Goal: Task Accomplishment & Management: Use online tool/utility

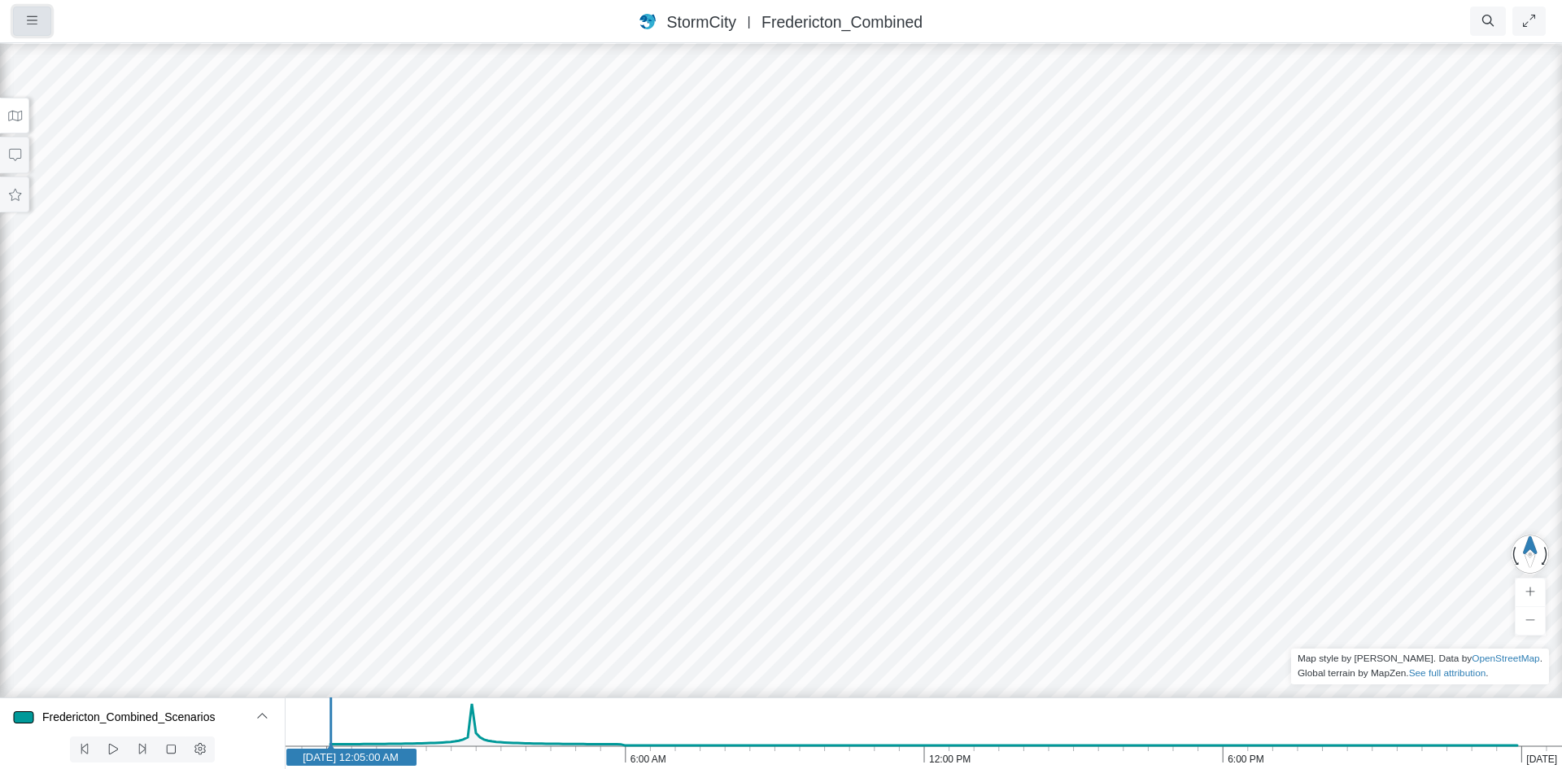
click at [32, 22] on icon "button" at bounding box center [32, 21] width 11 height 12
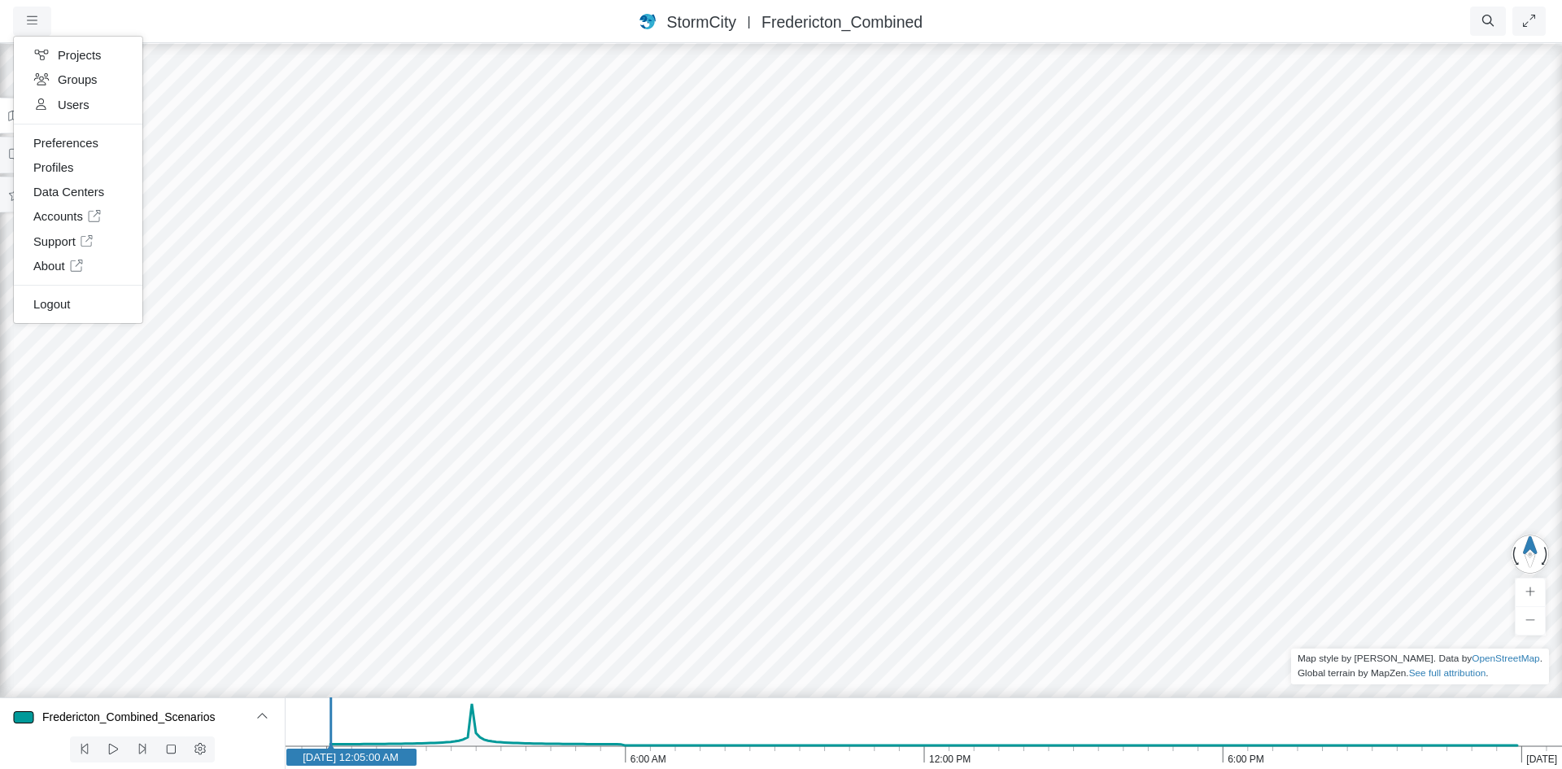
click at [154, 15] on div "Projects Groups Users Preferences Profiles Data Centers Accounts Support About …" at bounding box center [114, 21] width 203 height 29
click at [16, 128] on button at bounding box center [14, 116] width 29 height 37
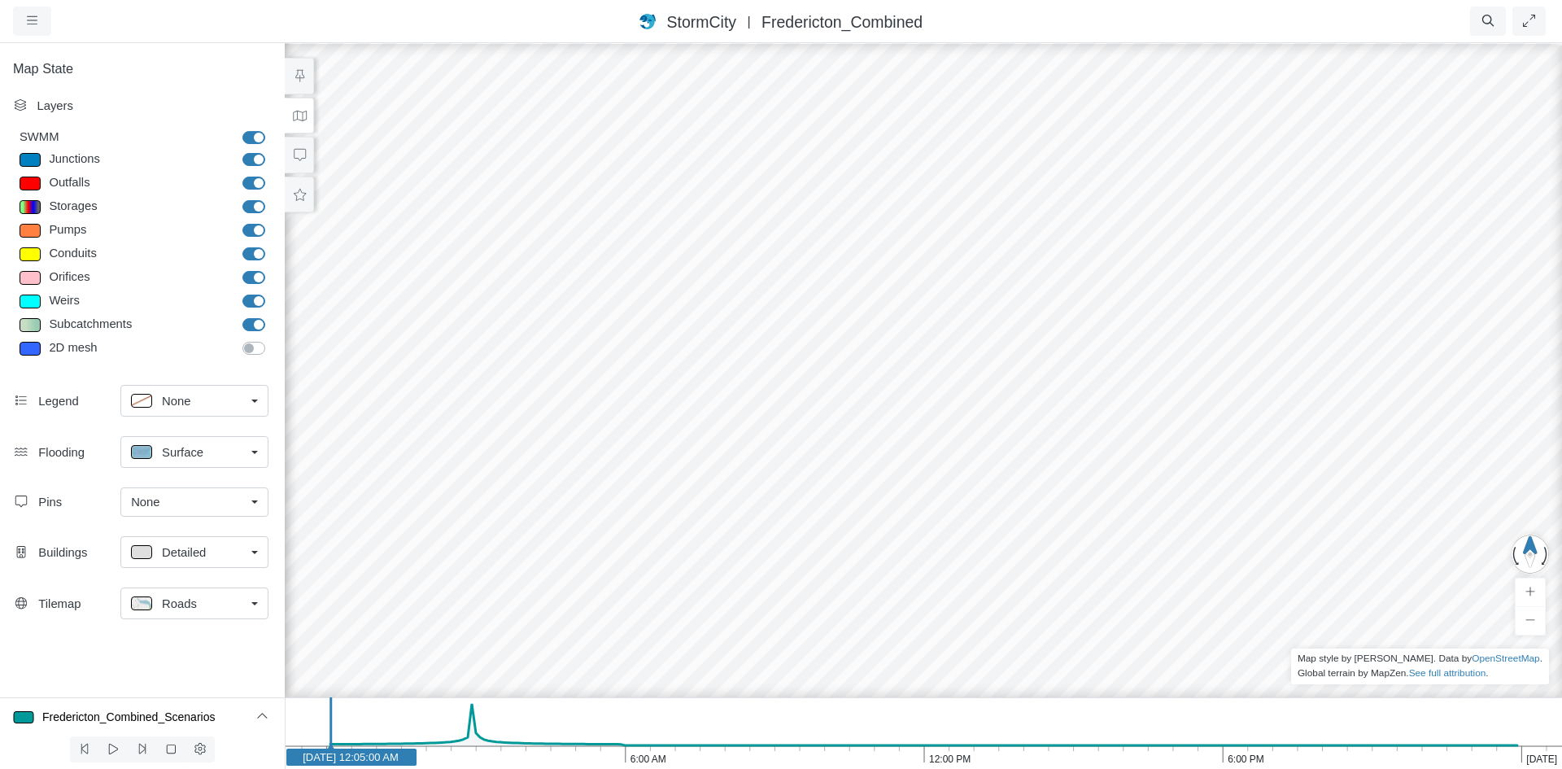
click at [272, 316] on label "Subcatchments" at bounding box center [272, 316] width 0 height 0
click at [255, 322] on input "Subcatchments" at bounding box center [248, 323] width 13 height 15
checkbox input "false"
drag, startPoint x: 997, startPoint y: 458, endPoint x: 1001, endPoint y: 506, distance: 48.1
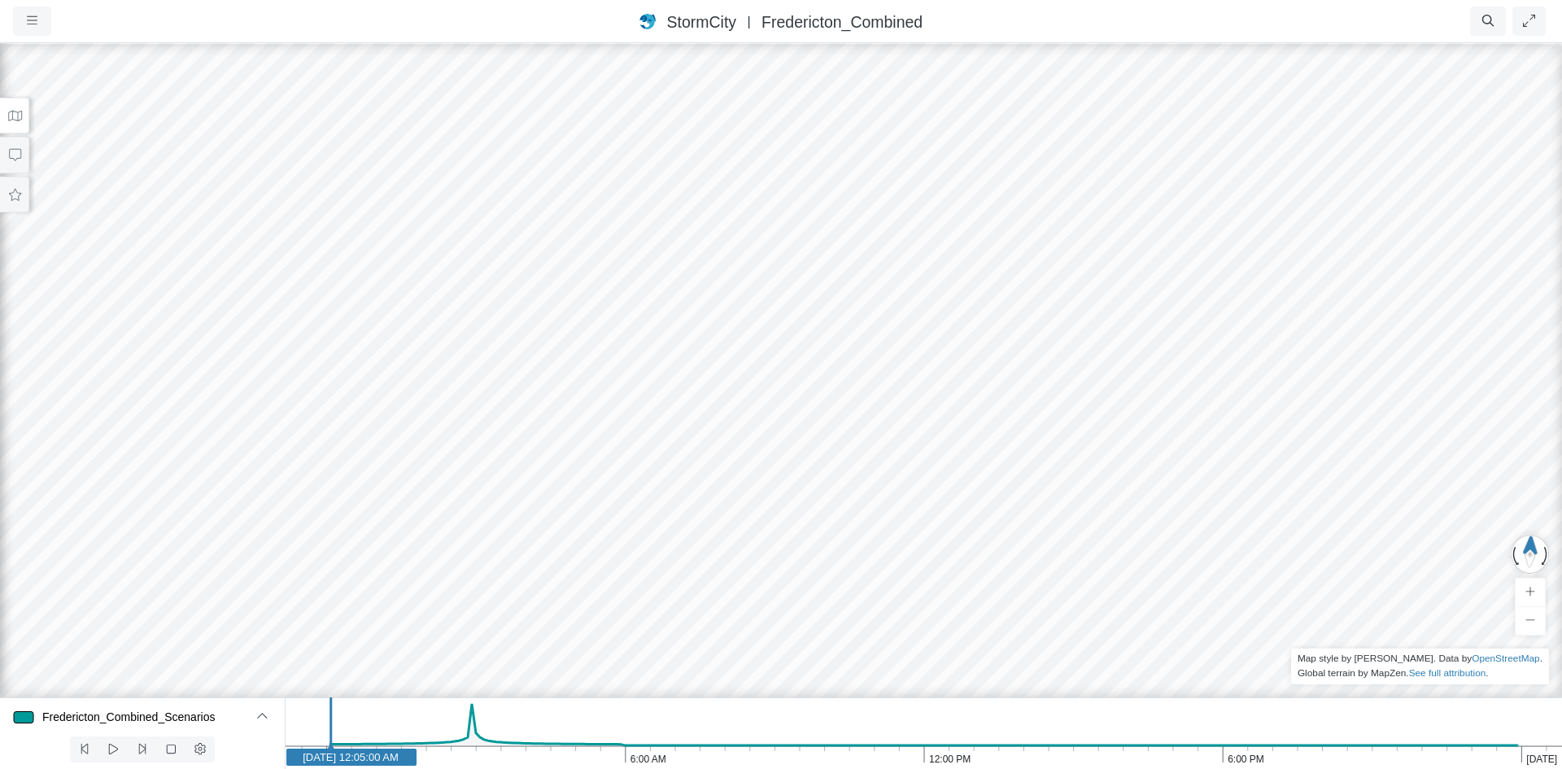
drag, startPoint x: 876, startPoint y: 261, endPoint x: 880, endPoint y: 471, distance: 209.9
click at [880, 471] on div at bounding box center [781, 404] width 1562 height 727
drag, startPoint x: 912, startPoint y: 248, endPoint x: 918, endPoint y: 434, distance: 186.4
click at [918, 434] on div at bounding box center [781, 404] width 1562 height 727
drag, startPoint x: 722, startPoint y: 465, endPoint x: 919, endPoint y: 417, distance: 202.6
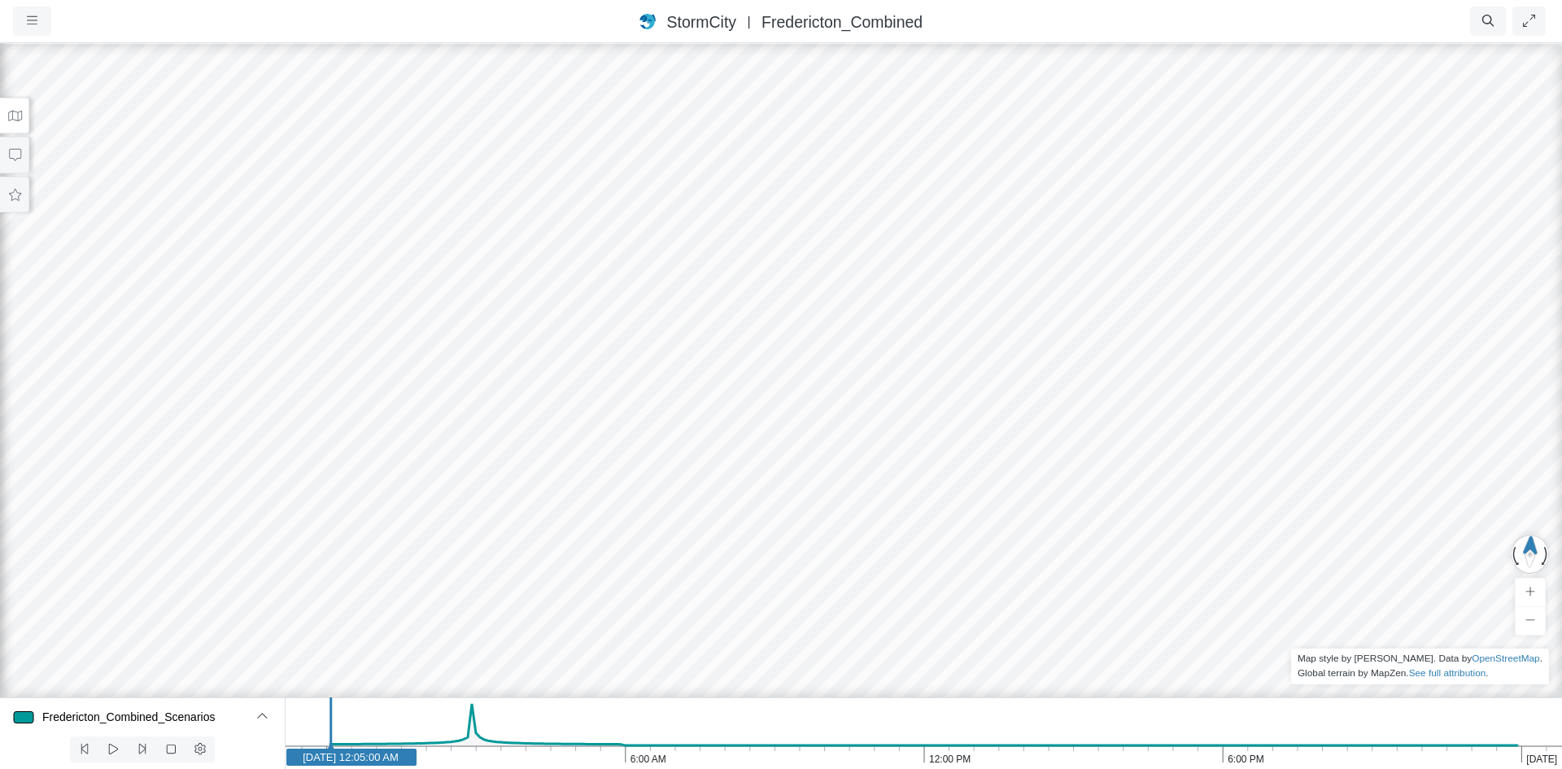
click at [919, 416] on div at bounding box center [781, 404] width 1562 height 727
drag, startPoint x: 791, startPoint y: 420, endPoint x: 761, endPoint y: 447, distance: 40.3
click at [761, 447] on div at bounding box center [781, 404] width 1562 height 727
drag, startPoint x: 701, startPoint y: 499, endPoint x: 800, endPoint y: 425, distance: 123.2
click at [800, 425] on div at bounding box center [781, 404] width 1562 height 727
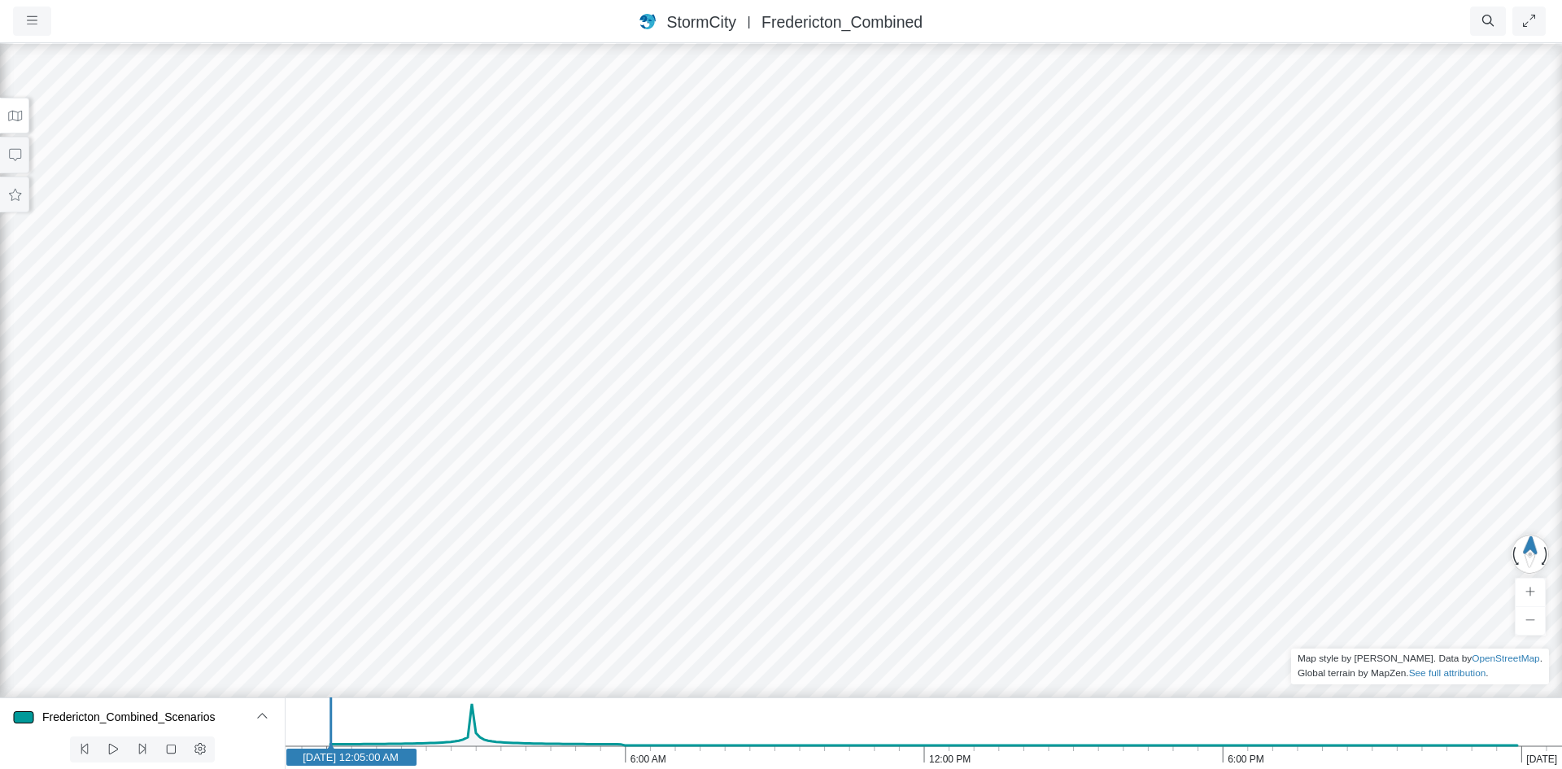
drag, startPoint x: 843, startPoint y: 247, endPoint x: 853, endPoint y: 501, distance: 254.9
click at [853, 501] on div at bounding box center [781, 404] width 1562 height 727
drag, startPoint x: 1202, startPoint y: 277, endPoint x: 784, endPoint y: 314, distance: 418.9
click at [784, 314] on div at bounding box center [781, 404] width 1562 height 727
click at [1116, 331] on div at bounding box center [781, 404] width 1562 height 727
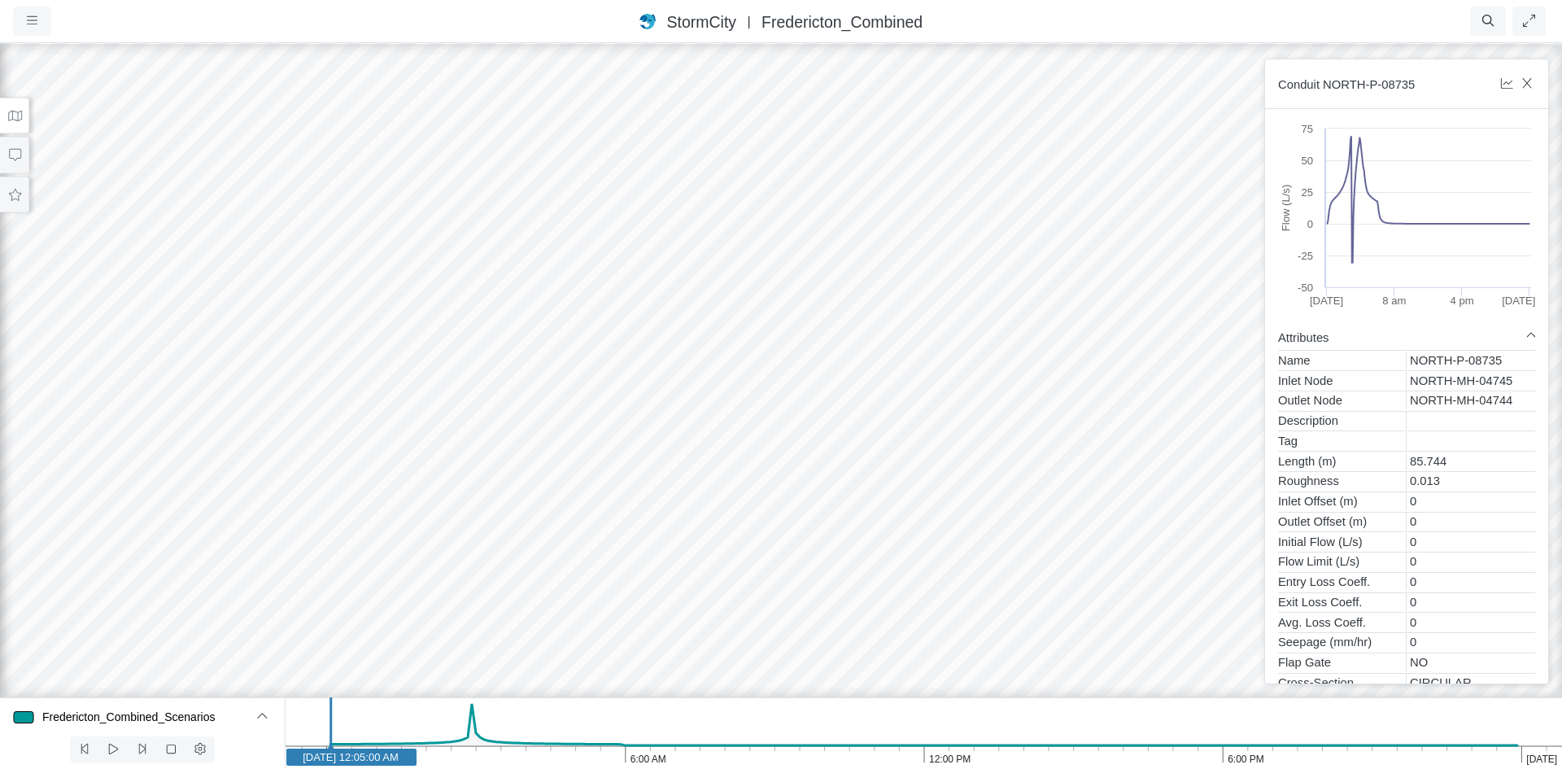
click at [1116, 339] on div at bounding box center [781, 404] width 1562 height 727
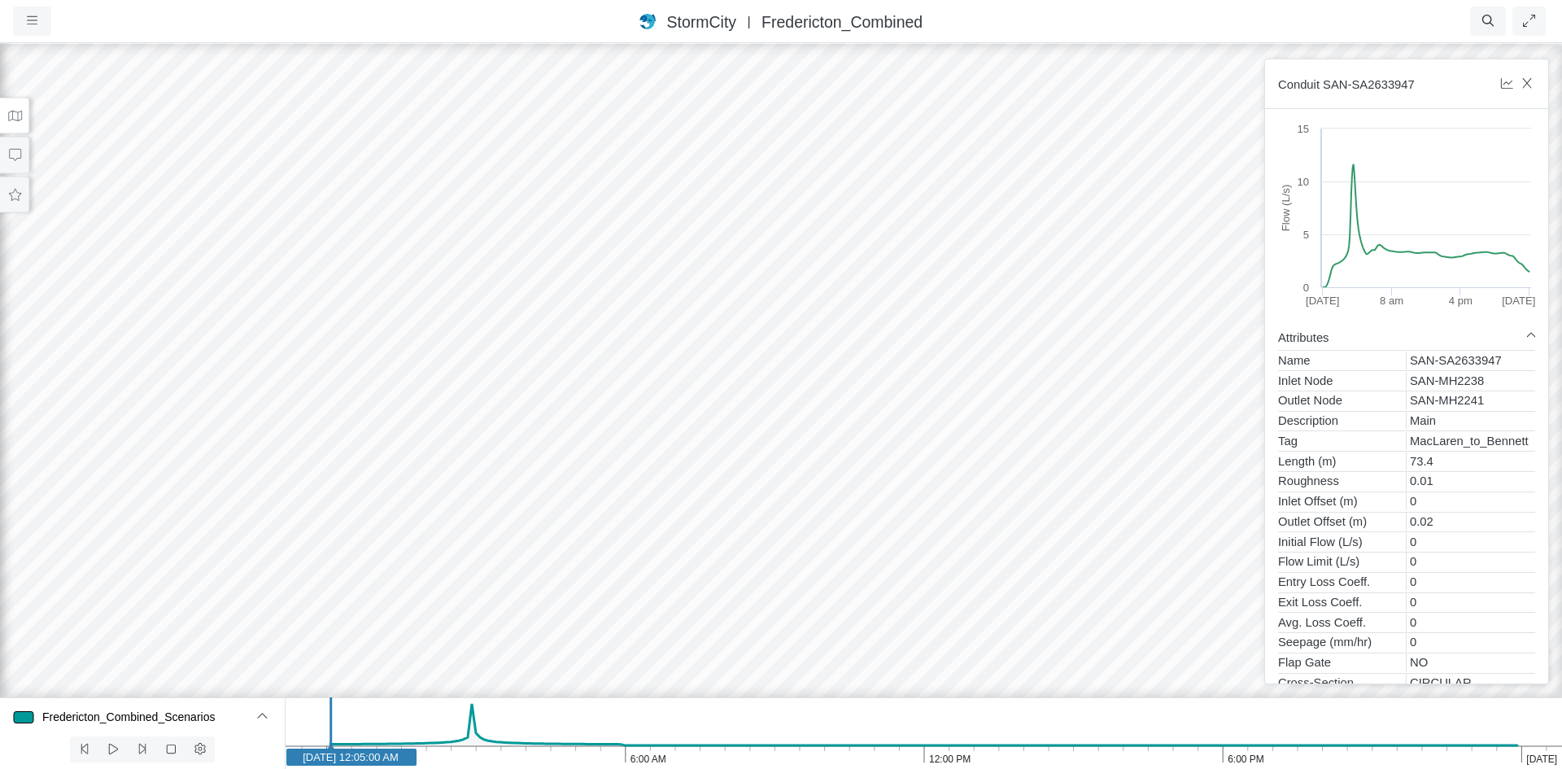
click at [951, 447] on div at bounding box center [781, 404] width 1562 height 727
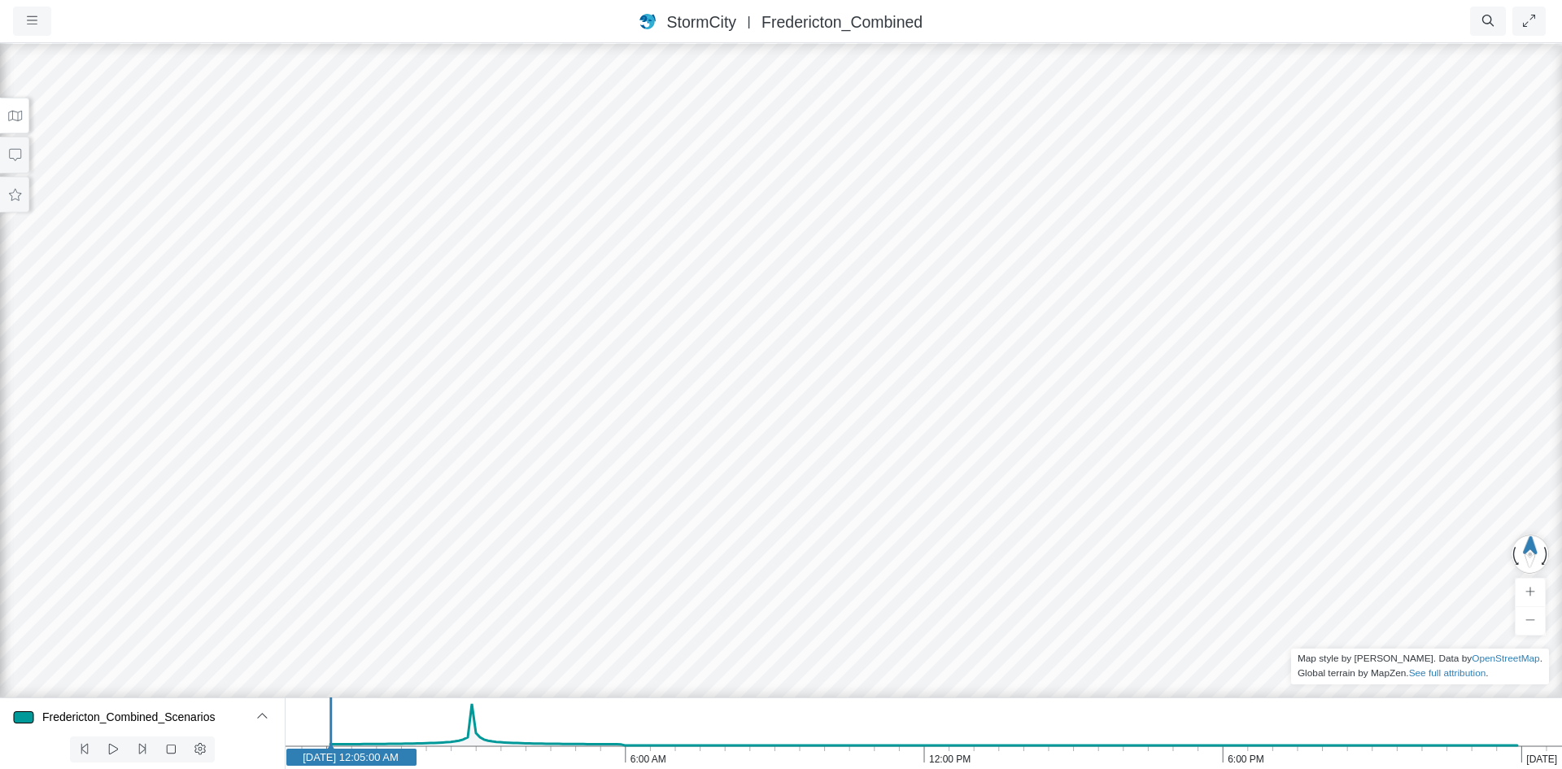
drag, startPoint x: 973, startPoint y: 435, endPoint x: 961, endPoint y: 185, distance: 250.1
drag, startPoint x: 932, startPoint y: 542, endPoint x: 998, endPoint y: 500, distance: 77.9
click at [998, 500] on div at bounding box center [781, 404] width 1562 height 727
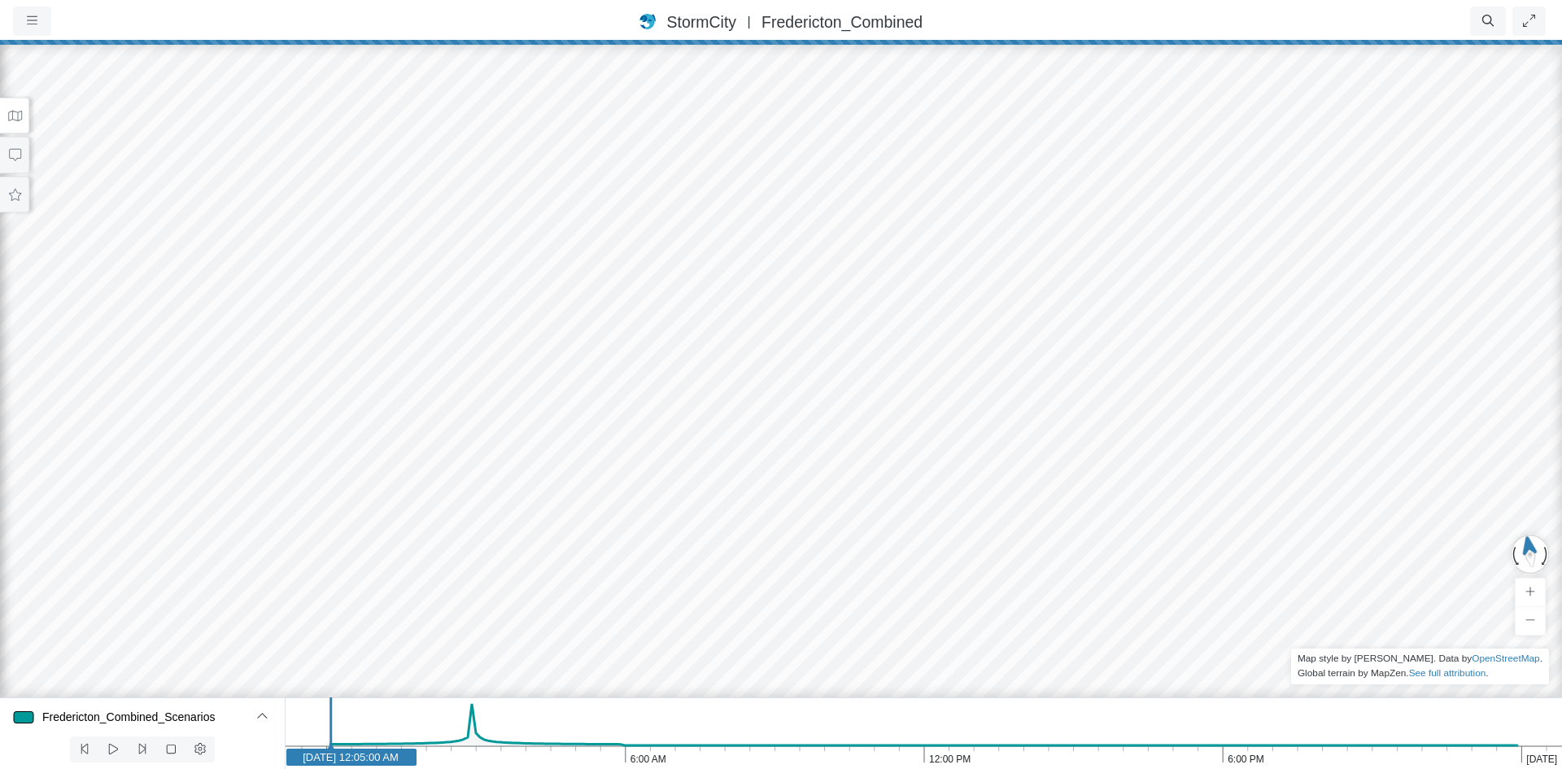
drag, startPoint x: 980, startPoint y: 508, endPoint x: 1330, endPoint y: 451, distance: 354.6
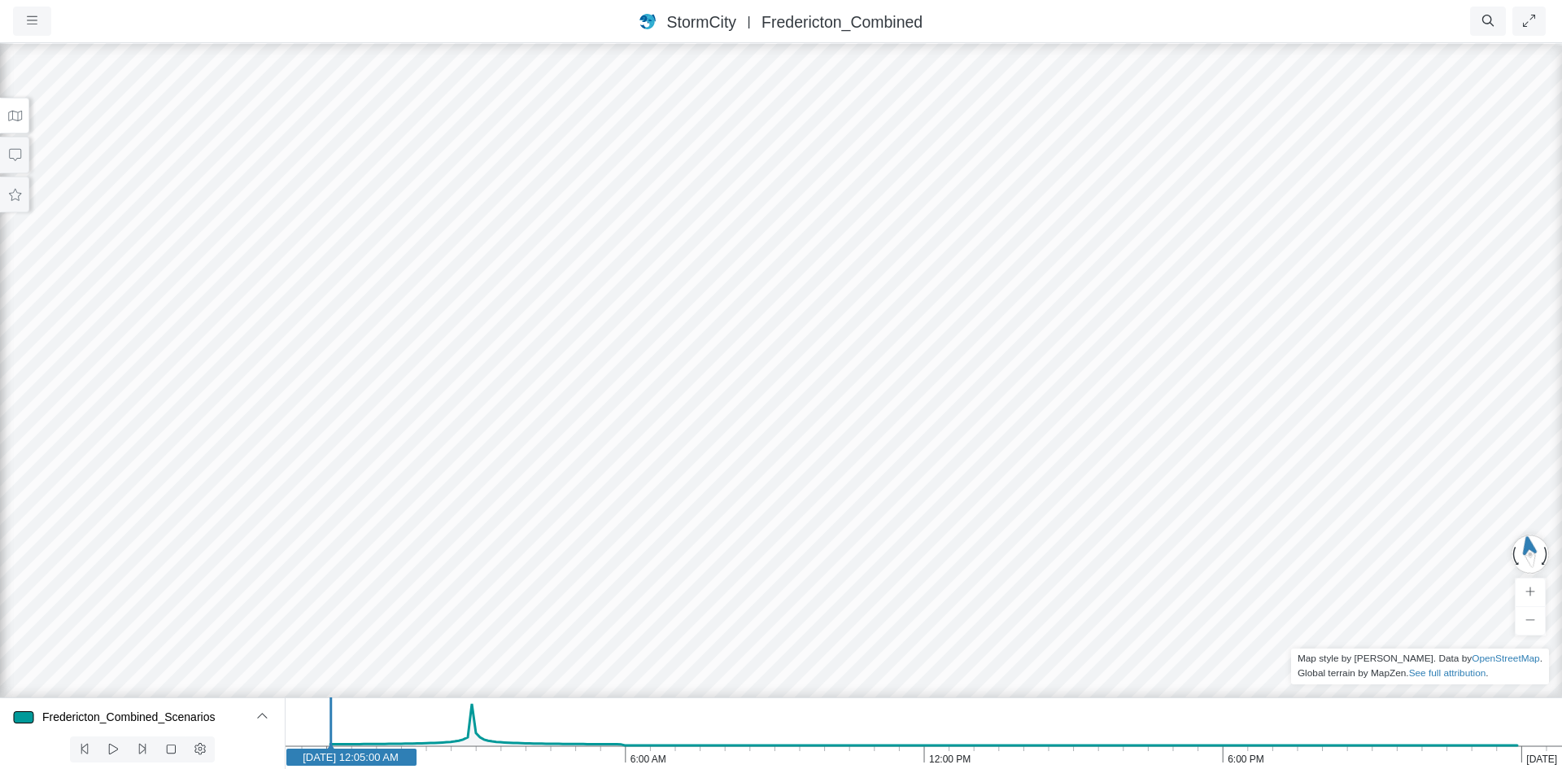
drag, startPoint x: 990, startPoint y: 465, endPoint x: 1346, endPoint y: 554, distance: 366.4
click at [1346, 554] on div at bounding box center [781, 404] width 1562 height 727
drag, startPoint x: 1115, startPoint y: 459, endPoint x: 1307, endPoint y: 473, distance: 192.6
click at [956, 92] on div at bounding box center [781, 404] width 1562 height 727
click at [958, 92] on div at bounding box center [781, 404] width 1562 height 727
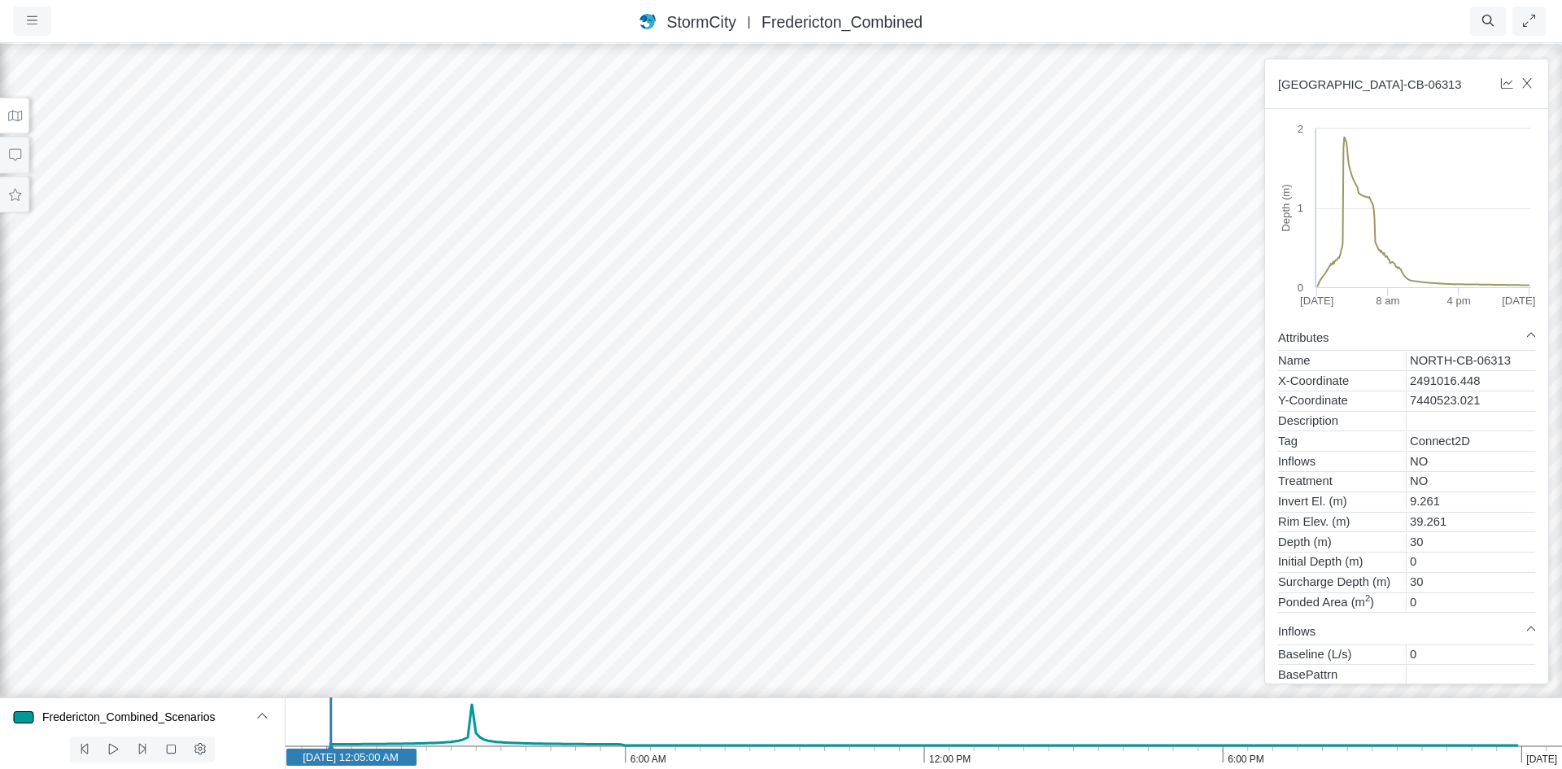
click at [1062, 377] on div at bounding box center [781, 404] width 1562 height 727
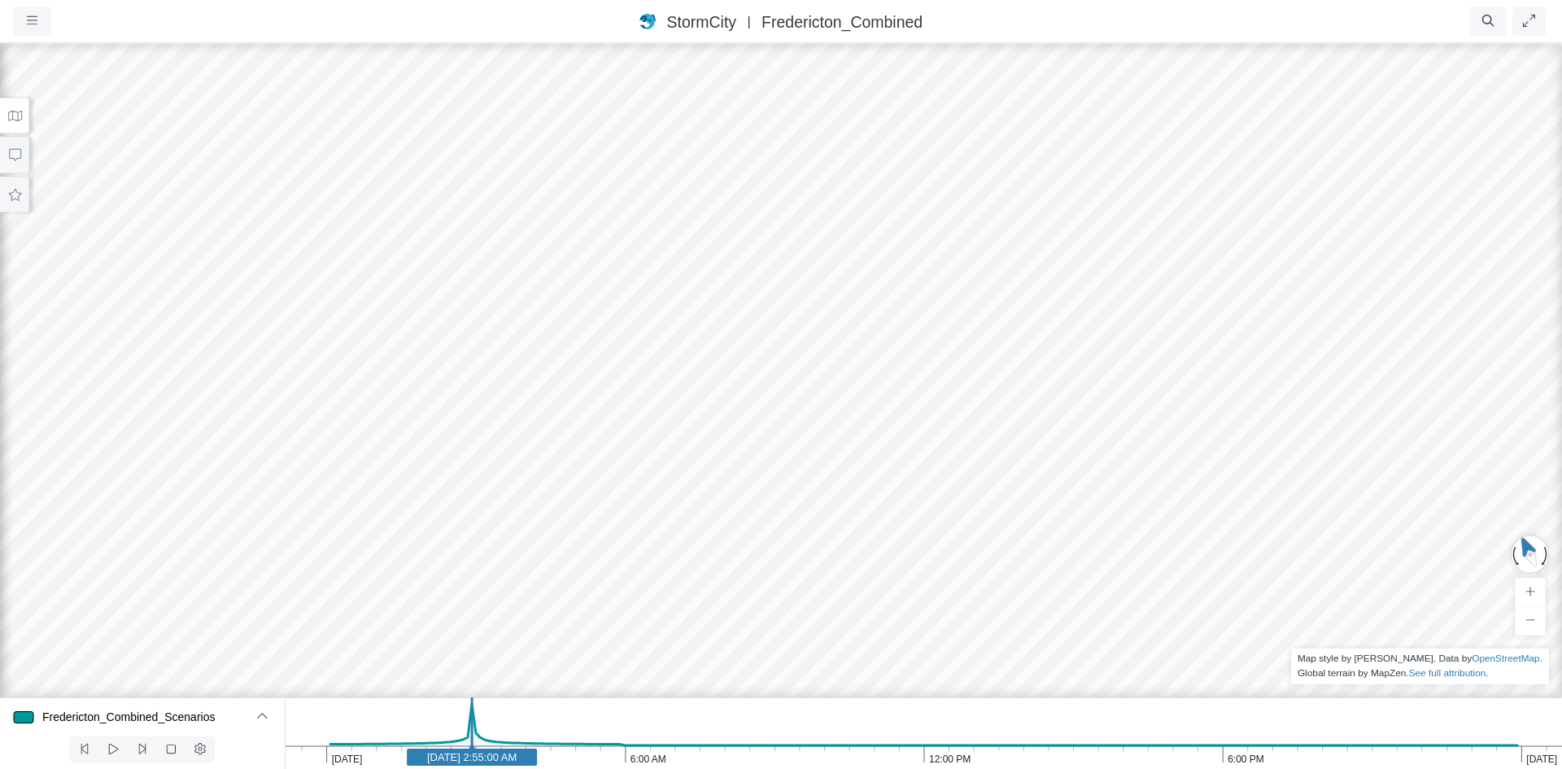
drag, startPoint x: 331, startPoint y: 721, endPoint x: 478, endPoint y: 718, distance: 146.5
click at [472, 718] on line at bounding box center [472, 729] width 0 height 64
drag, startPoint x: 1089, startPoint y: 421, endPoint x: 348, endPoint y: 544, distance: 750.6
click at [348, 544] on div at bounding box center [781, 404] width 1562 height 727
drag, startPoint x: 666, startPoint y: 363, endPoint x: 626, endPoint y: 585, distance: 225.6
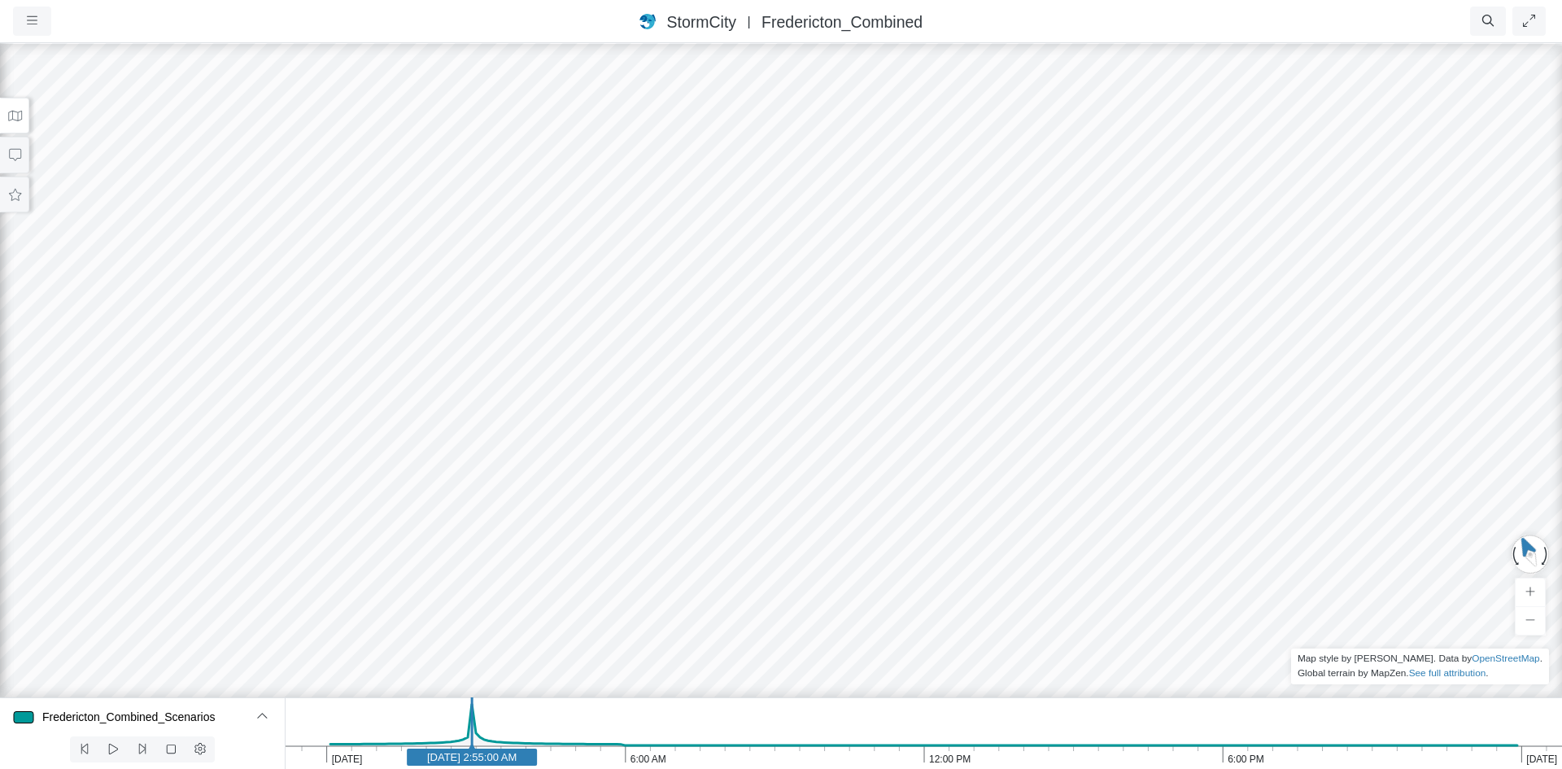
click at [626, 585] on div at bounding box center [781, 404] width 1562 height 727
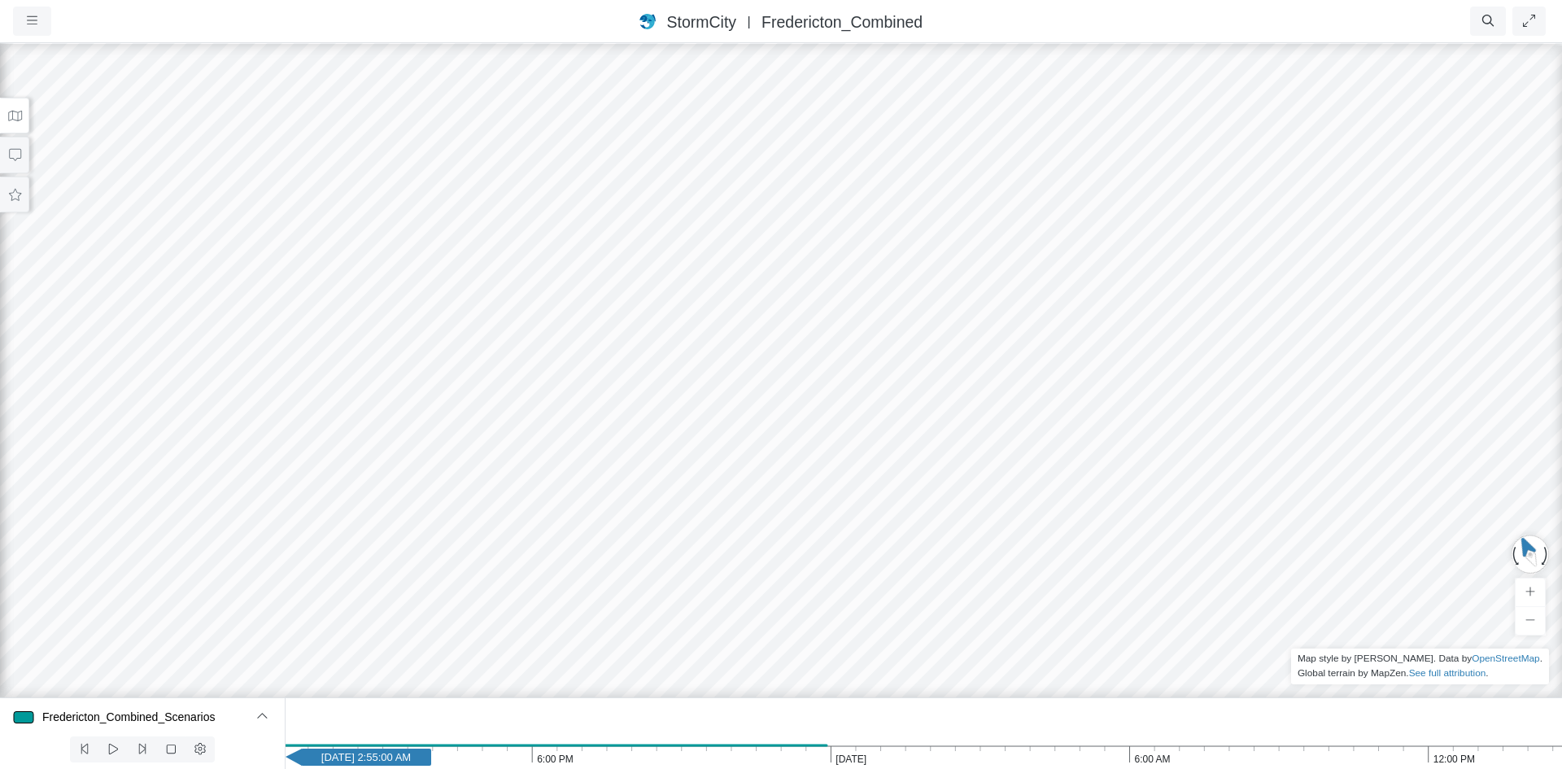
drag, startPoint x: 1522, startPoint y: 723, endPoint x: 722, endPoint y: 777, distance: 801.5
click at [722, 0] on html "Version 1.25.10835 8/19/2025, 9:00:00 PM Critical Infrastructure Chemical Comme…" at bounding box center [781, 0] width 1562 height 0
click at [879, 718] on icon "12:00 PM 6:00 AM Jan 2, 2000 6:00 PM 12:00 PM Jan 1, 2000 2:55:00 AM" at bounding box center [923, 733] width 1277 height 72
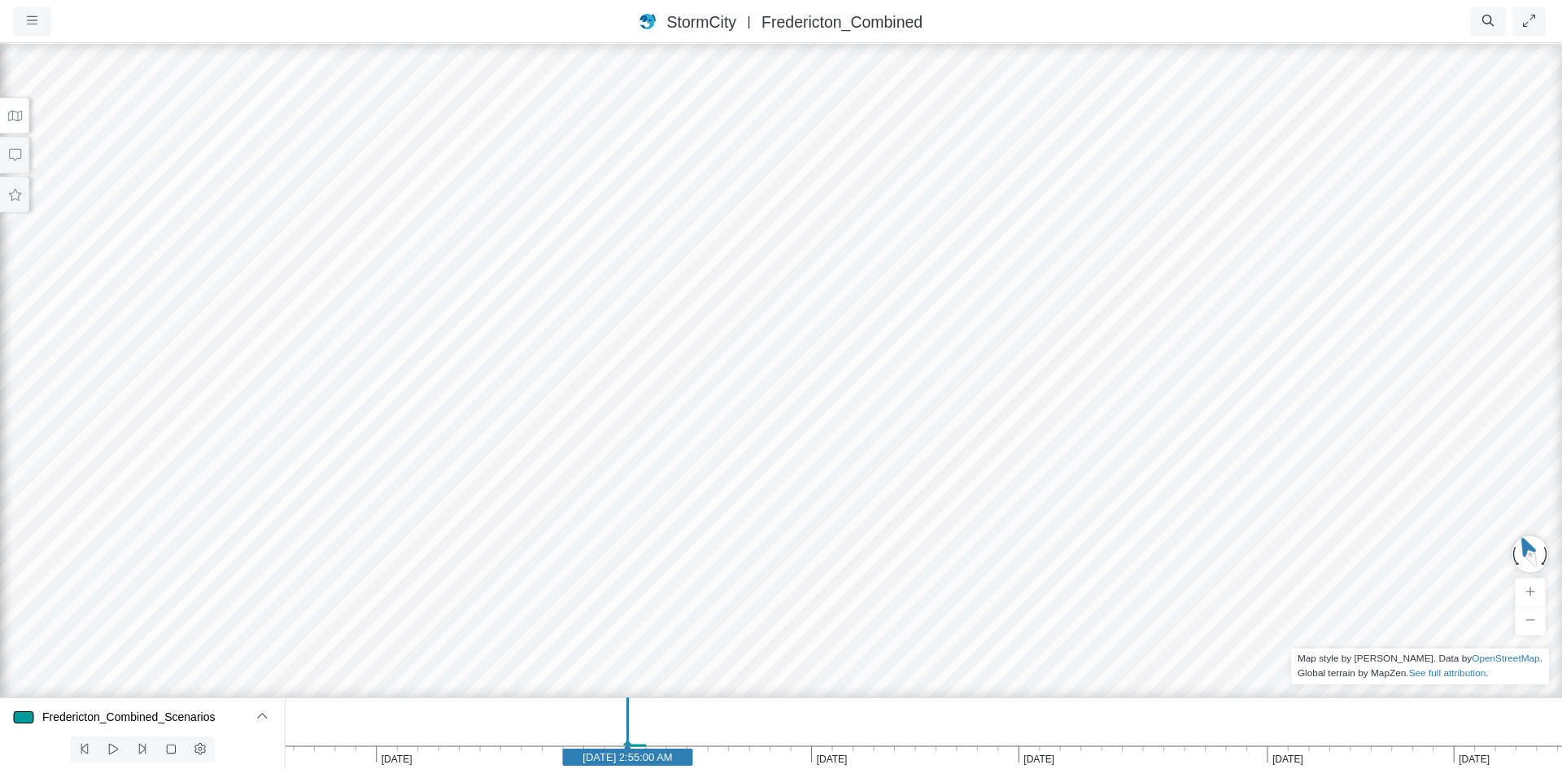
drag, startPoint x: 1254, startPoint y: 730, endPoint x: 708, endPoint y: 744, distance: 546.9
click at [774, 741] on icon "Feb 10, 2000 Feb 1, 2000 Jan 20, 2000 Jan 10, 2000 Jan 1, 2000 Dec 20, 1999 Jan…" at bounding box center [923, 733] width 1277 height 72
drag, startPoint x: 1365, startPoint y: 724, endPoint x: 858, endPoint y: 732, distance: 506.9
click at [1009, 725] on icon "Feb 20, 2000 Feb 10, 2000 Feb 1, 2000 Jan 20, 2000 Jan 10, 2000 Jan 1, 2000 Jan…" at bounding box center [923, 733] width 1277 height 72
click at [703, 429] on div at bounding box center [781, 404] width 1562 height 727
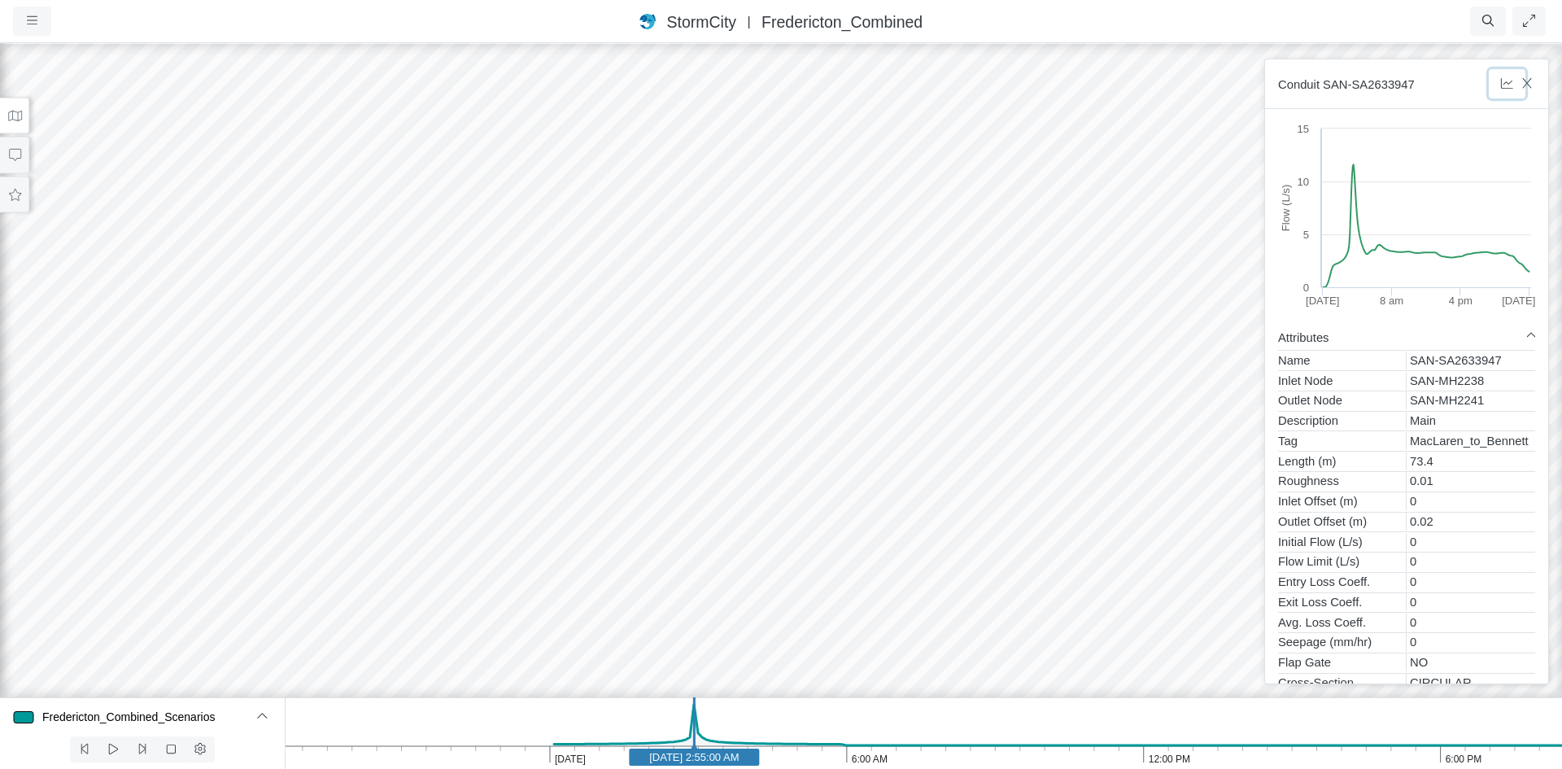
click at [1521, 79] on button "button" at bounding box center [1507, 83] width 37 height 29
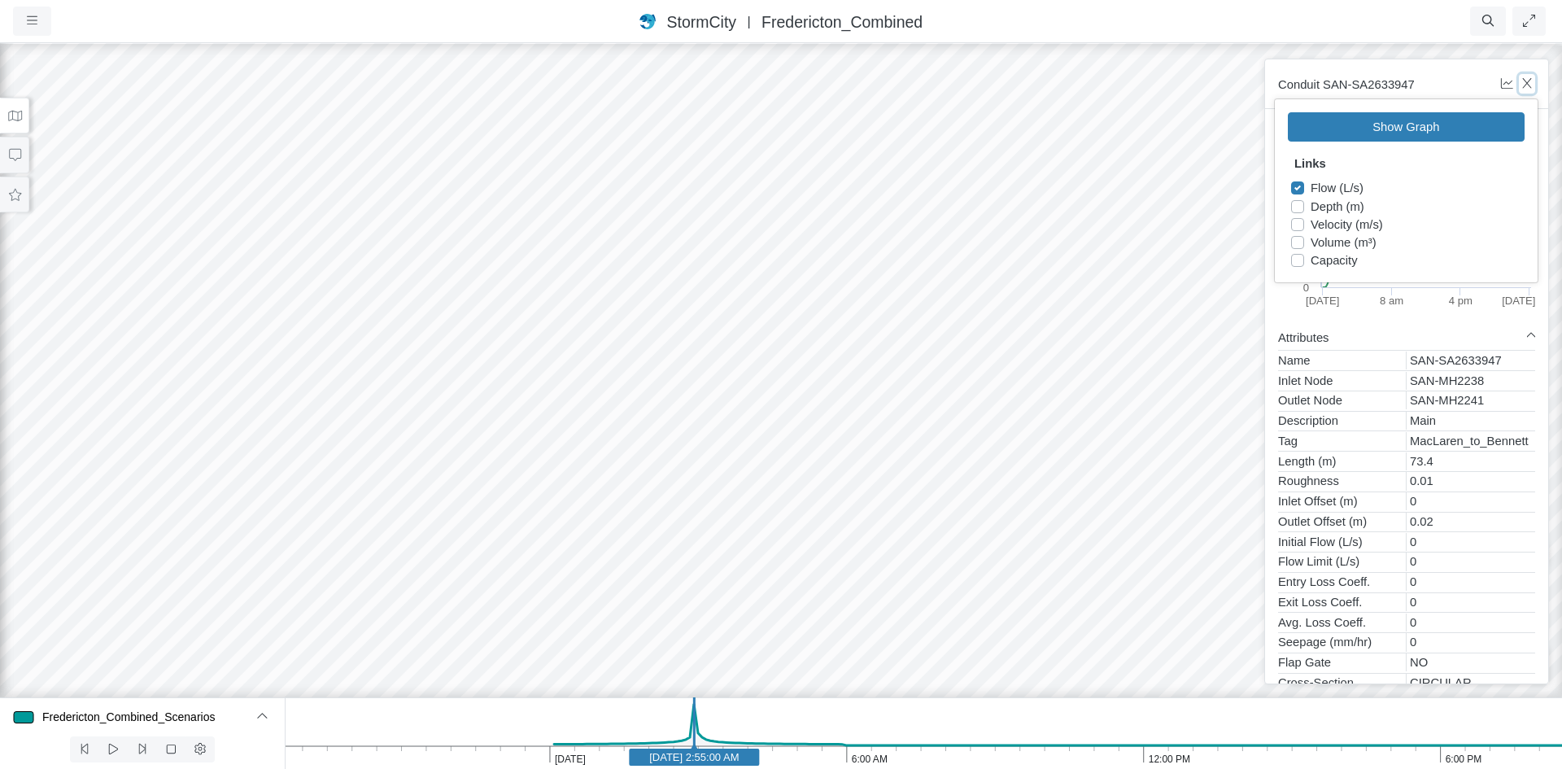
click at [1534, 82] on icon "button" at bounding box center [1527, 83] width 15 height 12
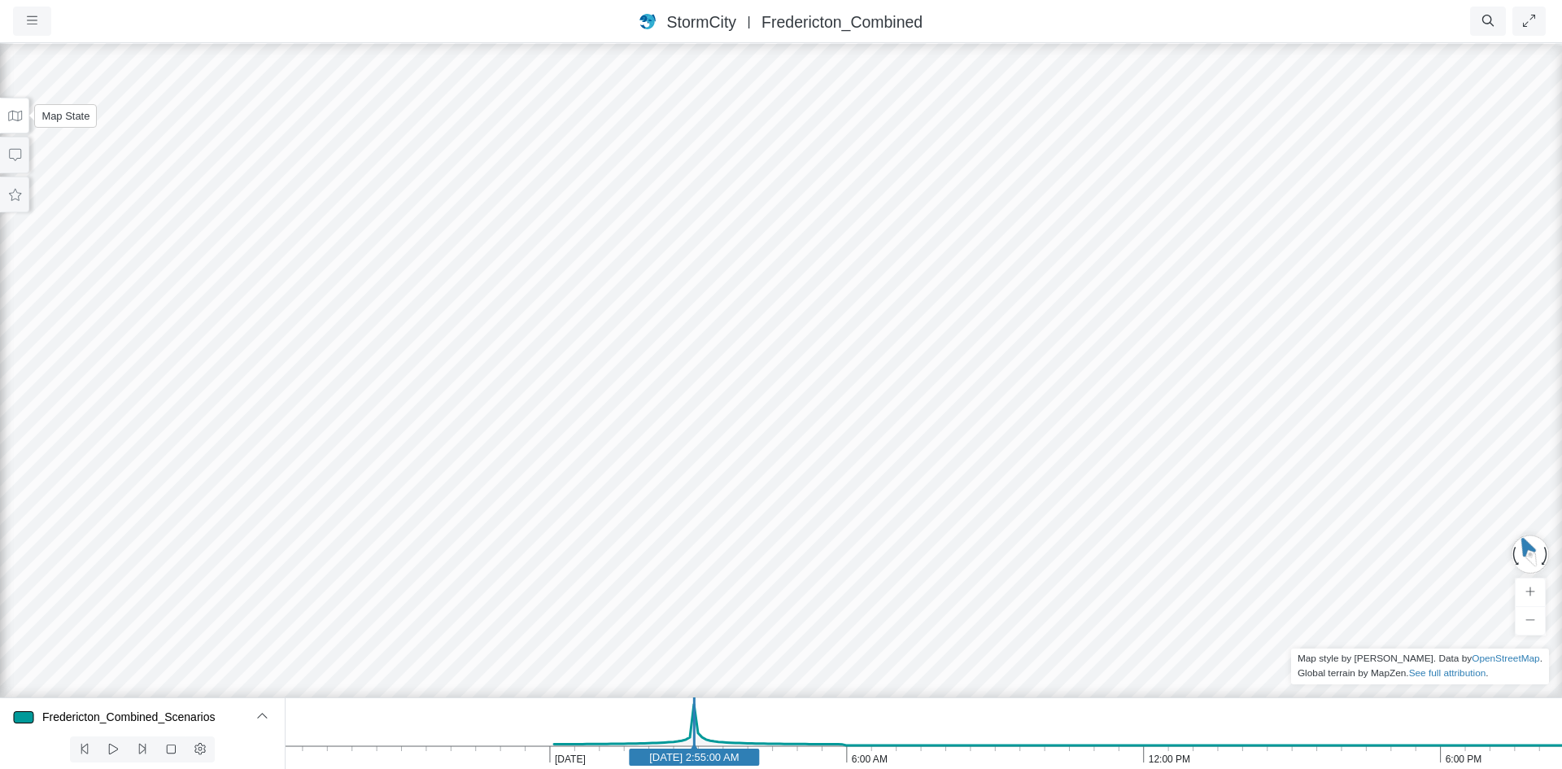
click at [15, 118] on icon at bounding box center [14, 116] width 15 height 12
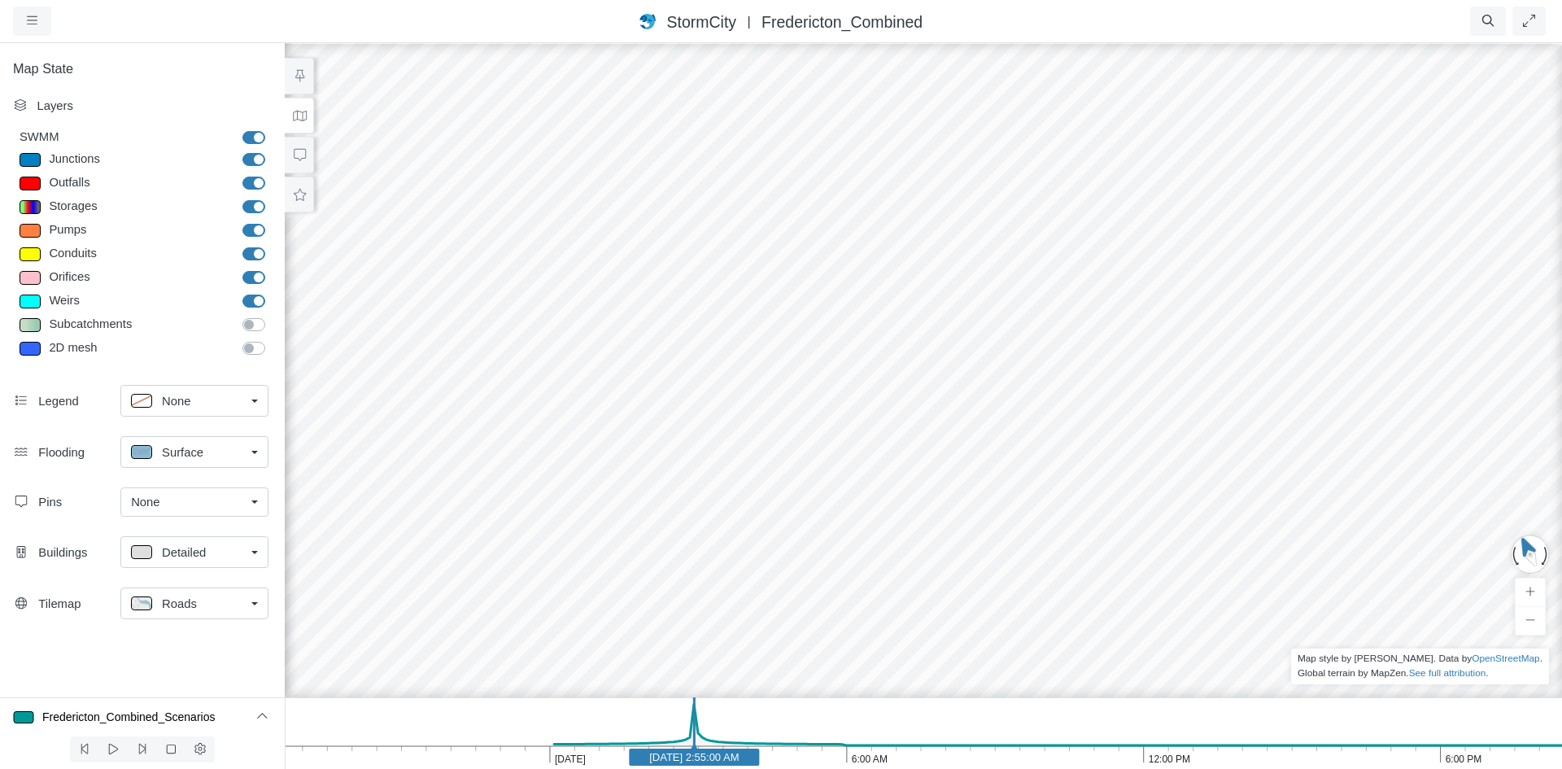
click at [146, 20] on div "Projects Groups Users Preferences Profiles Data Centers Accounts Support About …" at bounding box center [114, 21] width 203 height 29
click at [305, 118] on icon at bounding box center [300, 116] width 14 height 11
click at [303, 118] on icon at bounding box center [299, 116] width 15 height 12
click at [963, 456] on div at bounding box center [923, 404] width 1562 height 727
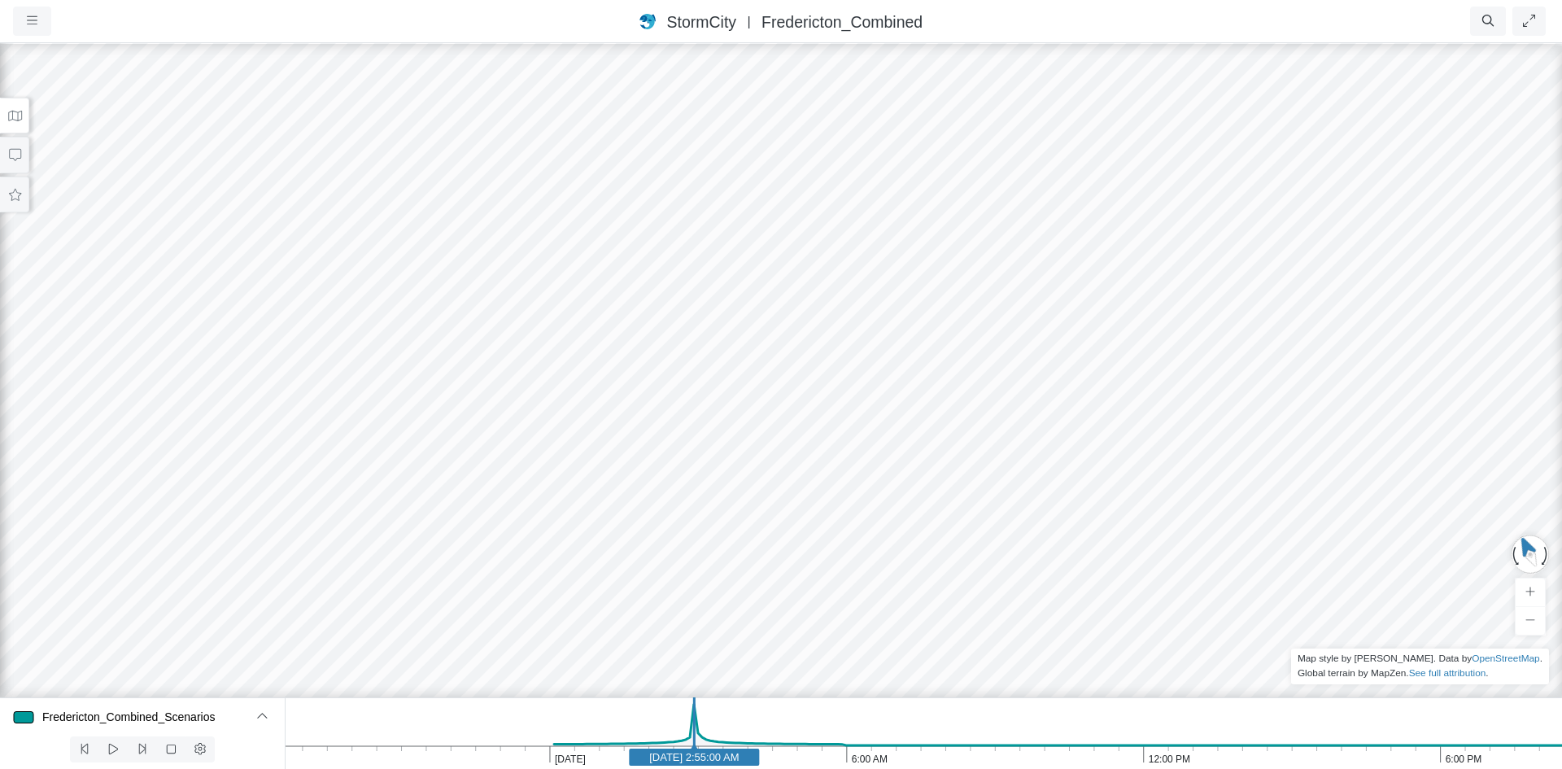
click at [753, 443] on div at bounding box center [781, 404] width 1562 height 727
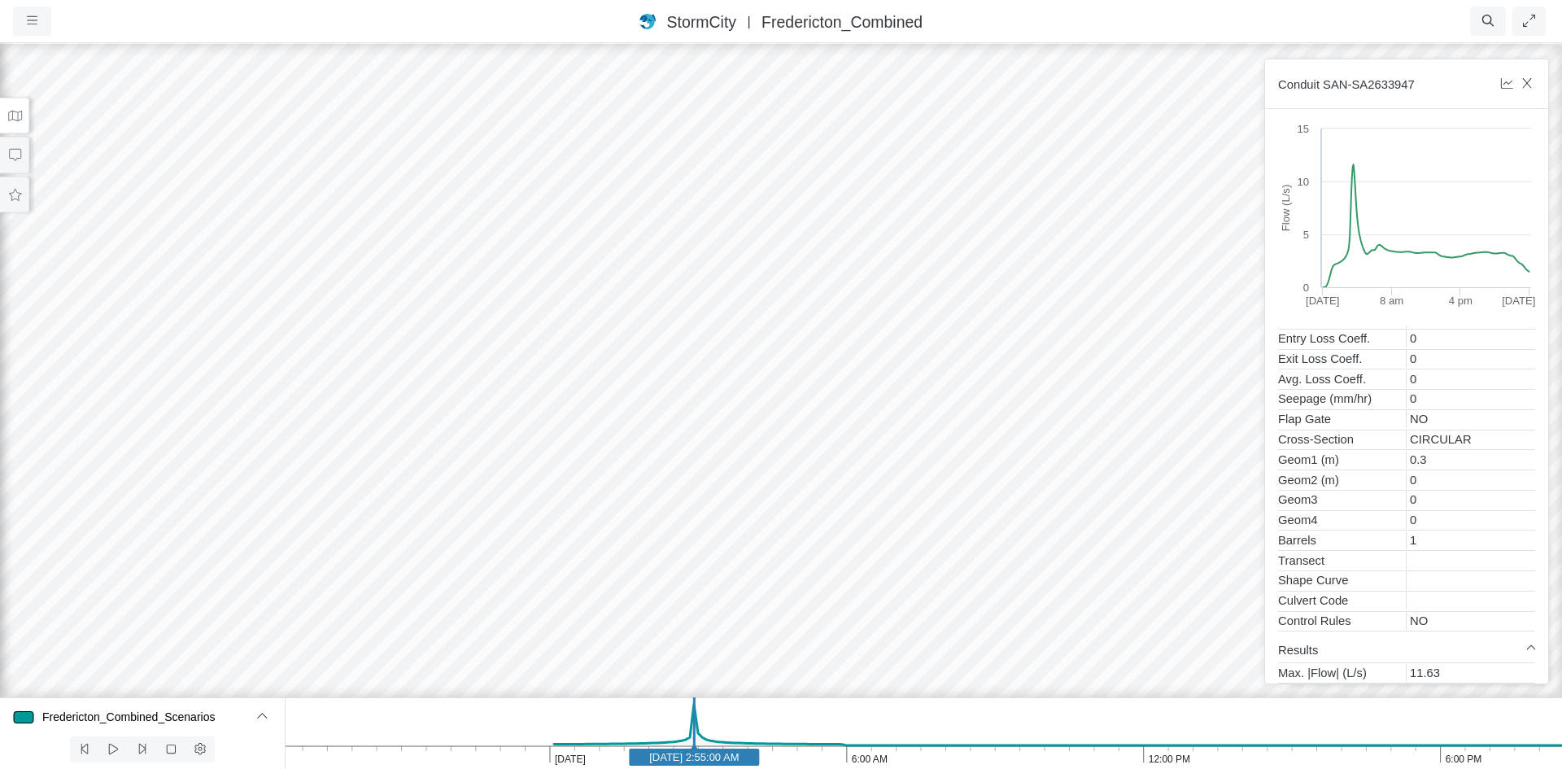
scroll to position [244, 0]
click at [897, 504] on div at bounding box center [781, 404] width 1562 height 727
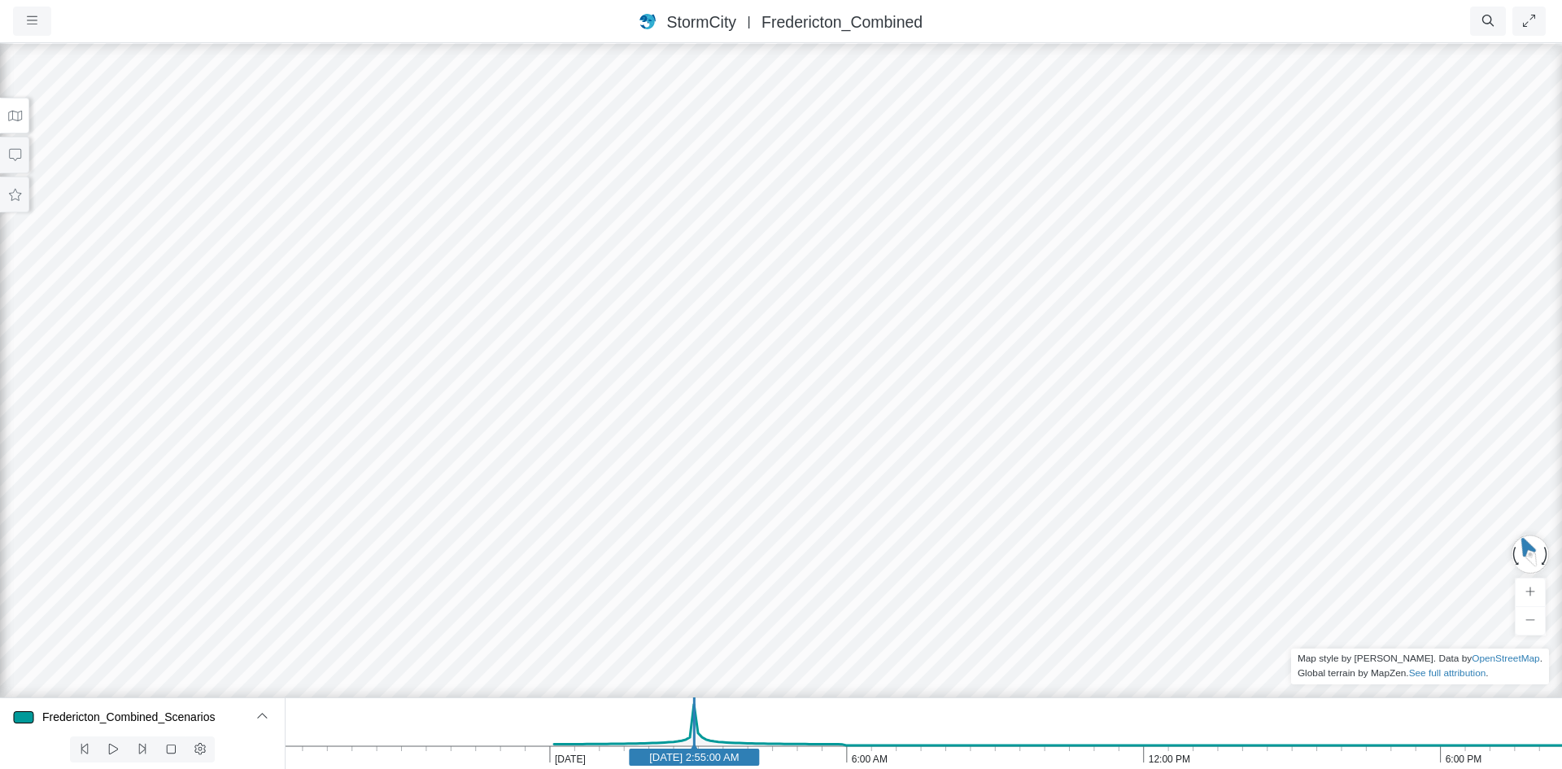
drag, startPoint x: 750, startPoint y: 563, endPoint x: 697, endPoint y: 545, distance: 55.8
click at [697, 545] on div at bounding box center [781, 404] width 1562 height 727
drag, startPoint x: 697, startPoint y: 545, endPoint x: 827, endPoint y: 565, distance: 130.8
drag, startPoint x: 676, startPoint y: 550, endPoint x: 819, endPoint y: 421, distance: 192.4
click at [824, 411] on div at bounding box center [781, 404] width 1562 height 727
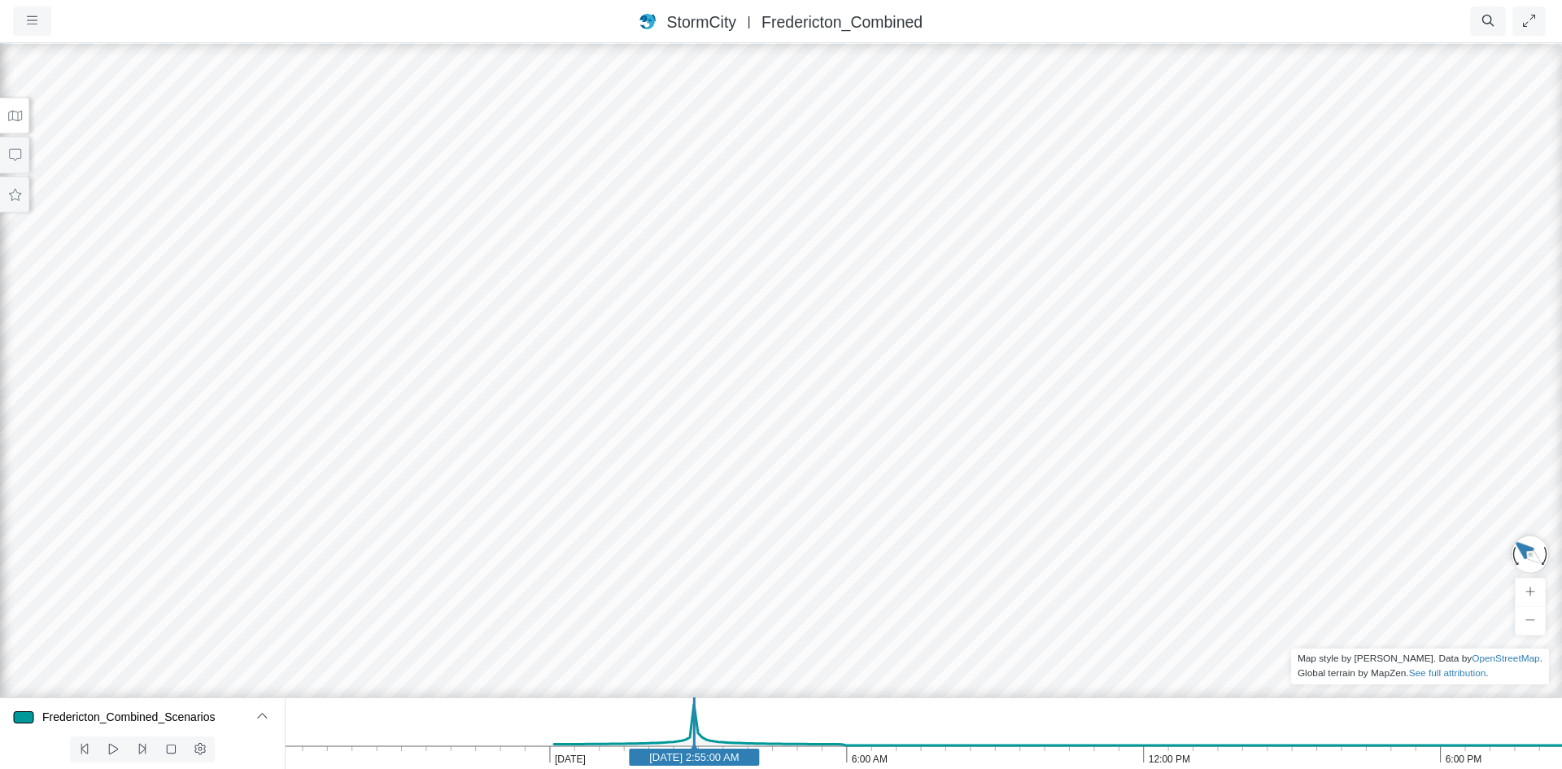
drag, startPoint x: 747, startPoint y: 525, endPoint x: 594, endPoint y: 564, distance: 157.9
drag, startPoint x: 750, startPoint y: 286, endPoint x: 766, endPoint y: 553, distance: 267.3
click at [766, 553] on div at bounding box center [781, 404] width 1562 height 727
drag, startPoint x: 916, startPoint y: 216, endPoint x: 822, endPoint y: 513, distance: 311.3
click at [822, 513] on div at bounding box center [781, 404] width 1562 height 727
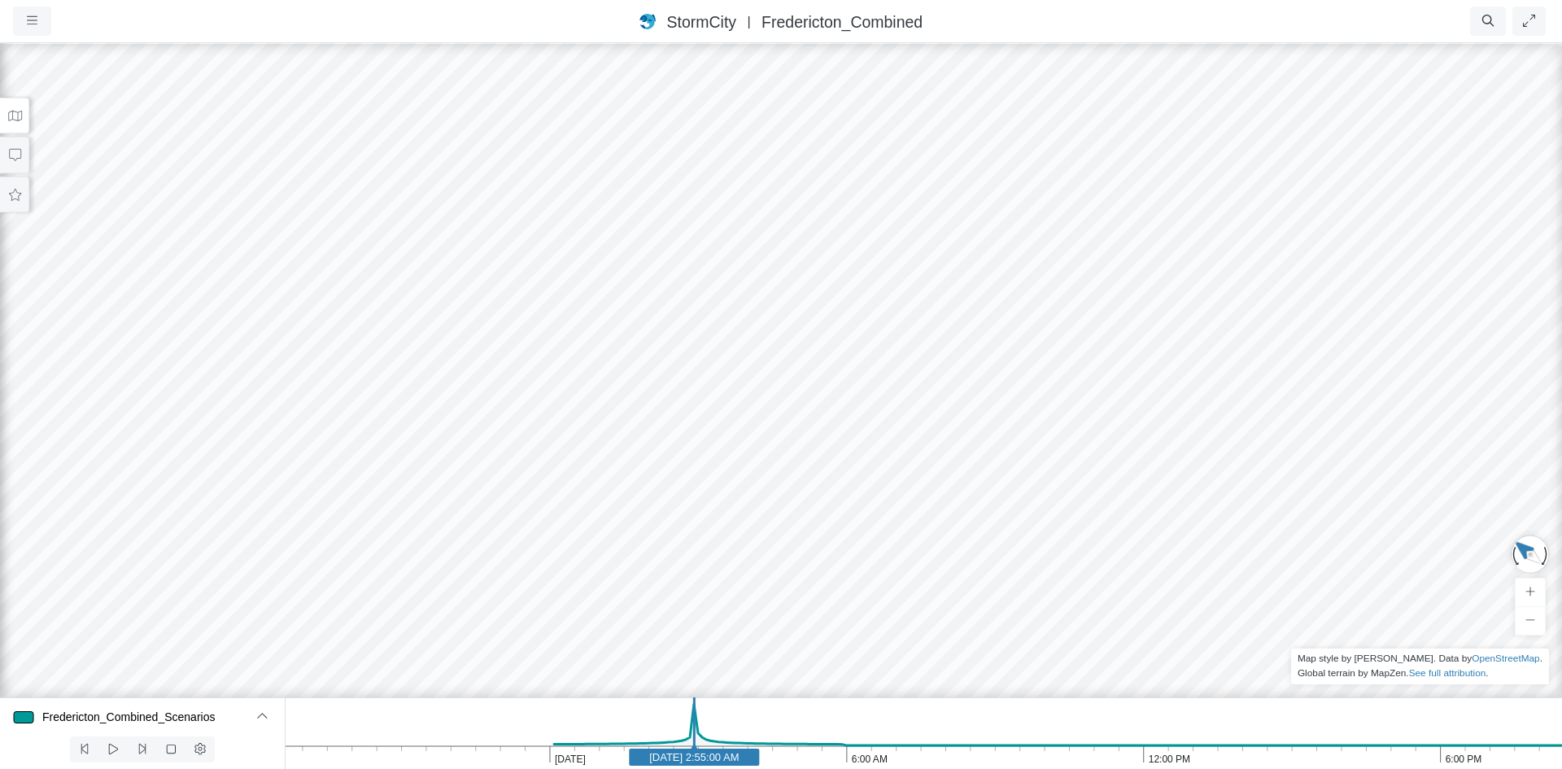
drag, startPoint x: 835, startPoint y: 175, endPoint x: 819, endPoint y: 446, distance: 271.3
click at [819, 446] on div at bounding box center [781, 404] width 1562 height 727
drag, startPoint x: 725, startPoint y: 236, endPoint x: 736, endPoint y: 493, distance: 257.3
click at [734, 495] on div at bounding box center [781, 404] width 1562 height 727
drag, startPoint x: 718, startPoint y: 308, endPoint x: 725, endPoint y: 517, distance: 209.2
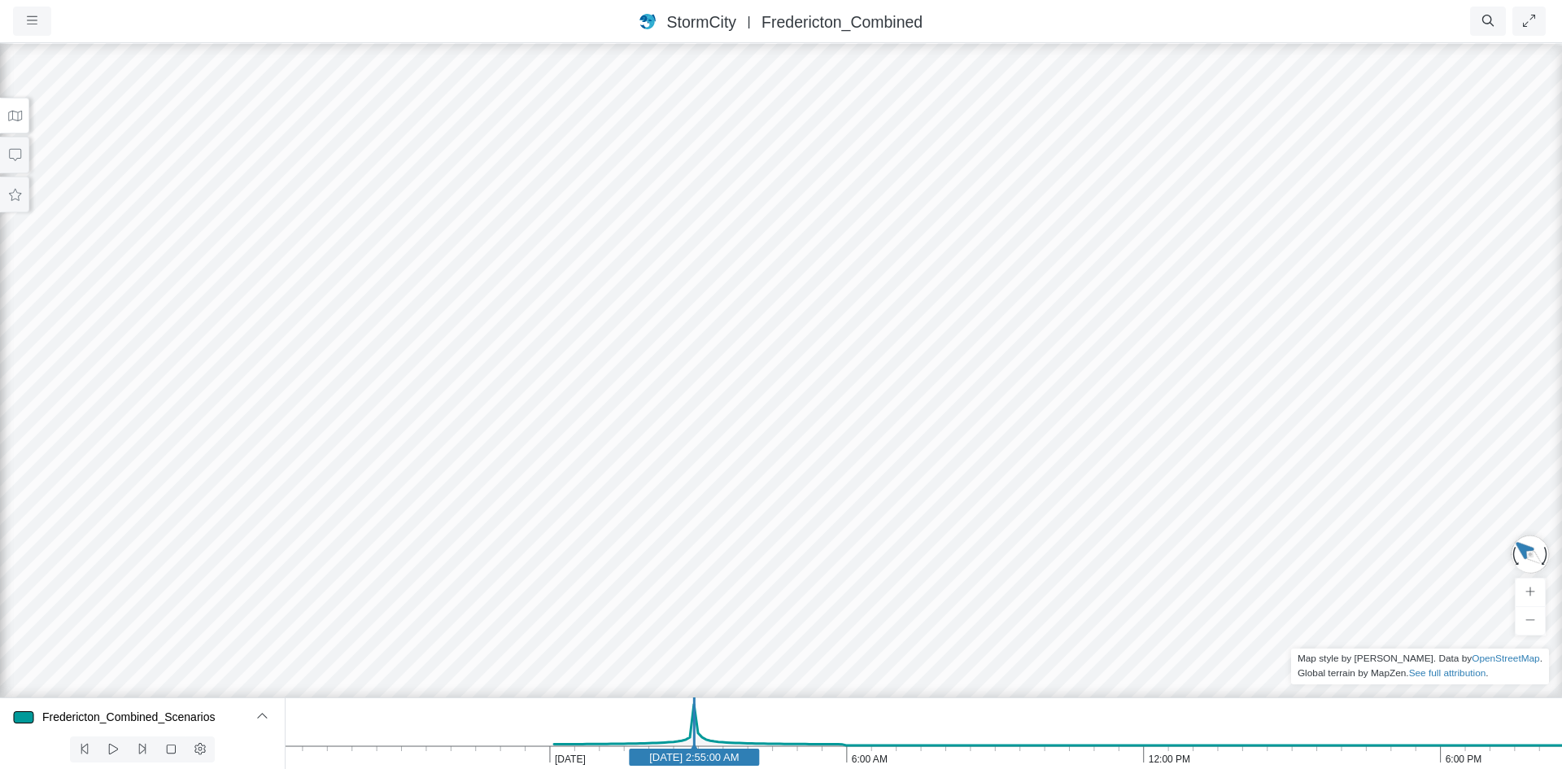
click at [725, 517] on div at bounding box center [781, 404] width 1562 height 727
drag, startPoint x: 758, startPoint y: 504, endPoint x: 932, endPoint y: 556, distance: 181.7
drag, startPoint x: 670, startPoint y: 294, endPoint x: 683, endPoint y: 457, distance: 164.0
click at [683, 457] on div at bounding box center [781, 404] width 1562 height 727
click at [775, 360] on div at bounding box center [781, 404] width 1562 height 727
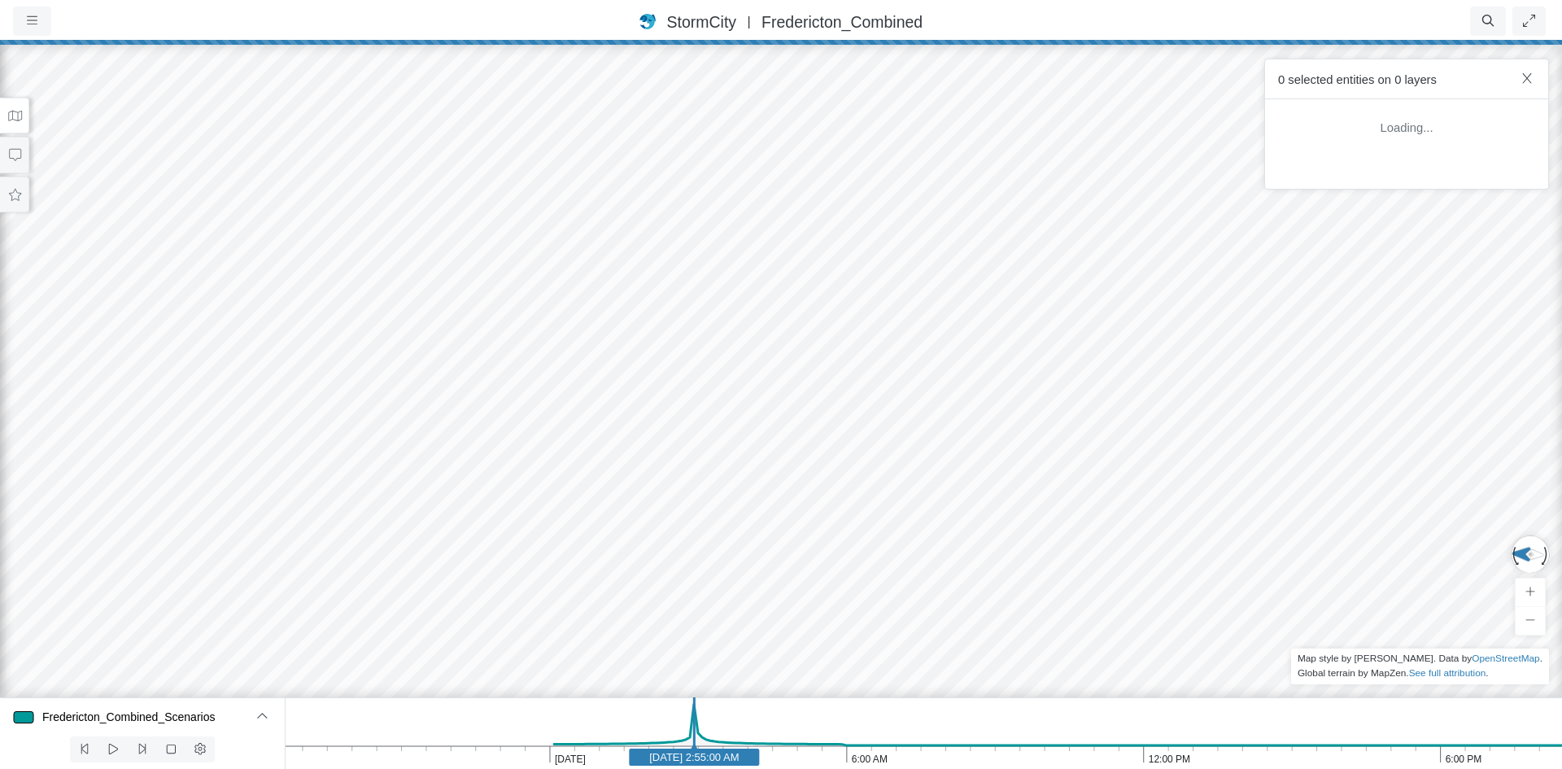
scroll to position [0, 0]
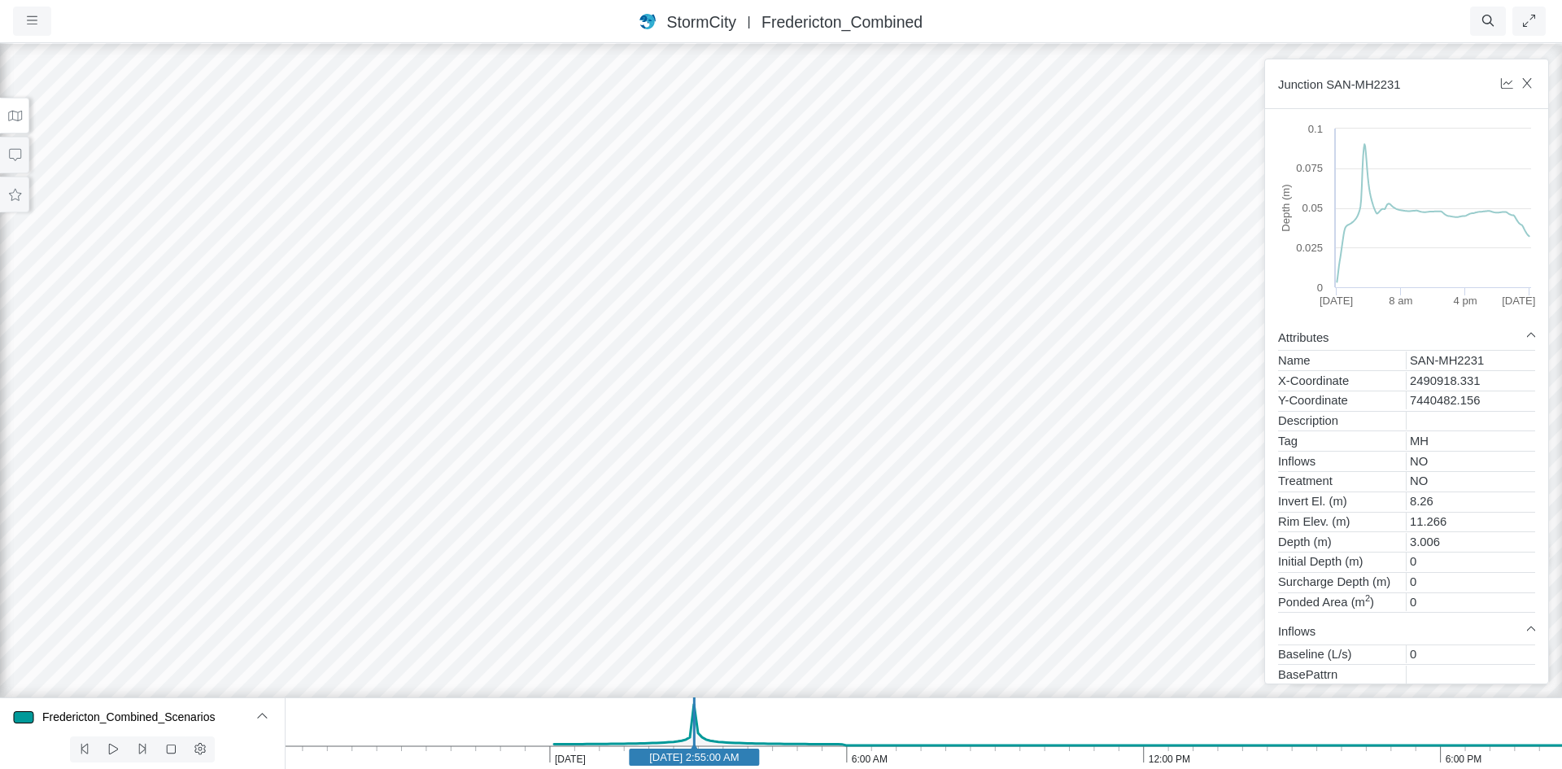
drag, startPoint x: 683, startPoint y: 412, endPoint x: 392, endPoint y: 369, distance: 294.4
click at [427, 508] on div at bounding box center [781, 404] width 1562 height 727
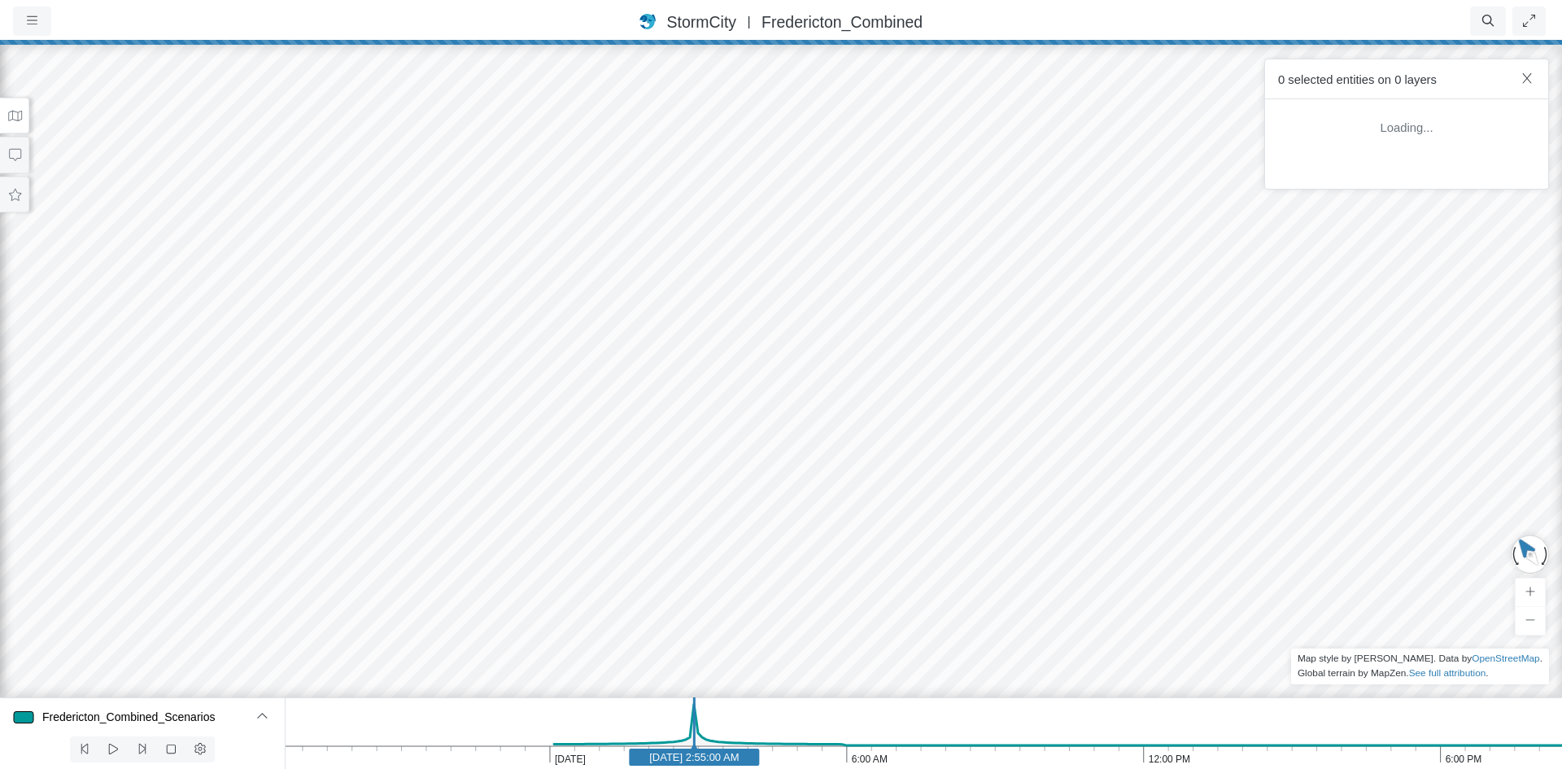
drag, startPoint x: 702, startPoint y: 323, endPoint x: 953, endPoint y: 327, distance: 251.4
click at [953, 327] on div at bounding box center [781, 404] width 1562 height 727
drag, startPoint x: 966, startPoint y: 359, endPoint x: 905, endPoint y: 404, distance: 76.8
click at [905, 404] on div at bounding box center [781, 404] width 1562 height 727
drag, startPoint x: 575, startPoint y: 471, endPoint x: 678, endPoint y: 453, distance: 104.1
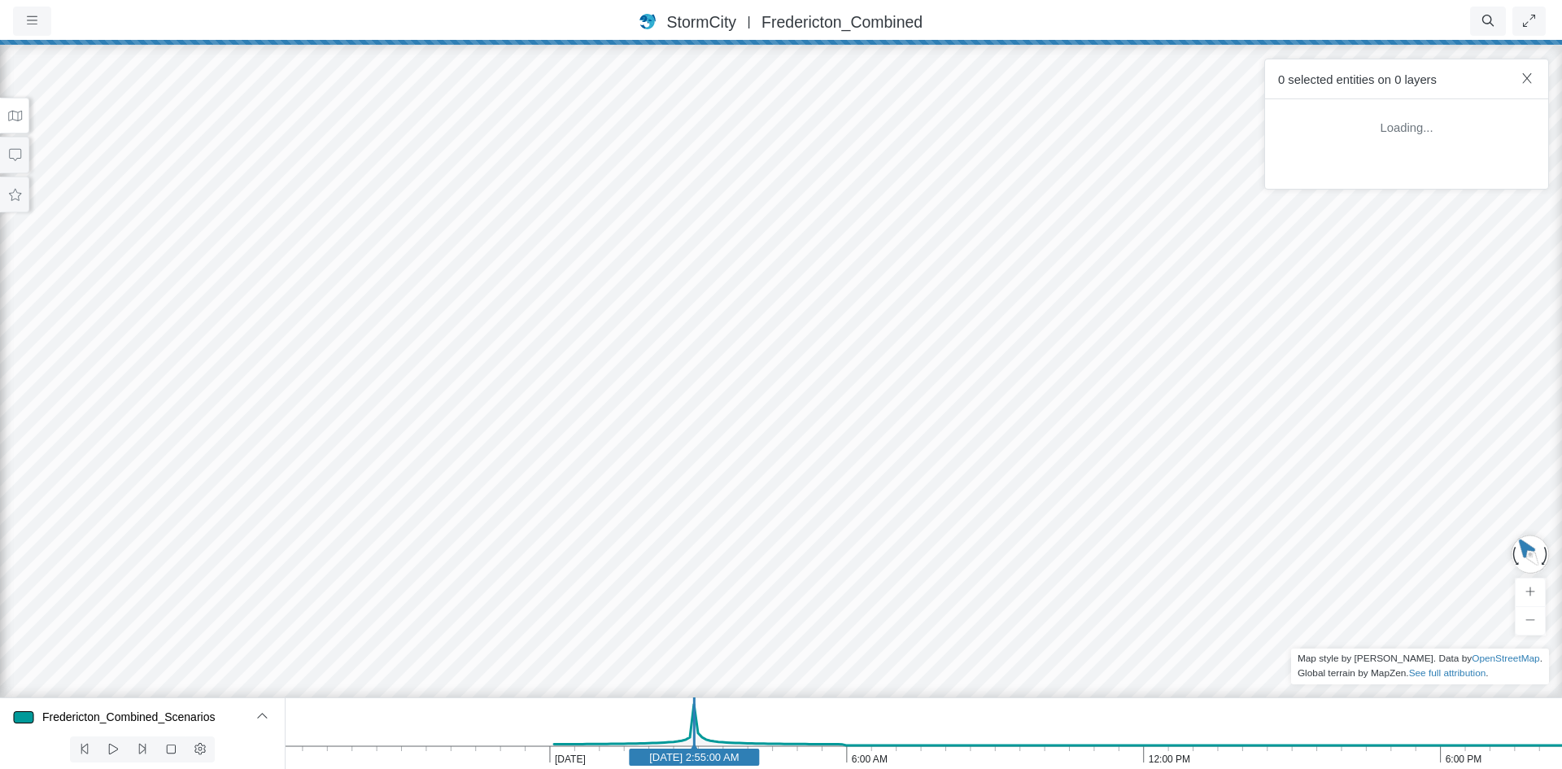
click at [678, 453] on div at bounding box center [781, 404] width 1562 height 727
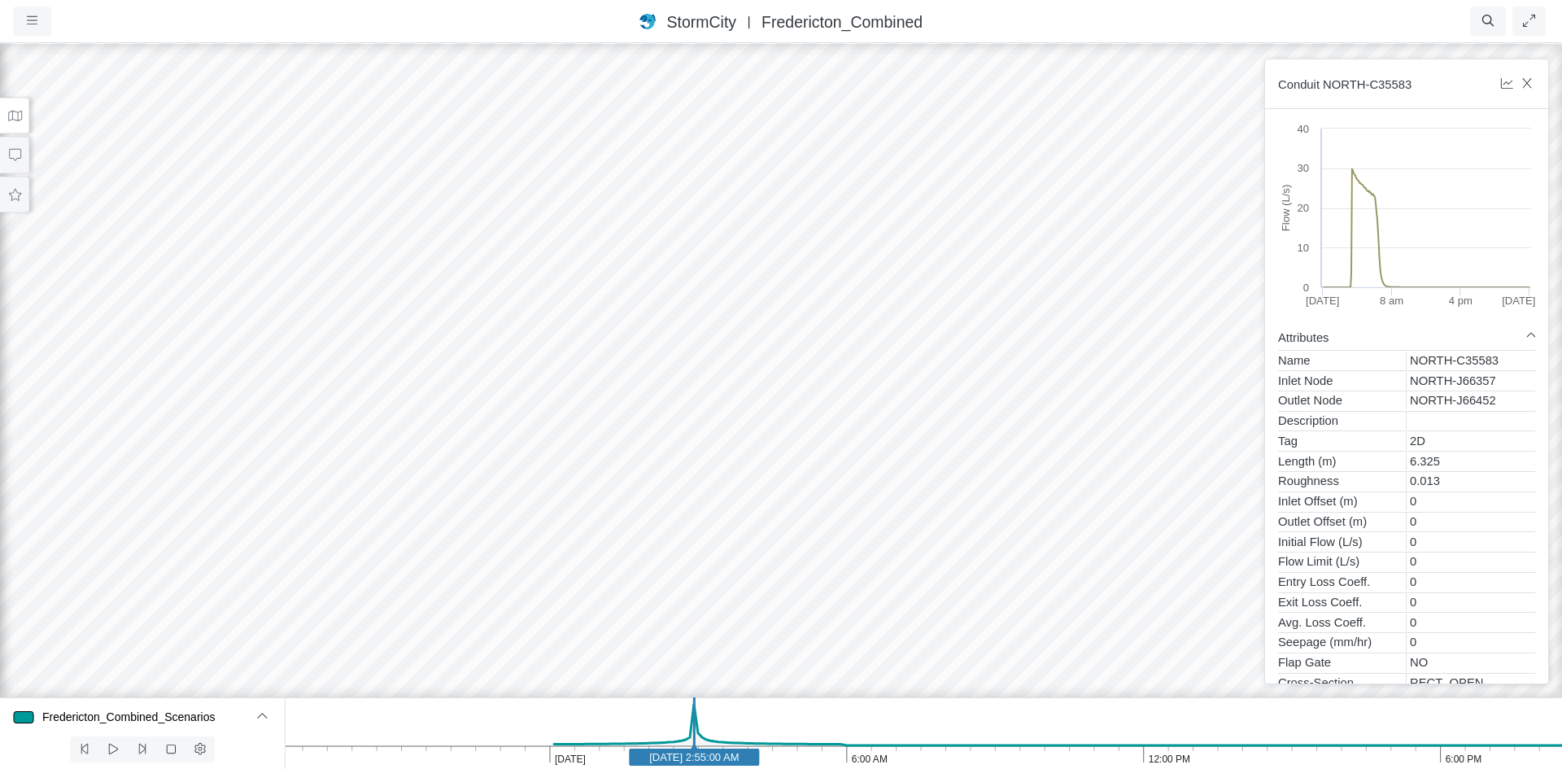
click at [10, 117] on icon at bounding box center [14, 116] width 15 height 12
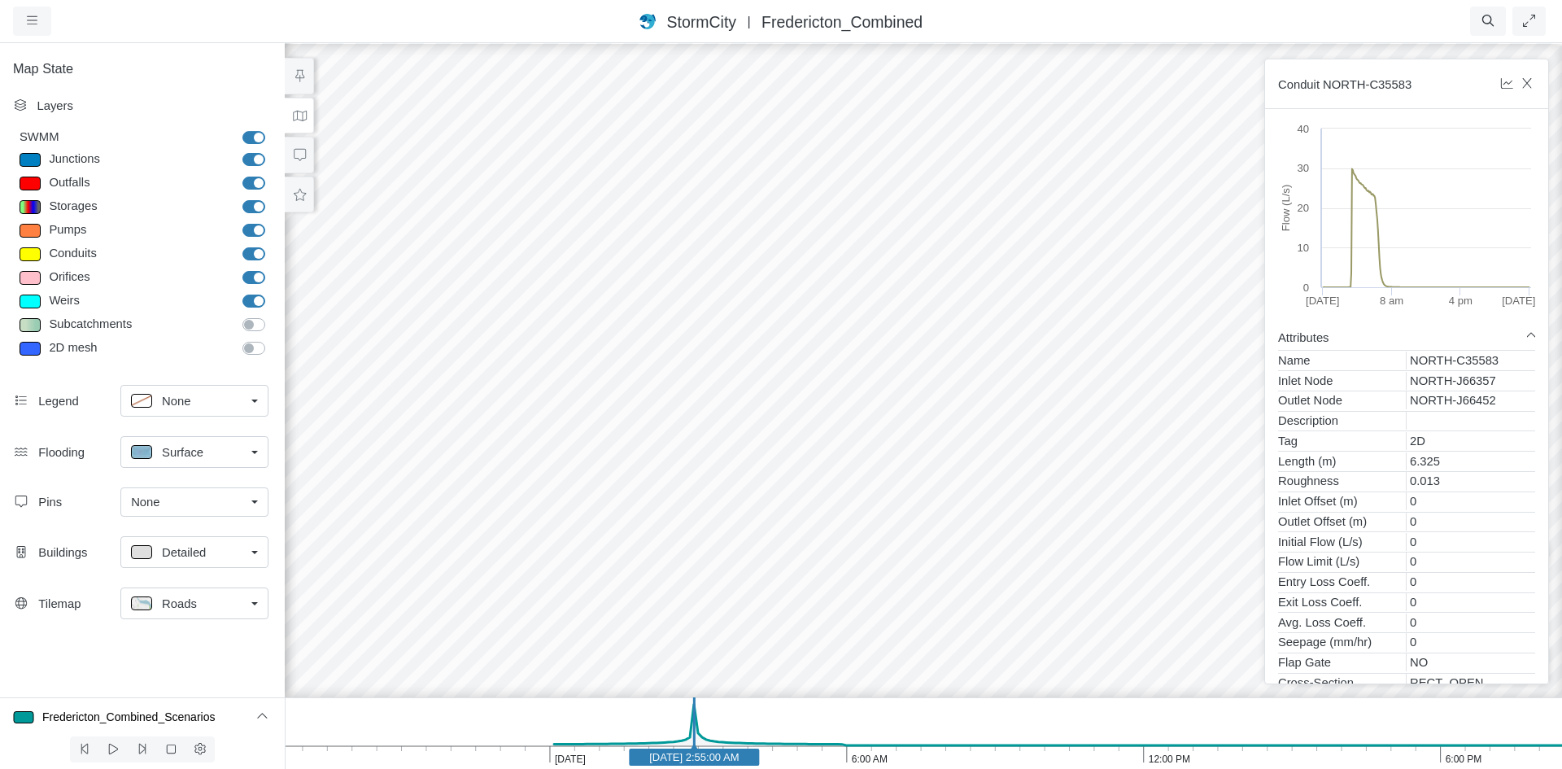
click at [46, 110] on div "Layers" at bounding box center [153, 106] width 232 height 18
click at [48, 407] on div "Legend" at bounding box center [79, 401] width 83 height 18
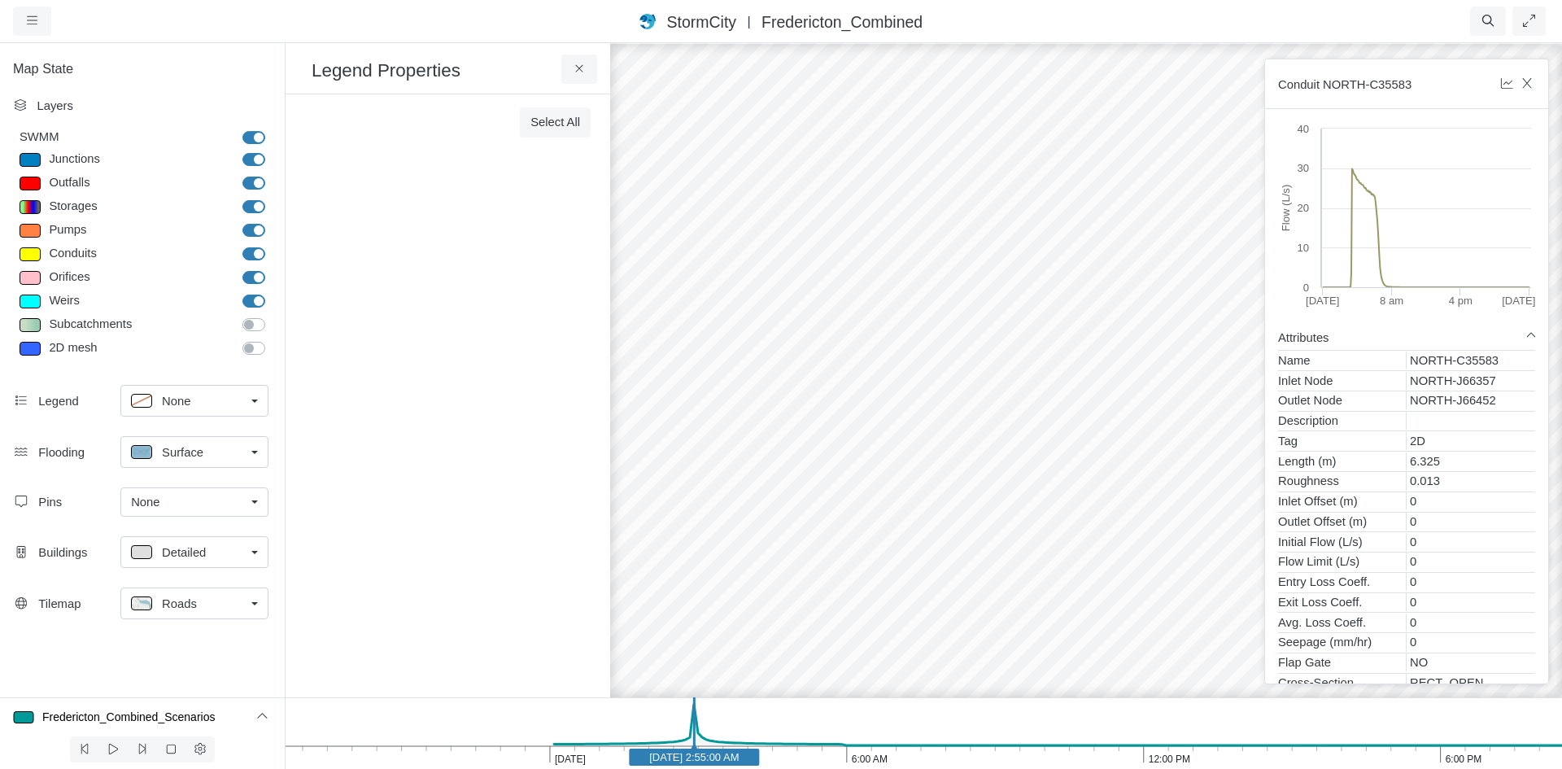
click at [48, 407] on div "Legend" at bounding box center [79, 401] width 83 height 18
click at [172, 400] on span "None" at bounding box center [176, 401] width 28 height 18
click at [207, 485] on div "Top Left" at bounding box center [194, 491] width 127 height 20
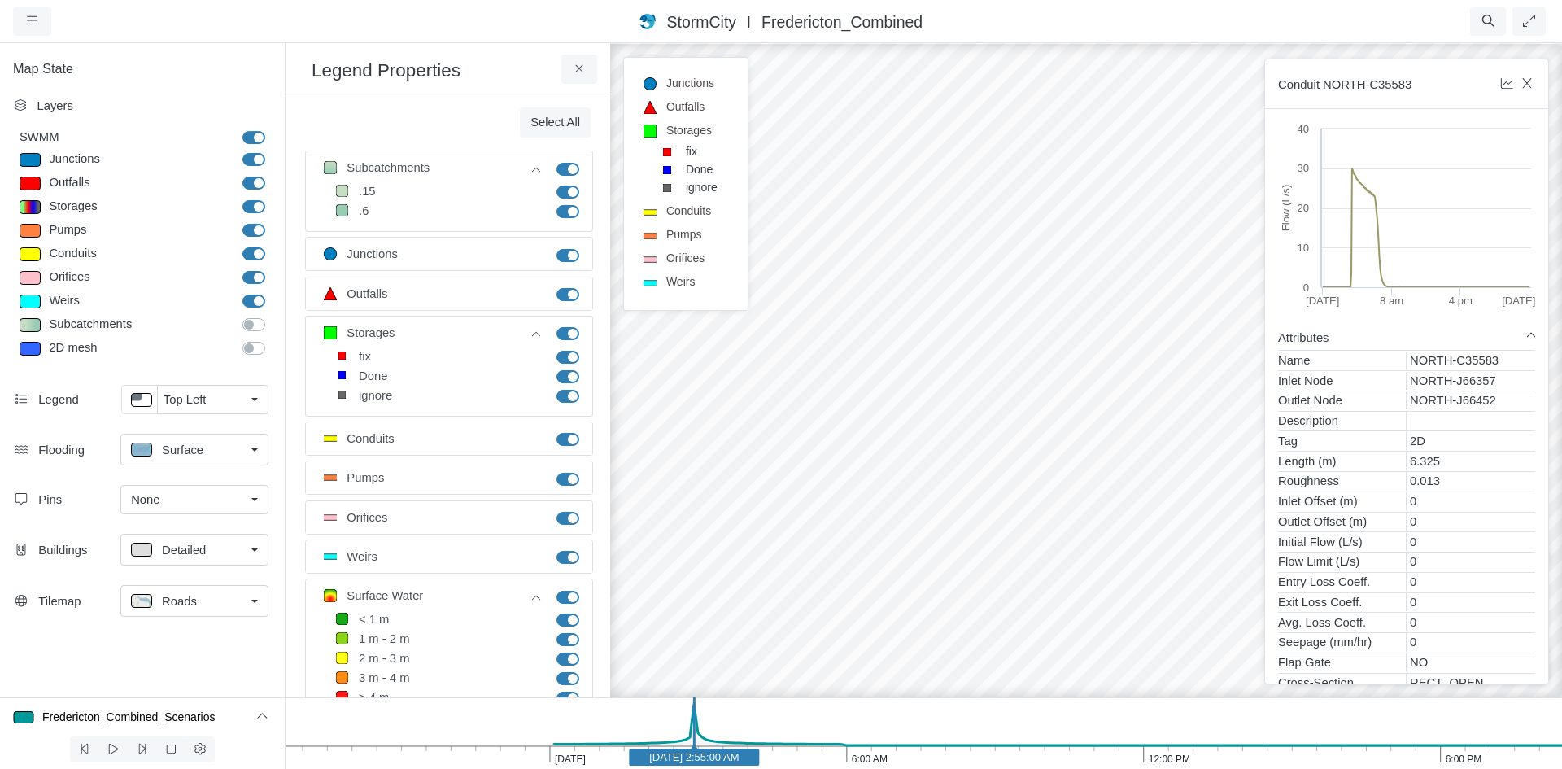
click at [45, 519] on div "Pins None None Preferences Auto-Expand" at bounding box center [142, 502] width 285 height 49
click at [200, 543] on span "Detailed" at bounding box center [184, 550] width 44 height 18
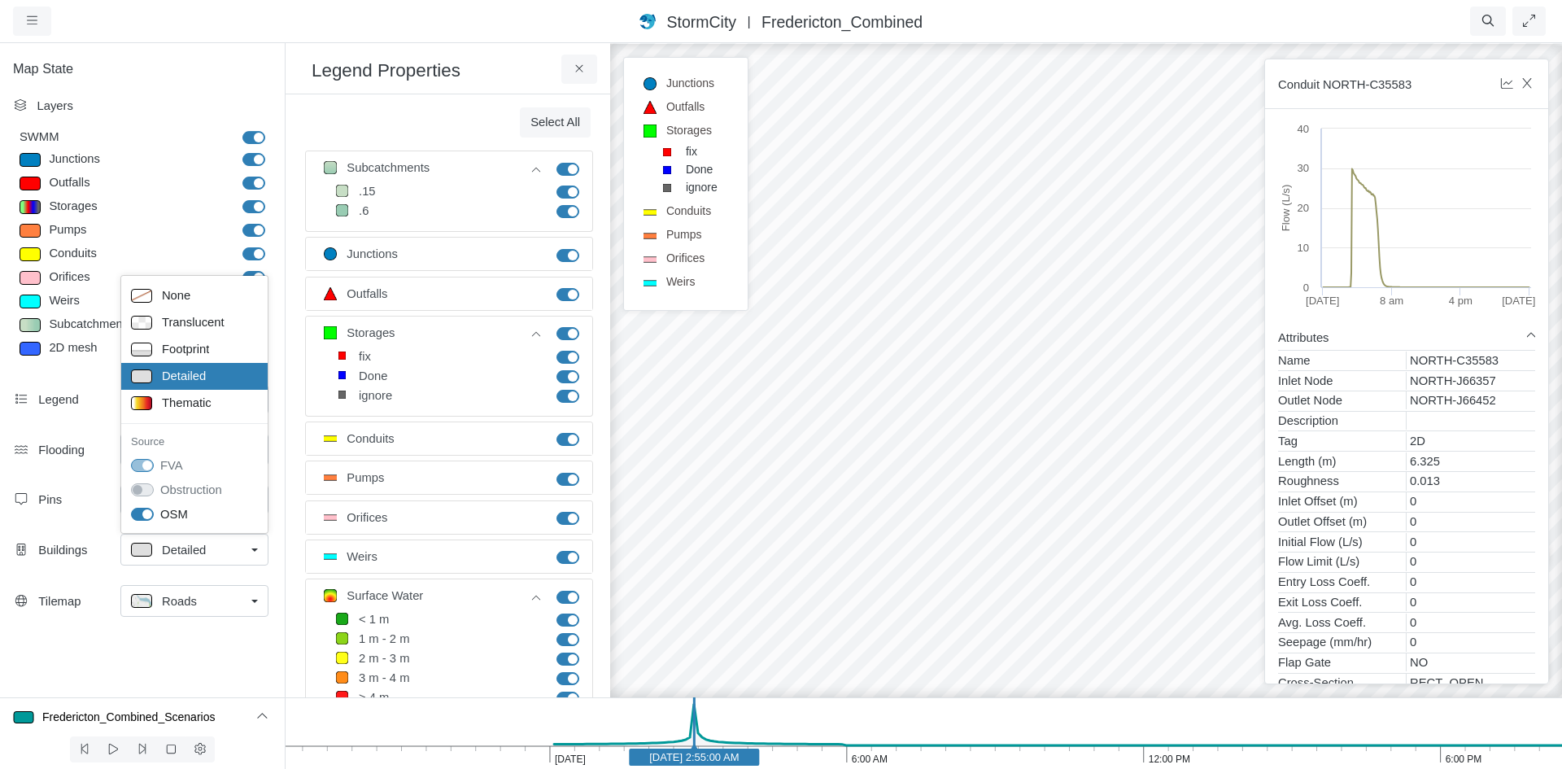
click at [162, 648] on div "Map State Layers SWMM SWMM Junctions Junctions Outfalls Dividers" at bounding box center [142, 369] width 285 height 656
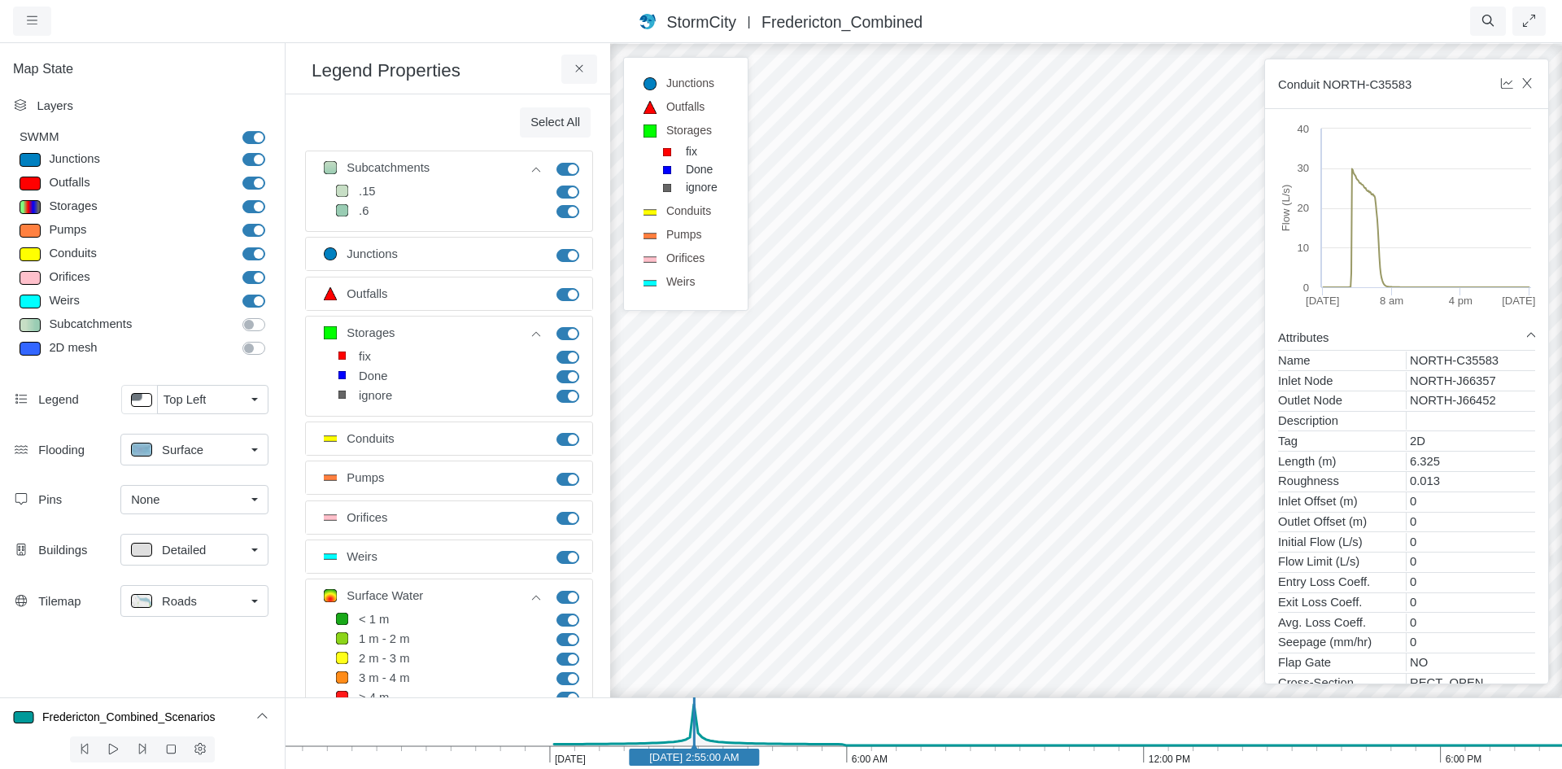
click at [399, 103] on div "× Sections Layer Details Refraction Name m" at bounding box center [448, 395] width 325 height 603
click at [582, 75] on icon at bounding box center [579, 69] width 15 height 12
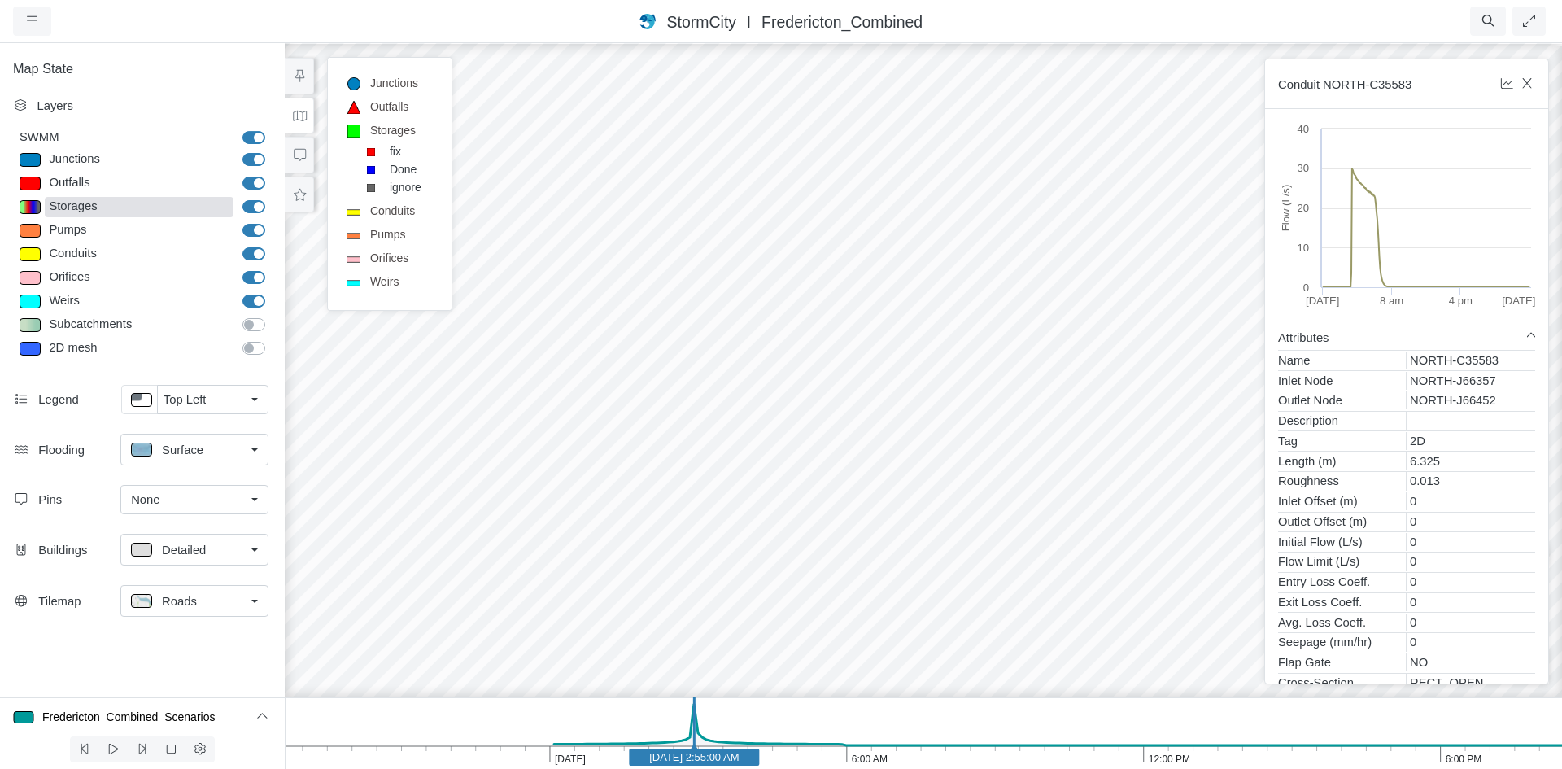
click at [50, 204] on div "Storages" at bounding box center [139, 207] width 189 height 20
type input "Visible"
checkbox input "true"
type input "15"
checkbox input "true"
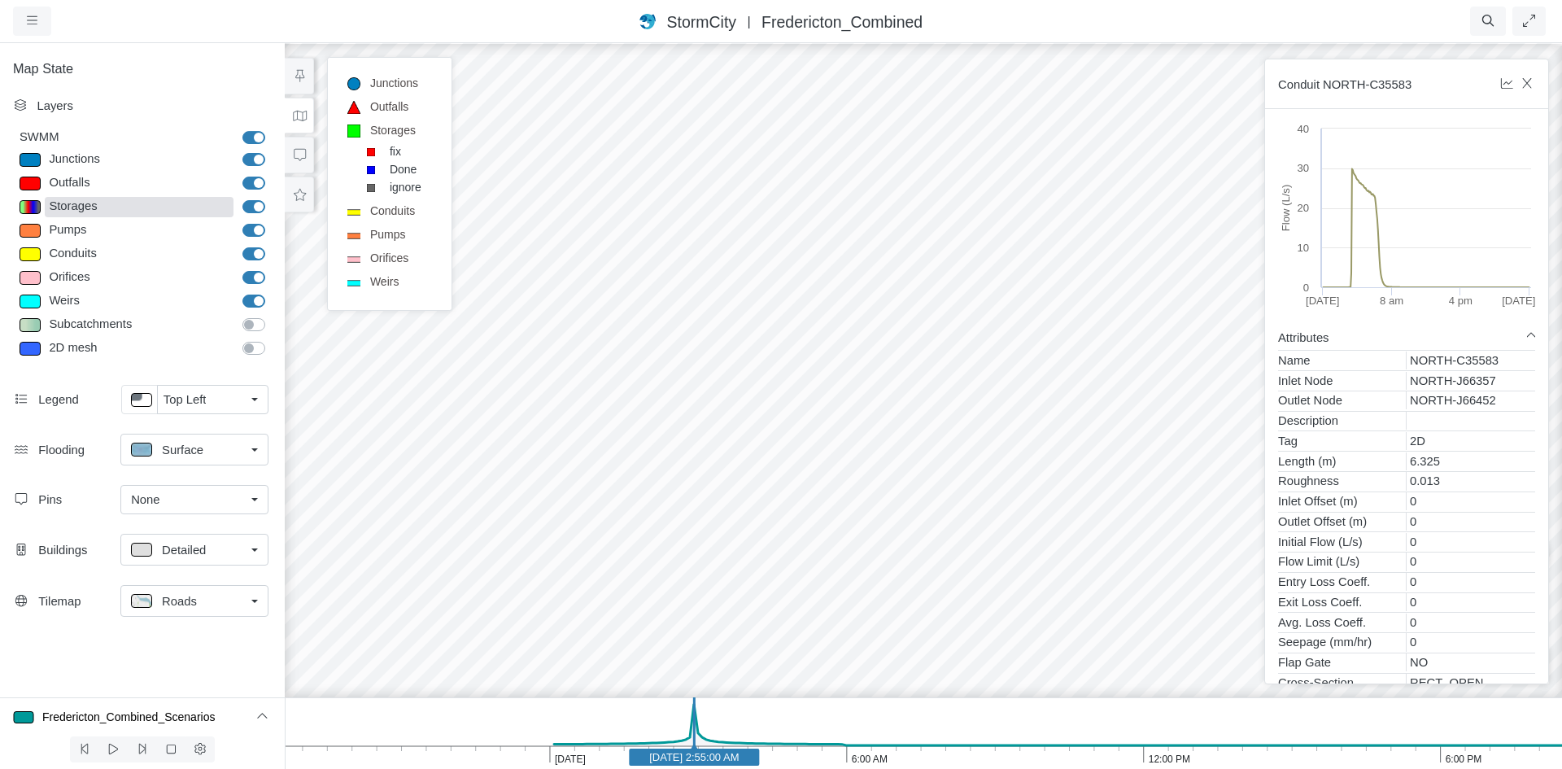
type input "0"
type input "15"
select select "None"
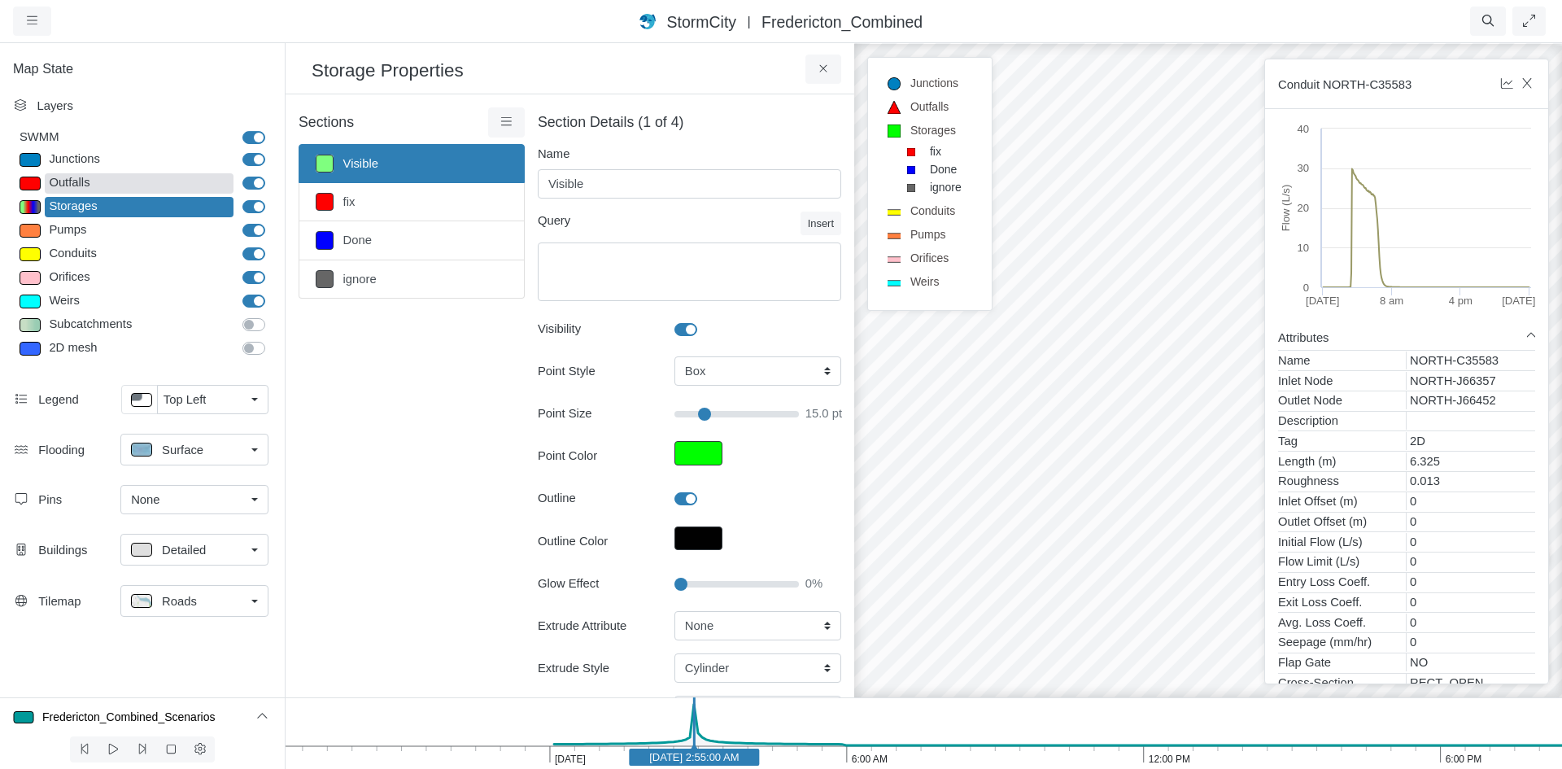
click at [74, 190] on div "Outfalls" at bounding box center [139, 183] width 189 height 20
select select "TRIANGLEUP"
type input "9"
type input "5.5"
type input "9"
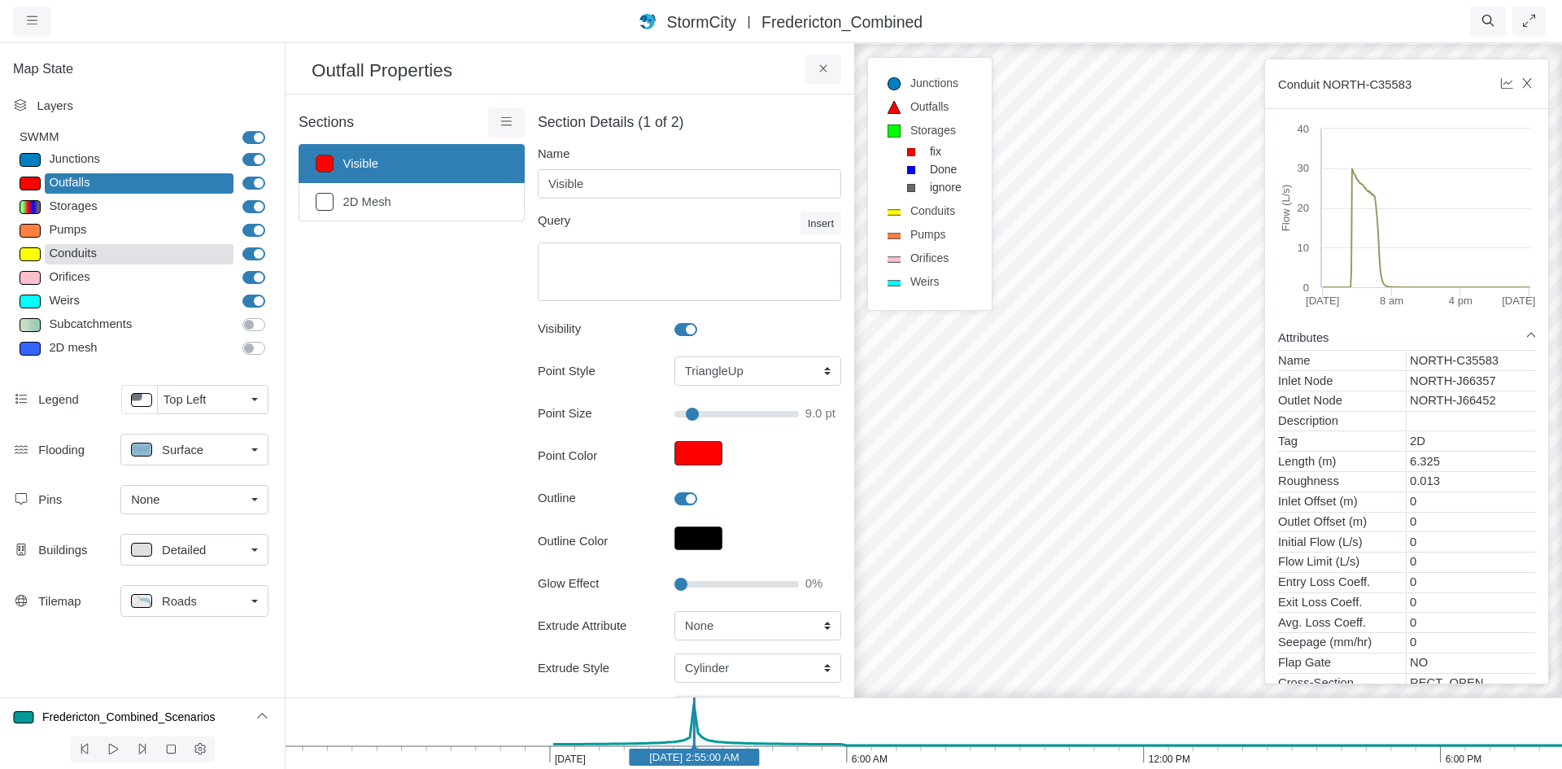
click at [96, 249] on div "Conduits" at bounding box center [139, 254] width 189 height 20
type input "2"
checkbox input "true"
type input "2"
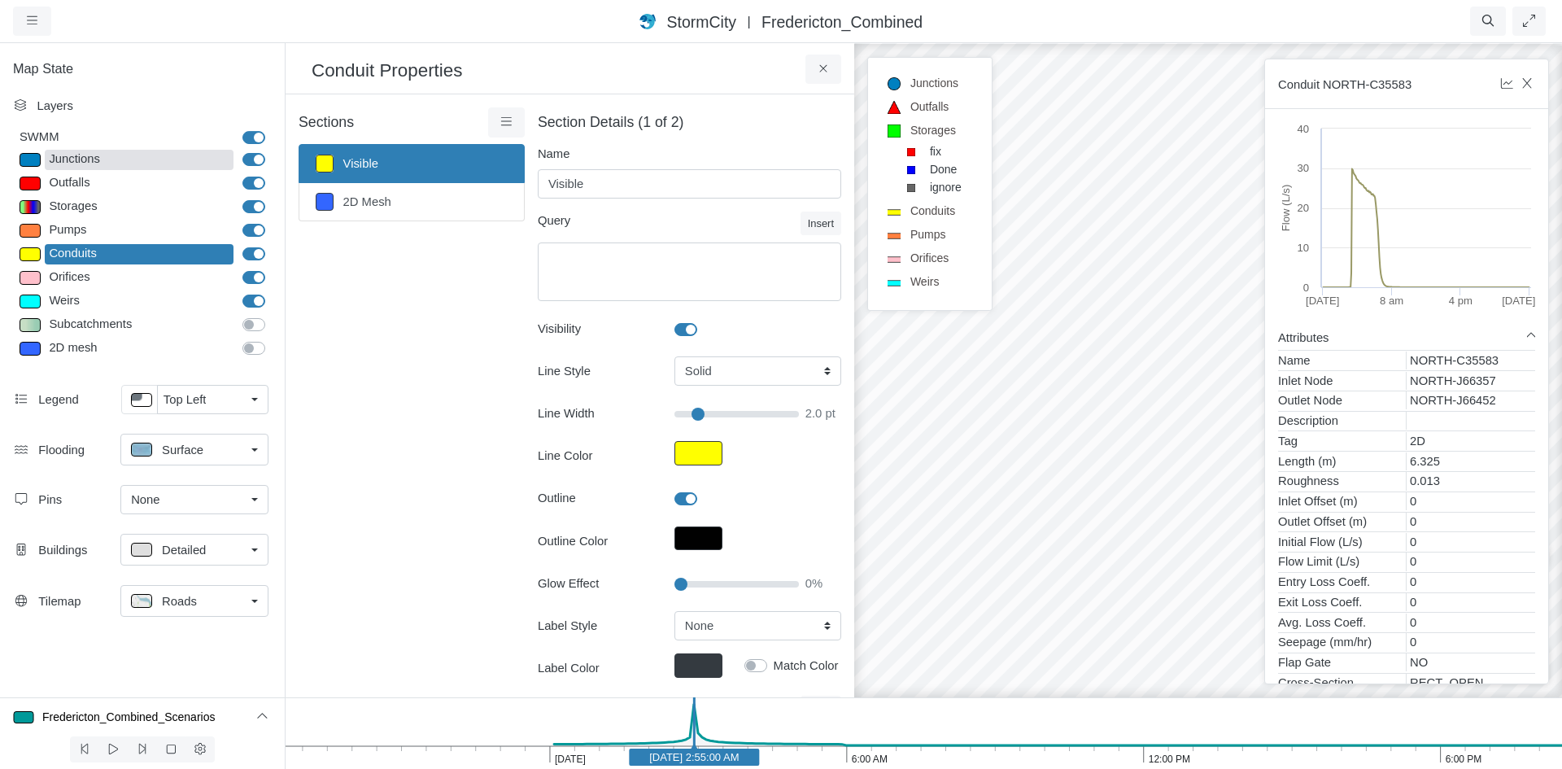
click at [94, 158] on div "Junctions" at bounding box center [139, 160] width 189 height 20
select select "CIRCLE"
type input "7"
checkbox input "true"
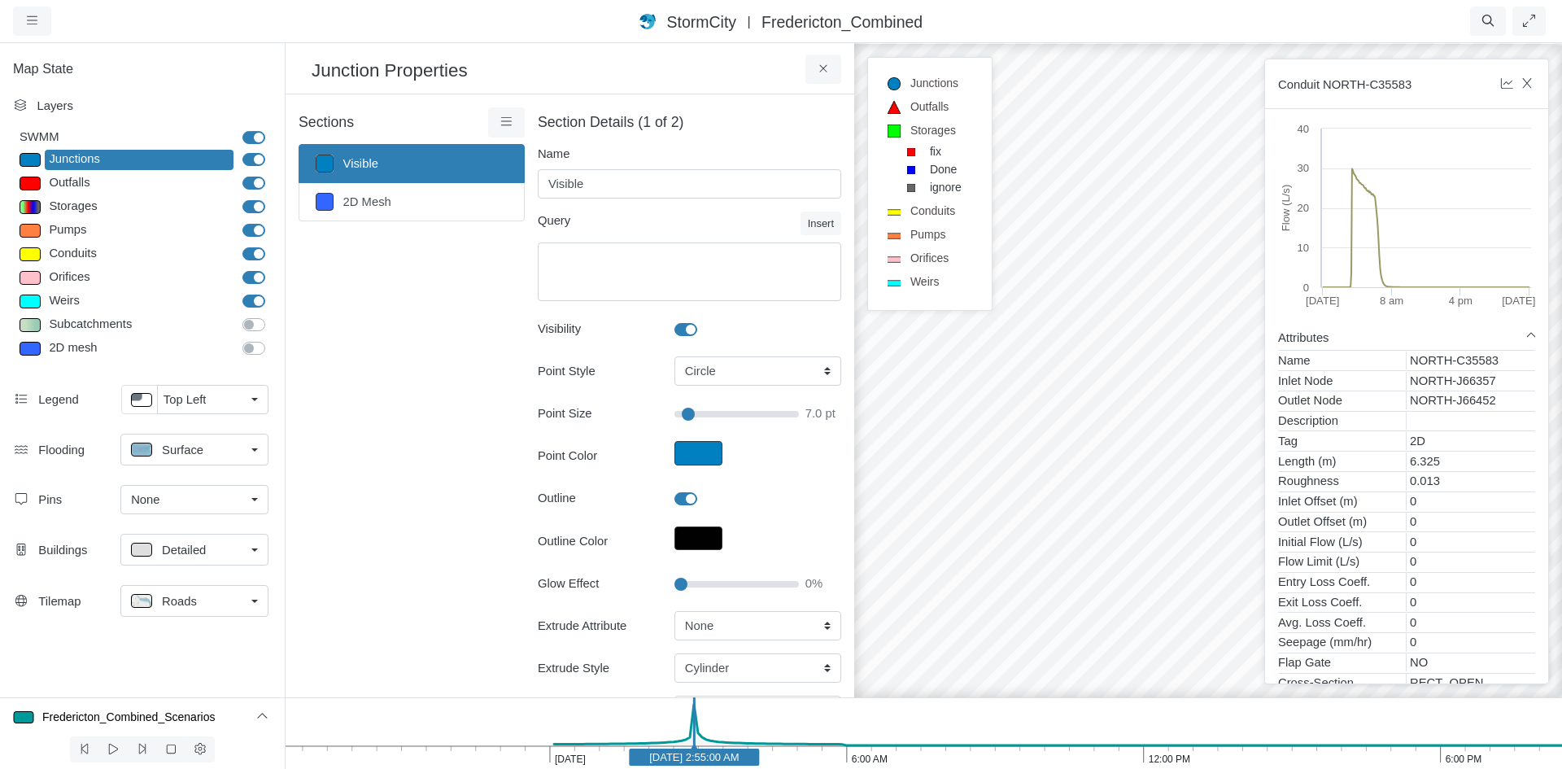
type input "7"
click at [416, 217] on link "2D Mesh" at bounding box center [412, 202] width 226 height 38
type input "2D Mesh"
type textarea "Tag='2D_In'"
checkbox input "false"
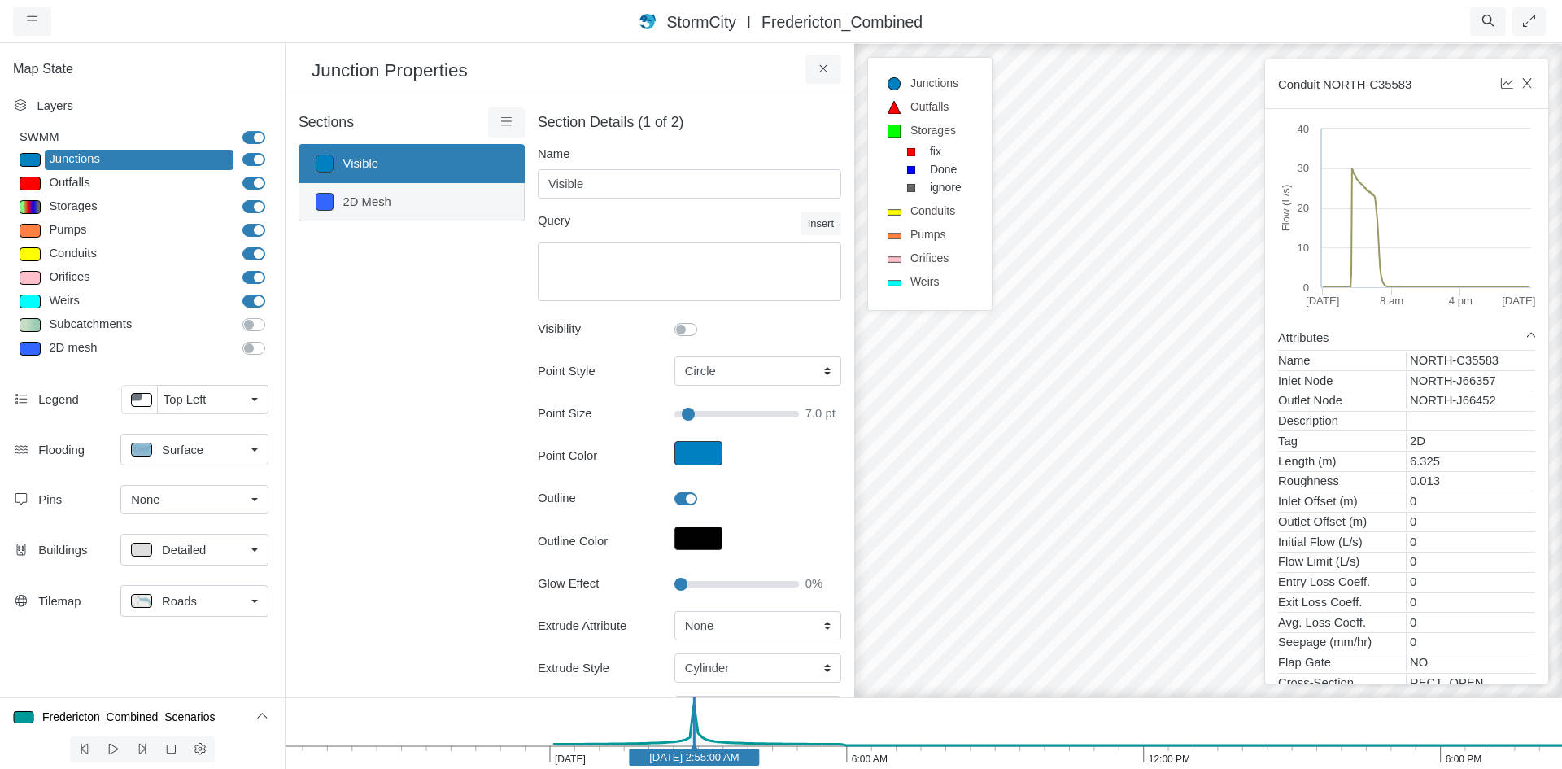
type input "4"
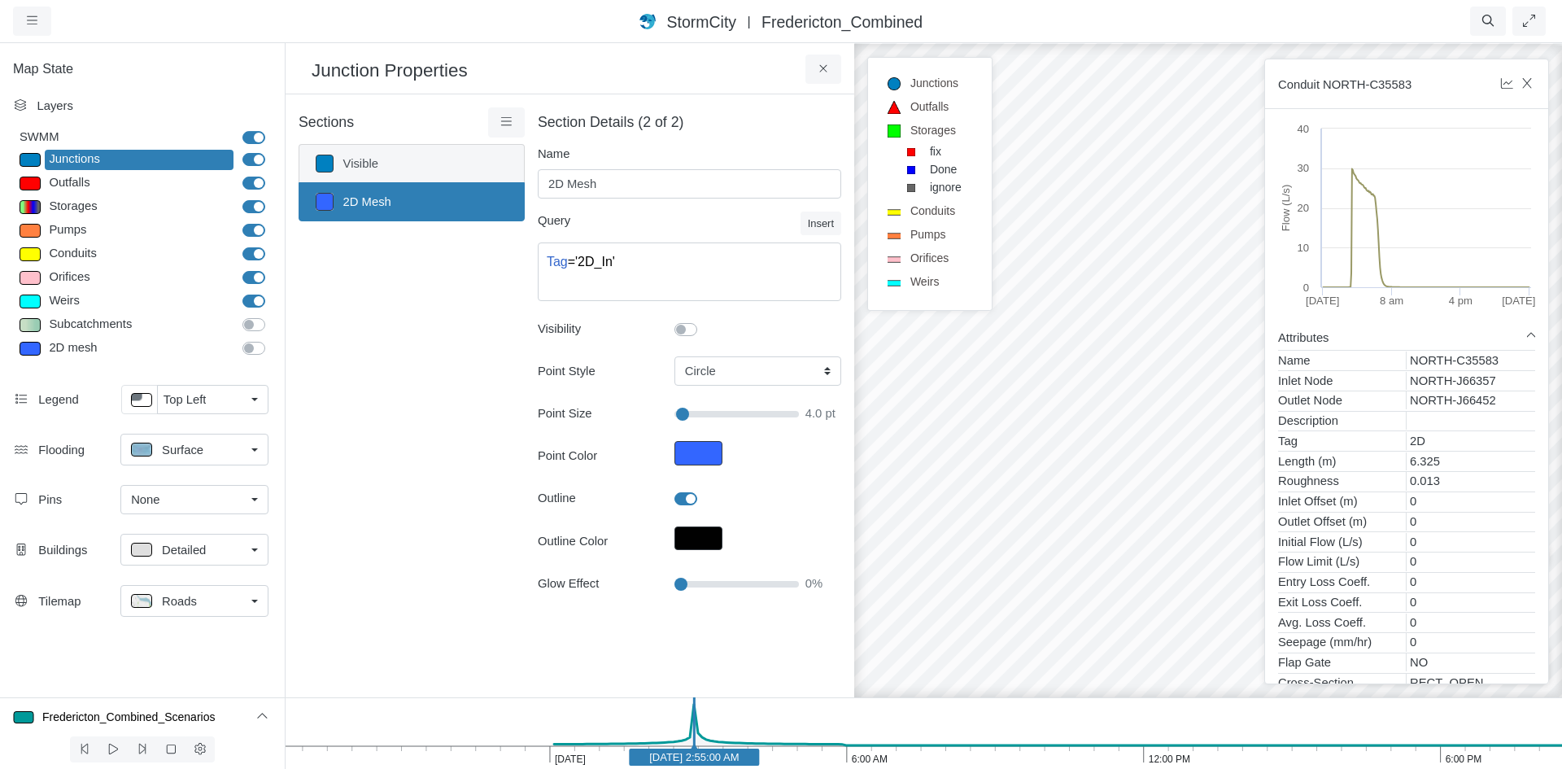
click at [399, 176] on link "Visible" at bounding box center [412, 163] width 226 height 39
type input "Visible"
checkbox input "true"
type input "7"
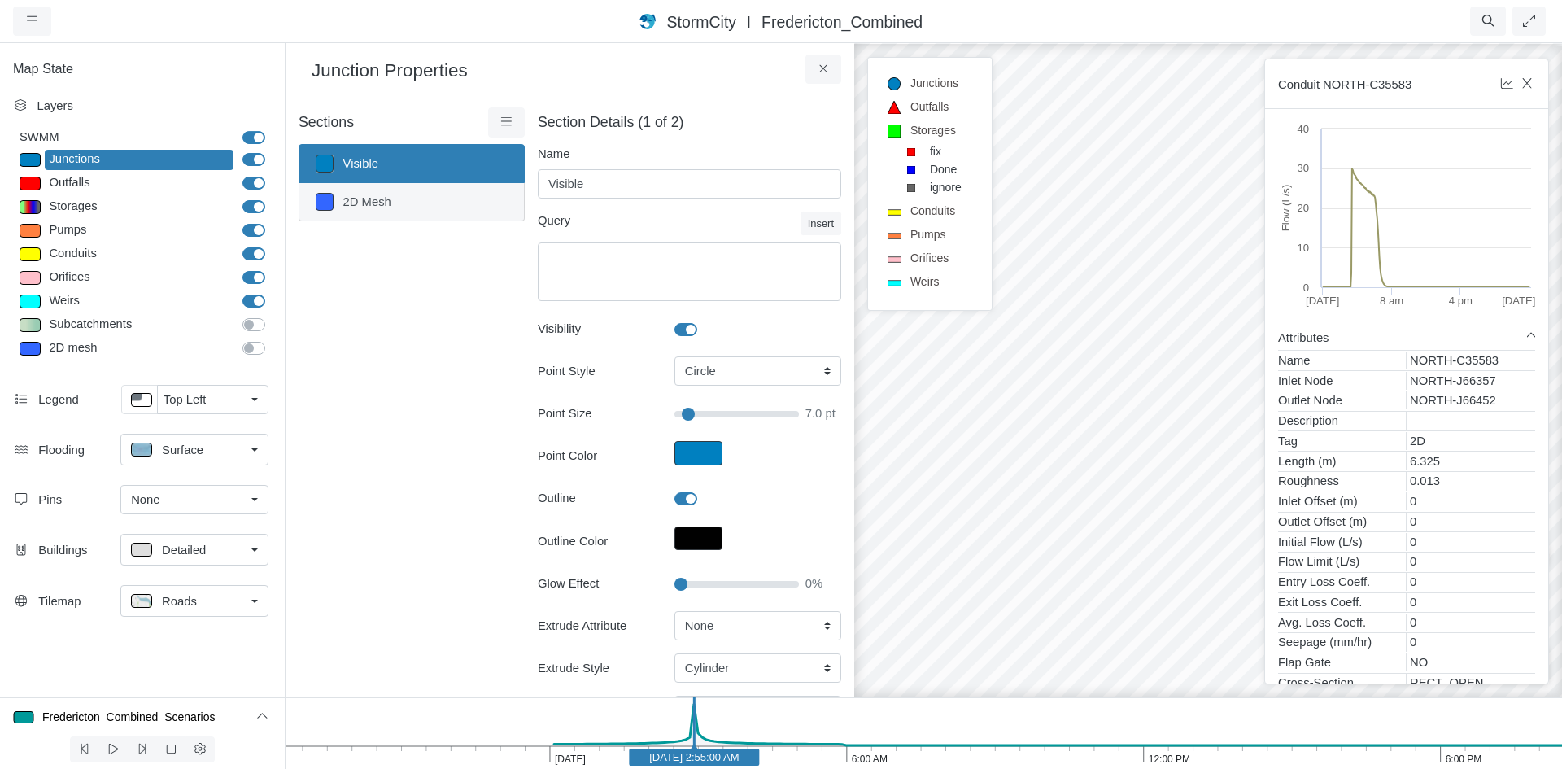
click at [373, 194] on link "2D Mesh" at bounding box center [412, 202] width 226 height 38
type input "2D Mesh"
type textarea "Tag='2D_In'"
checkbox input "false"
type input "4"
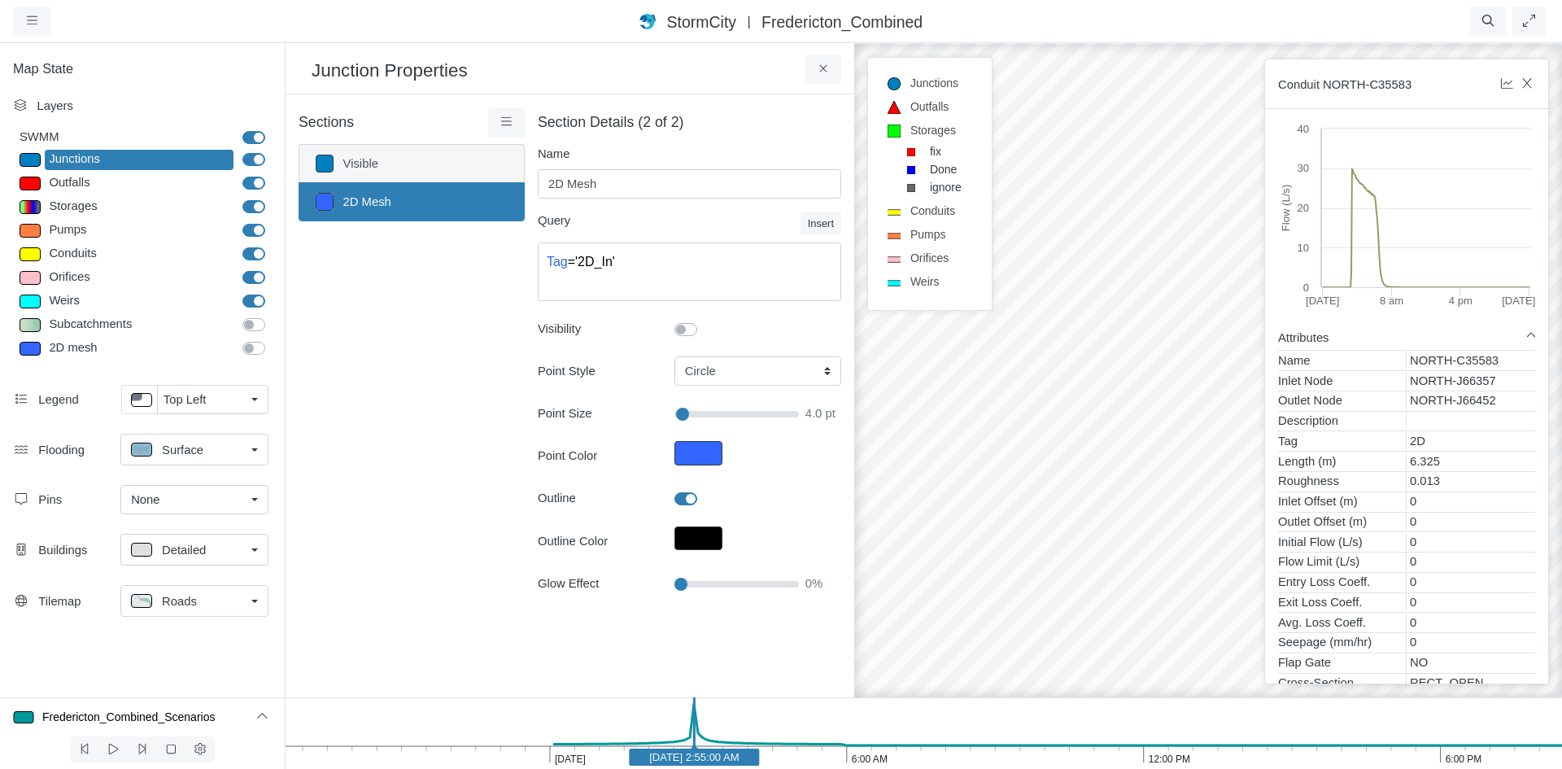
click at [368, 144] on link "Visible" at bounding box center [412, 163] width 226 height 39
type input "Visible"
checkbox input "true"
type input "7"
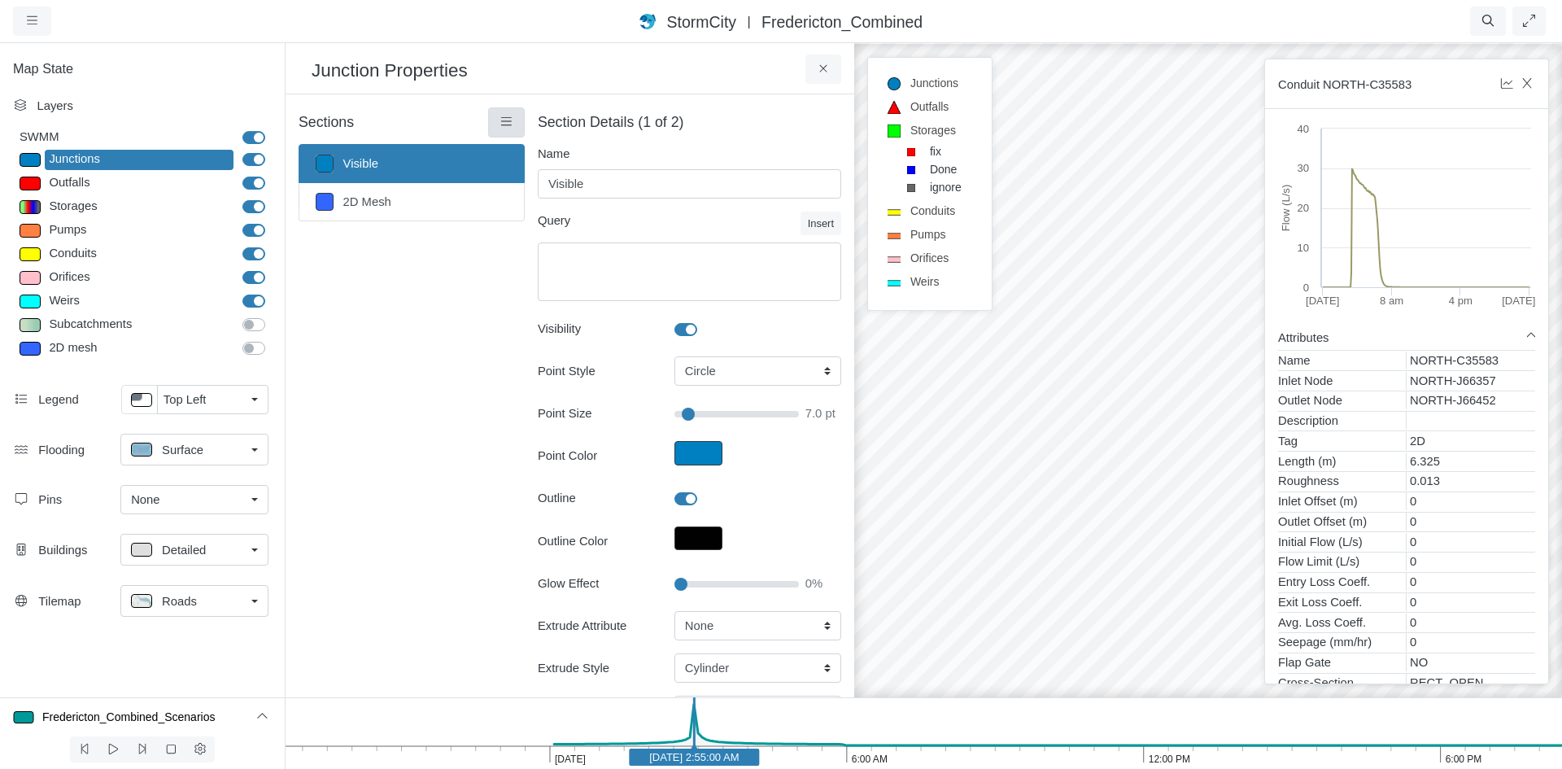
click at [500, 120] on icon at bounding box center [506, 122] width 15 height 12
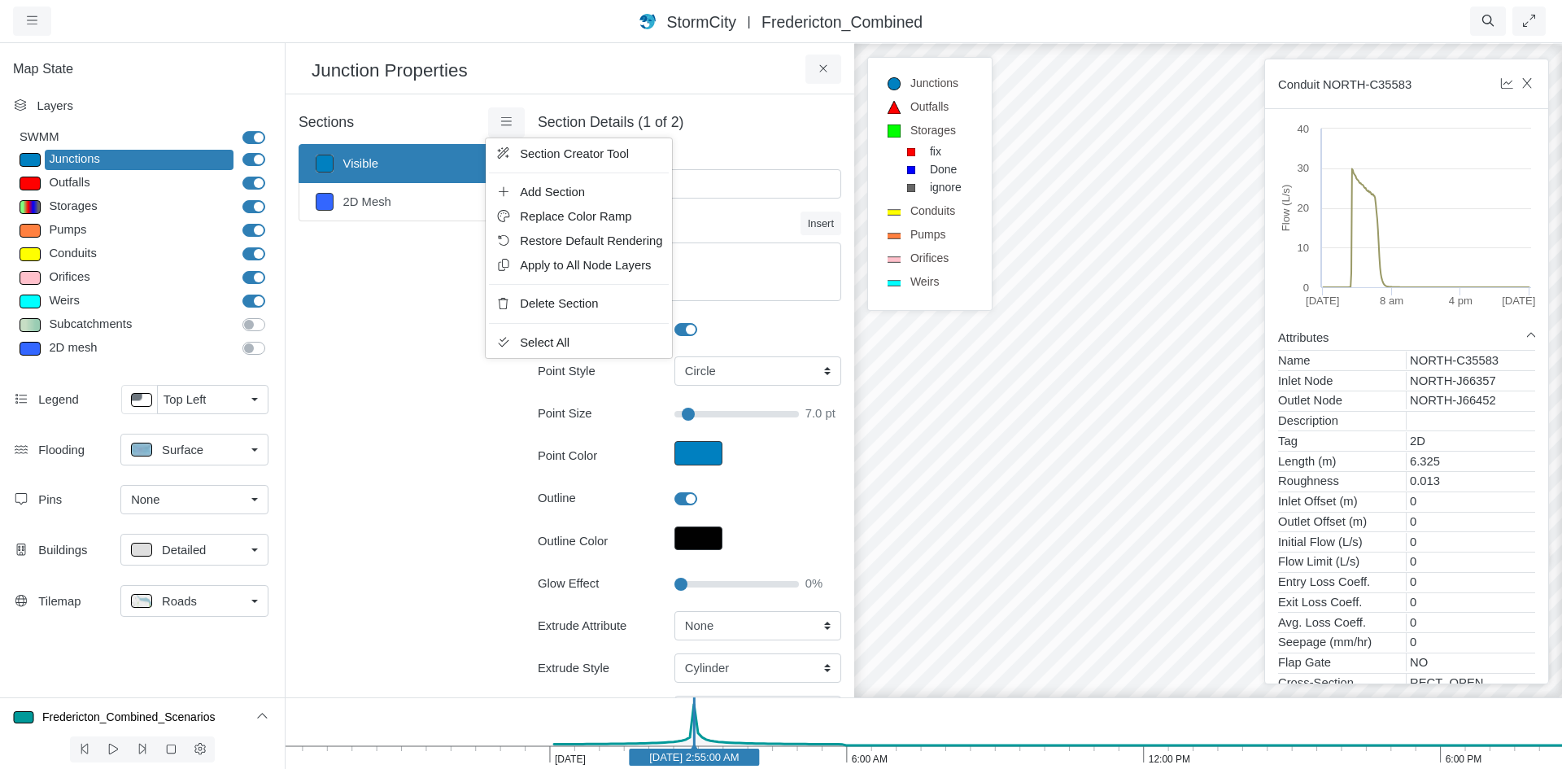
click at [425, 288] on div "Sections Visible 2D Mesh Layer Details Refraction" at bounding box center [412, 499] width 226 height 785
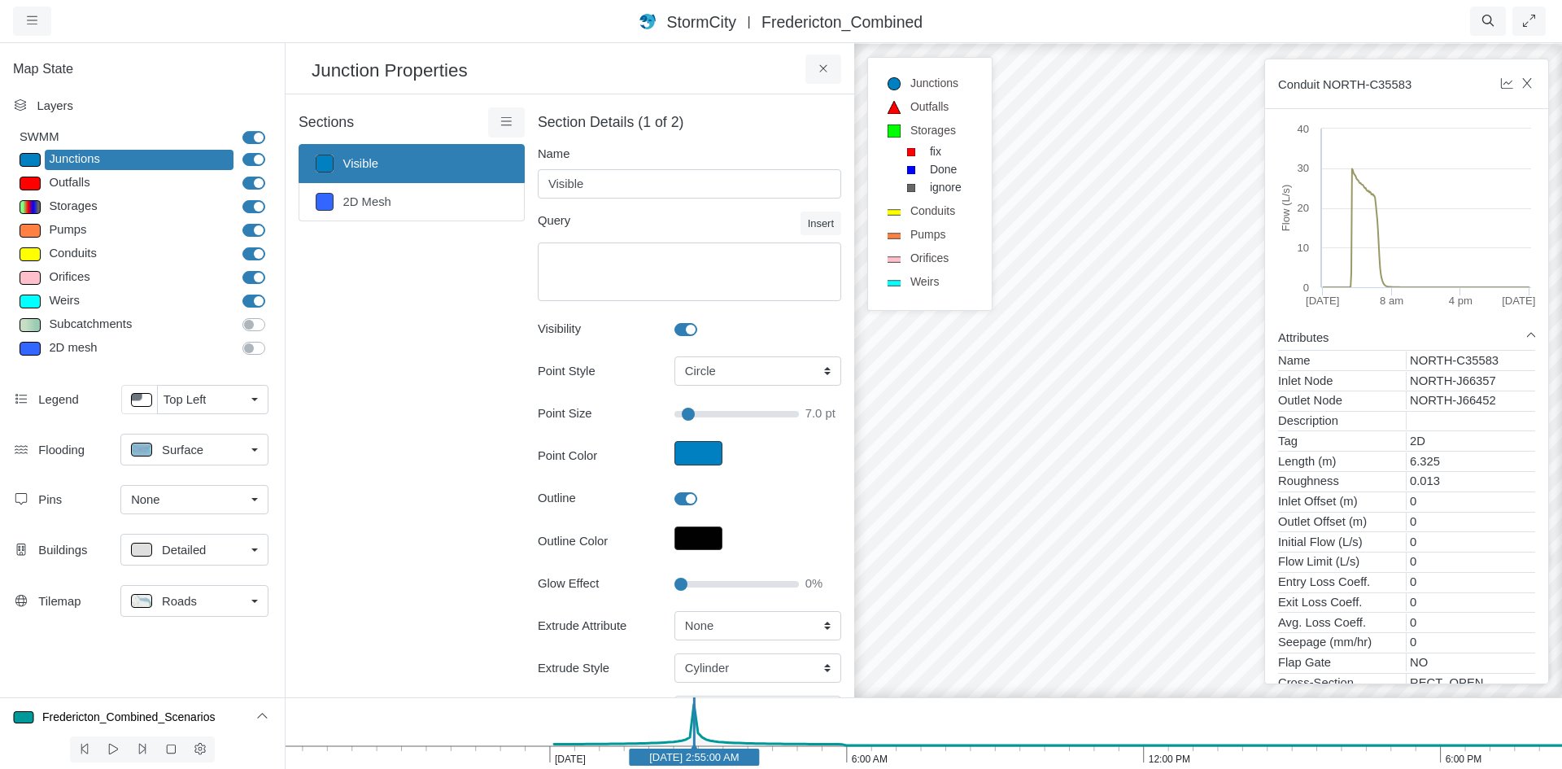
click at [969, 508] on div at bounding box center [1208, 404] width 1562 height 727
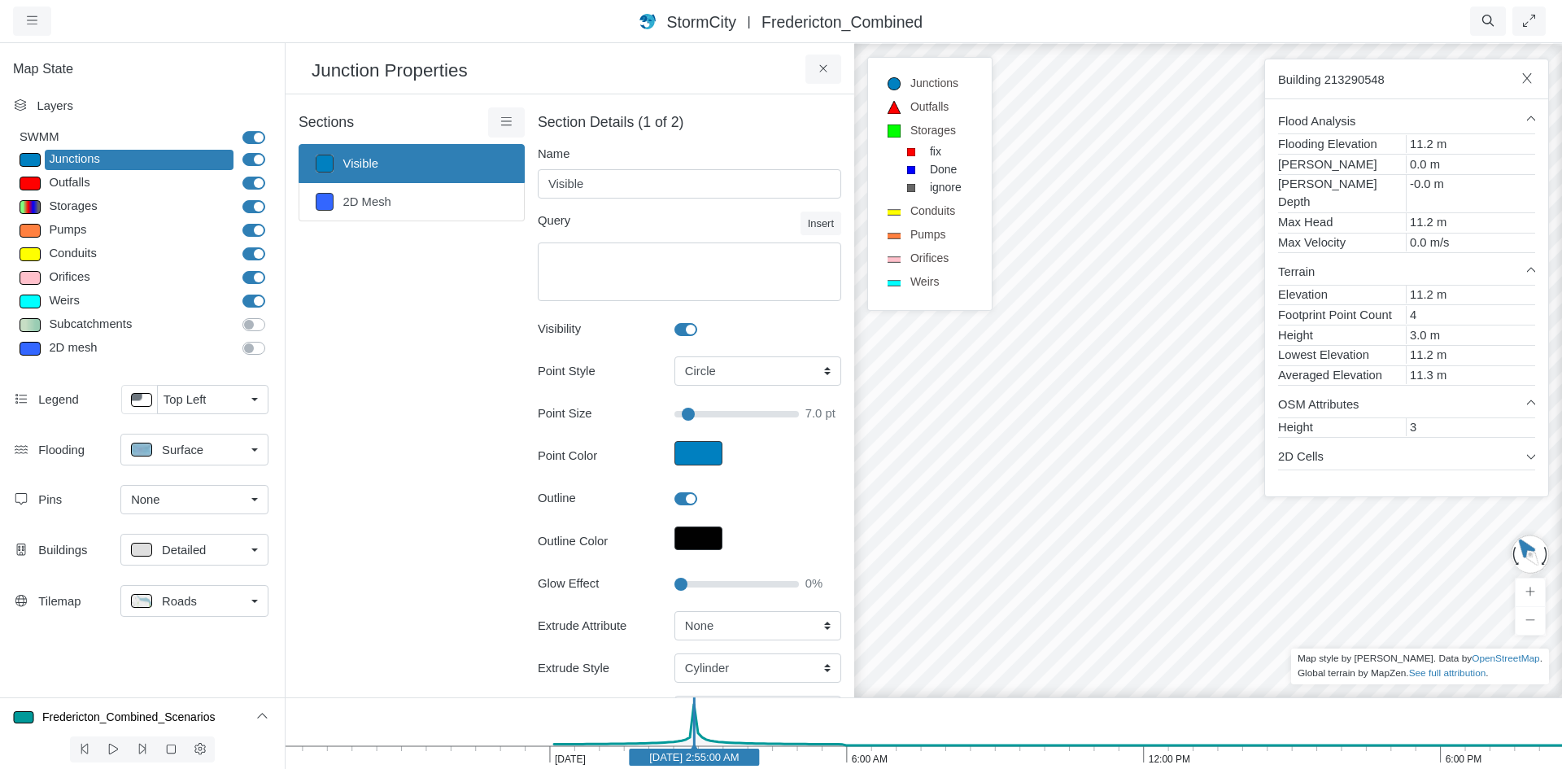
click at [944, 488] on div at bounding box center [1208, 404] width 1562 height 727
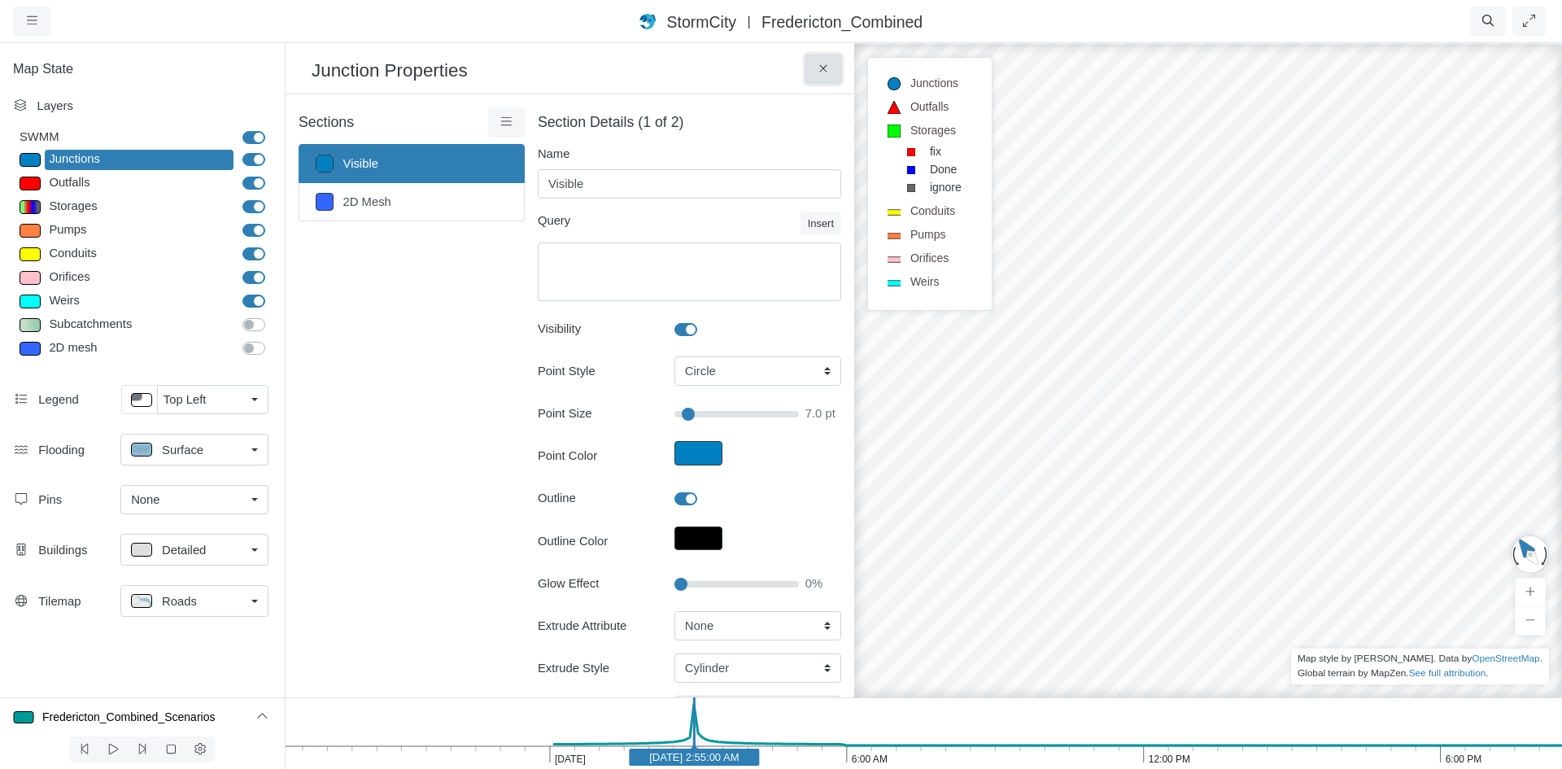
click at [814, 70] on button at bounding box center [823, 69] width 37 height 29
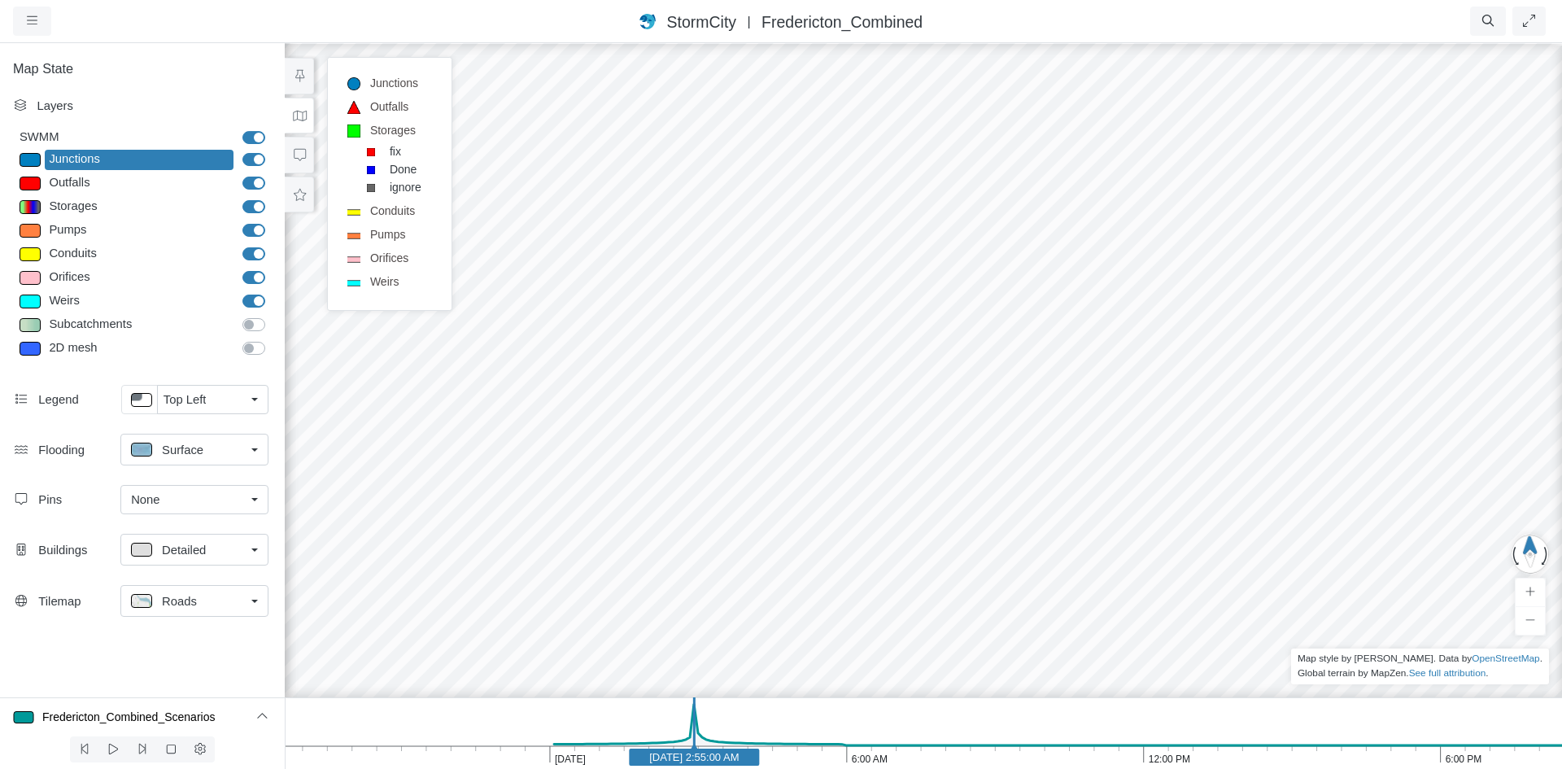
drag, startPoint x: 947, startPoint y: 444, endPoint x: 487, endPoint y: 766, distance: 561.3
drag, startPoint x: 834, startPoint y: 397, endPoint x: 830, endPoint y: 465, distance: 67.6
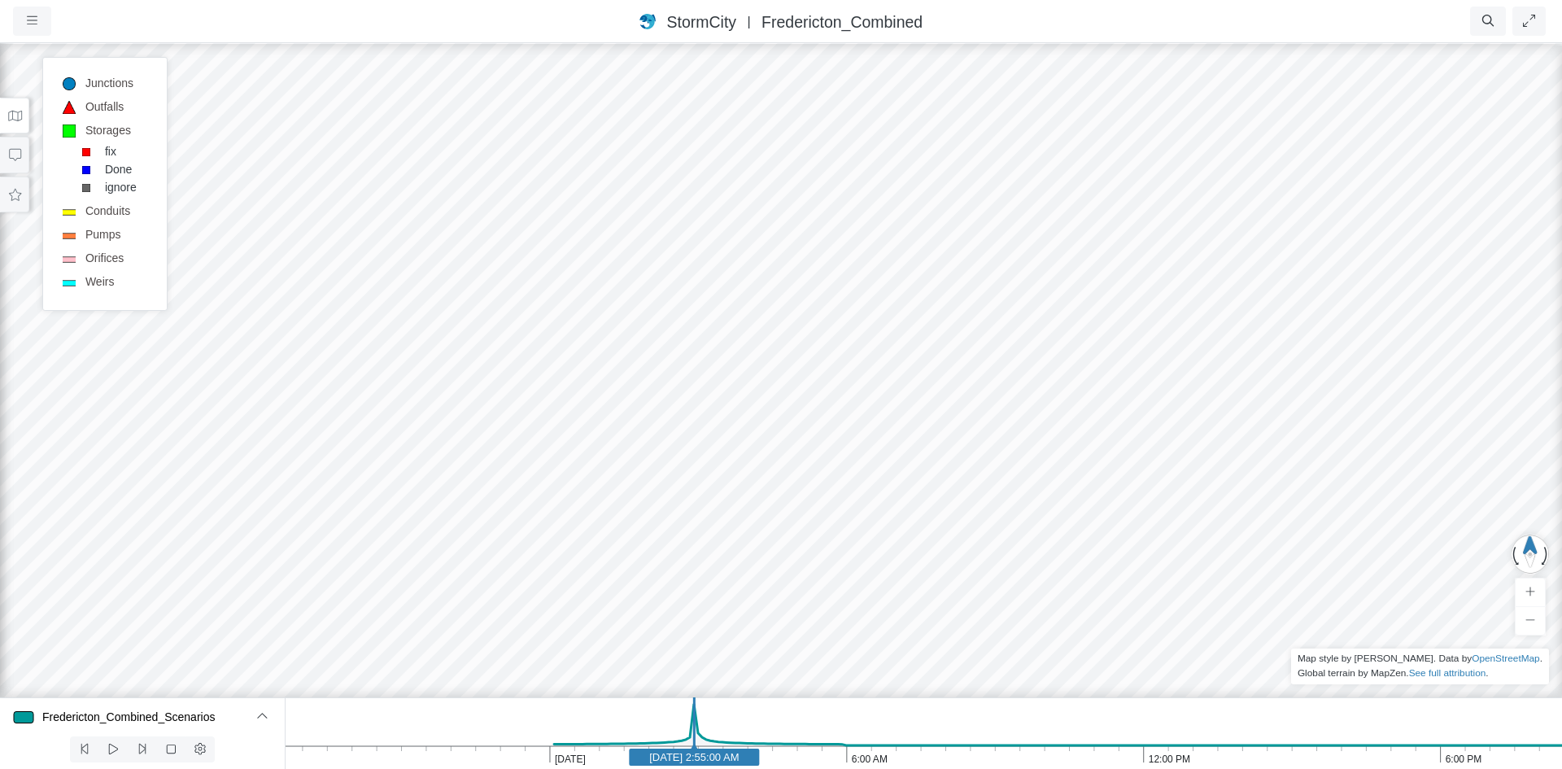
click at [849, 364] on div at bounding box center [781, 404] width 1562 height 727
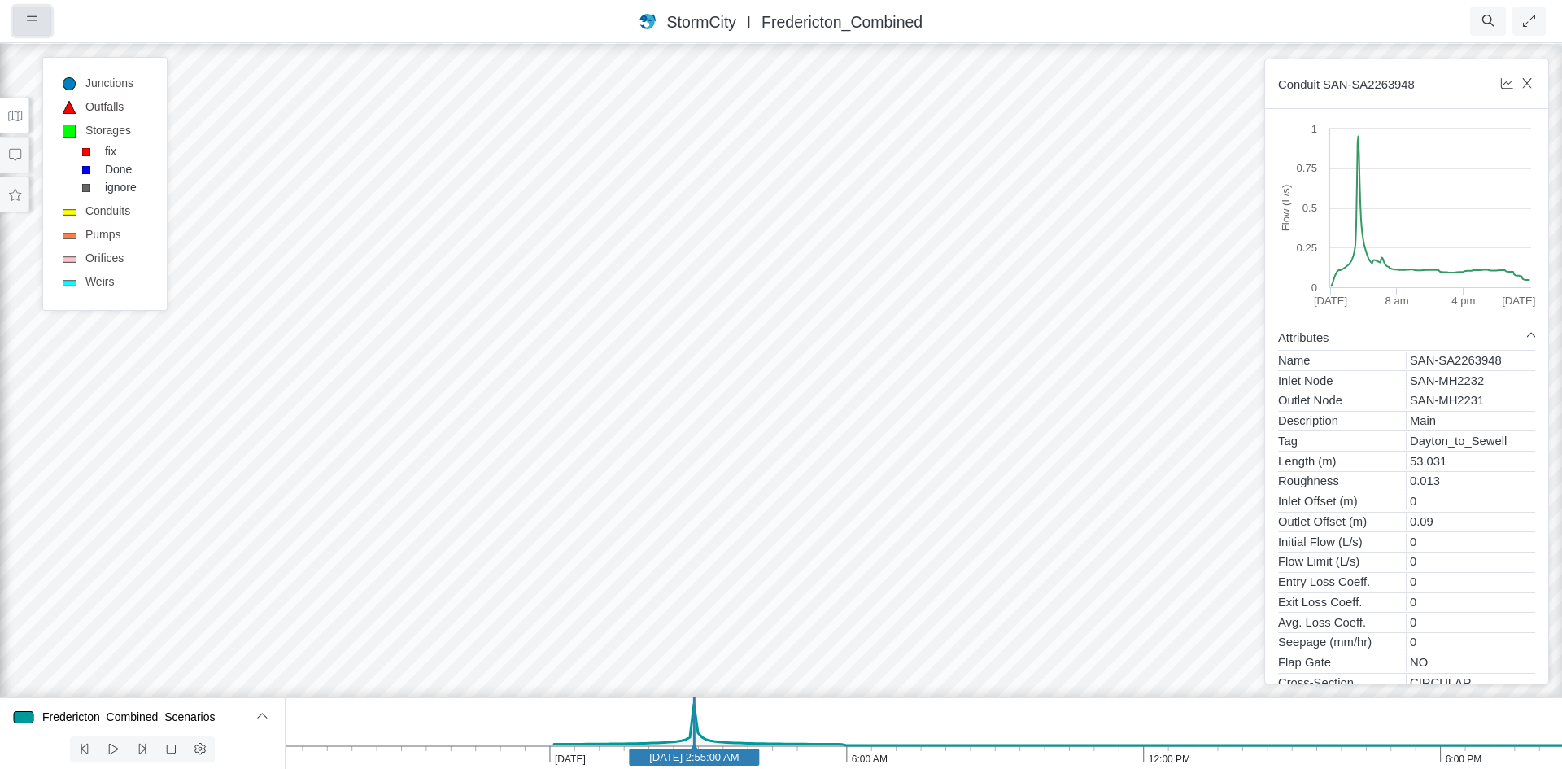
click at [33, 10] on button "button" at bounding box center [32, 21] width 38 height 29
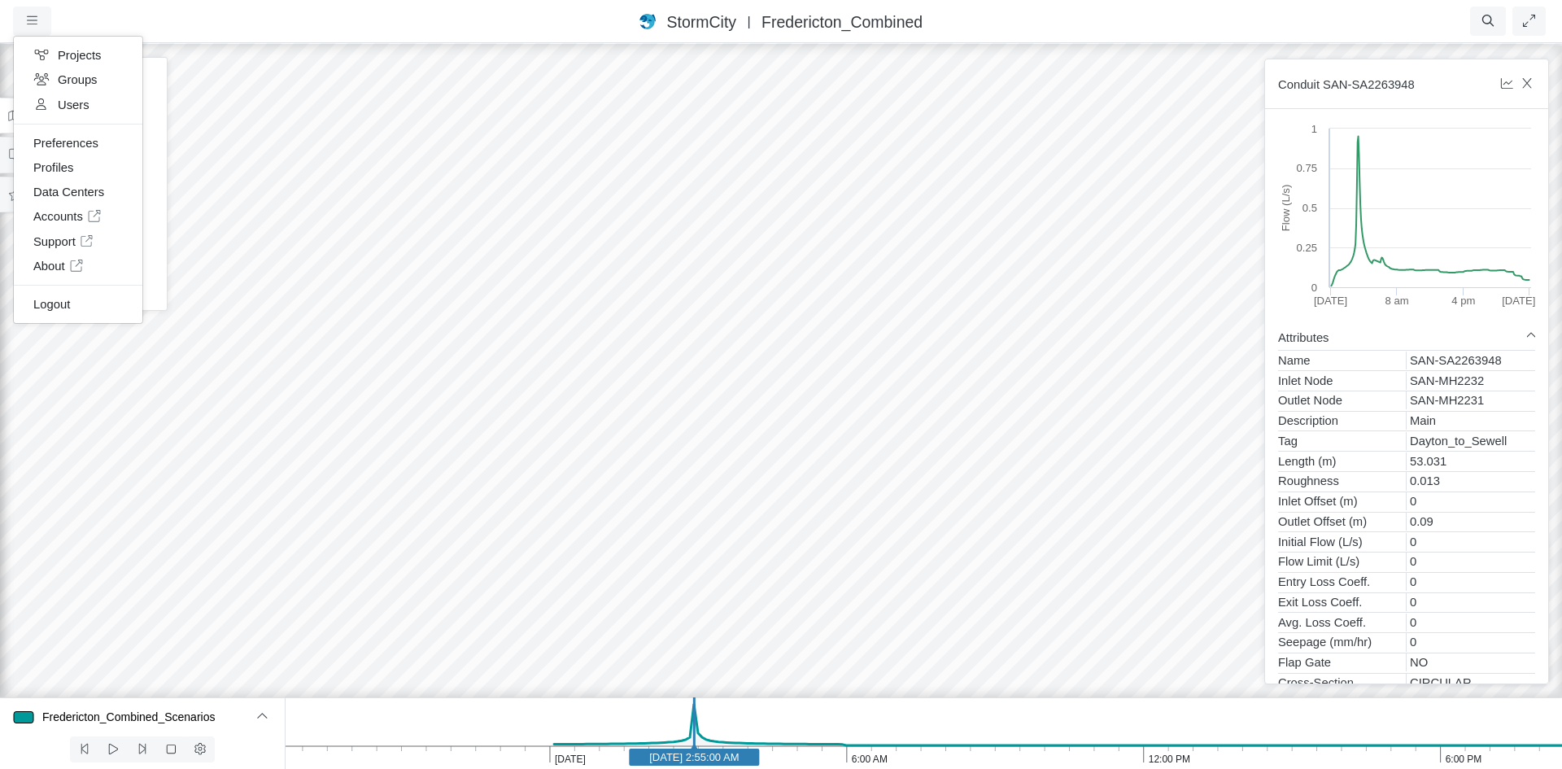
click at [86, 15] on div "Projects Groups Users Preferences Profiles Data Centers Accounts Support About …" at bounding box center [114, 21] width 203 height 29
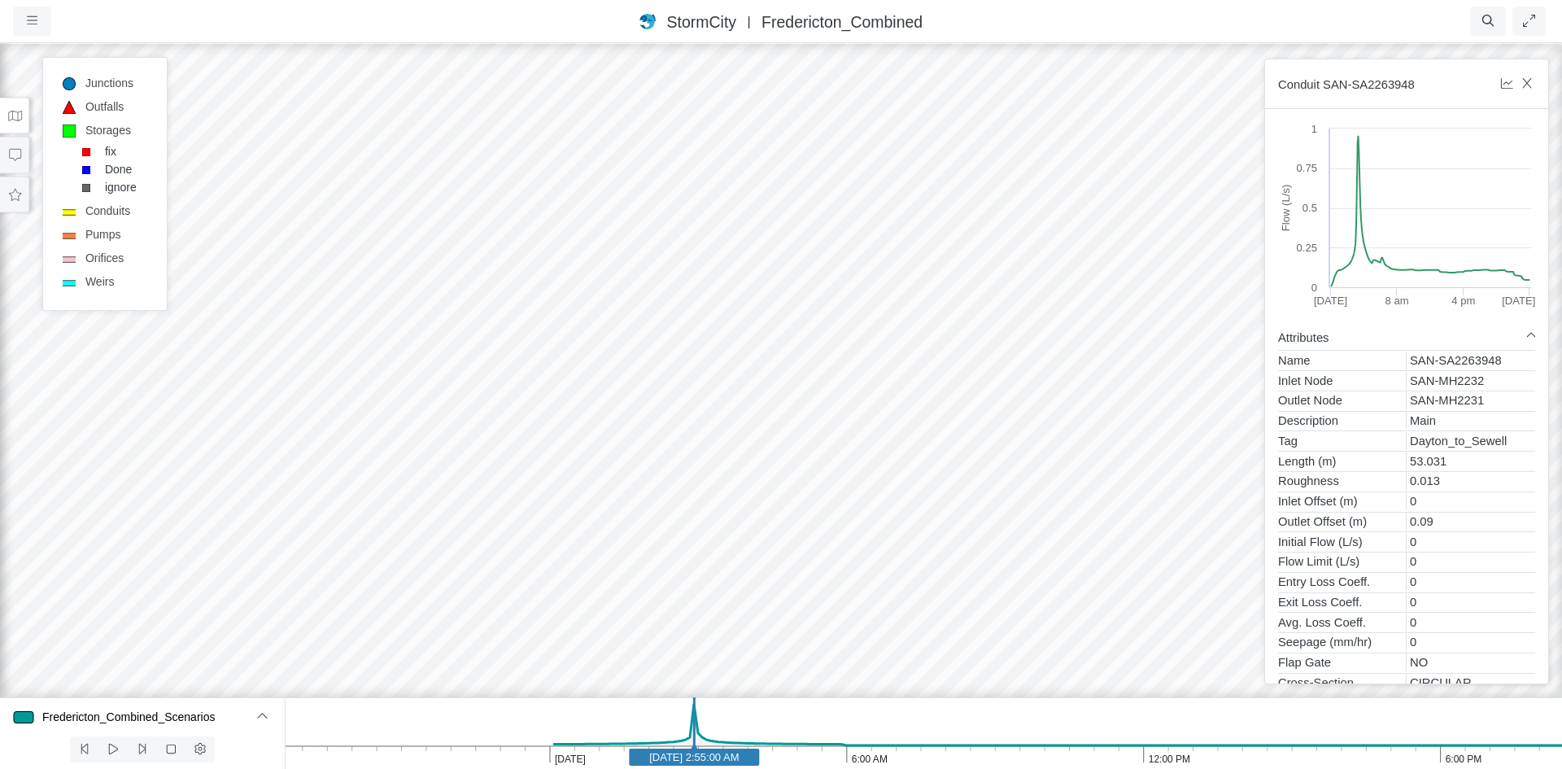
click at [15, 113] on icon at bounding box center [14, 116] width 15 height 12
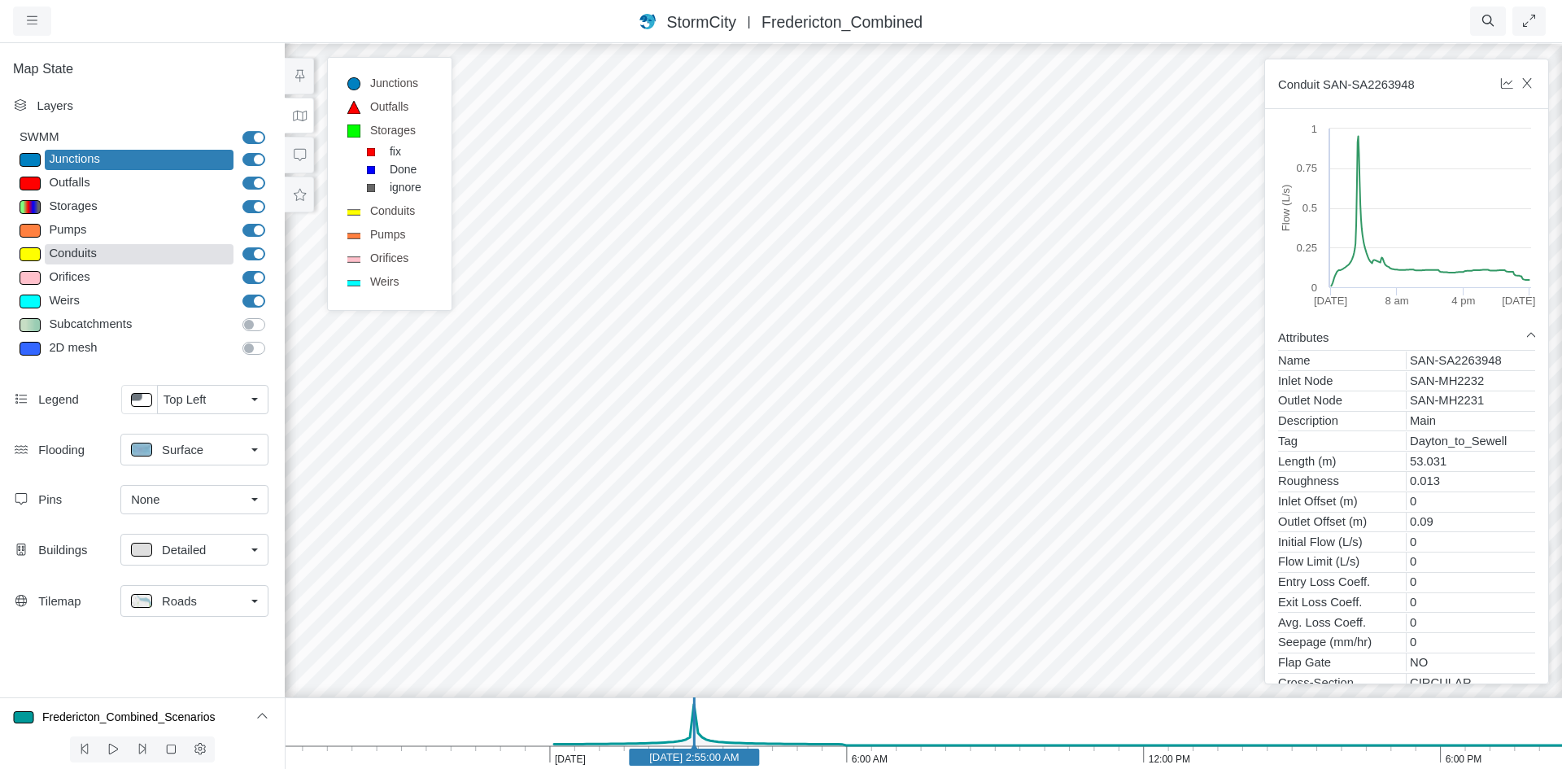
click at [102, 253] on div "Conduits" at bounding box center [139, 254] width 189 height 20
type input "2"
checkbox input "true"
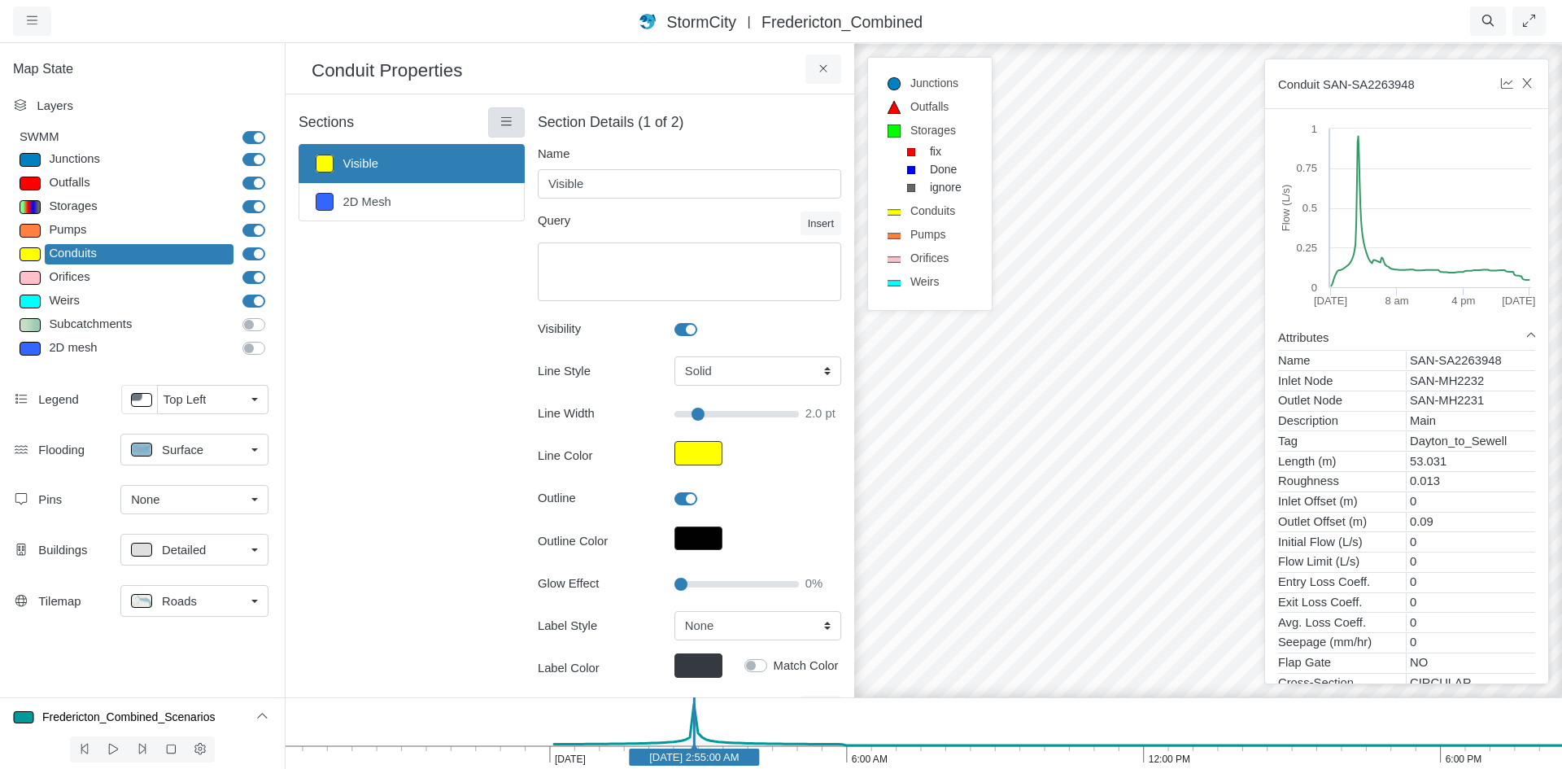
click at [513, 121] on link at bounding box center [506, 121] width 37 height 29
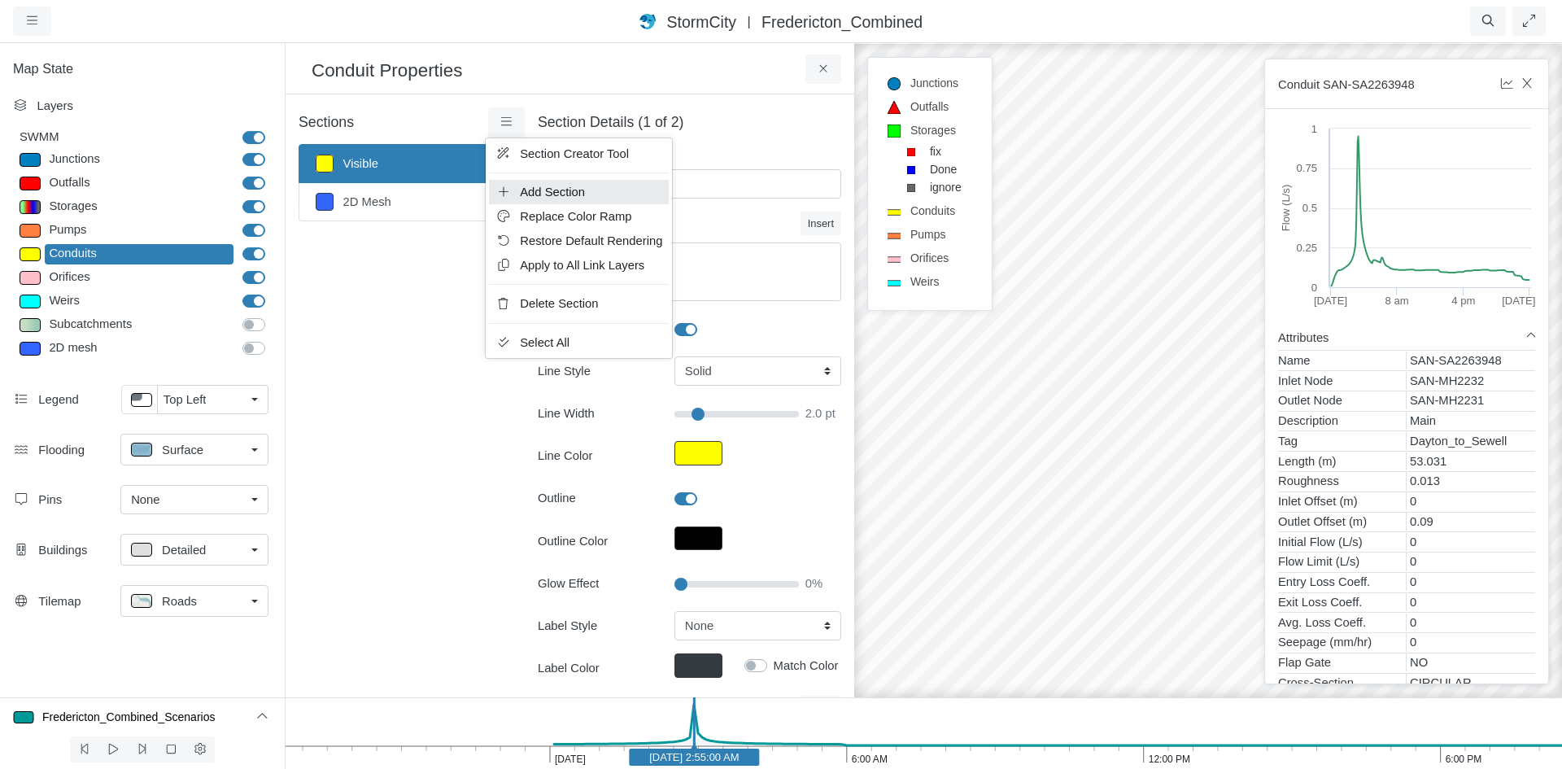
click at [535, 185] on span "Add Section" at bounding box center [552, 191] width 65 height 13
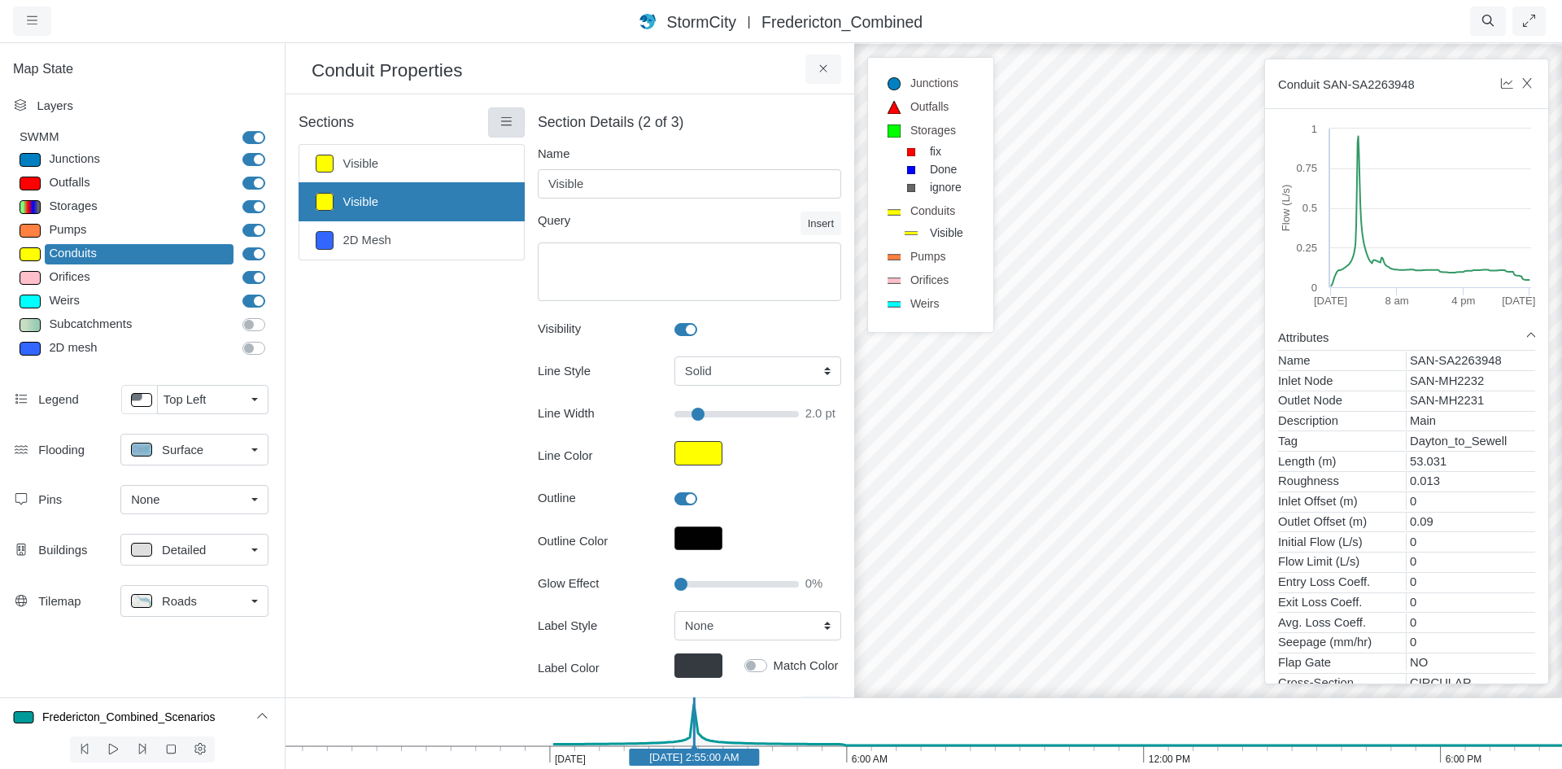
scroll to position [244, 0]
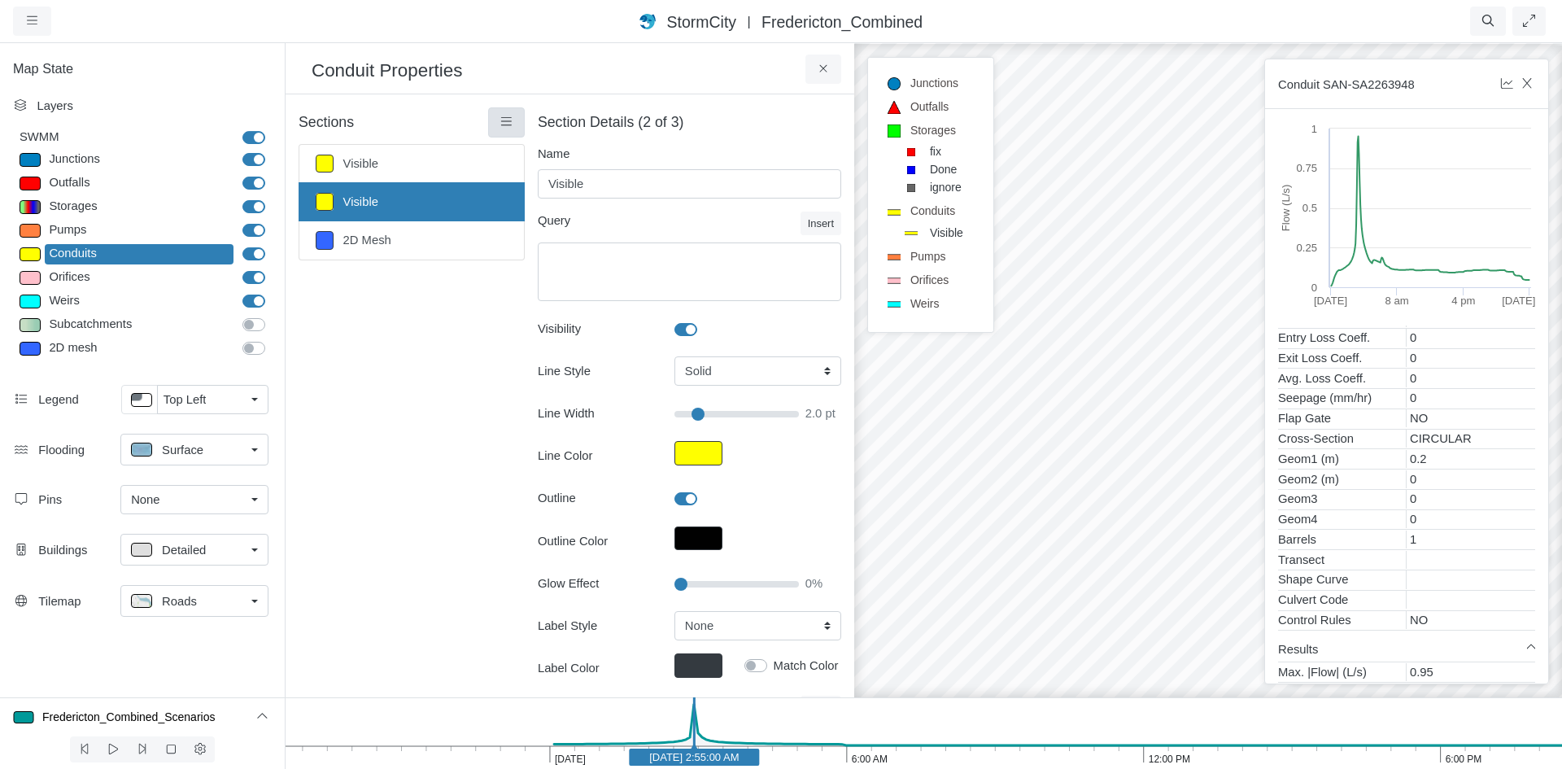
click at [508, 128] on icon at bounding box center [506, 122] width 15 height 12
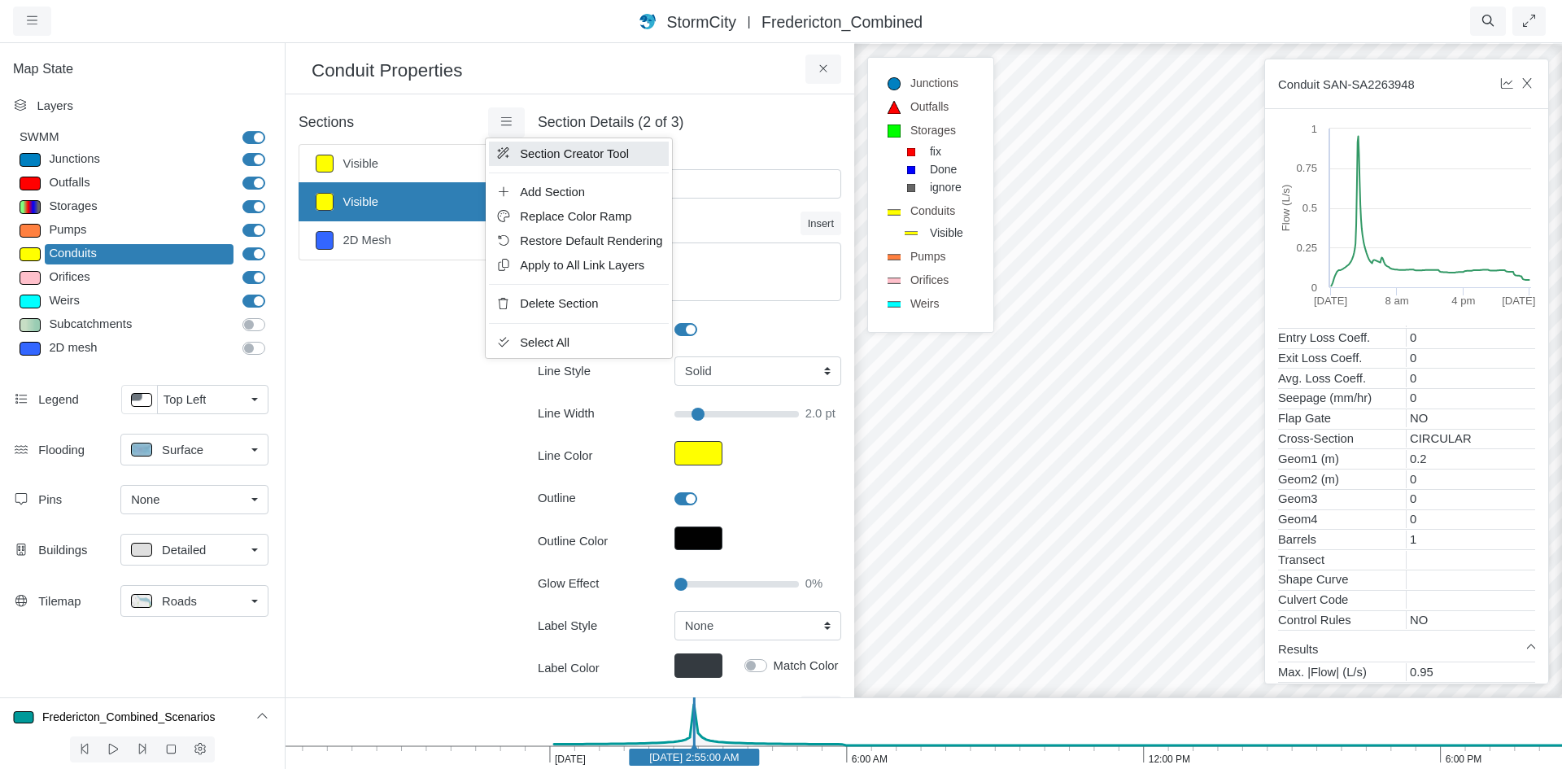
click at [532, 155] on span "Section Creator Tool" at bounding box center [574, 153] width 109 height 13
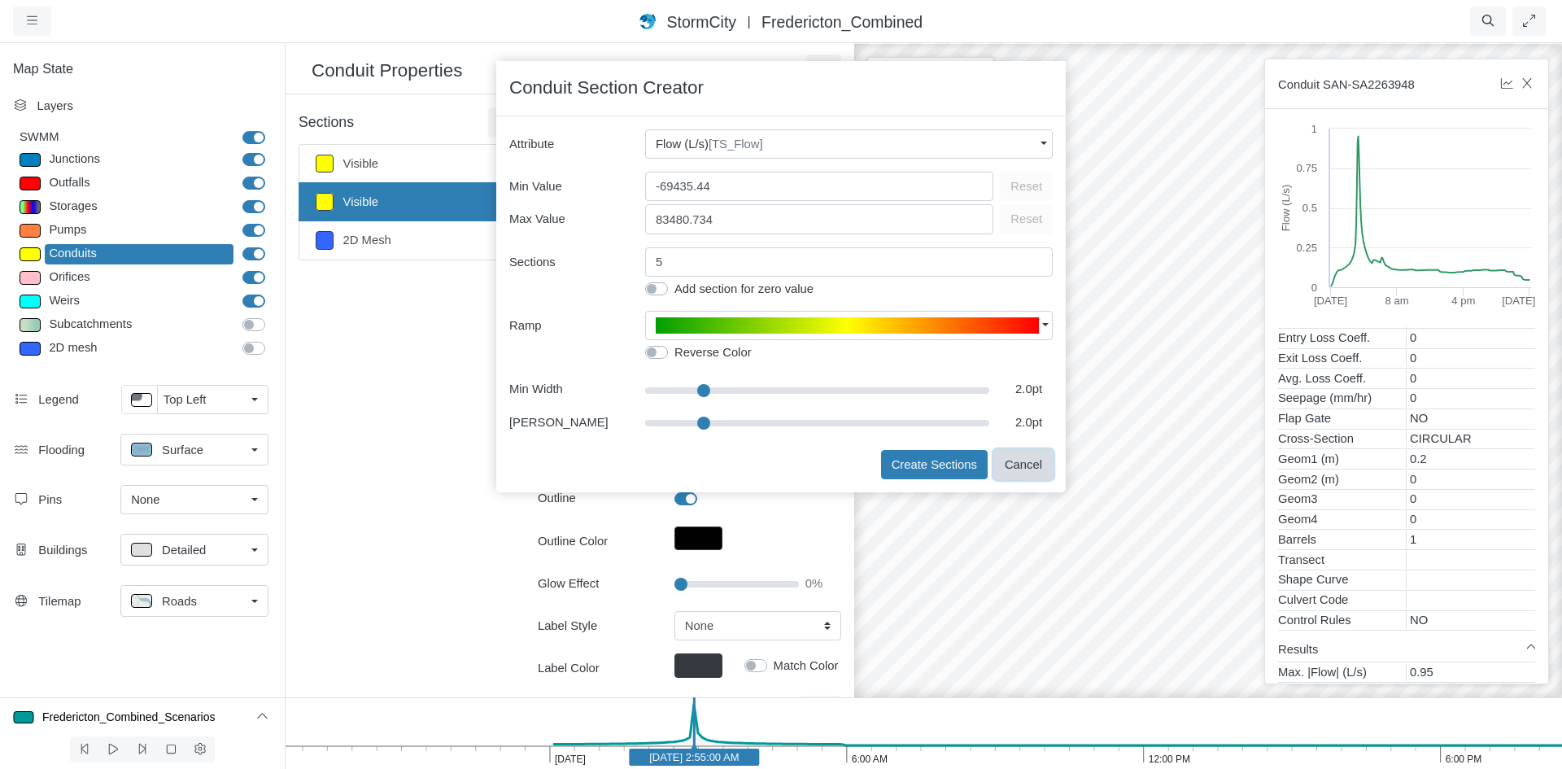
click at [1017, 473] on button "Cancel" at bounding box center [1023, 464] width 59 height 29
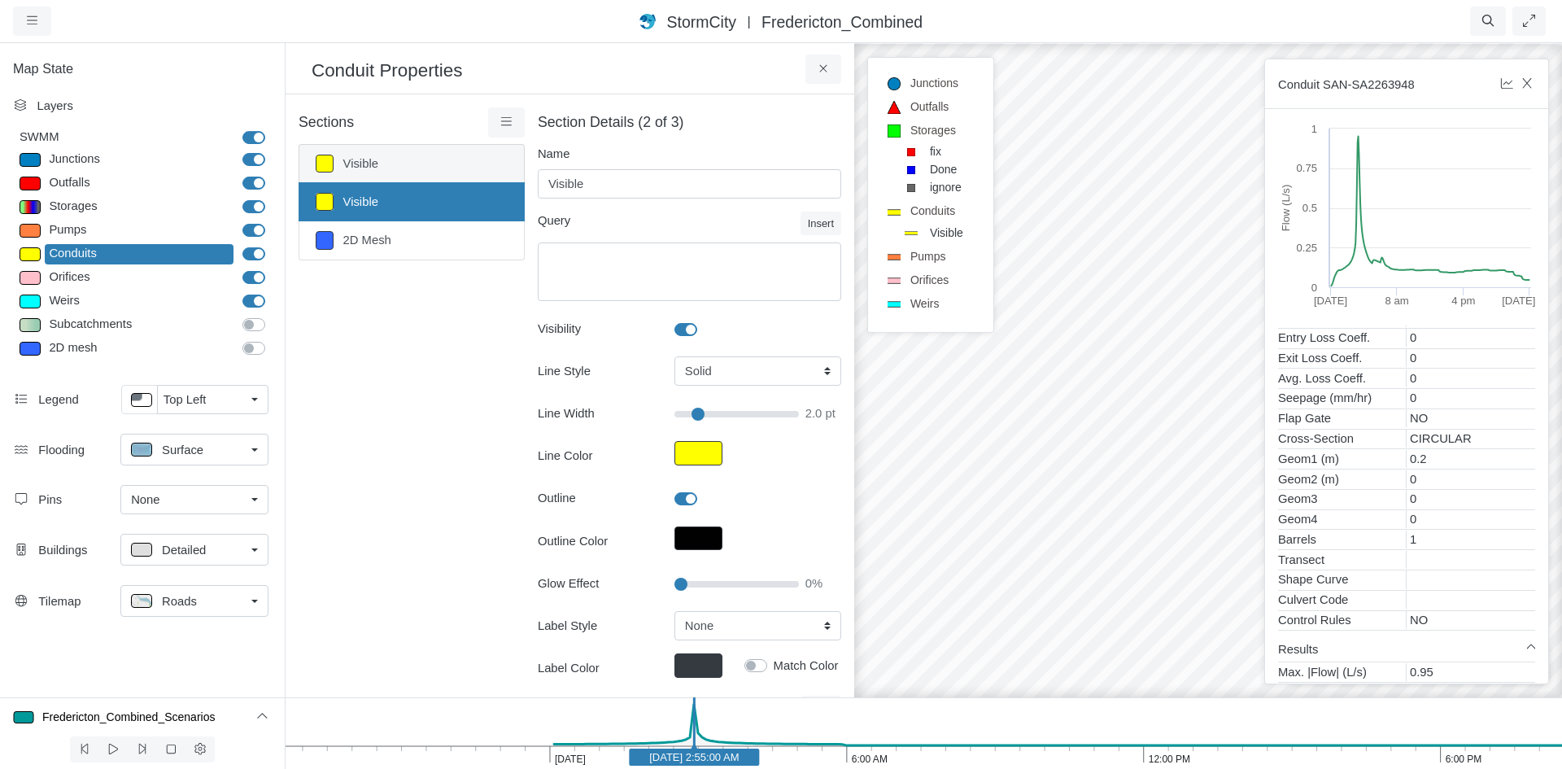
click at [448, 167] on link "Visible" at bounding box center [412, 163] width 226 height 39
type input "2"
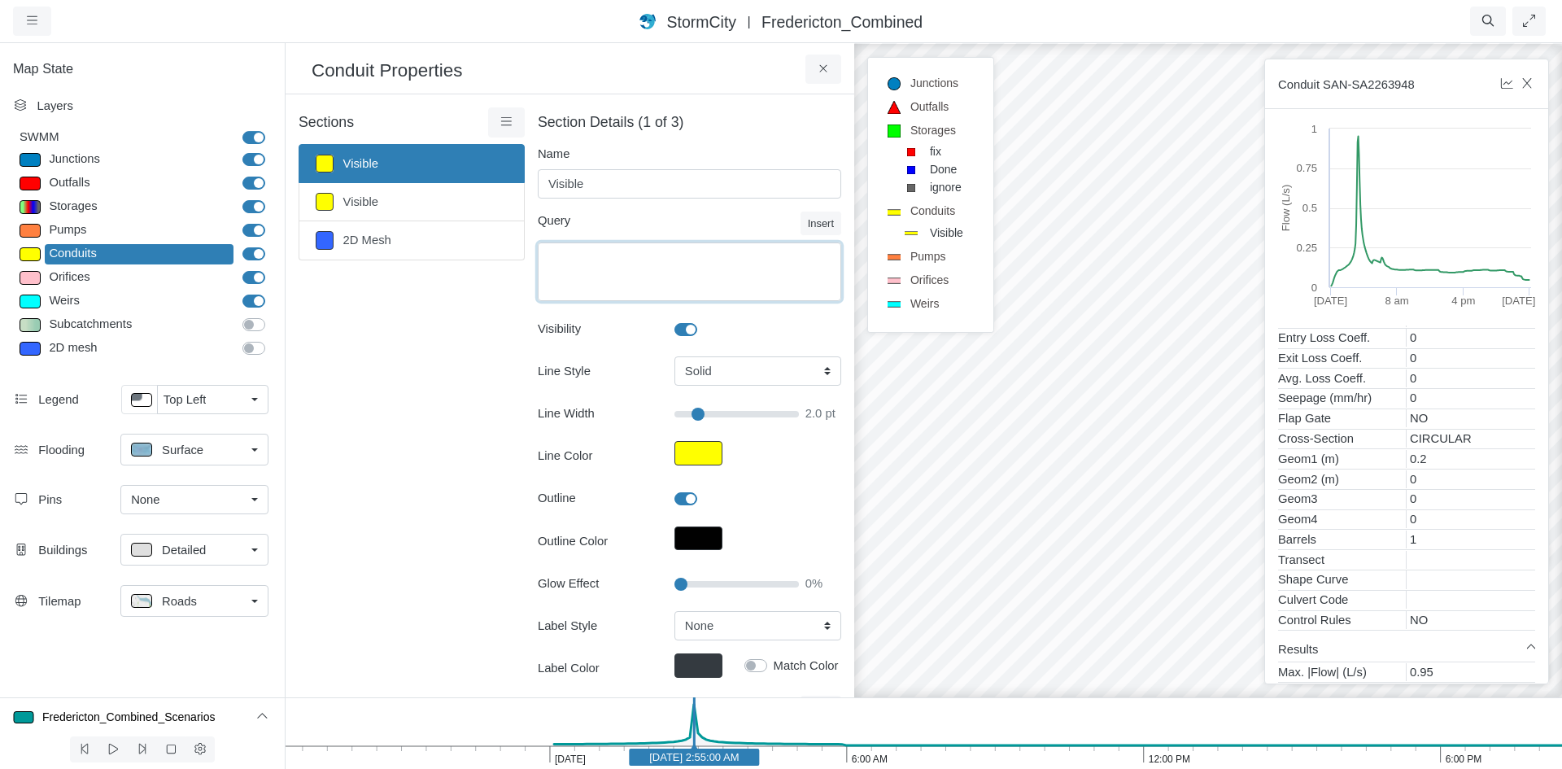
click at [569, 251] on textarea "Equation" at bounding box center [689, 271] width 303 height 59
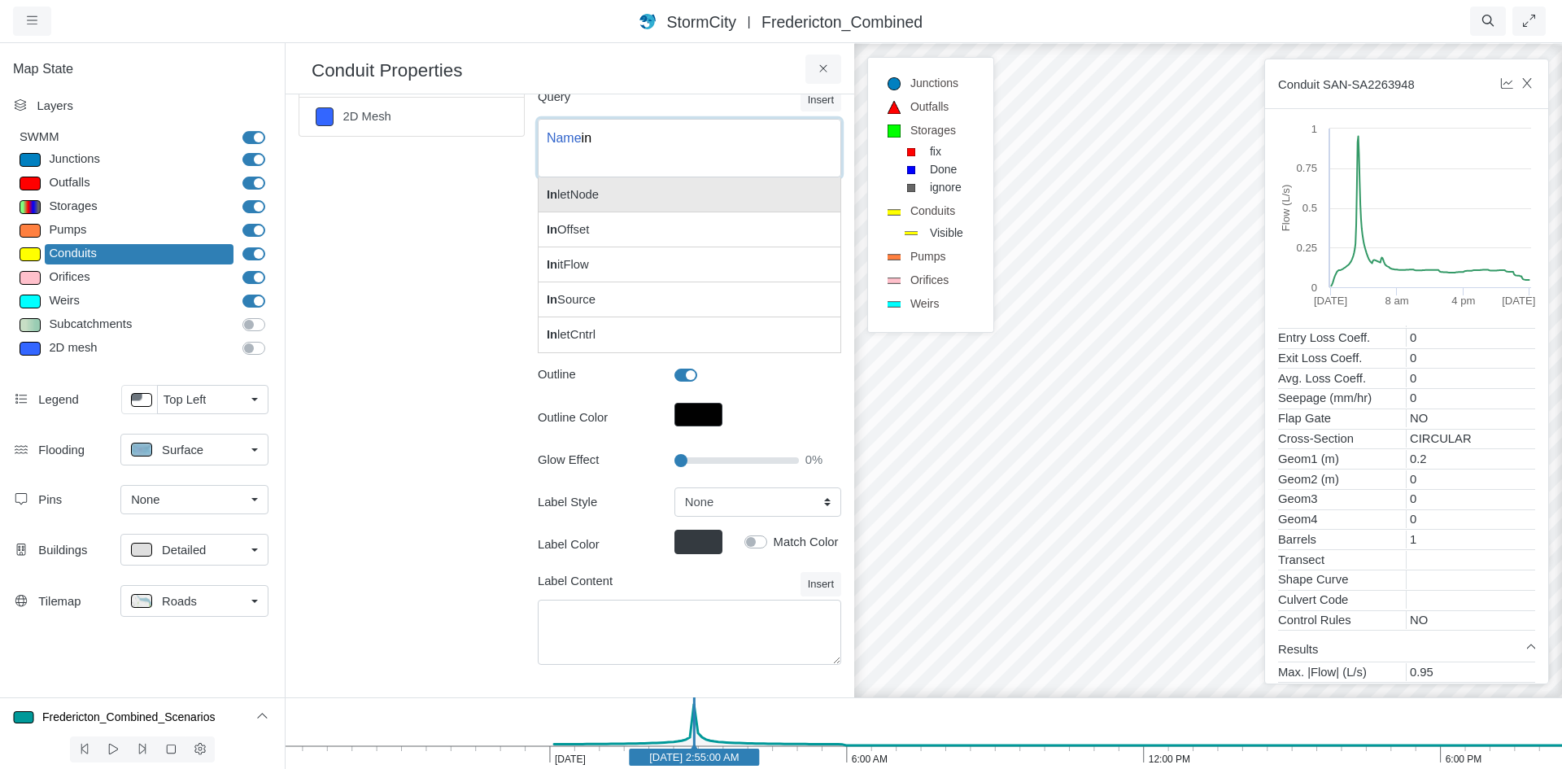
scroll to position [0, 0]
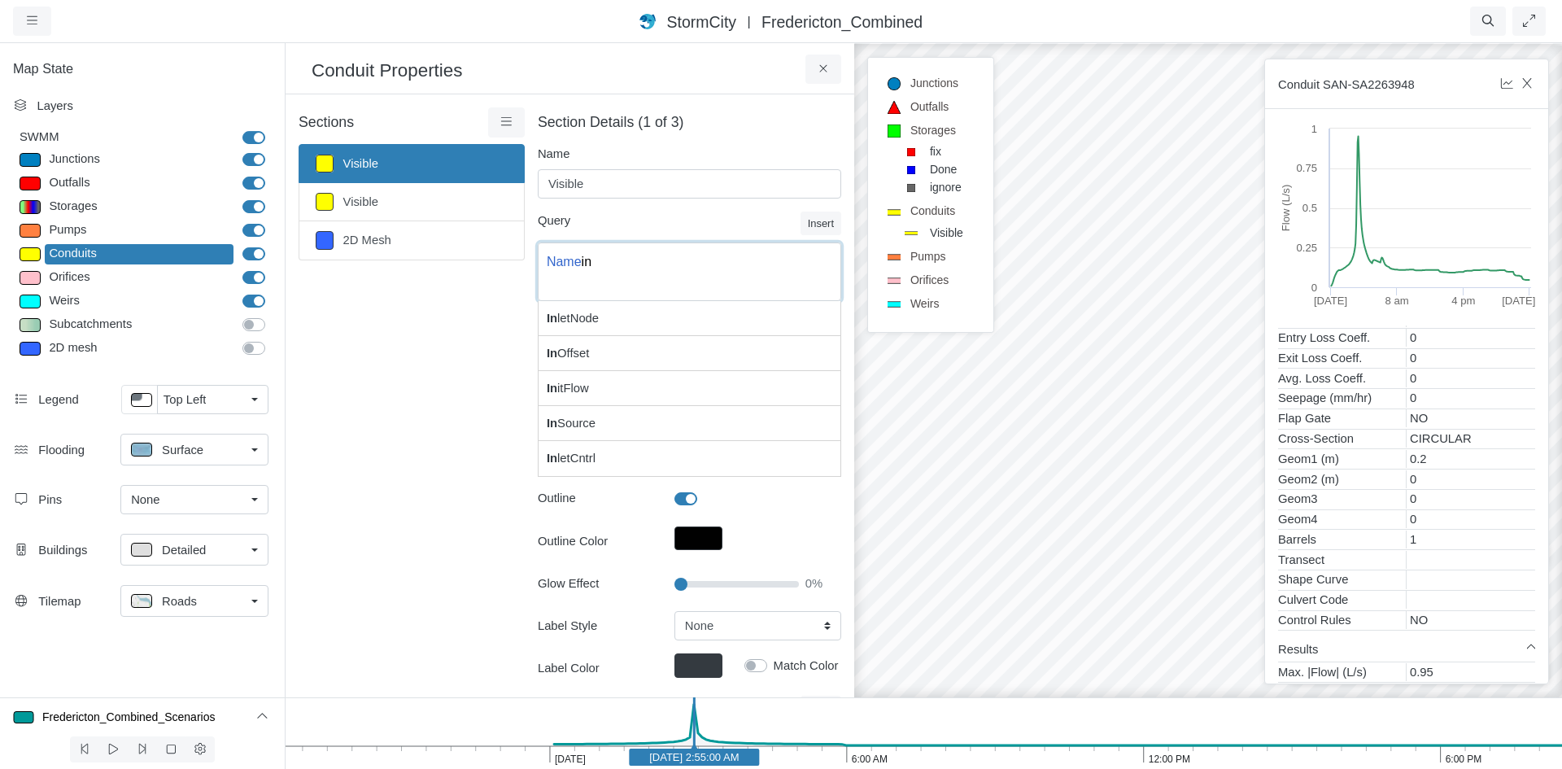
type textarea "Name in"
type input "2"
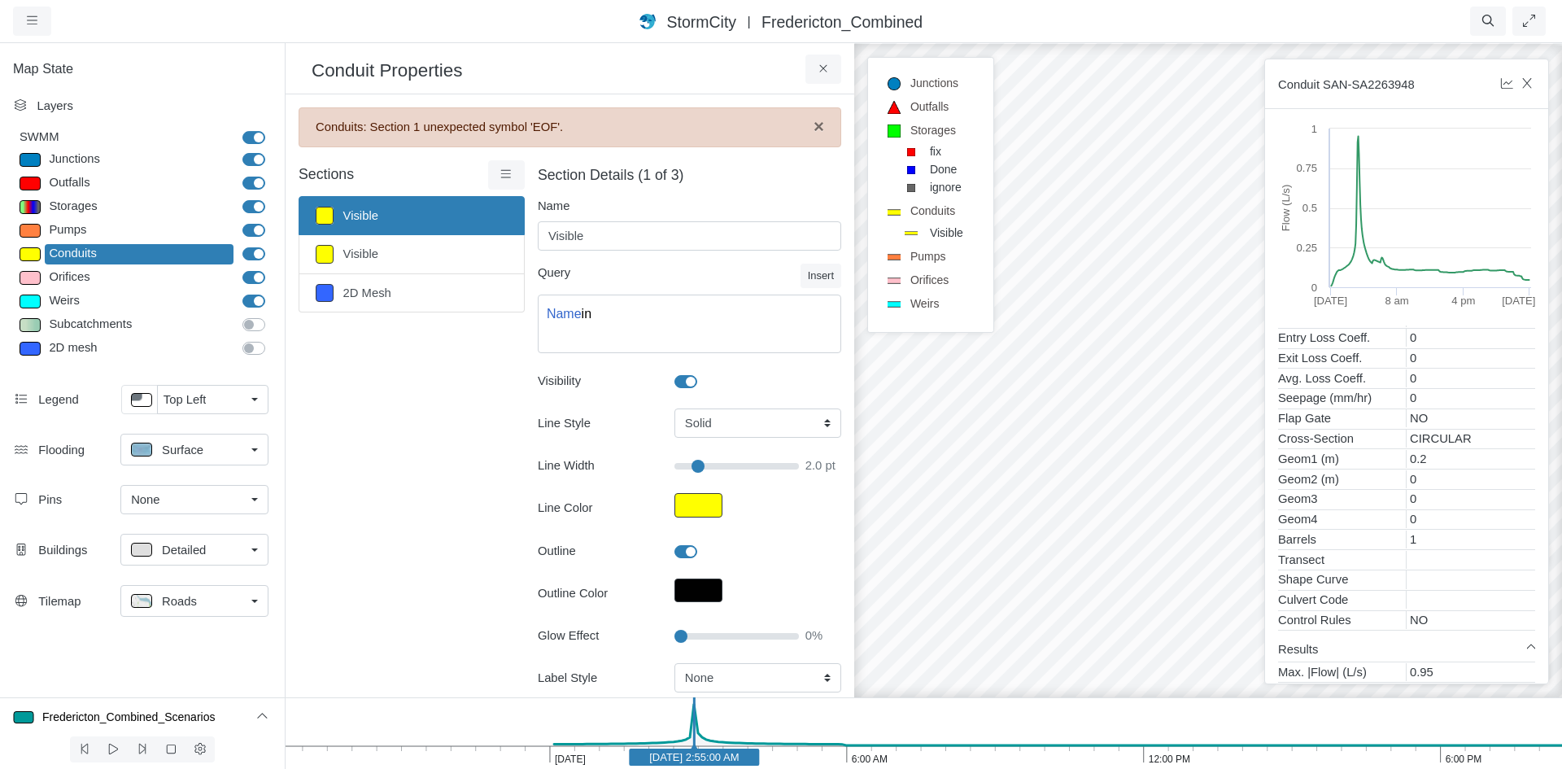
scroll to position [13, 0]
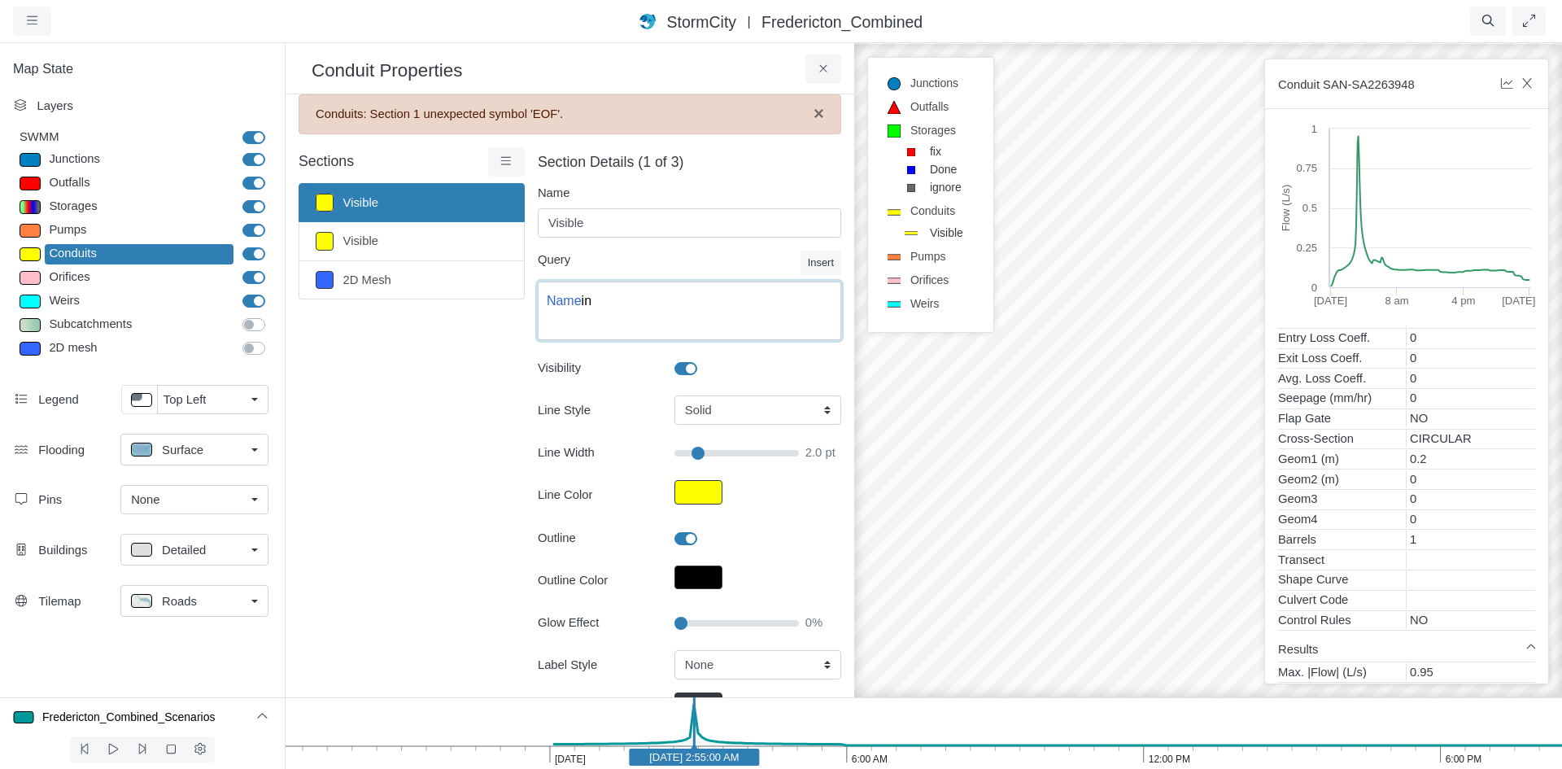
click at [637, 292] on textarea "Name in" at bounding box center [689, 310] width 303 height 59
click at [605, 303] on textarea "Name LIKE'SAN%'" at bounding box center [689, 310] width 303 height 59
type textarea "Name LIKE 'SAN%'"
click at [705, 486] on div "Line Style Solid Dash Animated Line Width 2.0 pt Line Color Outline Outline Col…" at bounding box center [689, 494] width 303 height 199
type input "2"
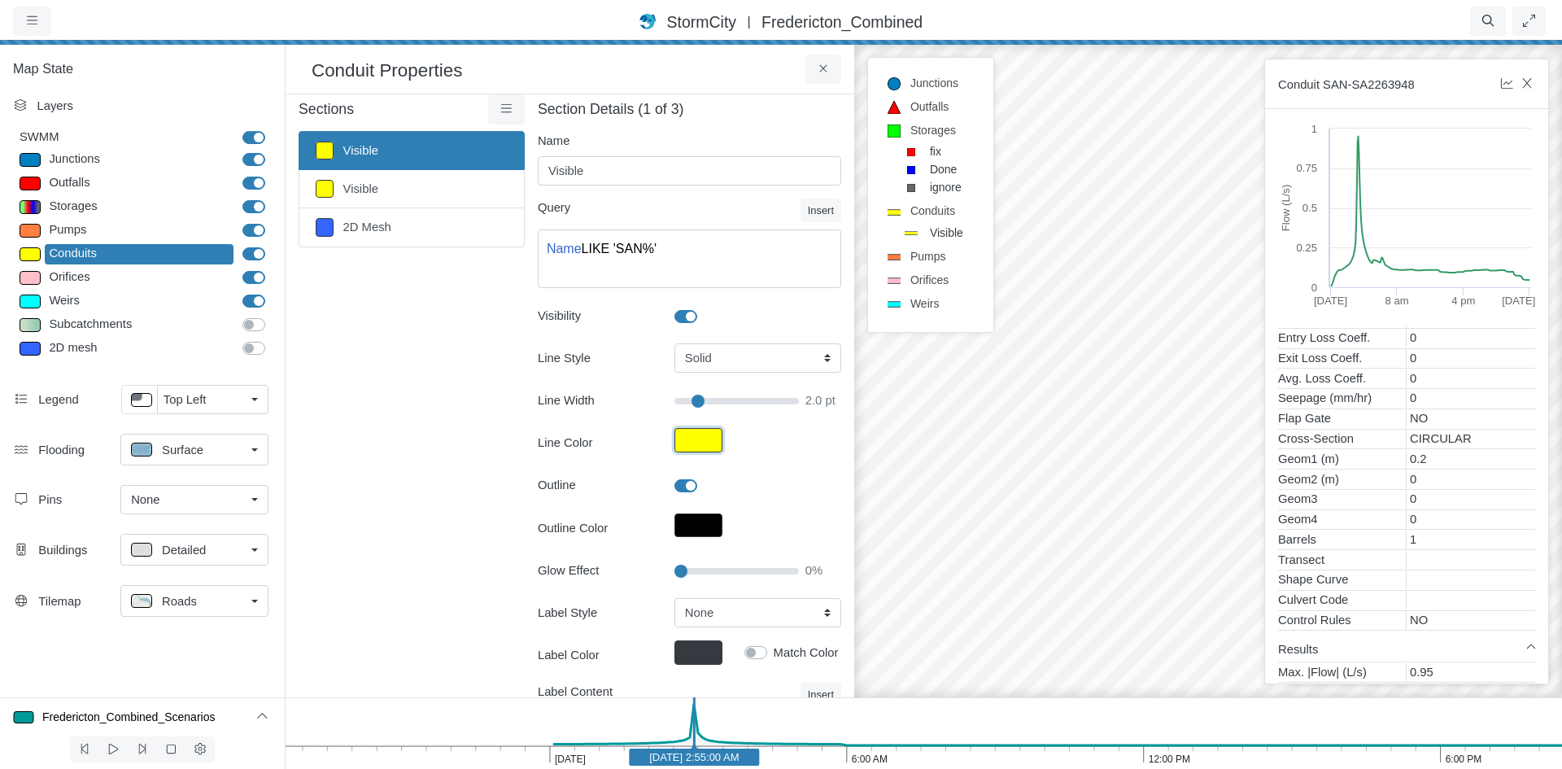
click at [698, 443] on button "Line Color" at bounding box center [698, 440] width 48 height 24
type input "#ffff00ff"
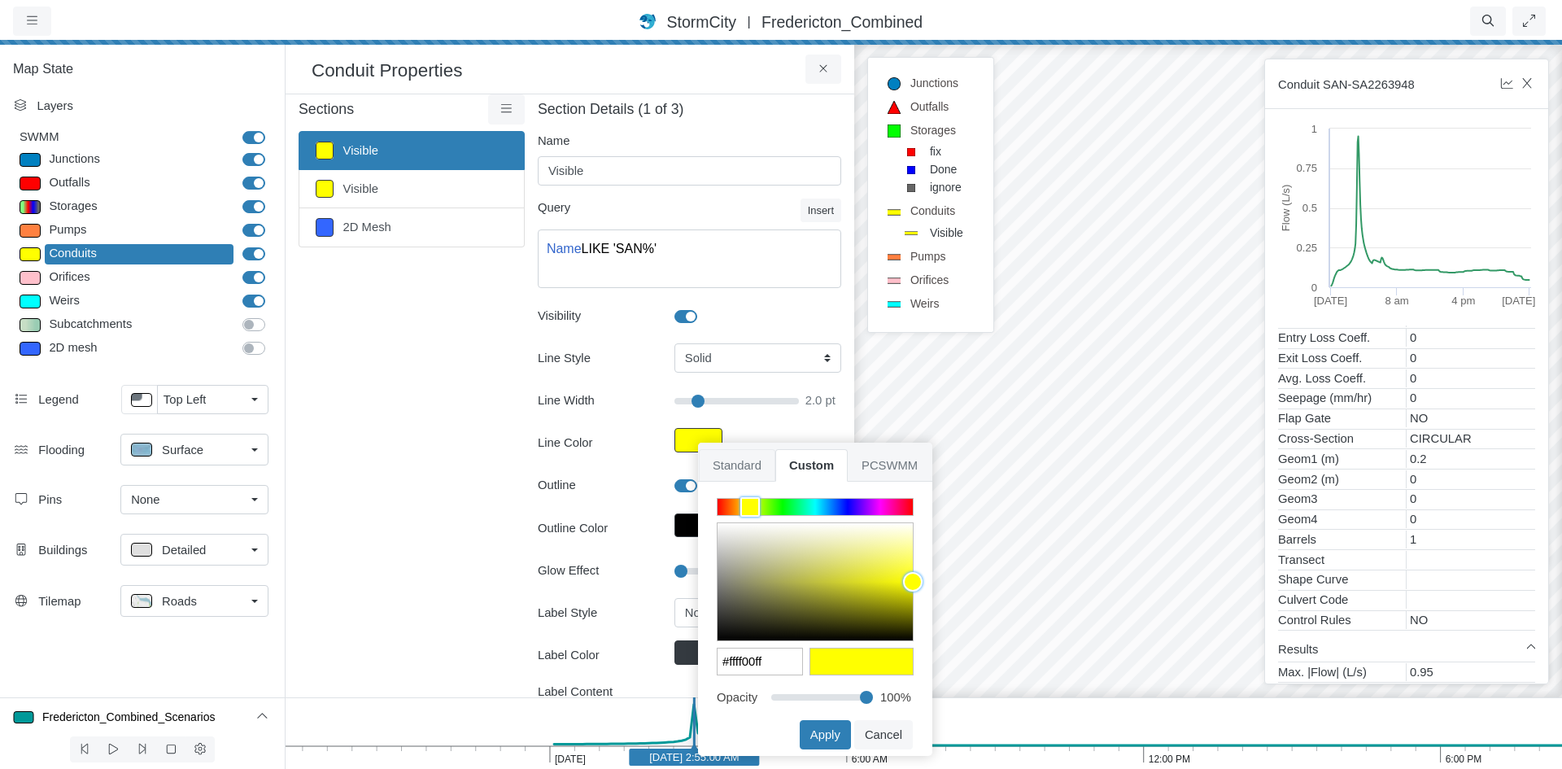
click at [761, 469] on span "Standard" at bounding box center [737, 465] width 76 height 33
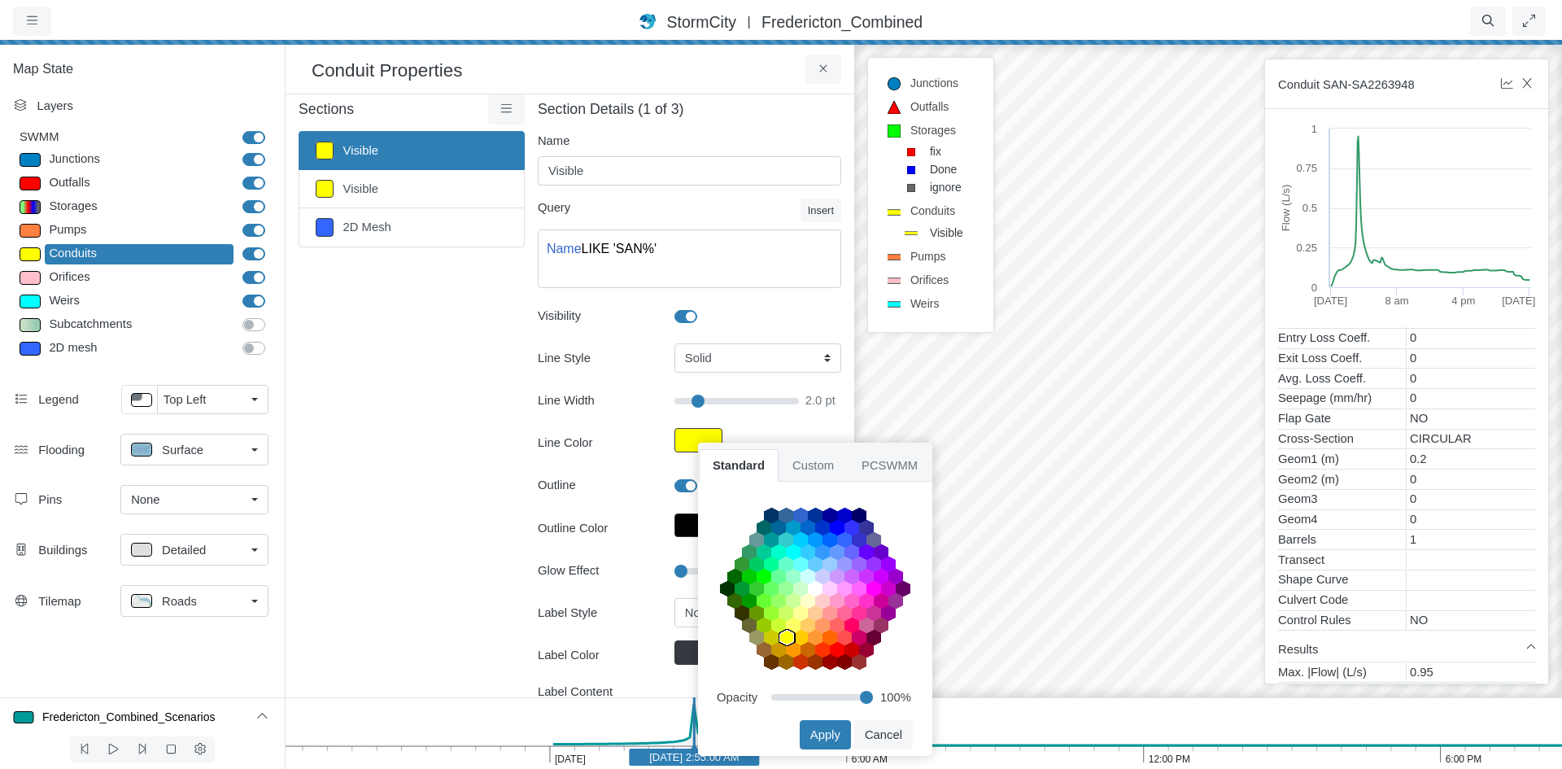
click at [720, 687] on area at bounding box center [720, 687] width 0 height 0
click at [827, 735] on button "Apply" at bounding box center [825, 734] width 51 height 29
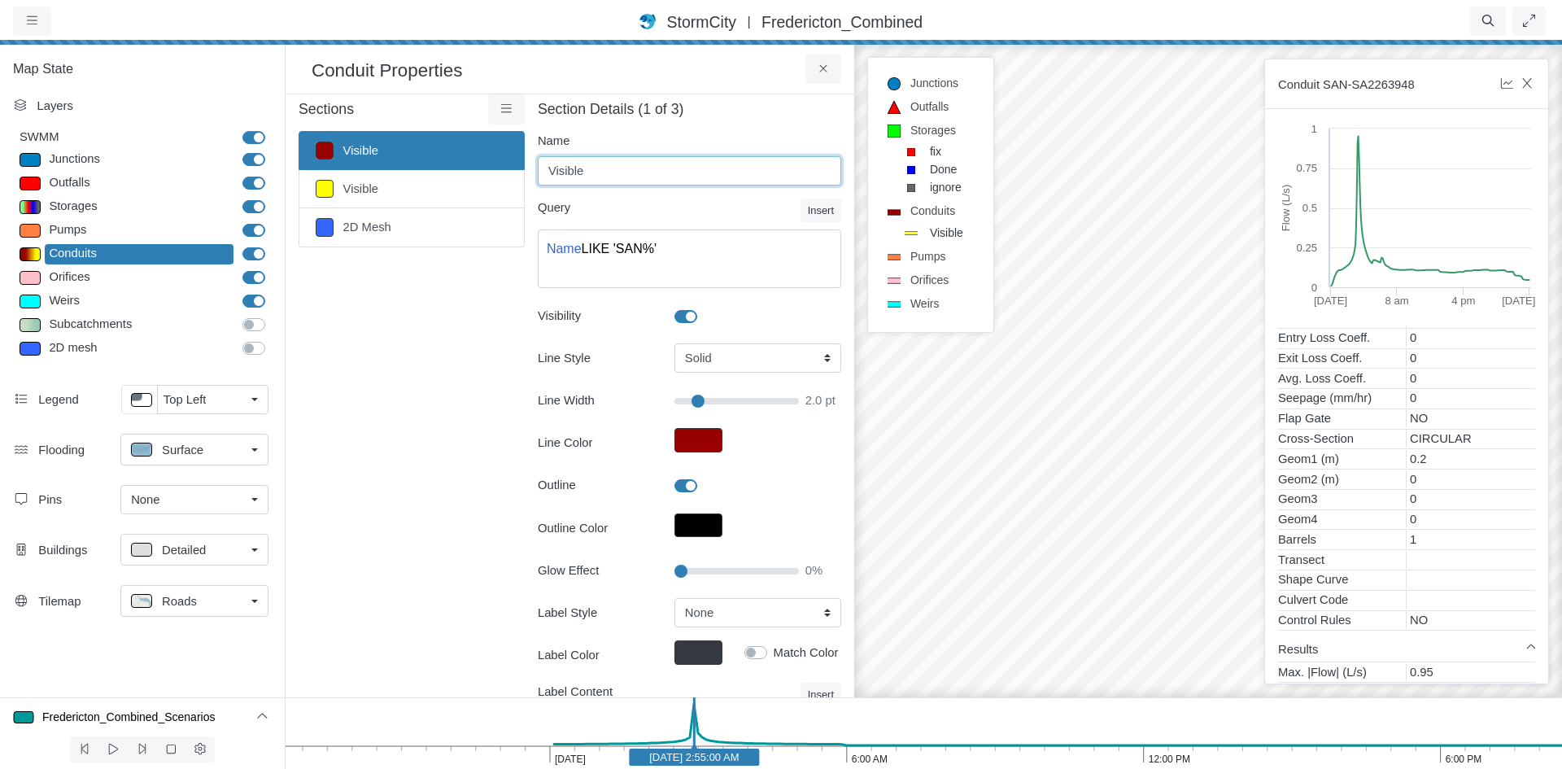
click at [525, 176] on div "Section Details (1 of 3) Name Visible Query Insert Static Timeseries Operator I…" at bounding box center [683, 444] width 316 height 700
click at [604, 178] on input "Visible" at bounding box center [689, 170] width 303 height 29
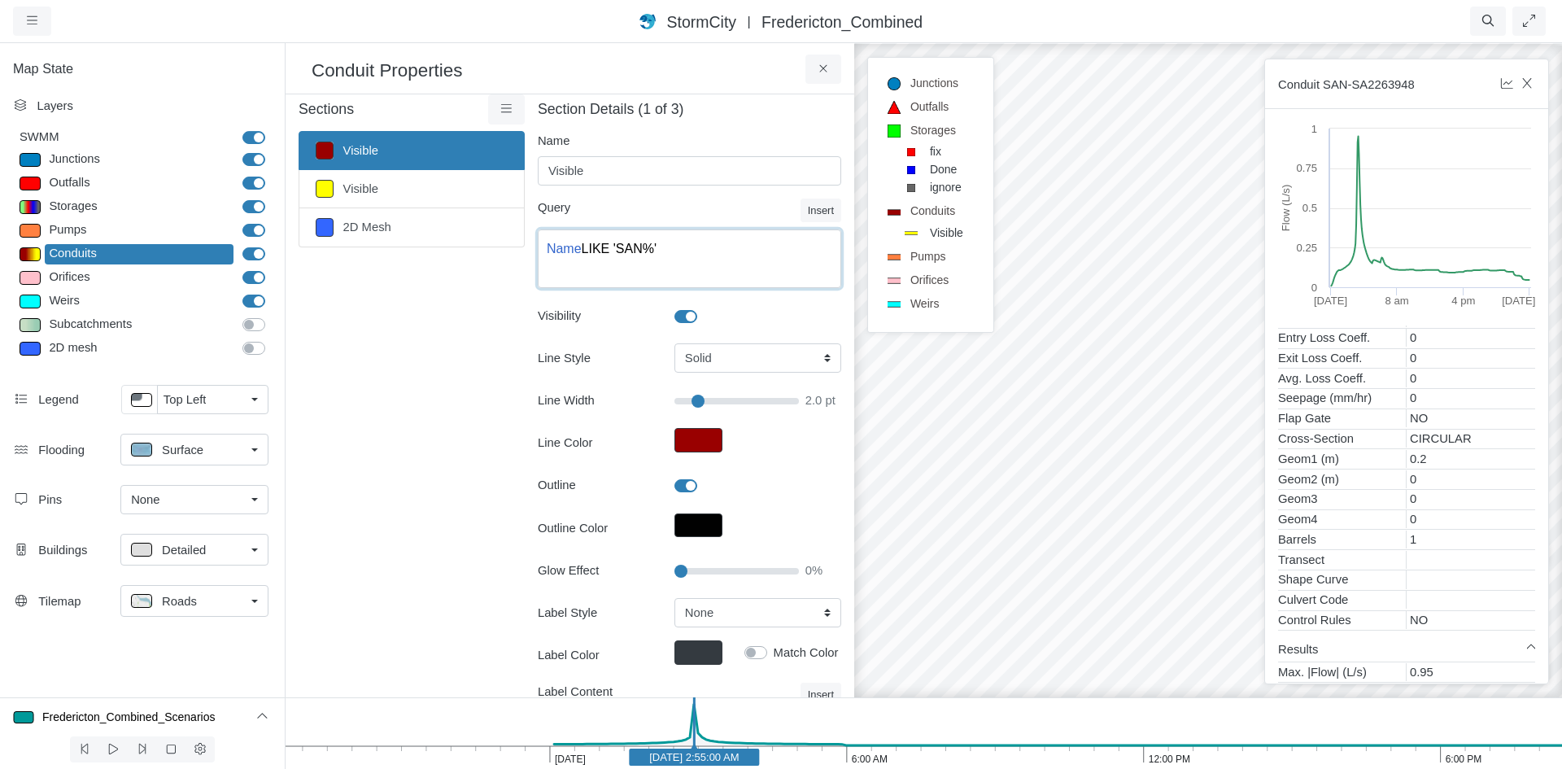
click at [716, 262] on textarea "Name LIKE 'SAN%'" at bounding box center [689, 258] width 303 height 59
click at [635, 180] on input "Visible" at bounding box center [689, 170] width 303 height 29
type input "2"
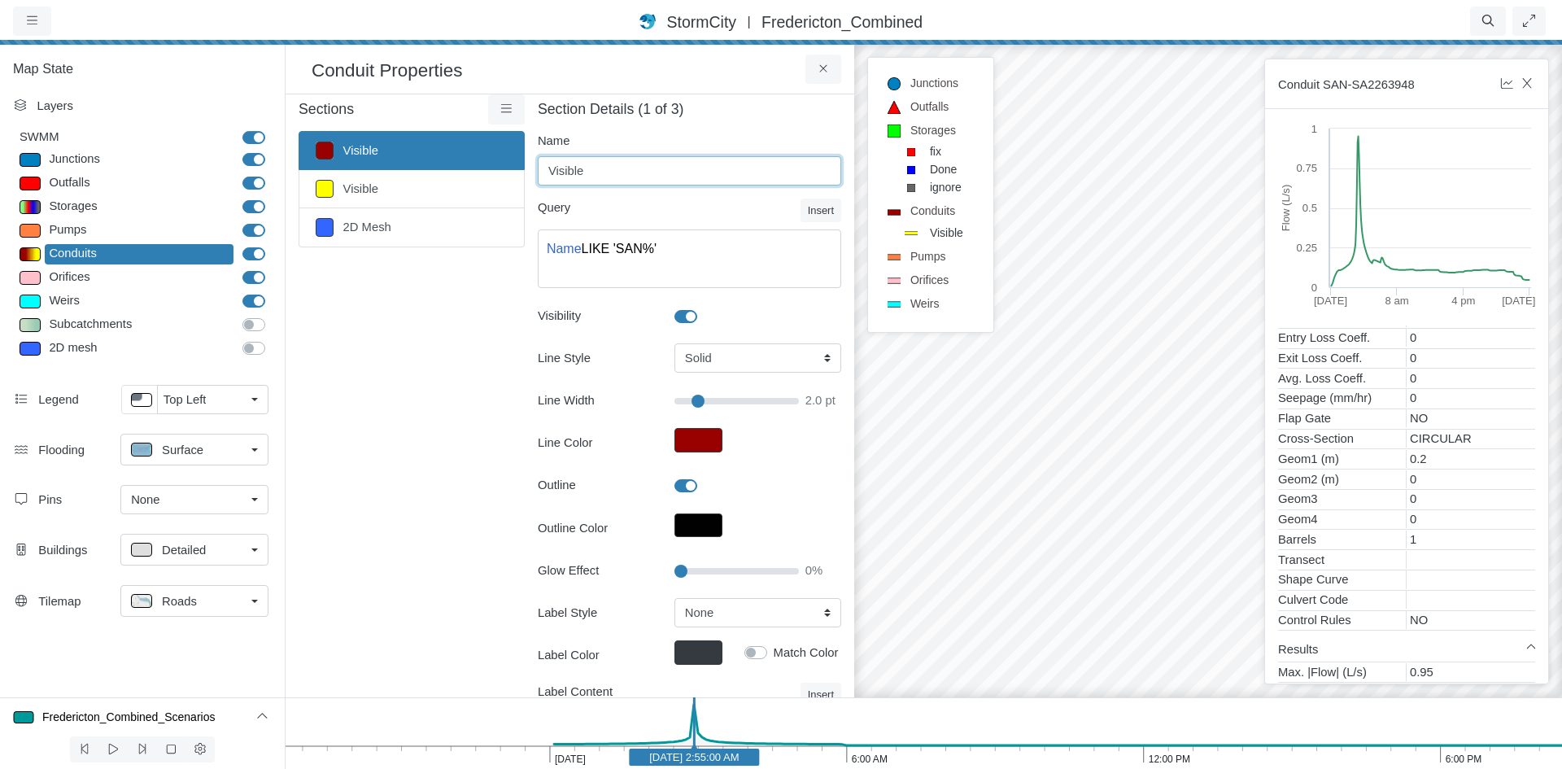
drag, startPoint x: 635, startPoint y: 180, endPoint x: 596, endPoint y: 168, distance: 40.7
click at [529, 171] on div "Section Details (1 of 3) Name Visible Query Insert Static Timeseries Operator I…" at bounding box center [683, 444] width 316 height 700
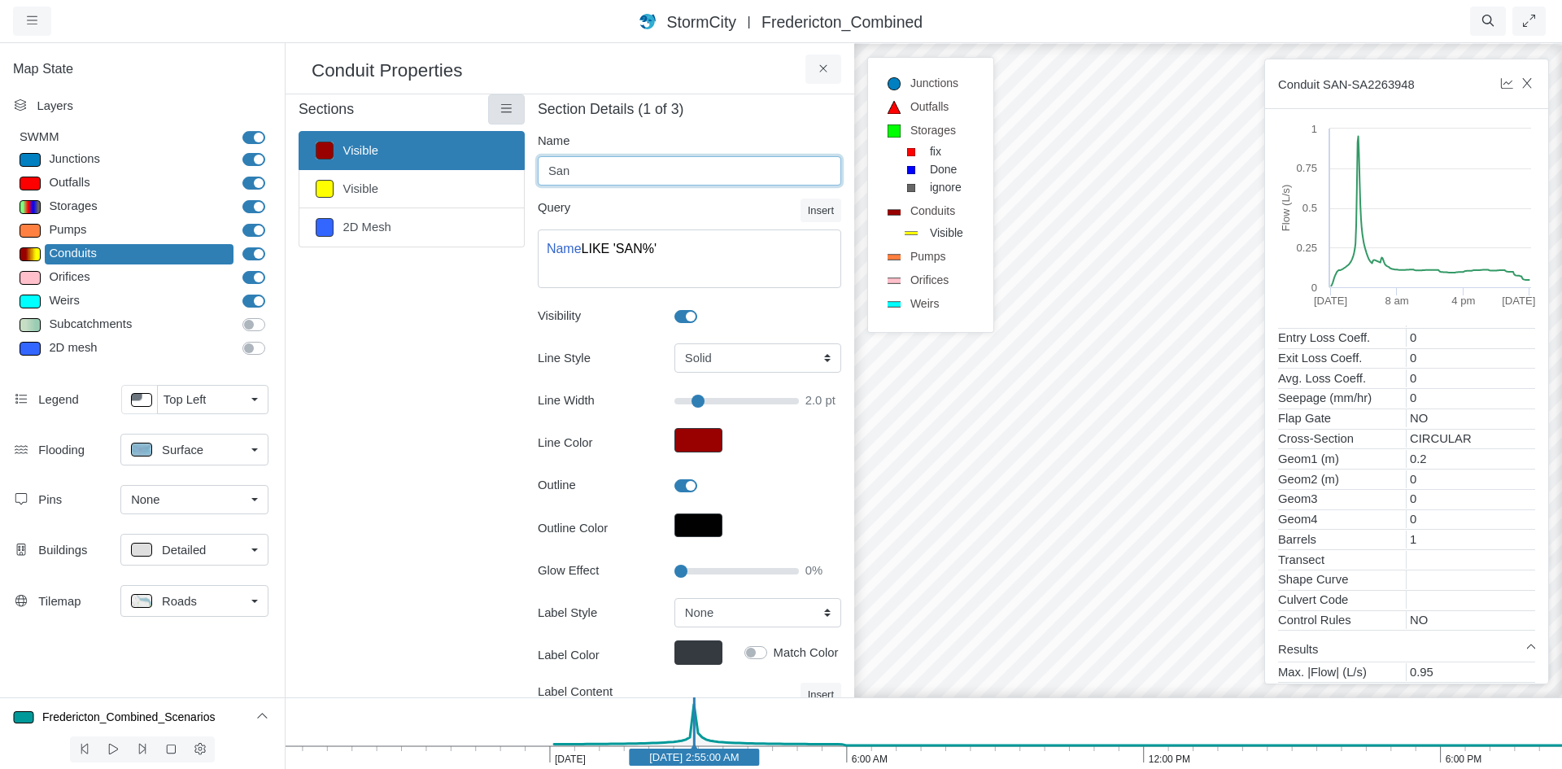
type input "San"
click at [499, 107] on icon at bounding box center [506, 109] width 15 height 12
type input "2"
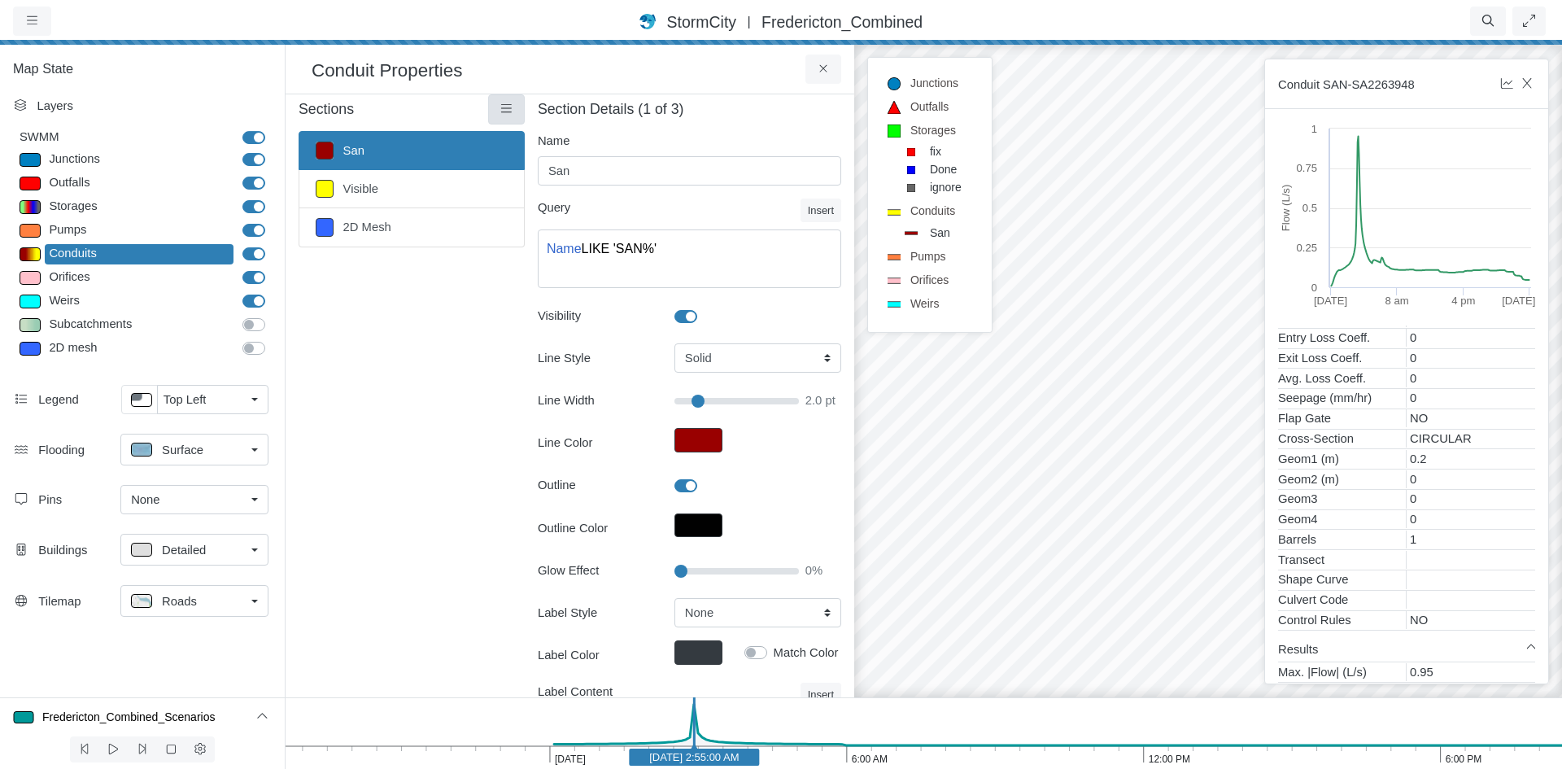
click at [548, 177] on span "Add Section" at bounding box center [552, 178] width 65 height 13
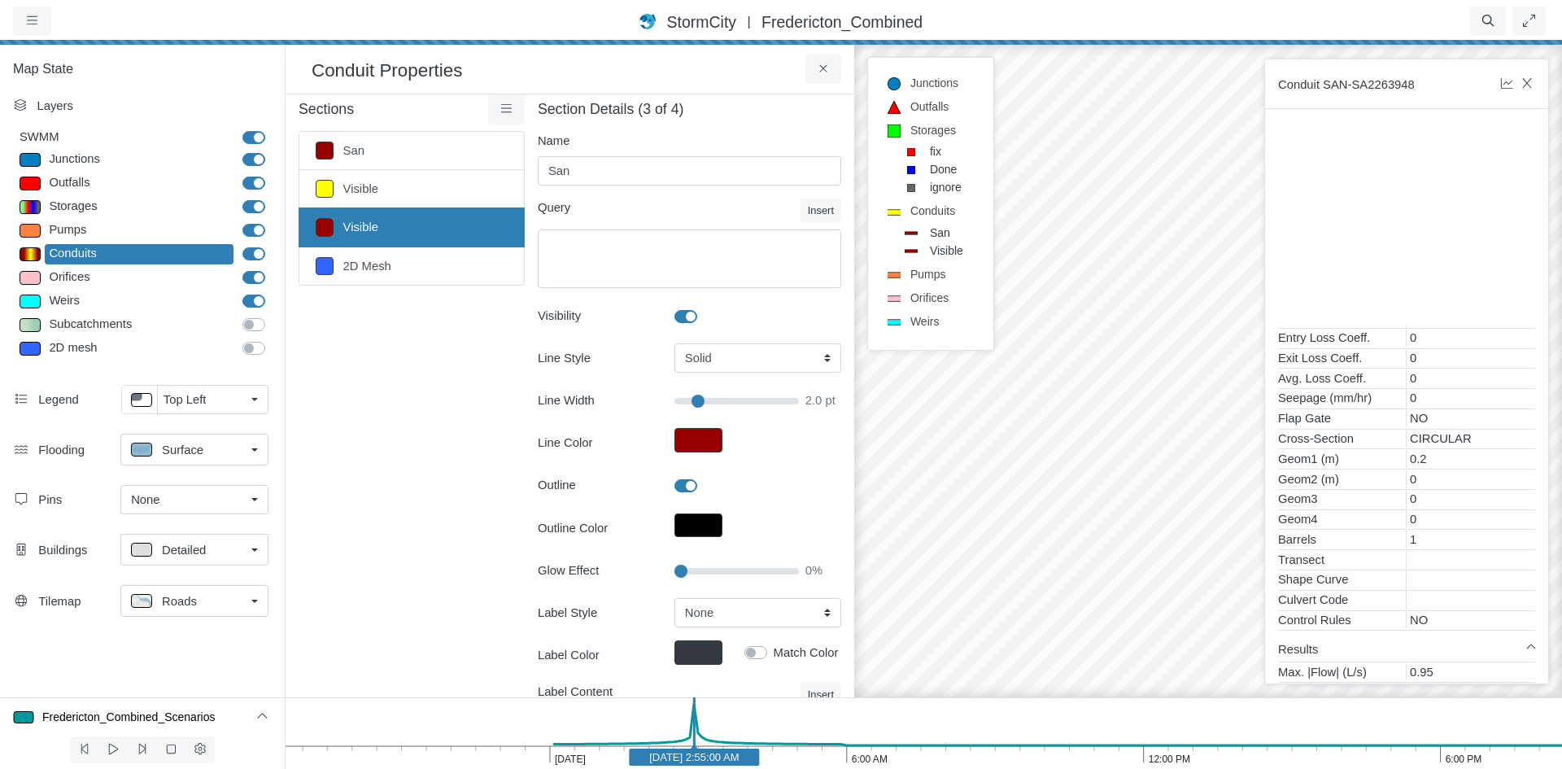
type input "Visible"
type input "2"
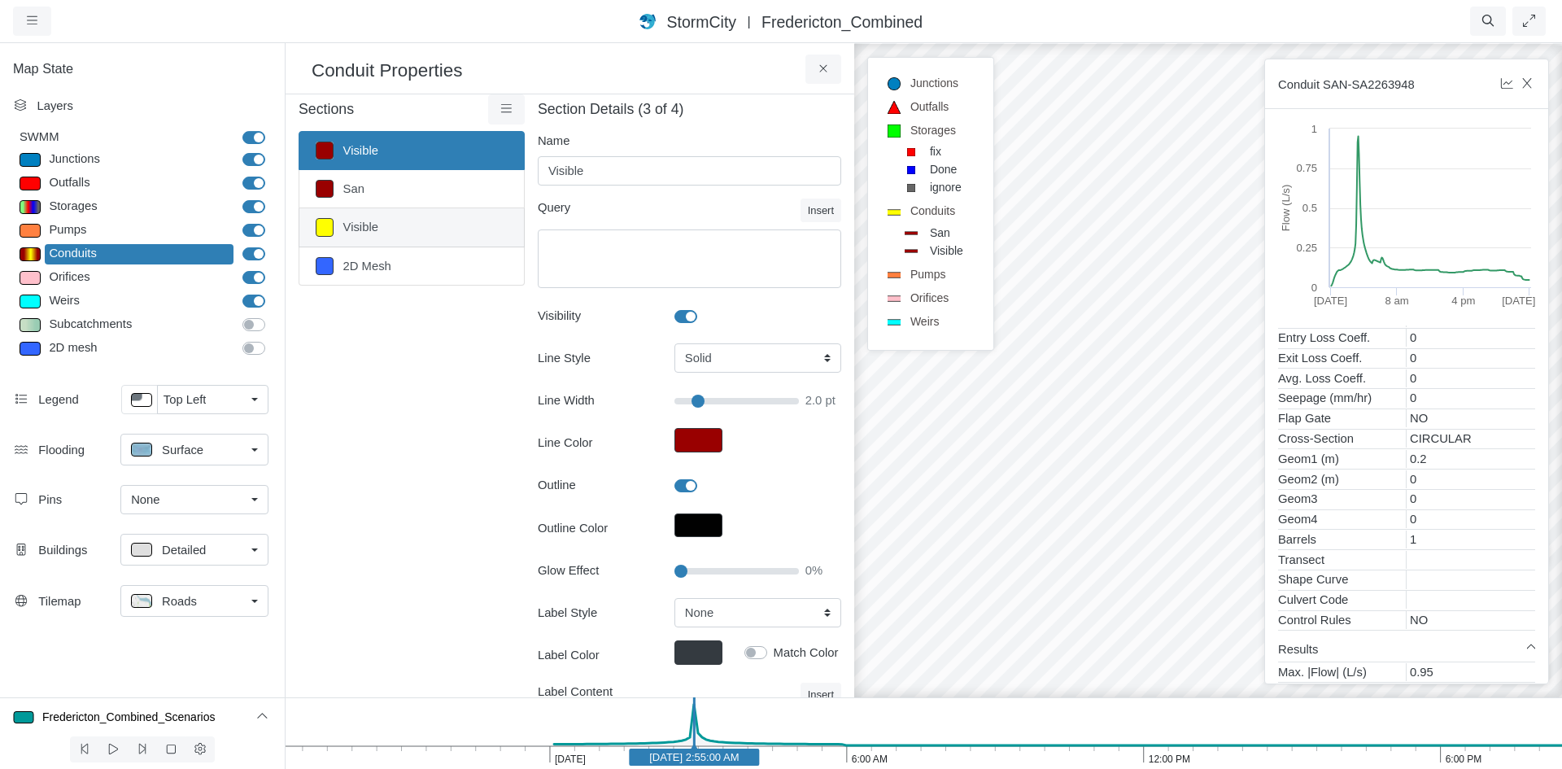
type input "2"
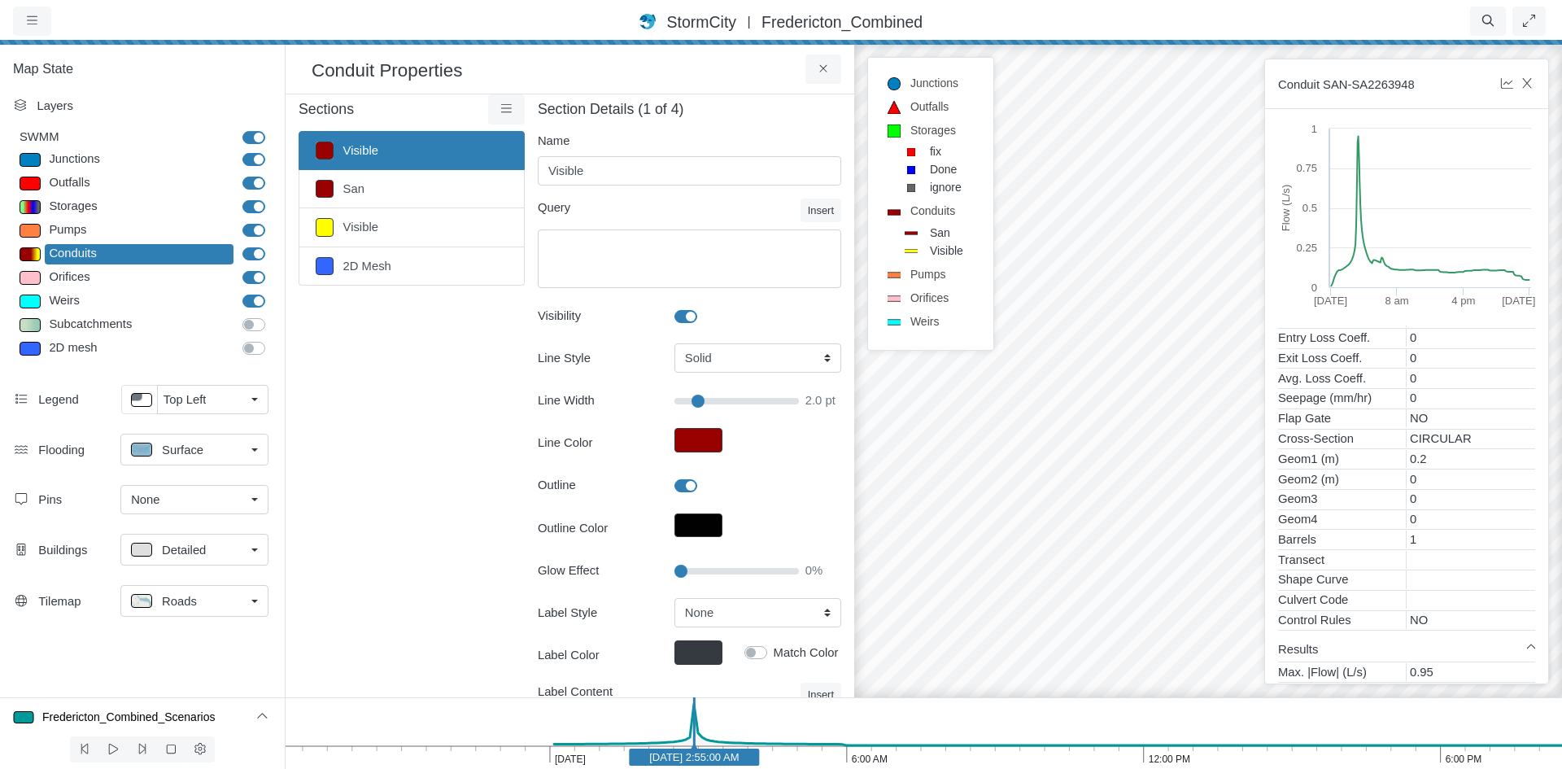
click at [695, 446] on button "Line Color" at bounding box center [698, 440] width 48 height 24
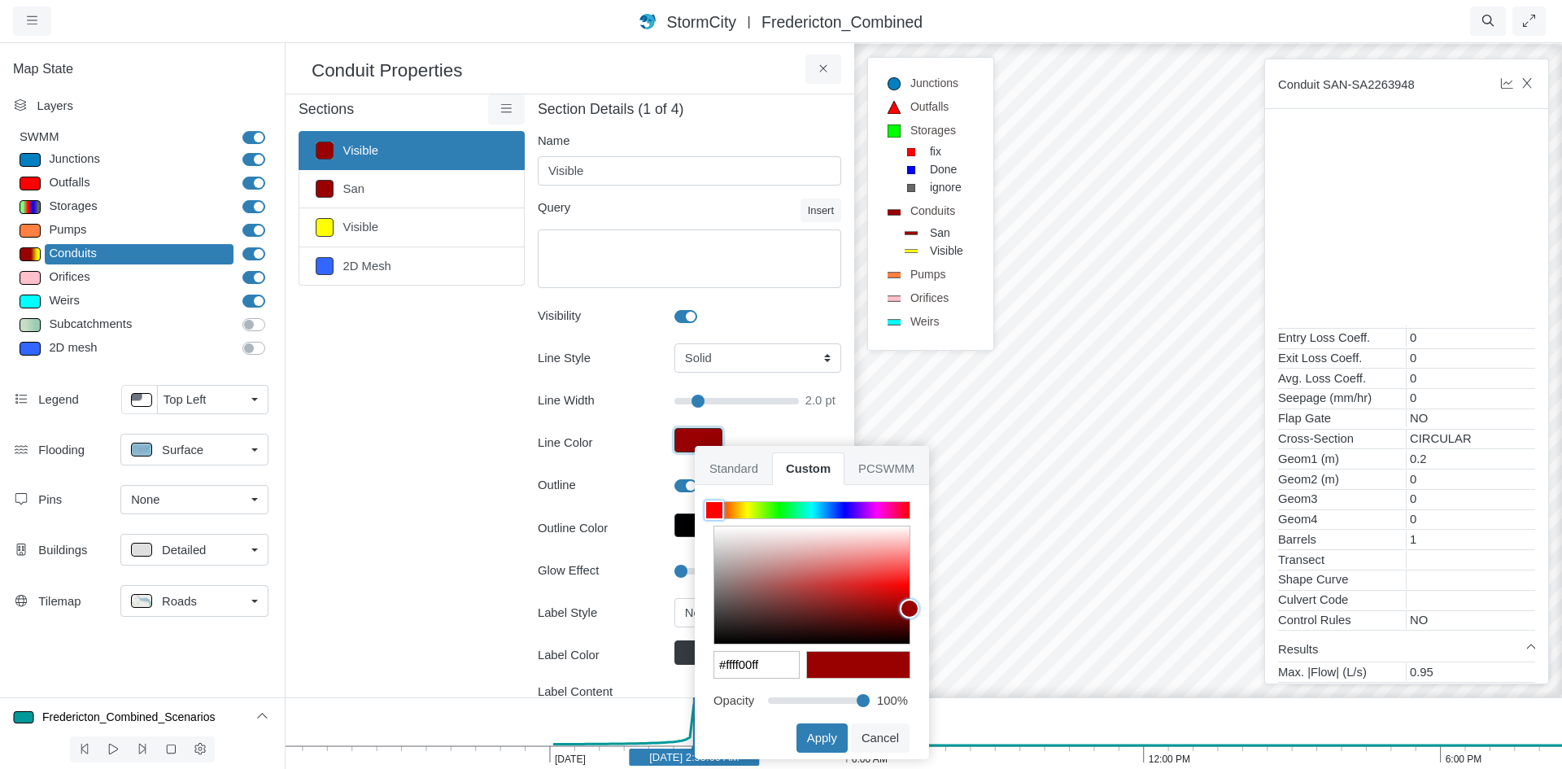
type input "#990000ff"
click at [752, 471] on span "Standard" at bounding box center [734, 468] width 76 height 33
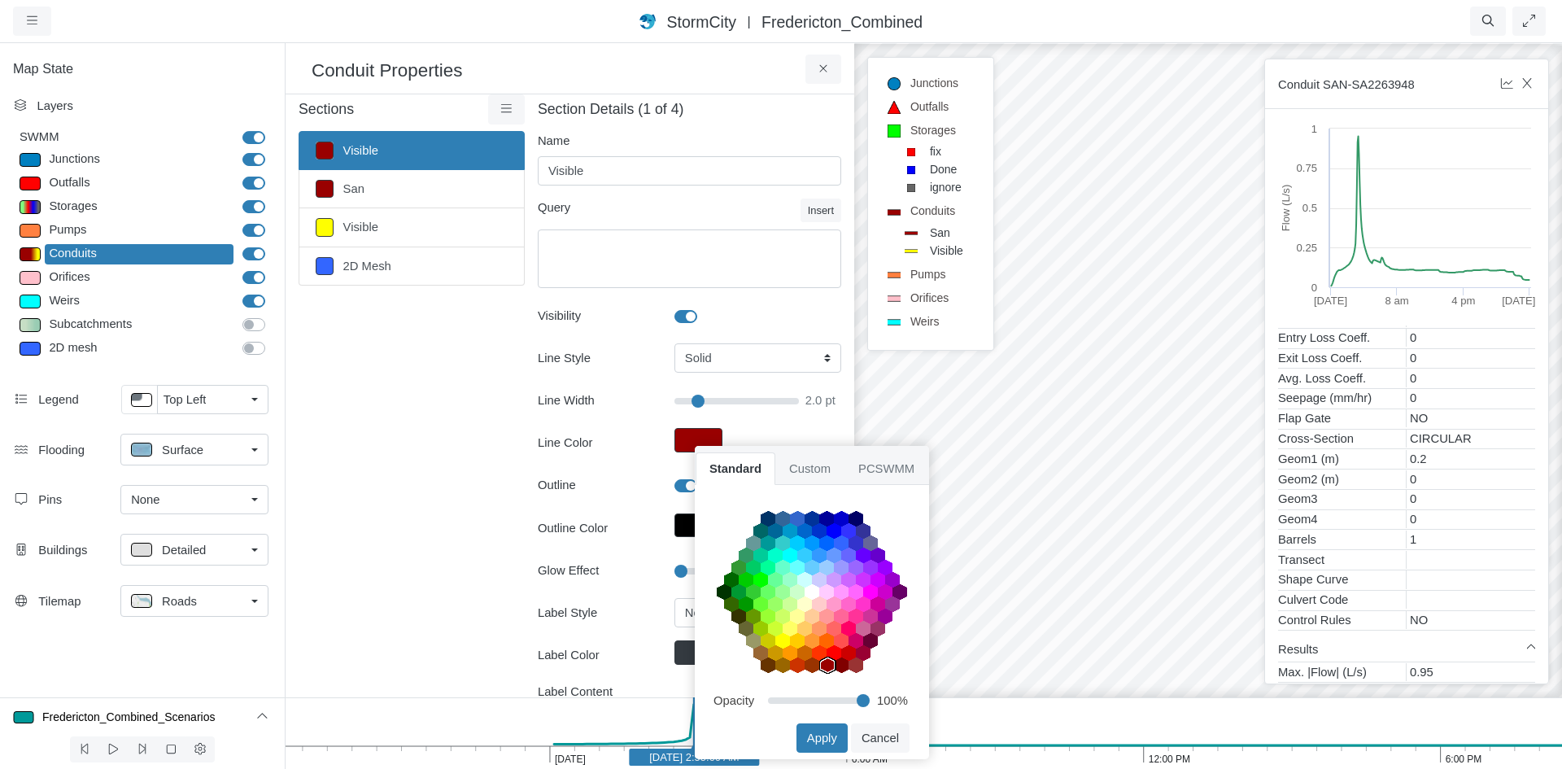
click at [717, 690] on area at bounding box center [717, 690] width 0 height 0
click at [808, 740] on button "Apply" at bounding box center [821, 737] width 51 height 29
type input "2"
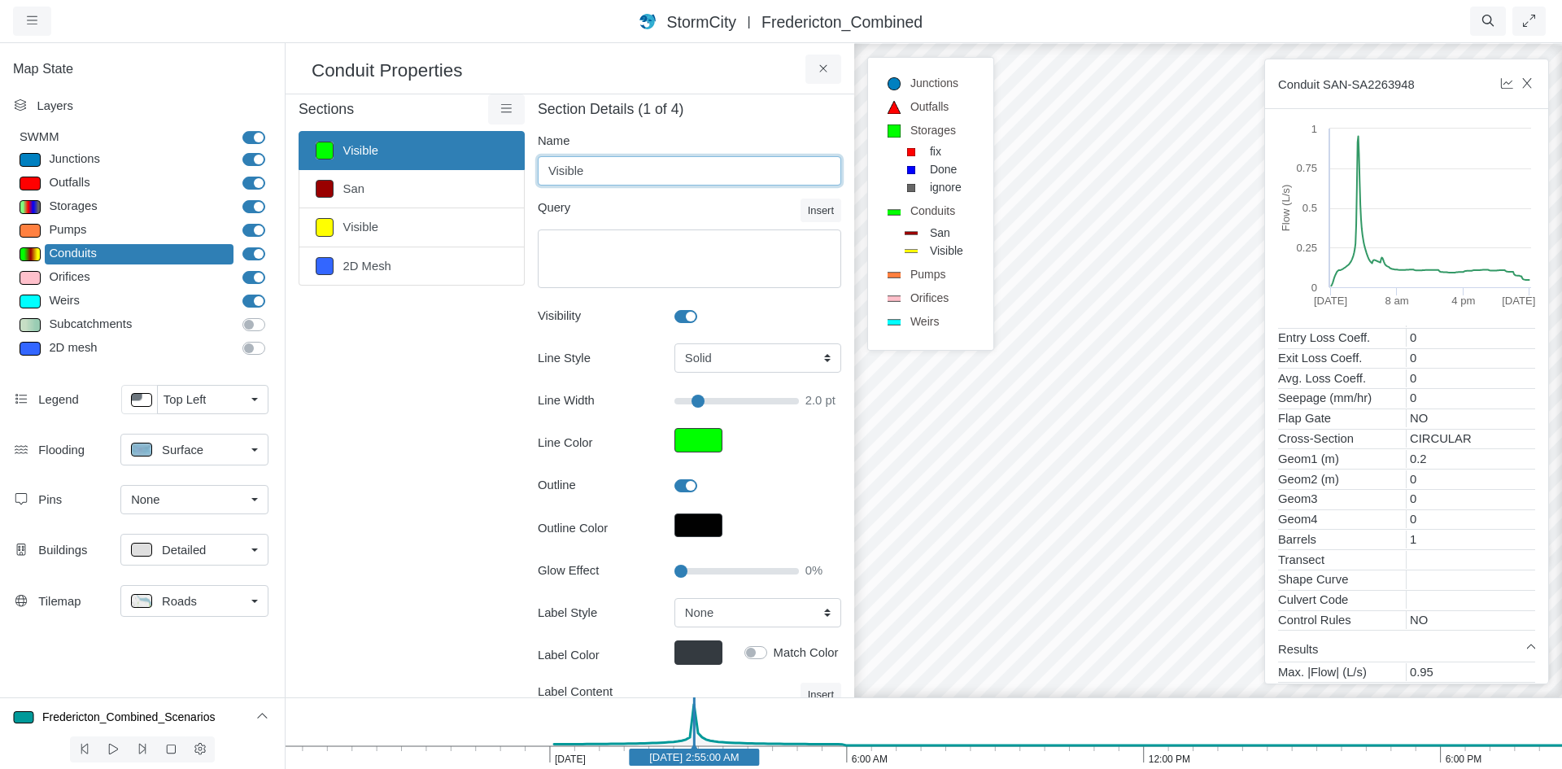
click at [609, 168] on input "Visible" at bounding box center [689, 170] width 303 height 29
drag, startPoint x: 626, startPoint y: 169, endPoint x: 534, endPoint y: 169, distance: 92.7
click at [538, 169] on input "Visible" at bounding box center [689, 170] width 303 height 29
type input "Storm"
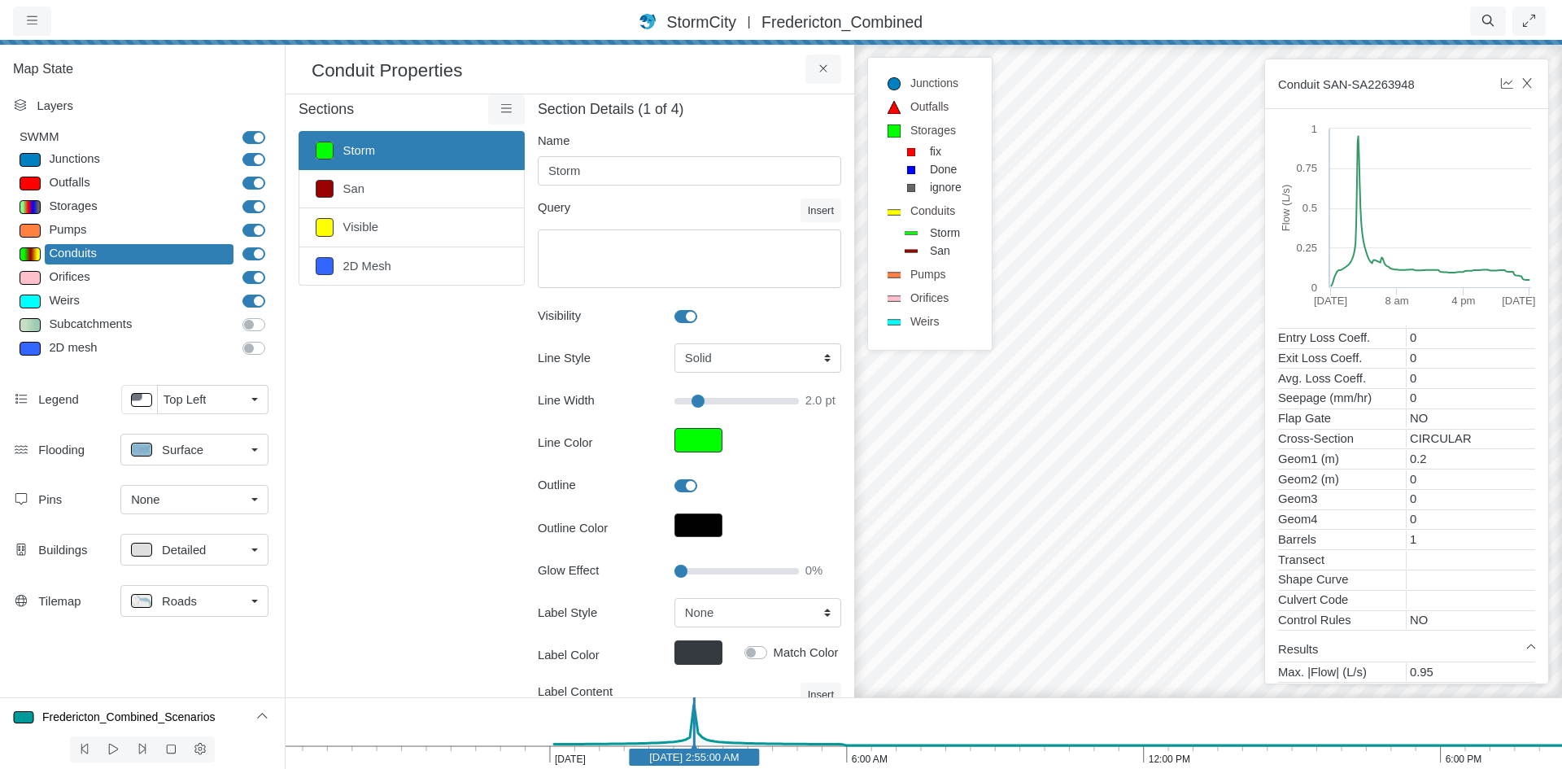
type input "2"
drag, startPoint x: 910, startPoint y: 436, endPoint x: 899, endPoint y: 439, distance: 11.8
click at [865, 449] on div at bounding box center [1208, 404] width 1562 height 727
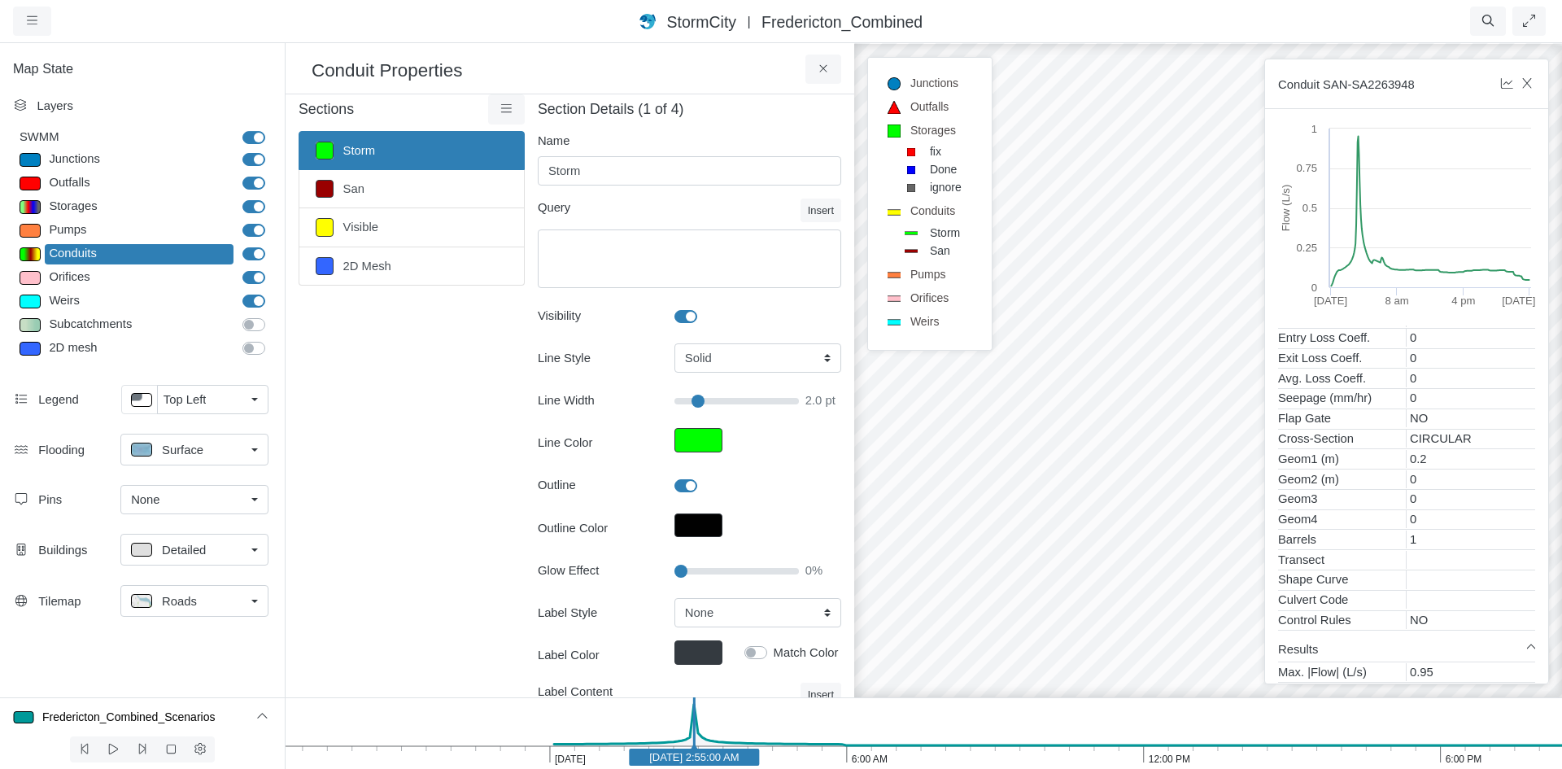
click at [984, 425] on div at bounding box center [1208, 404] width 1562 height 727
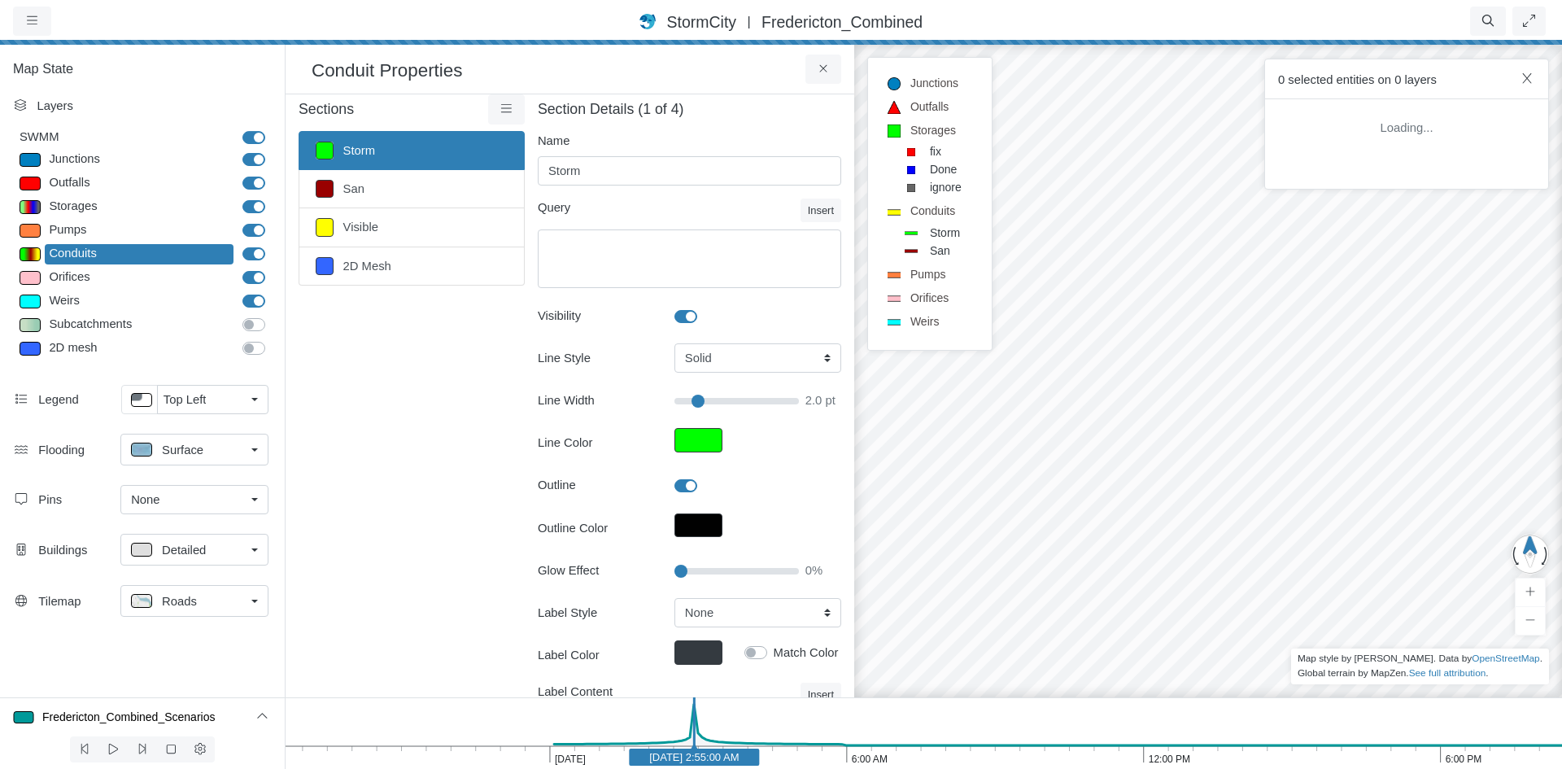
scroll to position [0, 0]
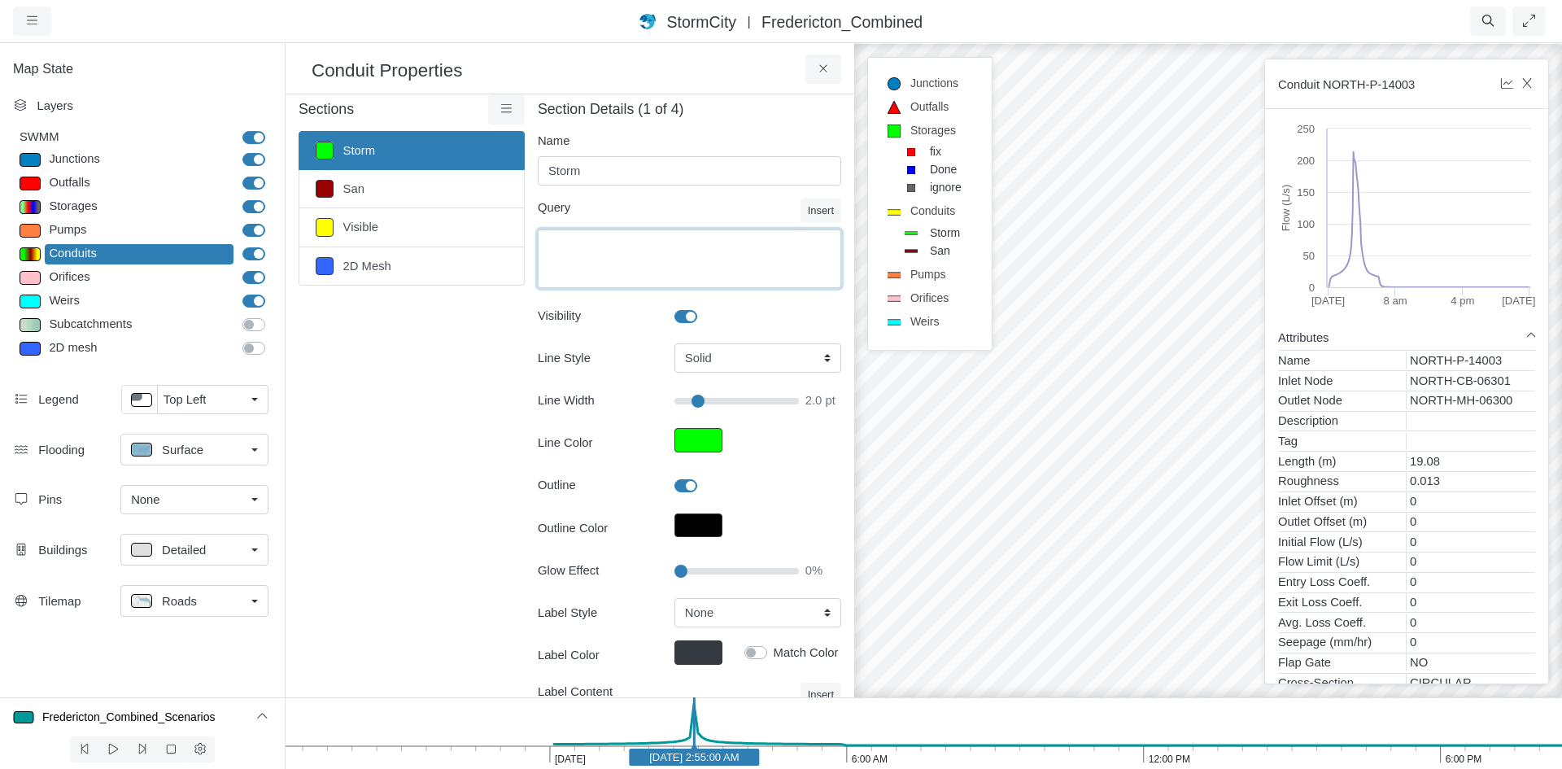
click at [668, 241] on textarea "Equation" at bounding box center [689, 258] width 303 height 59
type textarea "NAME like 'SOUTH%' OR NAME like 'NORTH%'"
type input "2"
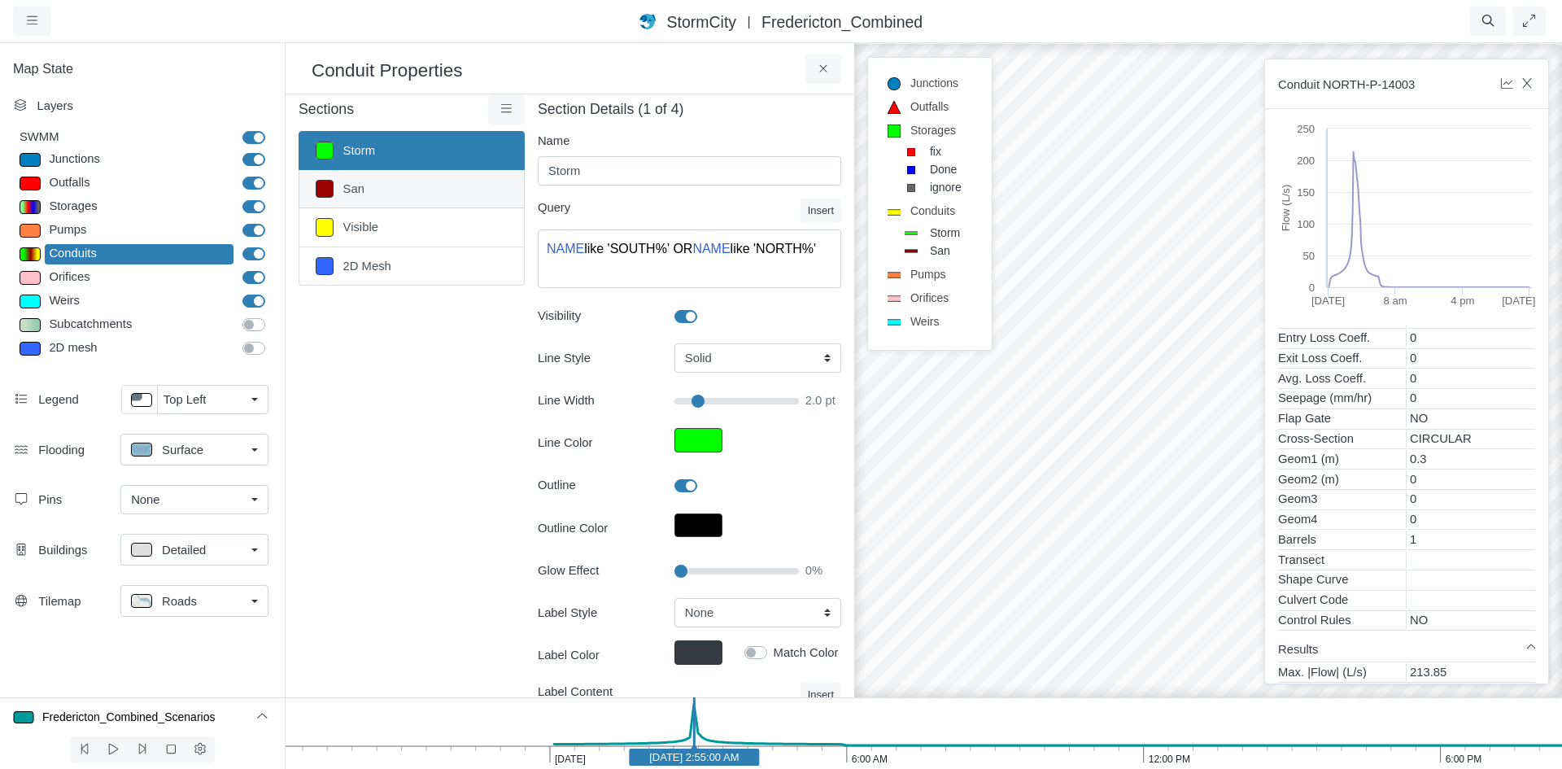
click at [423, 198] on link "San" at bounding box center [412, 189] width 226 height 38
type input "San"
type textarea "Name LIKE 'SAN%'"
type input "2"
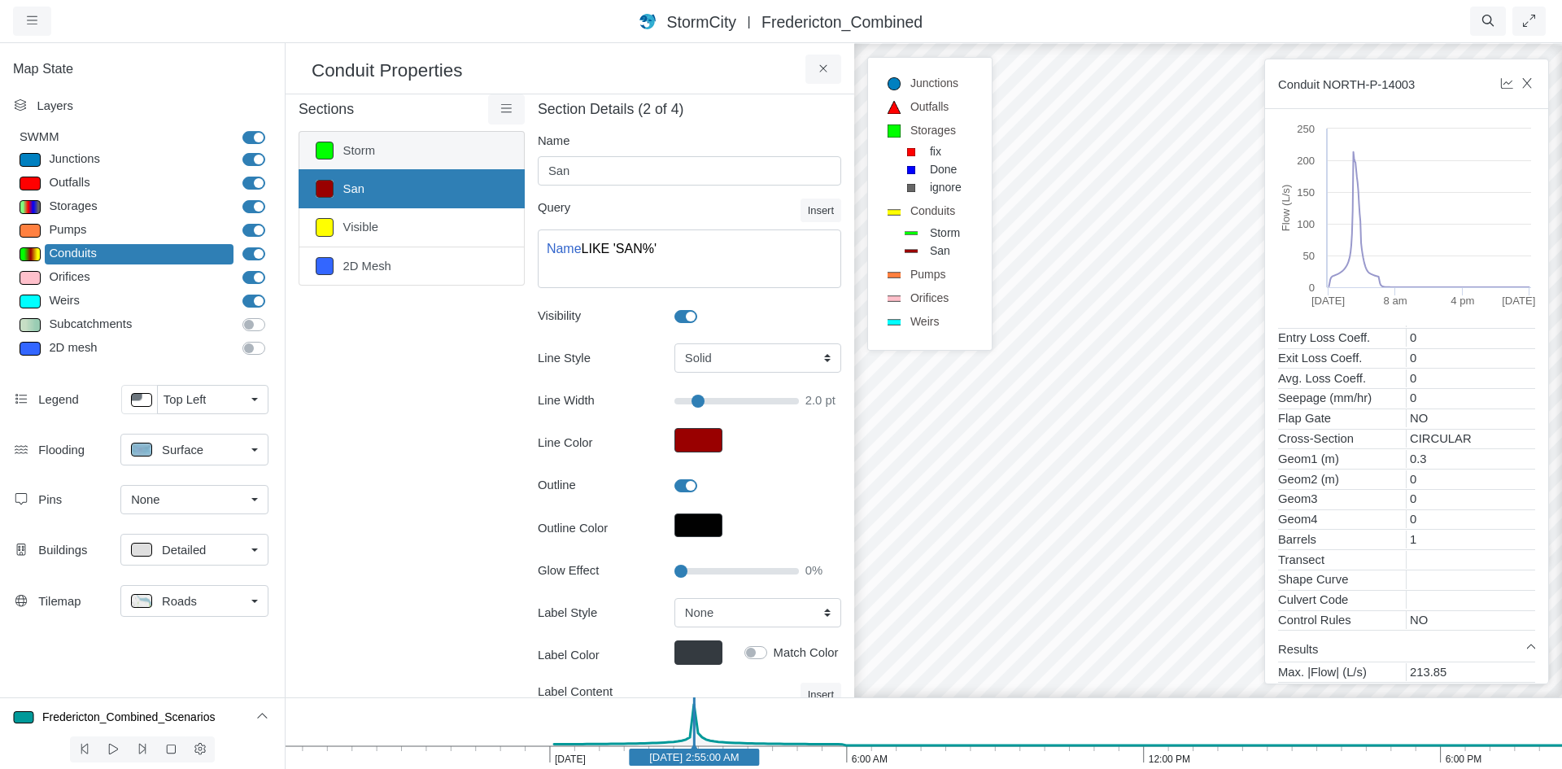
click at [434, 160] on link "Storm" at bounding box center [412, 150] width 226 height 39
type input "Storm"
type textarea "NAME like 'SOUTH%' OR NAME like 'NORTH%'"
type input "2"
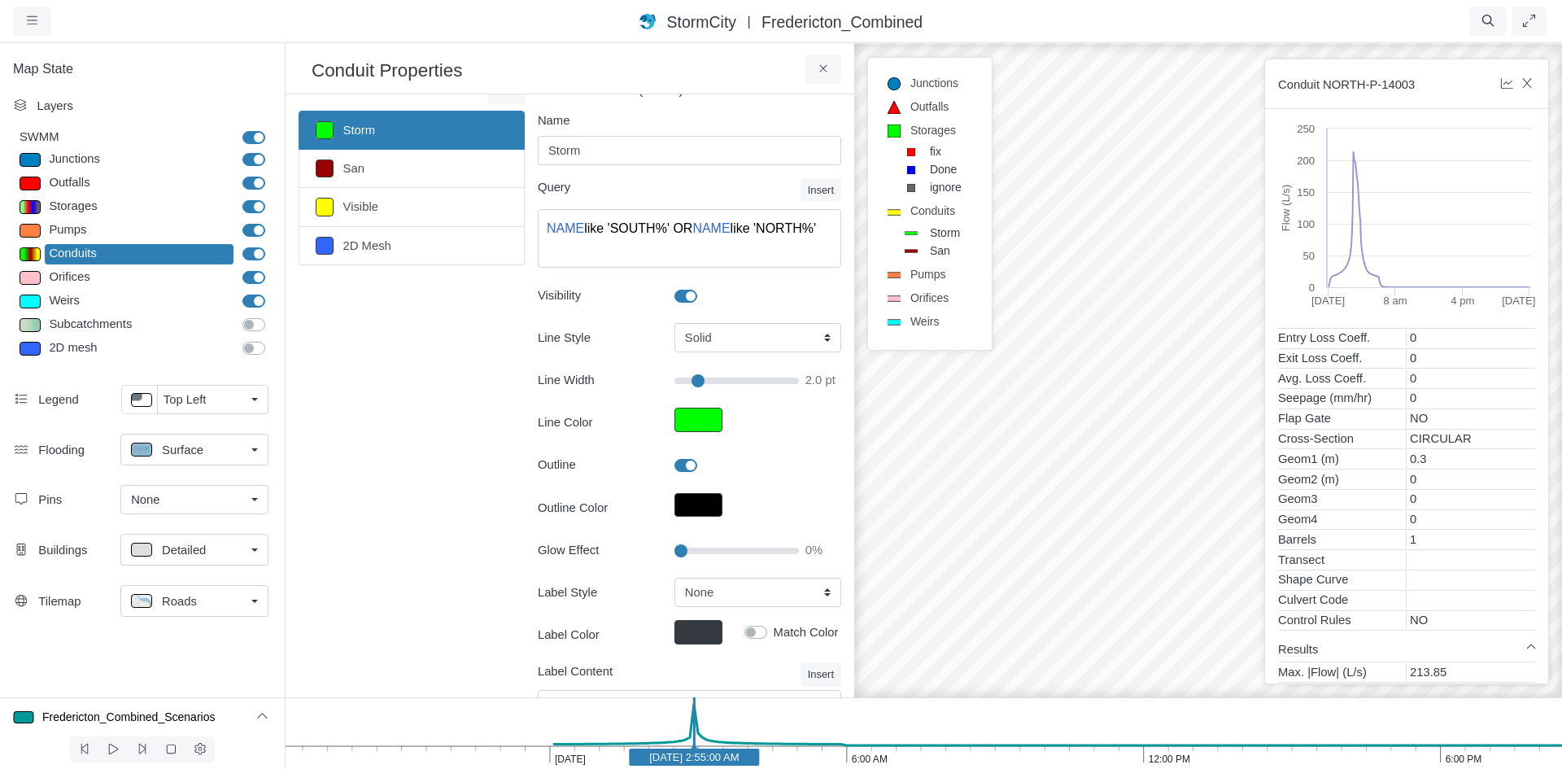
scroll to position [0, 0]
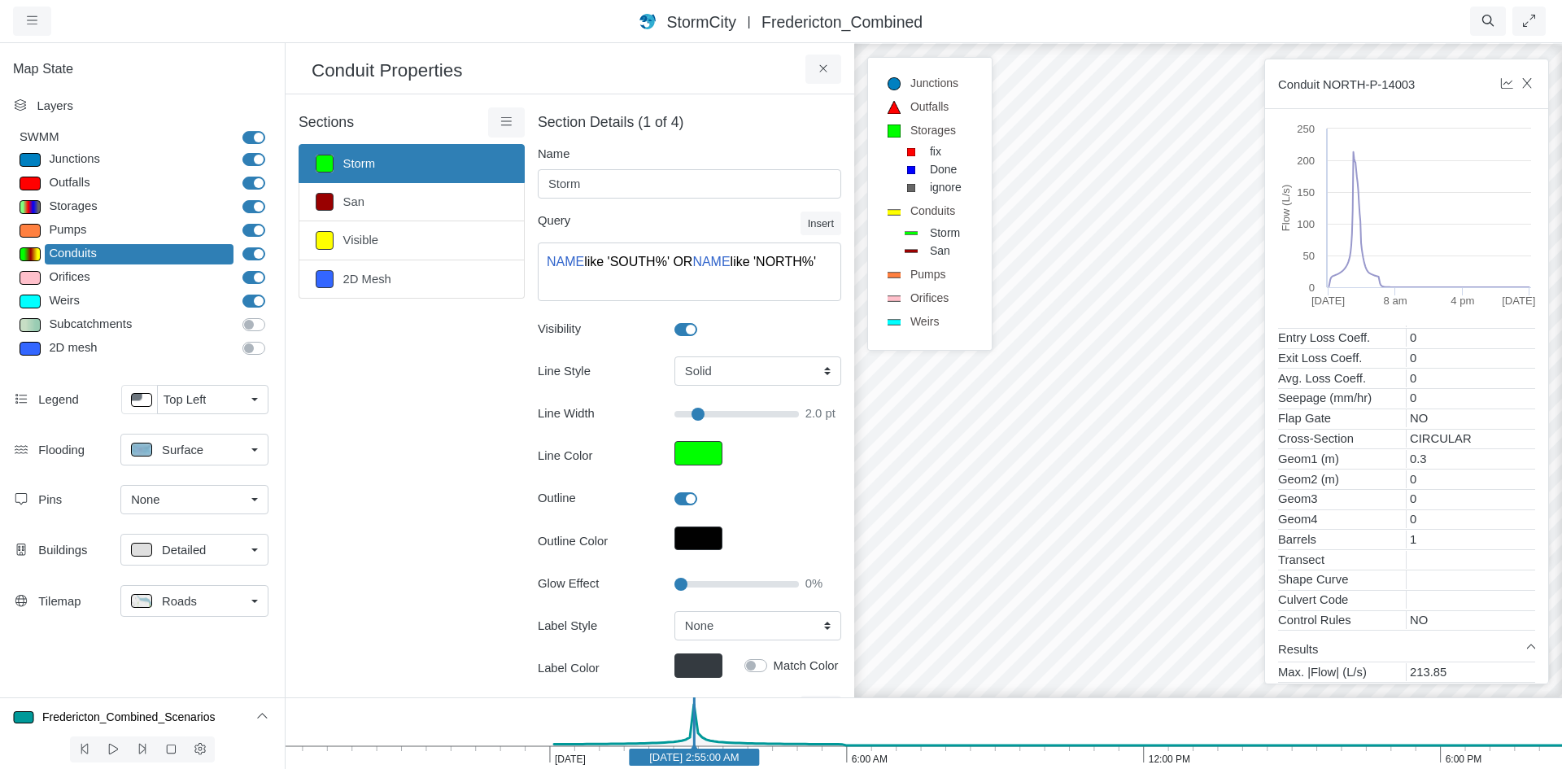
click at [371, 411] on div "Sections Storm San Visible 2D Mesh Layer Details Refraction" at bounding box center [412, 457] width 226 height 700
click at [408, 229] on link "Visible" at bounding box center [412, 240] width 226 height 38
type input "Visible"
type input "2"
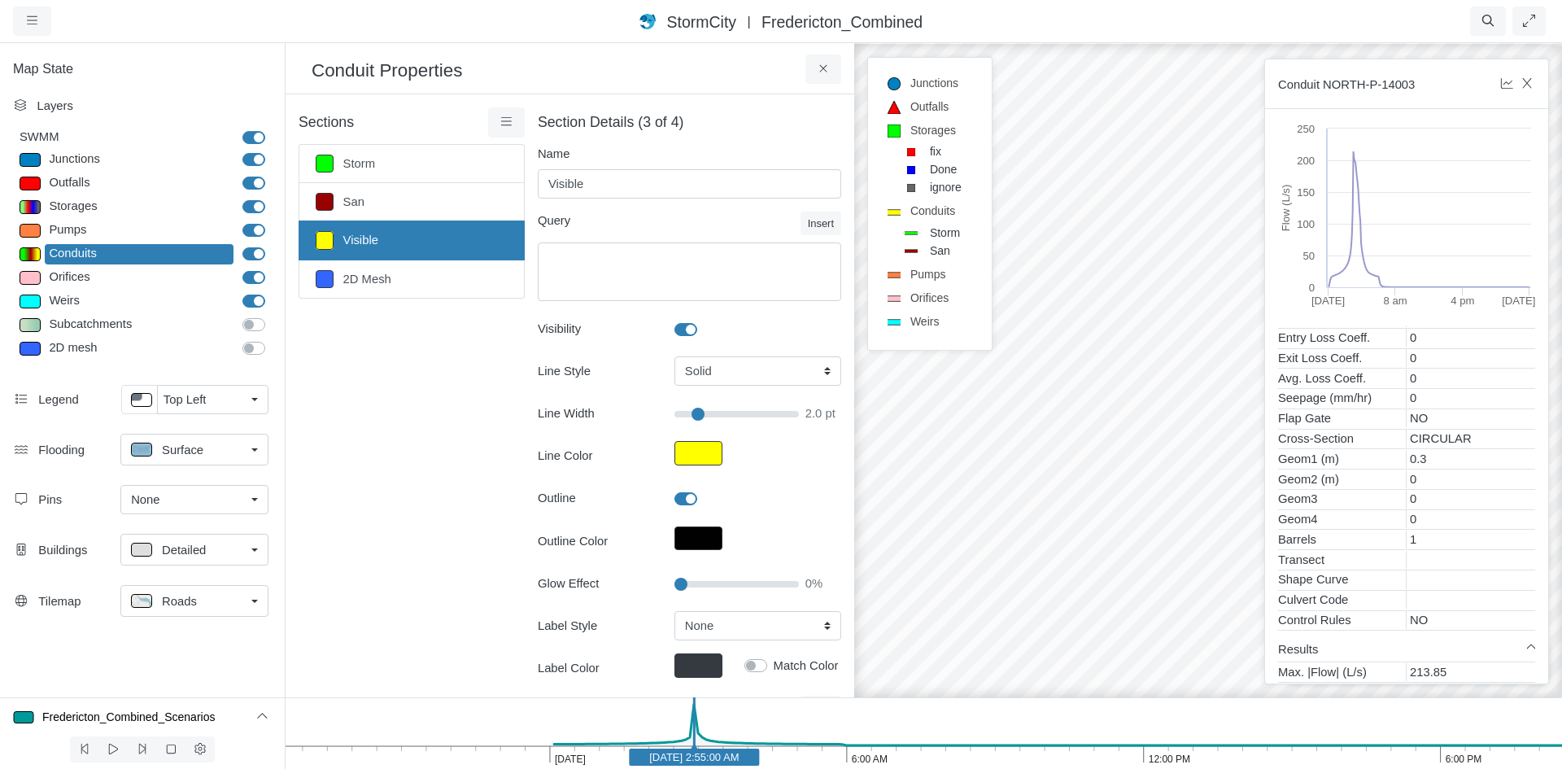
drag, startPoint x: 408, startPoint y: 229, endPoint x: 362, endPoint y: 393, distance: 170.5
click at [362, 393] on div "Sections Storm San Visible 2D Mesh Layer Details Refraction" at bounding box center [412, 457] width 226 height 700
click at [495, 120] on link at bounding box center [506, 121] width 37 height 29
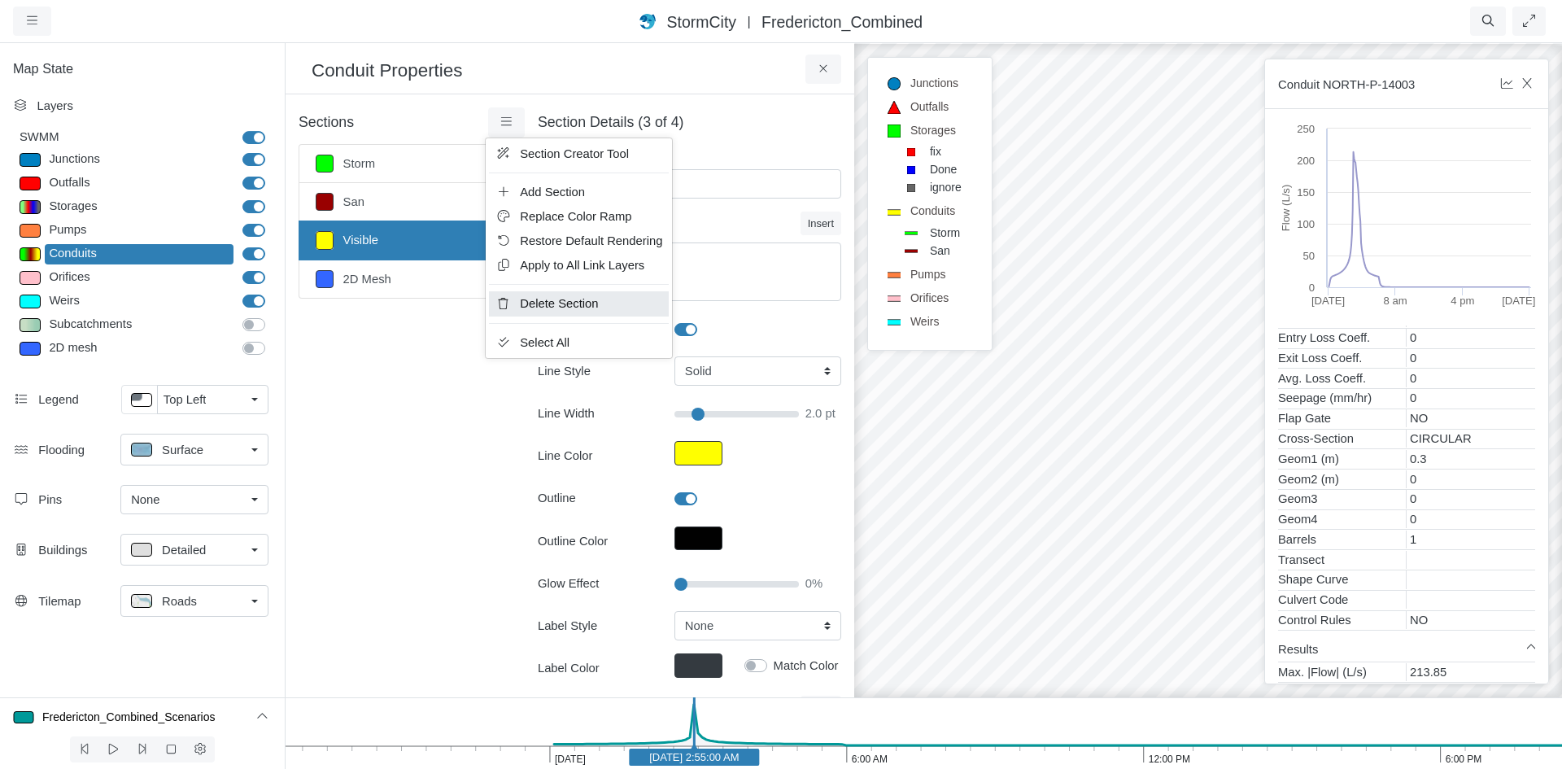
click at [600, 298] on link "Delete Section" at bounding box center [579, 303] width 180 height 24
type input "2D Mesh"
type textarea "Tag='2D_In'"
checkbox input "false"
type input "0.5"
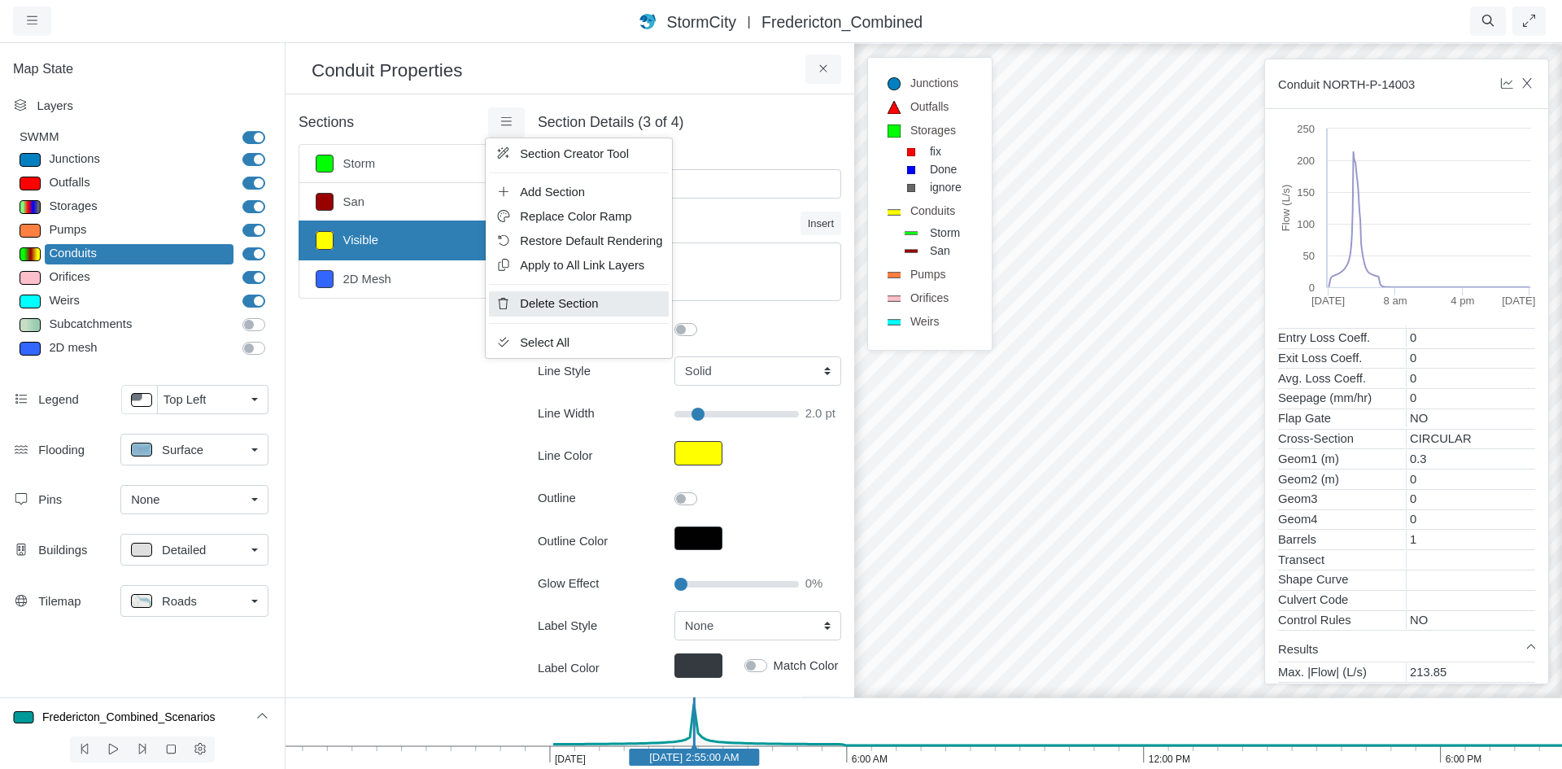
checkbox input "false"
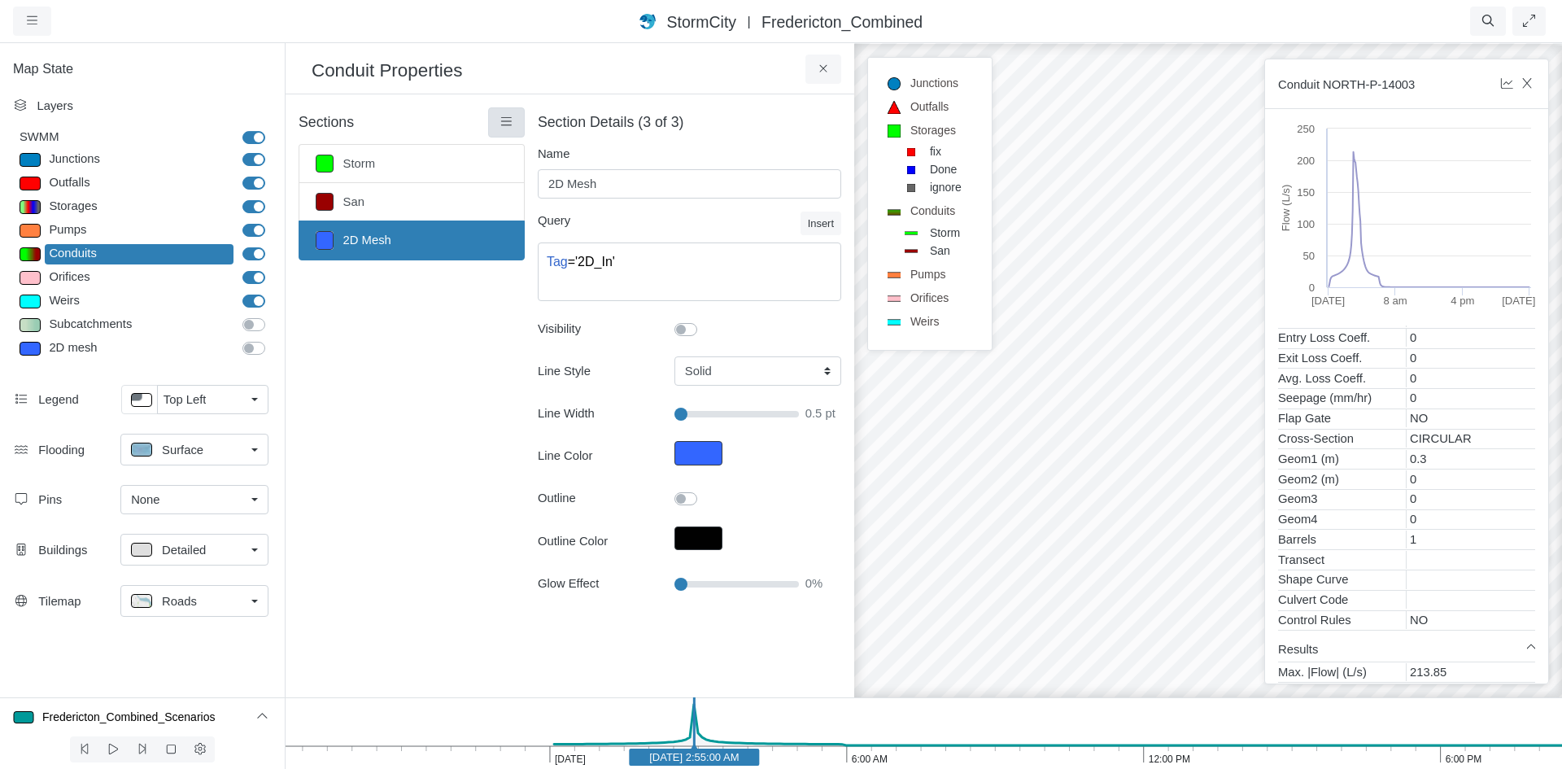
click at [503, 121] on icon at bounding box center [506, 122] width 15 height 12
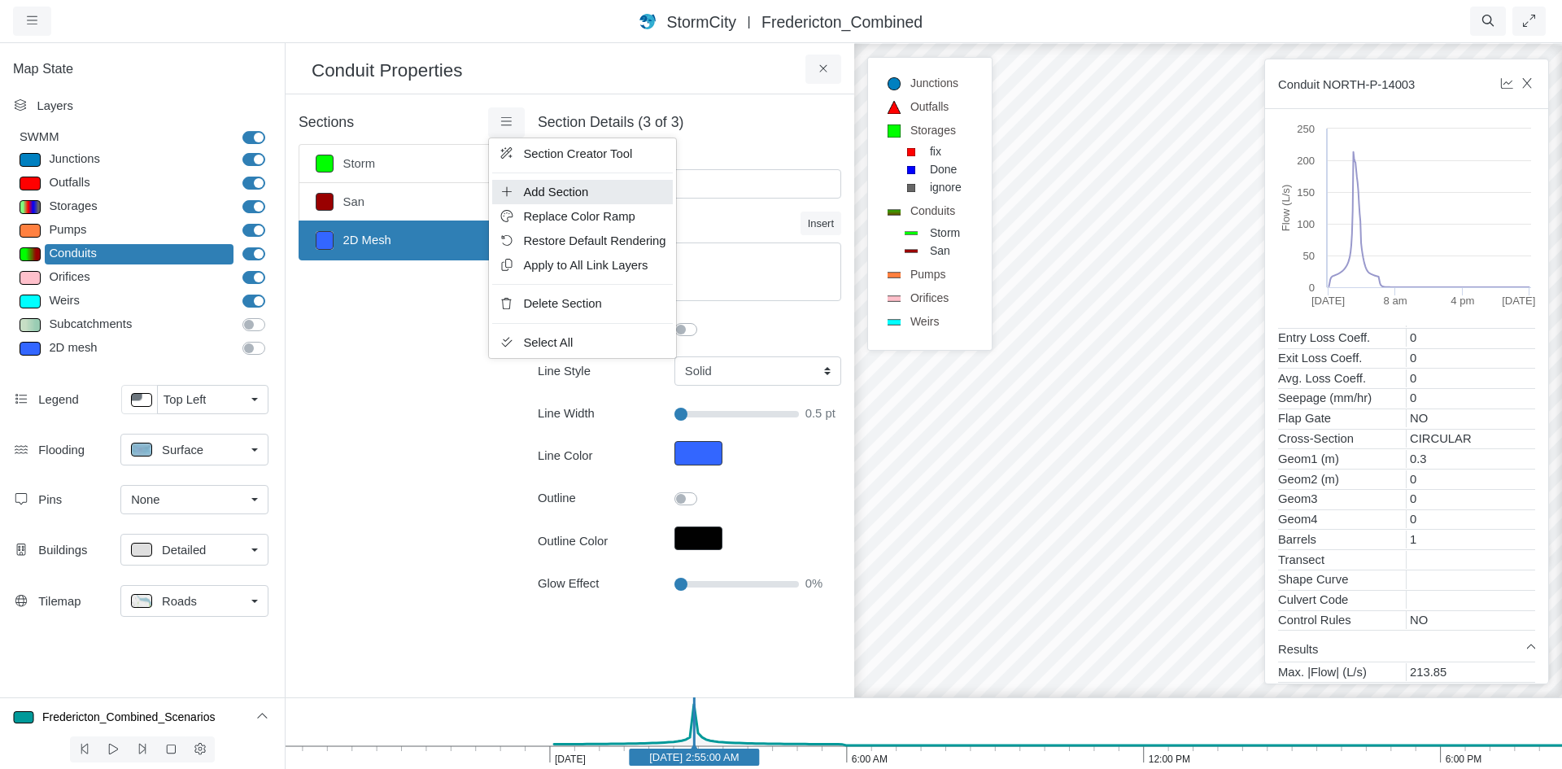
click at [584, 185] on span "Add Section" at bounding box center [555, 191] width 65 height 13
type input "Visible"
checkbox input "true"
type input "2"
checkbox input "true"
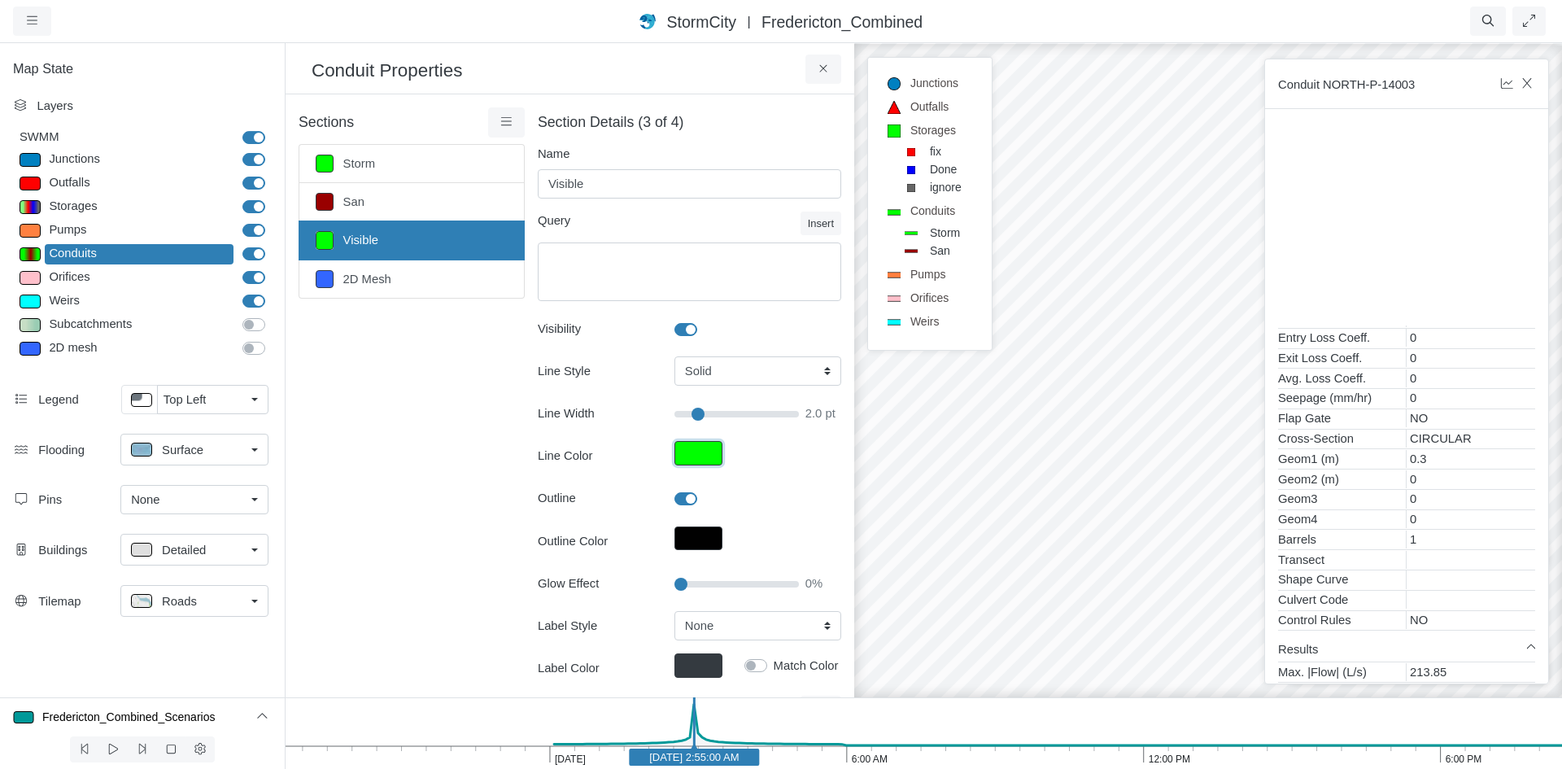
click at [700, 453] on button "Line Color" at bounding box center [698, 453] width 48 height 24
type input "#00ff00ff"
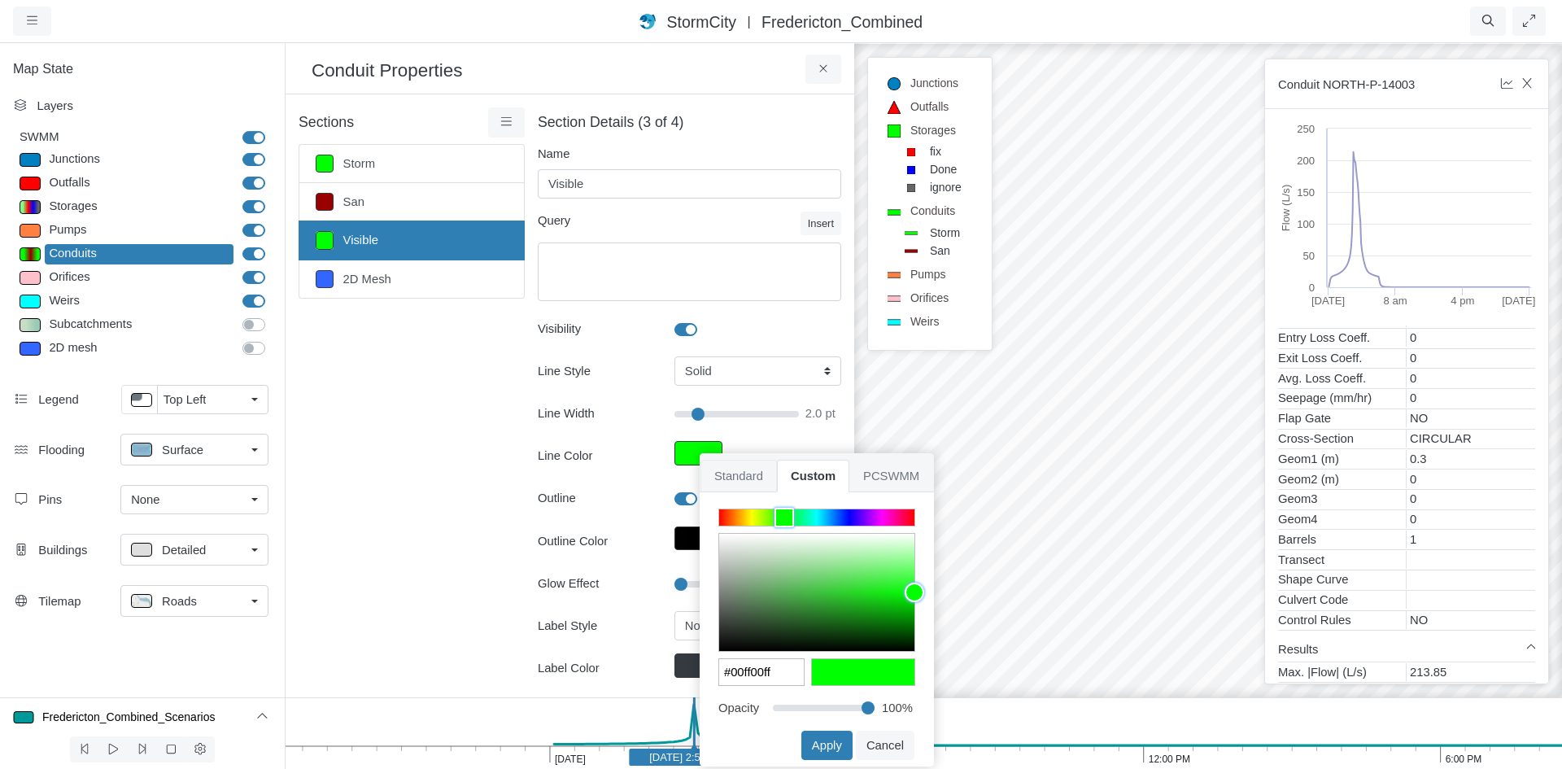
click at [745, 478] on span "Standard" at bounding box center [738, 476] width 76 height 33
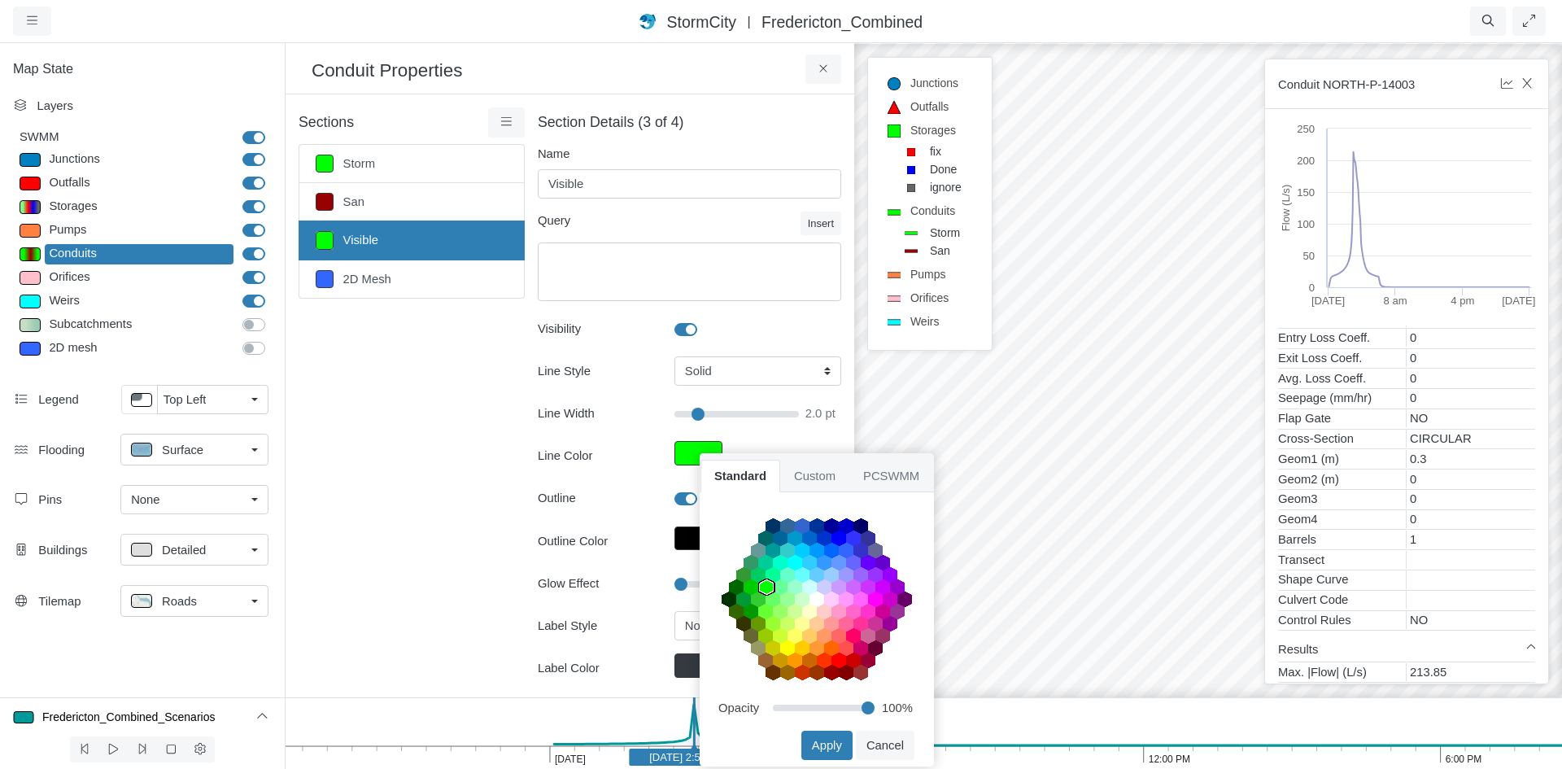
click at [722, 697] on area at bounding box center [722, 697] width 0 height 0
click at [844, 744] on button "Apply" at bounding box center [826, 745] width 51 height 29
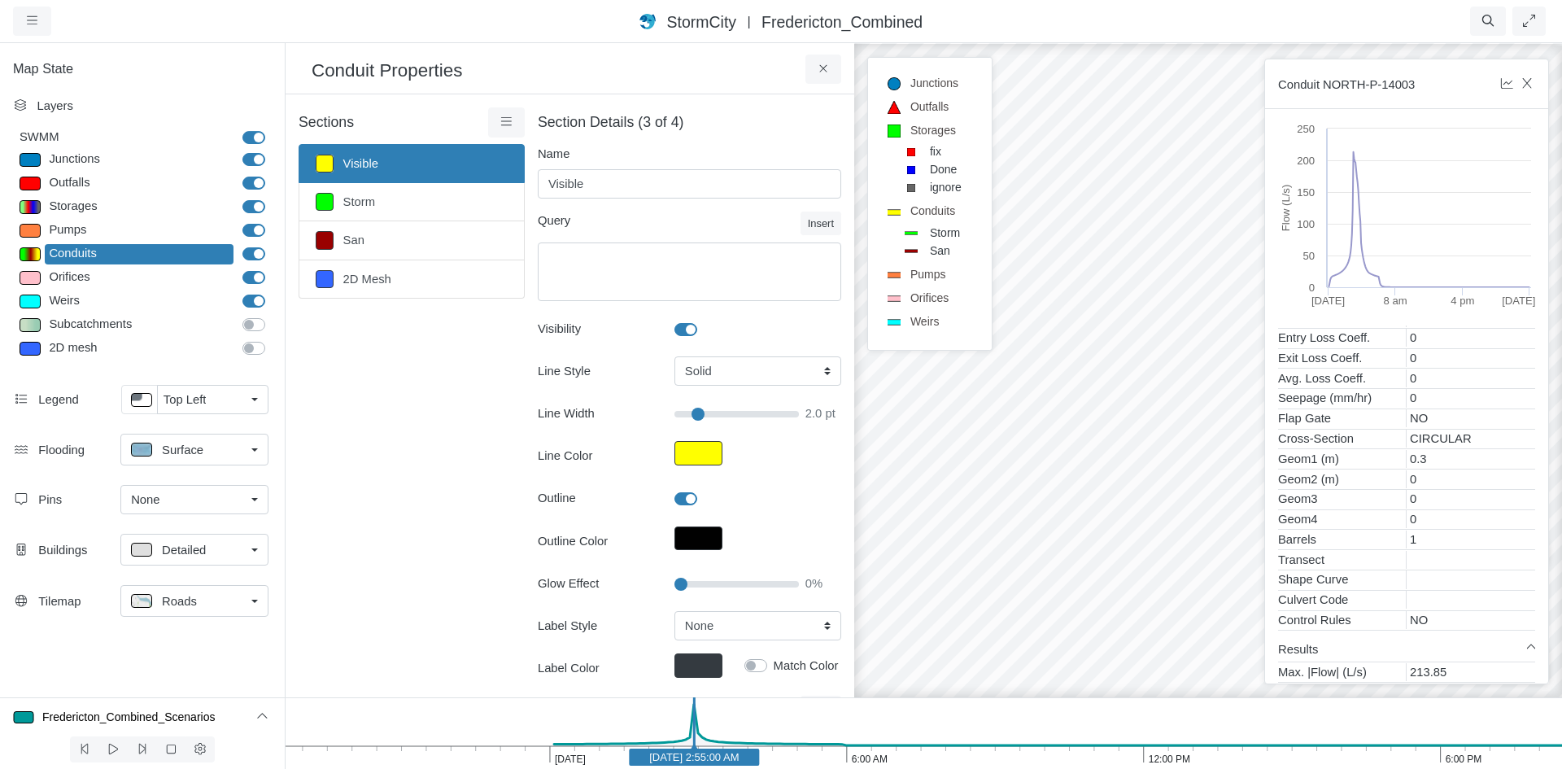
type input "2"
click at [817, 70] on icon at bounding box center [823, 69] width 15 height 12
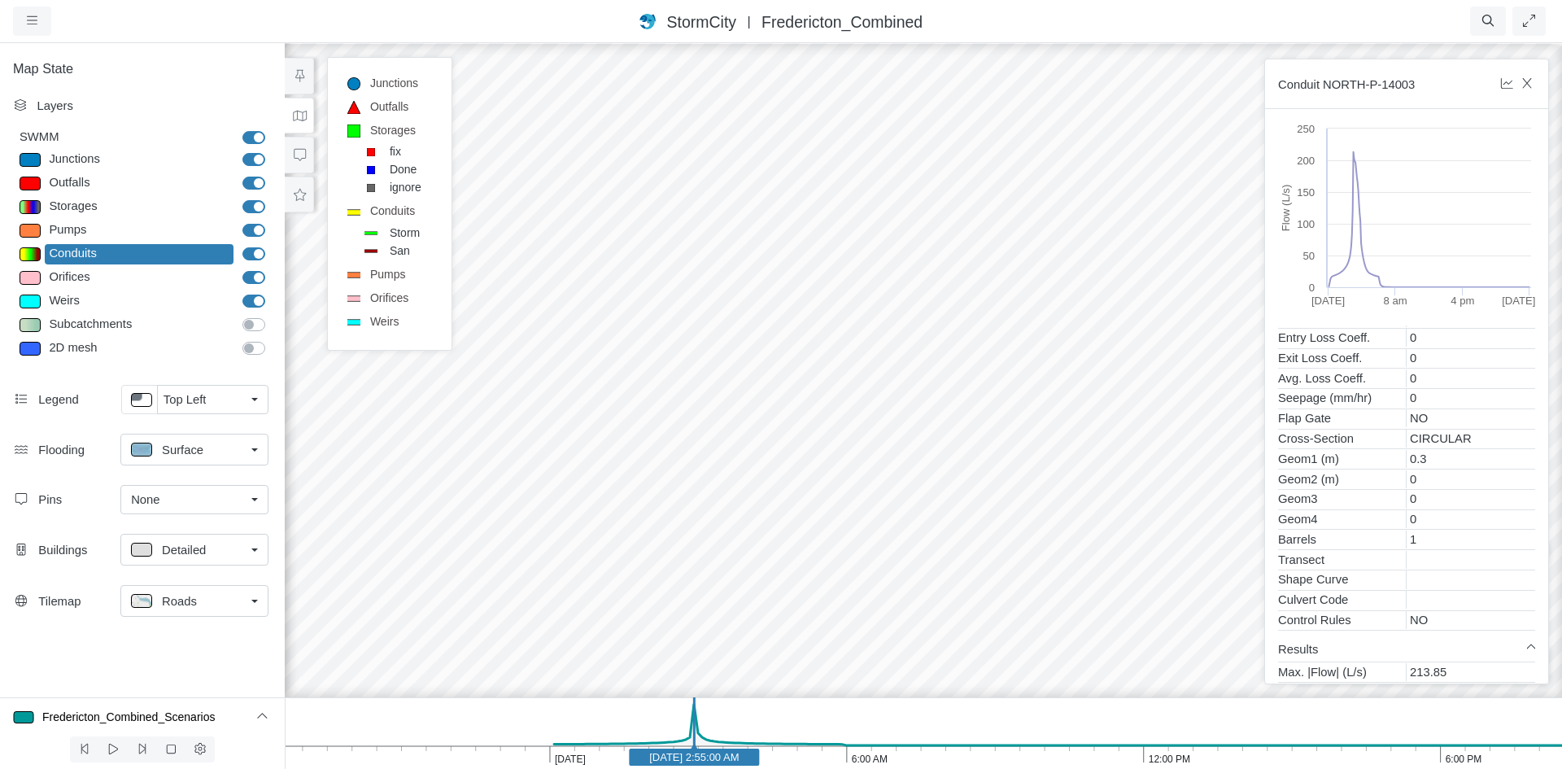
click at [826, 289] on div at bounding box center [923, 404] width 1562 height 727
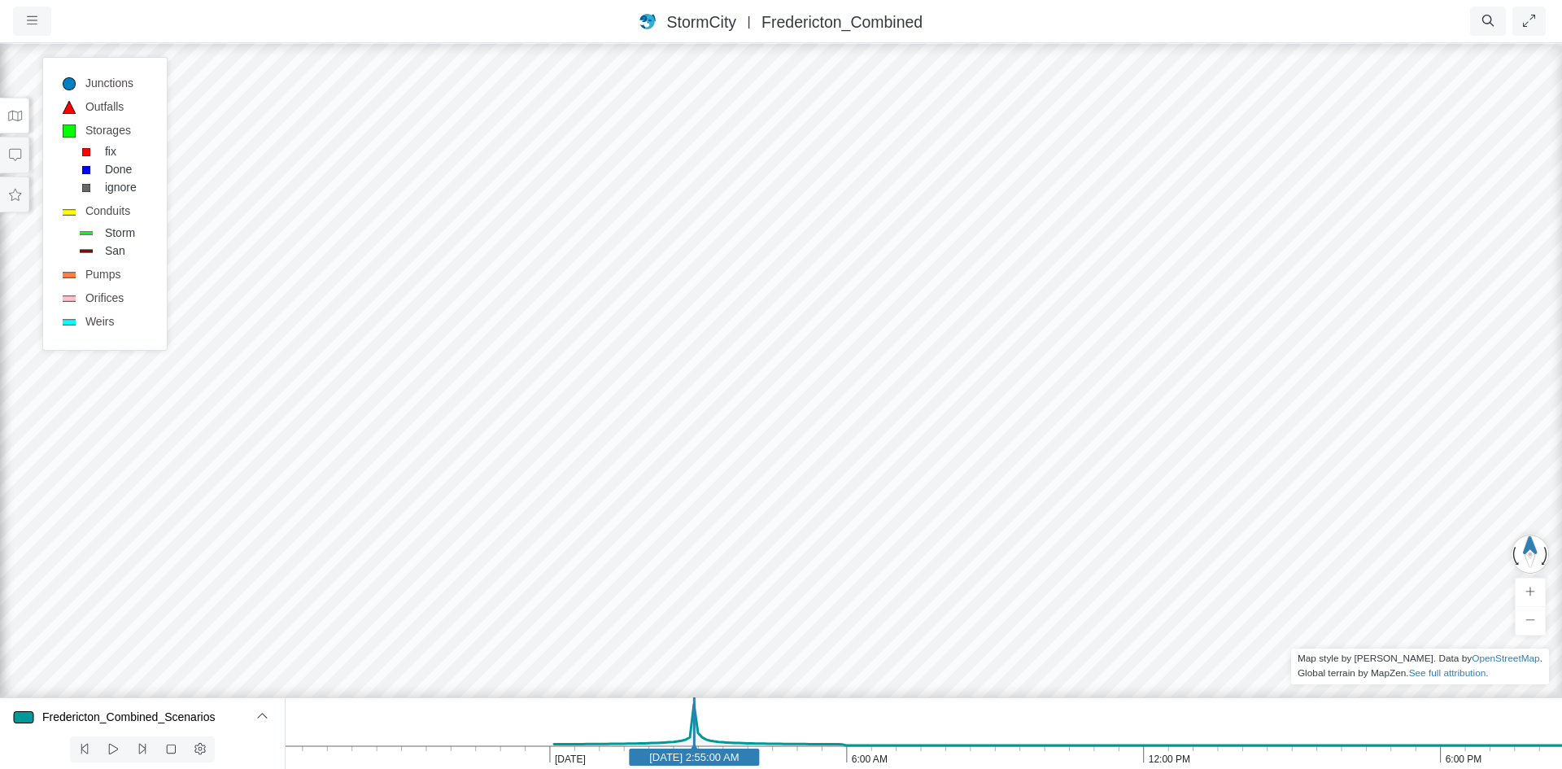
drag, startPoint x: 574, startPoint y: 582, endPoint x: 741, endPoint y: 259, distance: 363.5
click at [741, 259] on div at bounding box center [781, 404] width 1562 height 727
click at [428, 234] on div at bounding box center [781, 404] width 1562 height 727
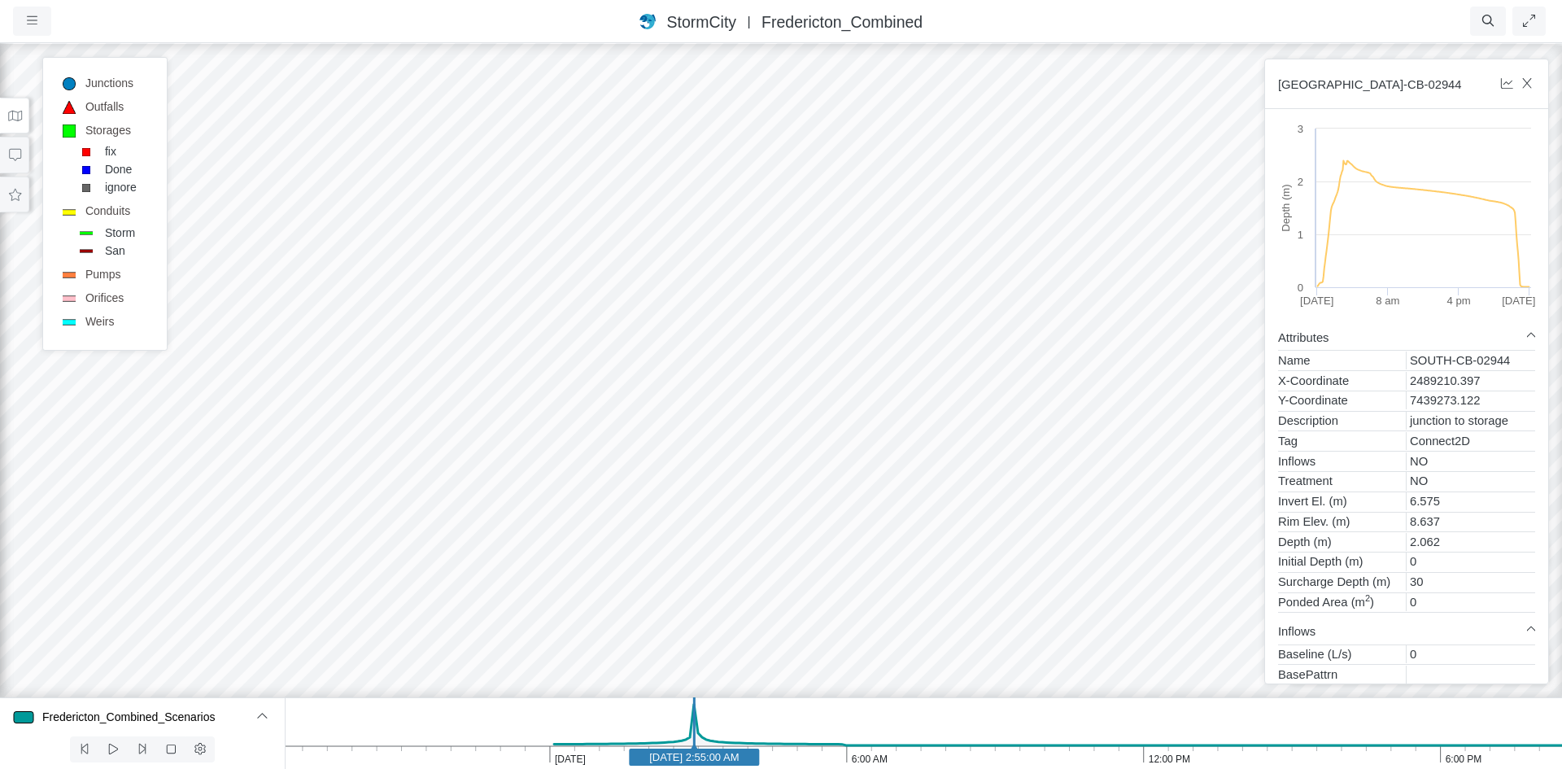
click at [332, 395] on div at bounding box center [781, 404] width 1562 height 727
drag, startPoint x: 560, startPoint y: 592, endPoint x: 640, endPoint y: 321, distance: 282.6
click at [640, 321] on div at bounding box center [781, 404] width 1562 height 727
click at [529, 412] on div at bounding box center [781, 404] width 1562 height 727
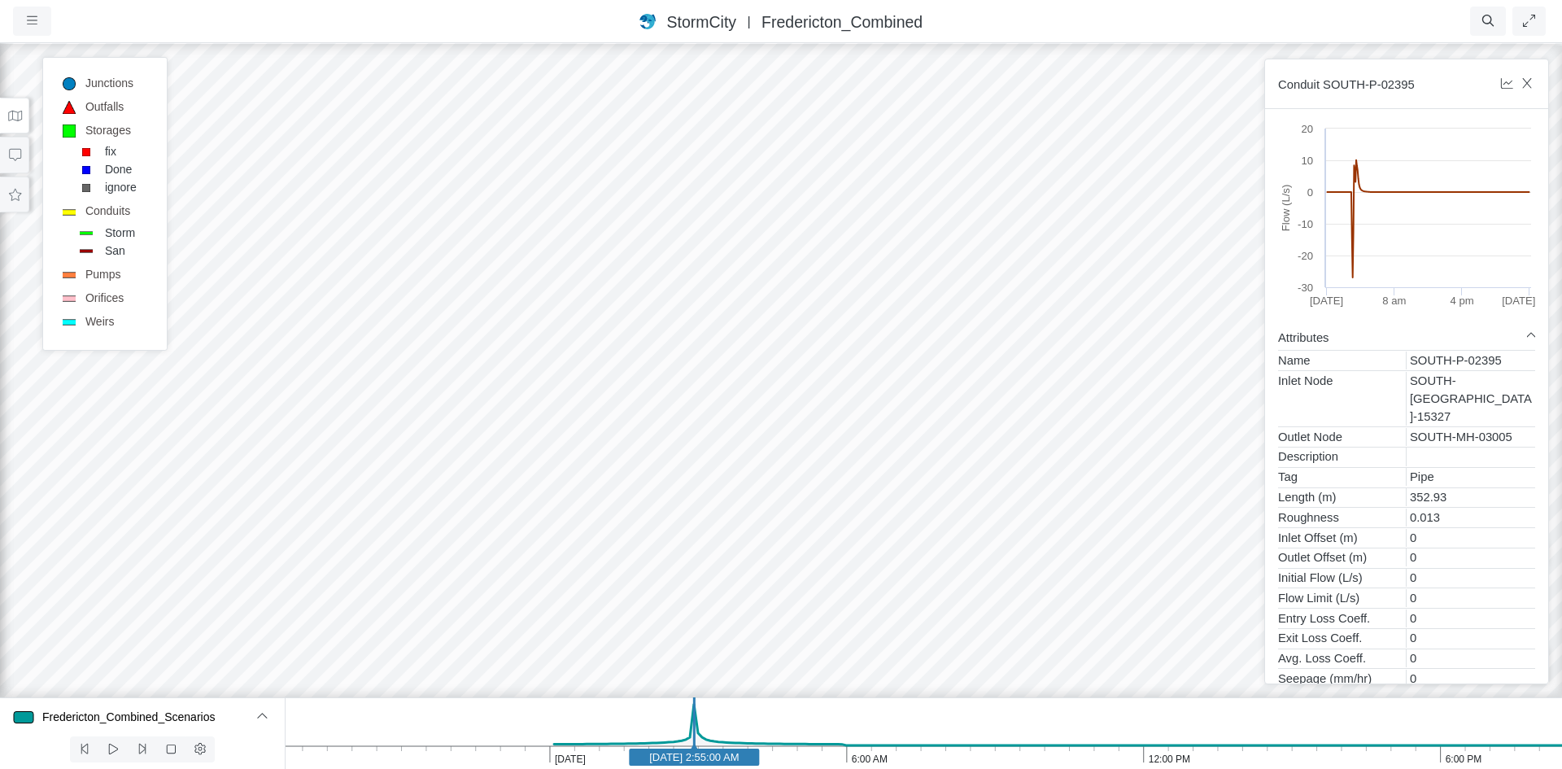
click at [289, 357] on div at bounding box center [781, 404] width 1562 height 727
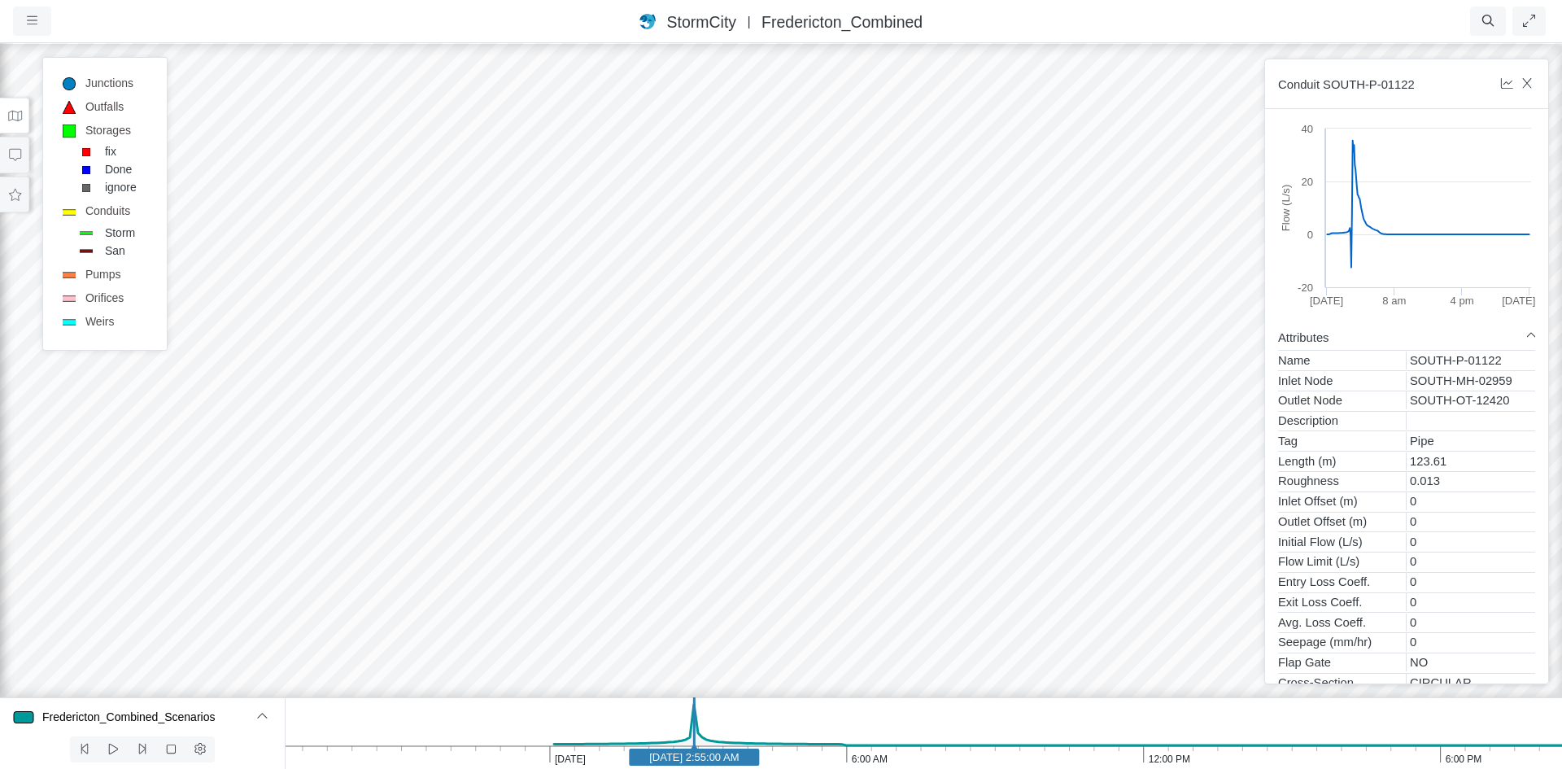
click at [207, 298] on div at bounding box center [781, 404] width 1562 height 727
click at [285, 360] on div at bounding box center [781, 404] width 1562 height 727
click at [447, 212] on div at bounding box center [781, 404] width 1562 height 727
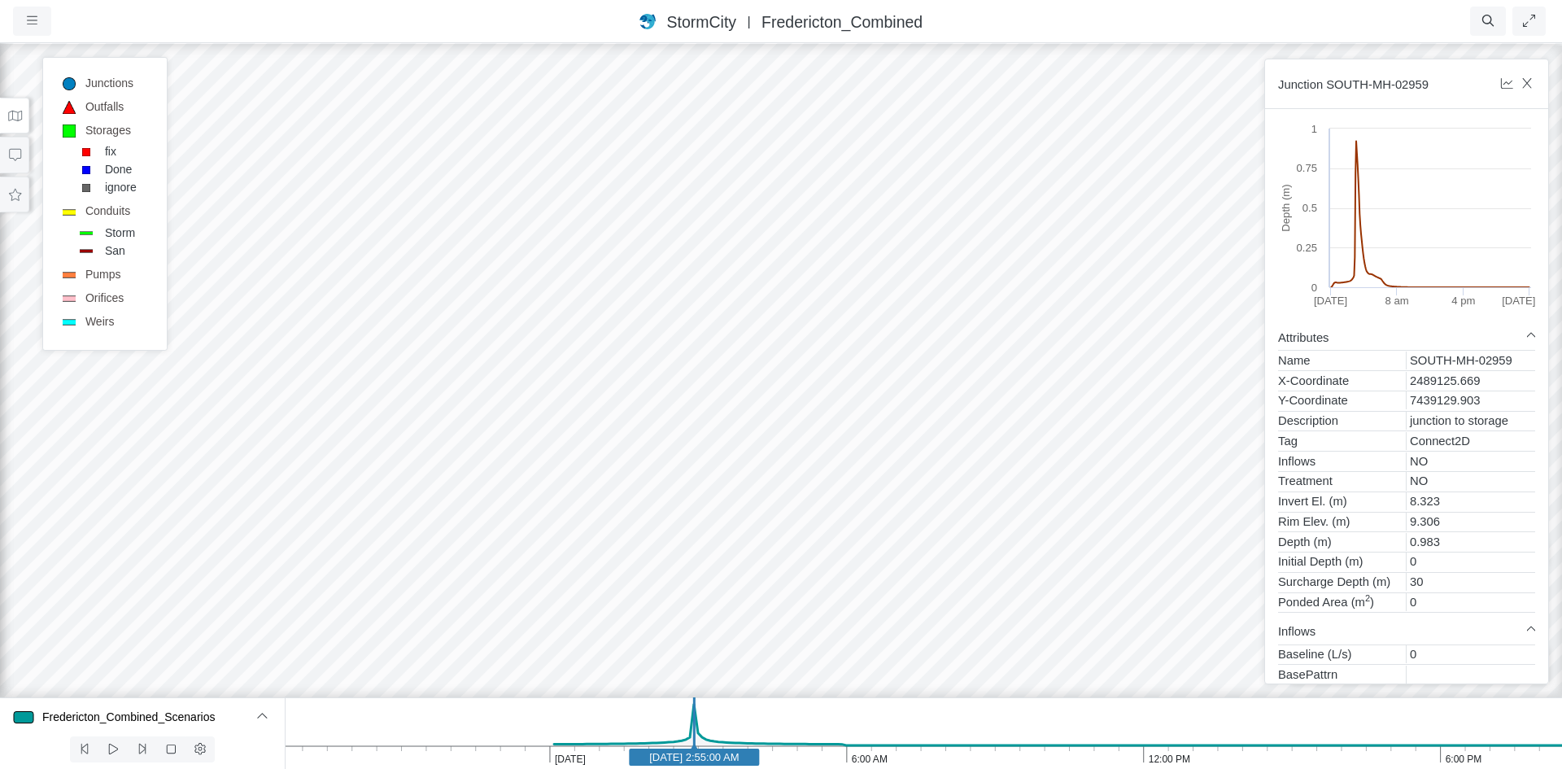
drag, startPoint x: 328, startPoint y: 556, endPoint x: 482, endPoint y: 256, distance: 336.6
click at [482, 256] on div at bounding box center [781, 404] width 1562 height 727
drag, startPoint x: 303, startPoint y: 312, endPoint x: 568, endPoint y: 345, distance: 266.4
click at [568, 345] on div at bounding box center [781, 404] width 1562 height 727
click at [453, 208] on div at bounding box center [781, 404] width 1562 height 727
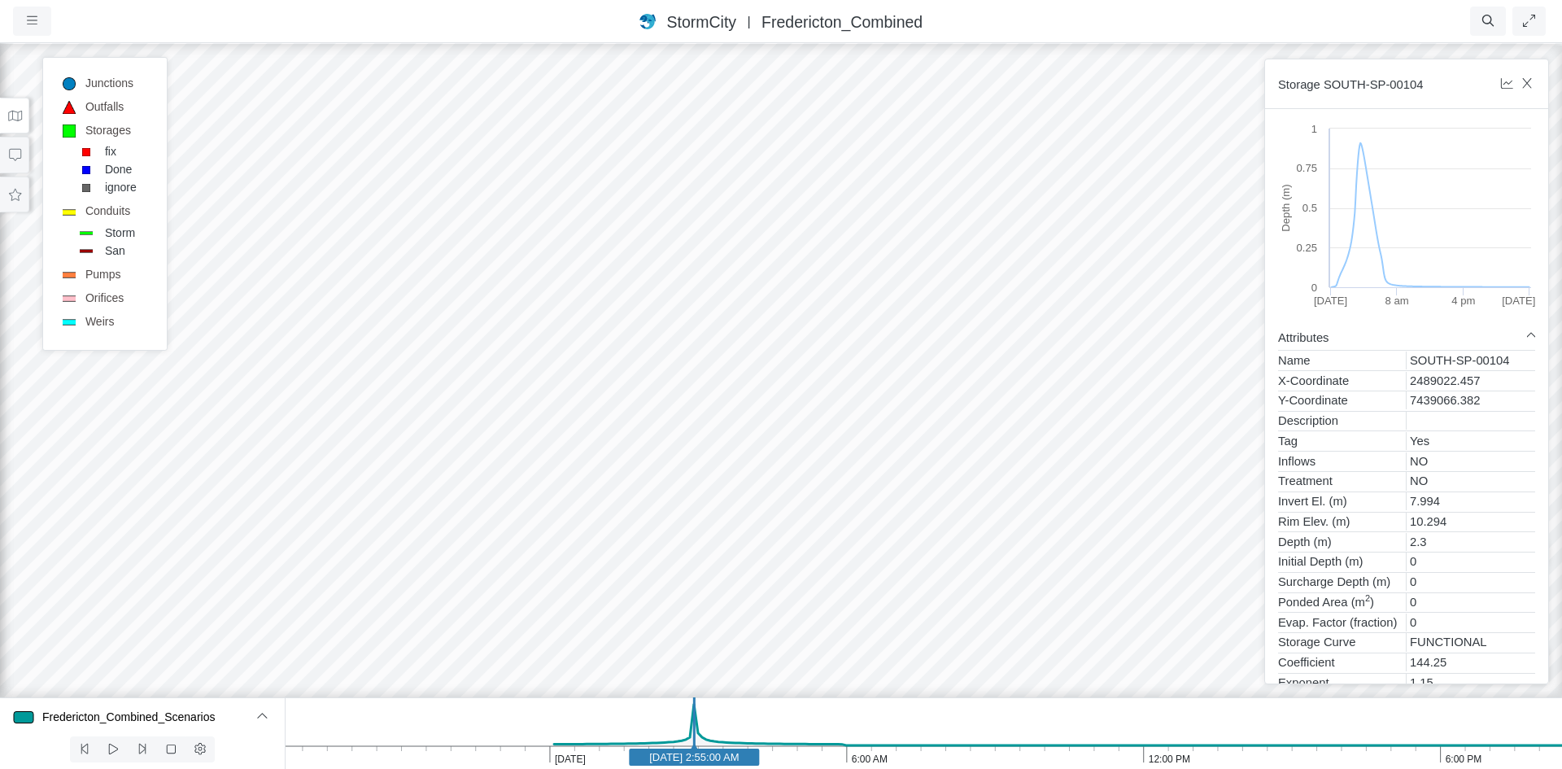
drag, startPoint x: 517, startPoint y: 212, endPoint x: 462, endPoint y: 467, distance: 261.2
click at [462, 467] on div at bounding box center [781, 404] width 1562 height 727
click at [641, 342] on div at bounding box center [781, 404] width 1562 height 727
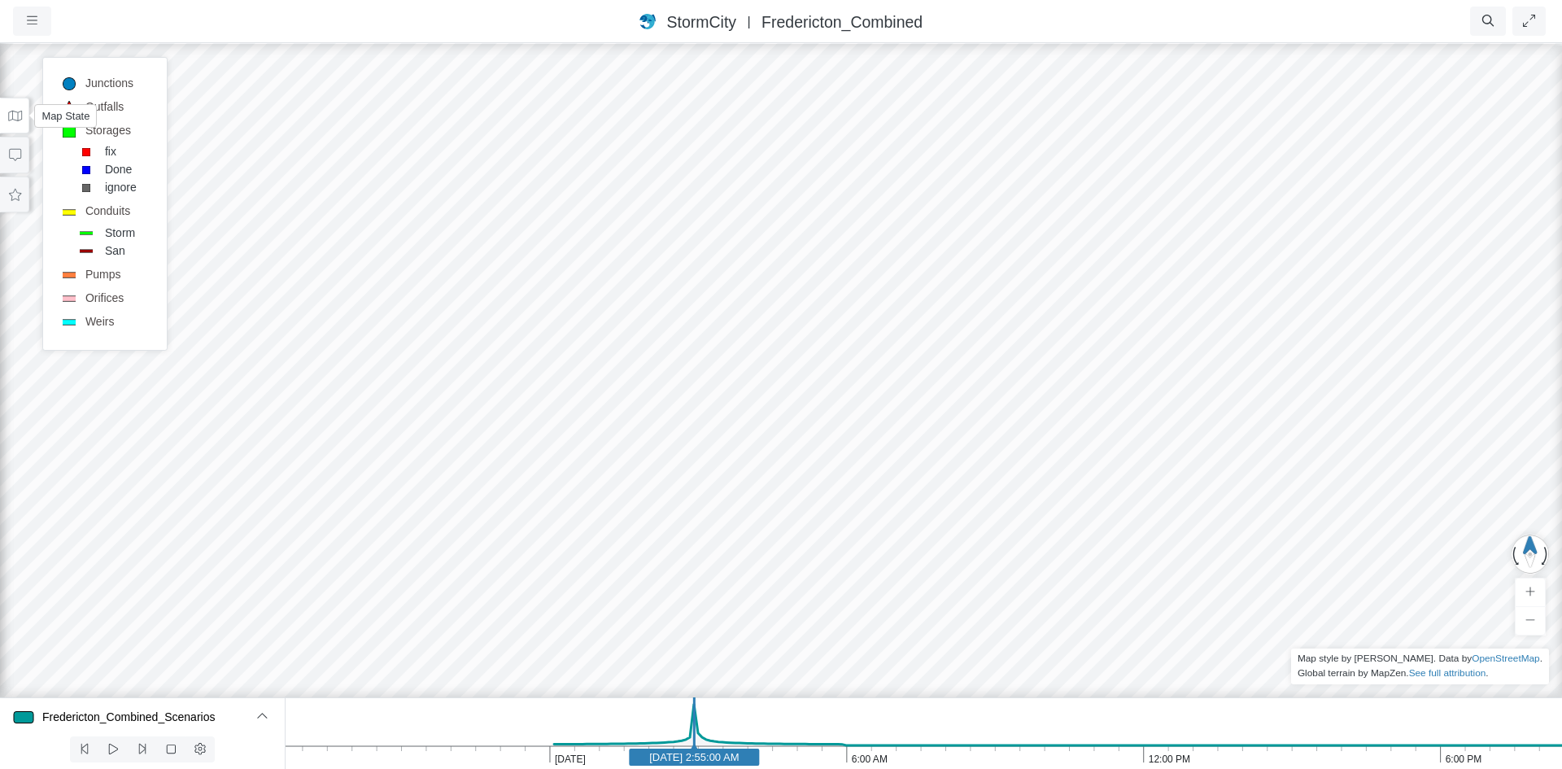
click at [15, 117] on icon at bounding box center [14, 116] width 15 height 12
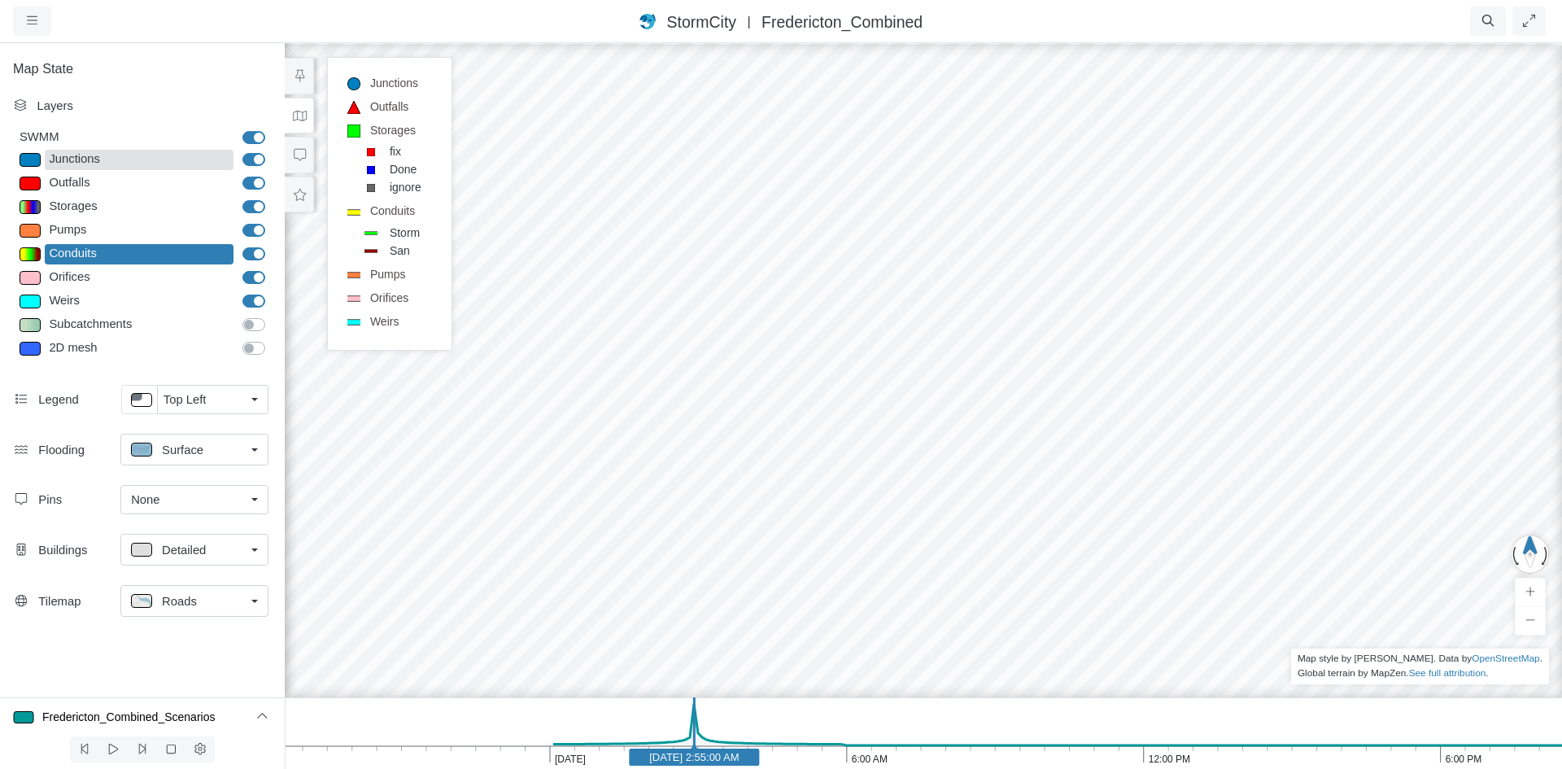
click at [90, 158] on div "Junctions" at bounding box center [139, 160] width 189 height 20
select select "CIRCLE"
type input "7"
checkbox input "true"
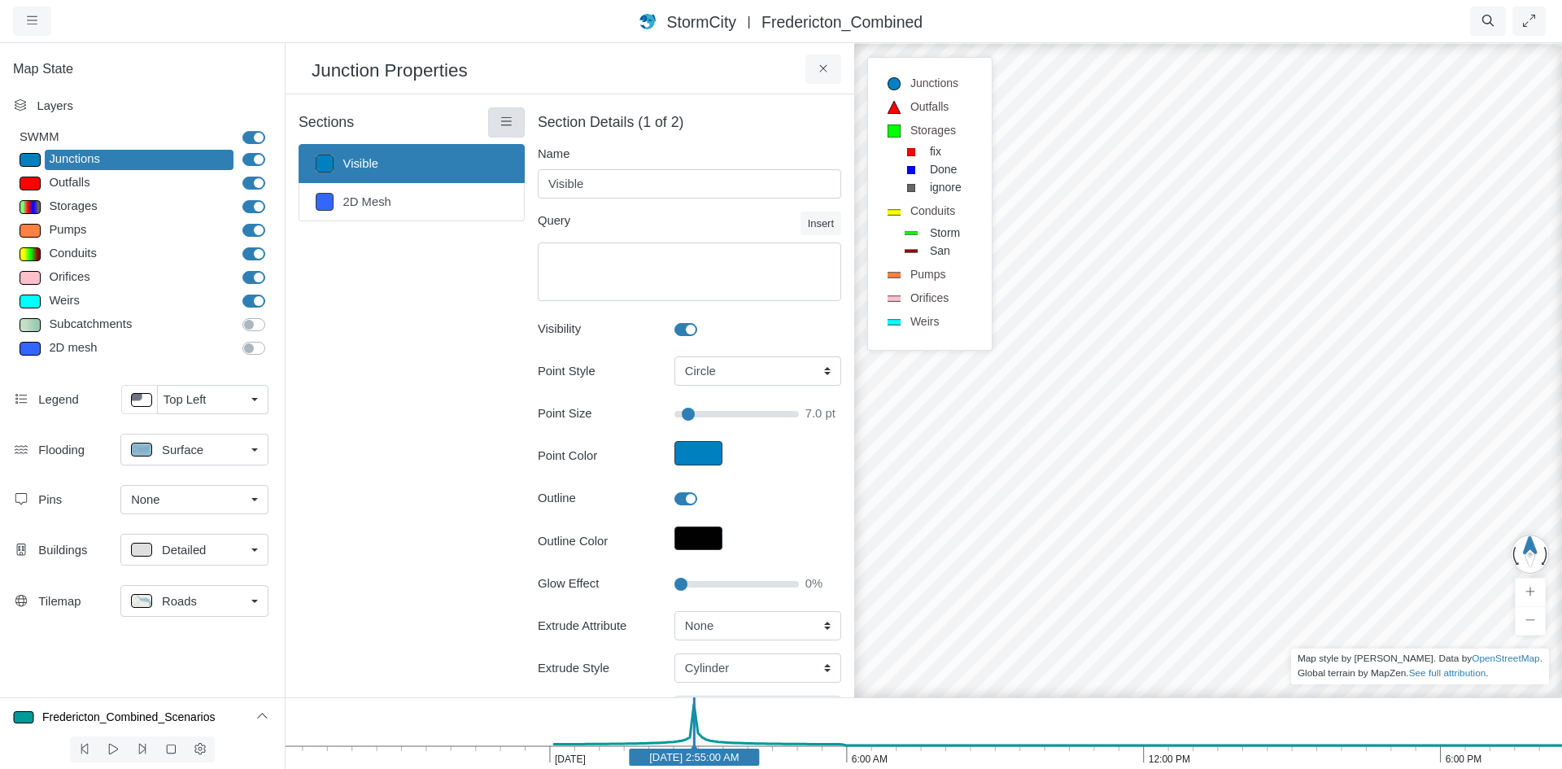
click at [499, 119] on icon at bounding box center [506, 122] width 15 height 12
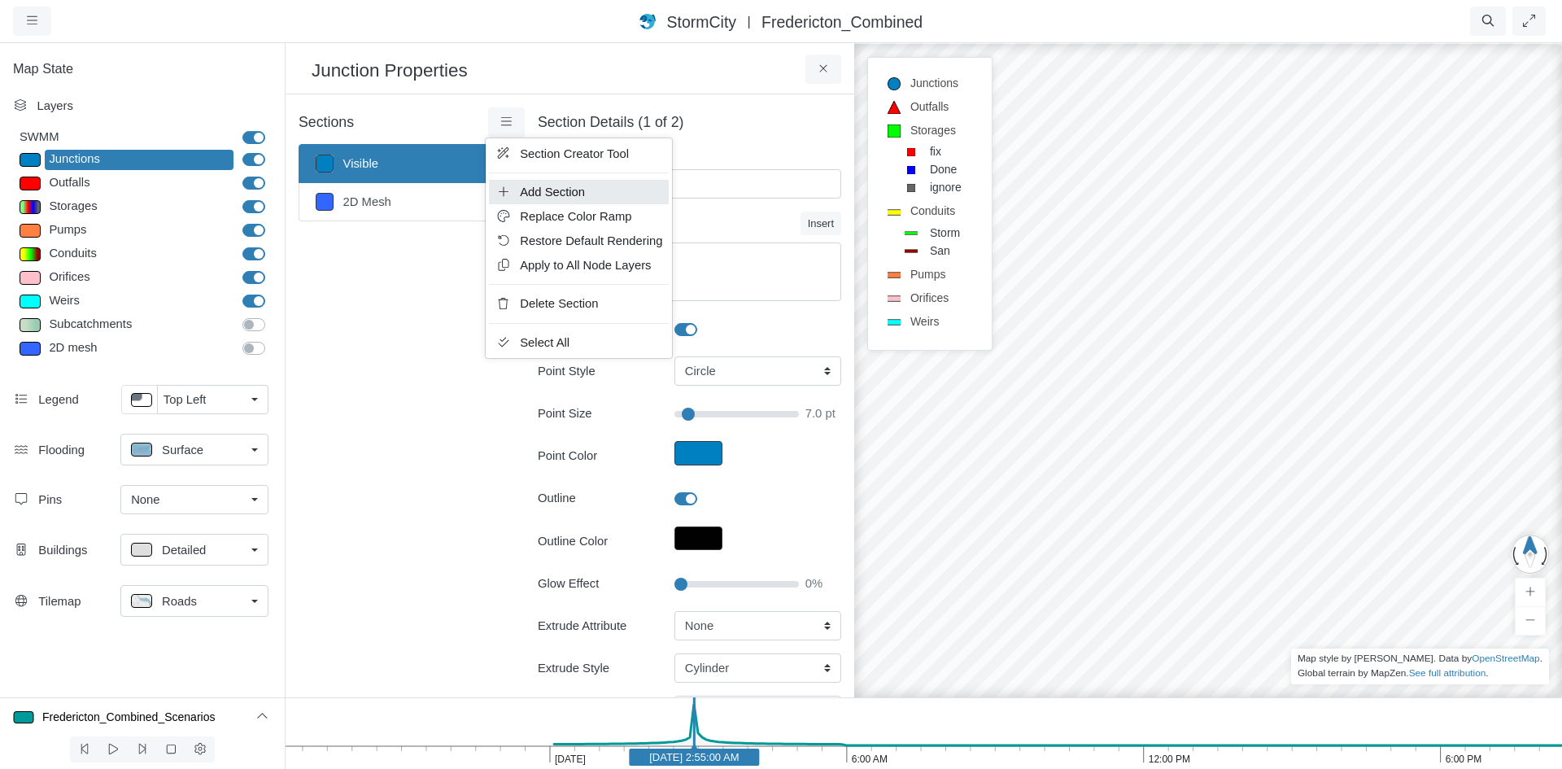
click at [556, 188] on span "Add Section" at bounding box center [552, 191] width 65 height 13
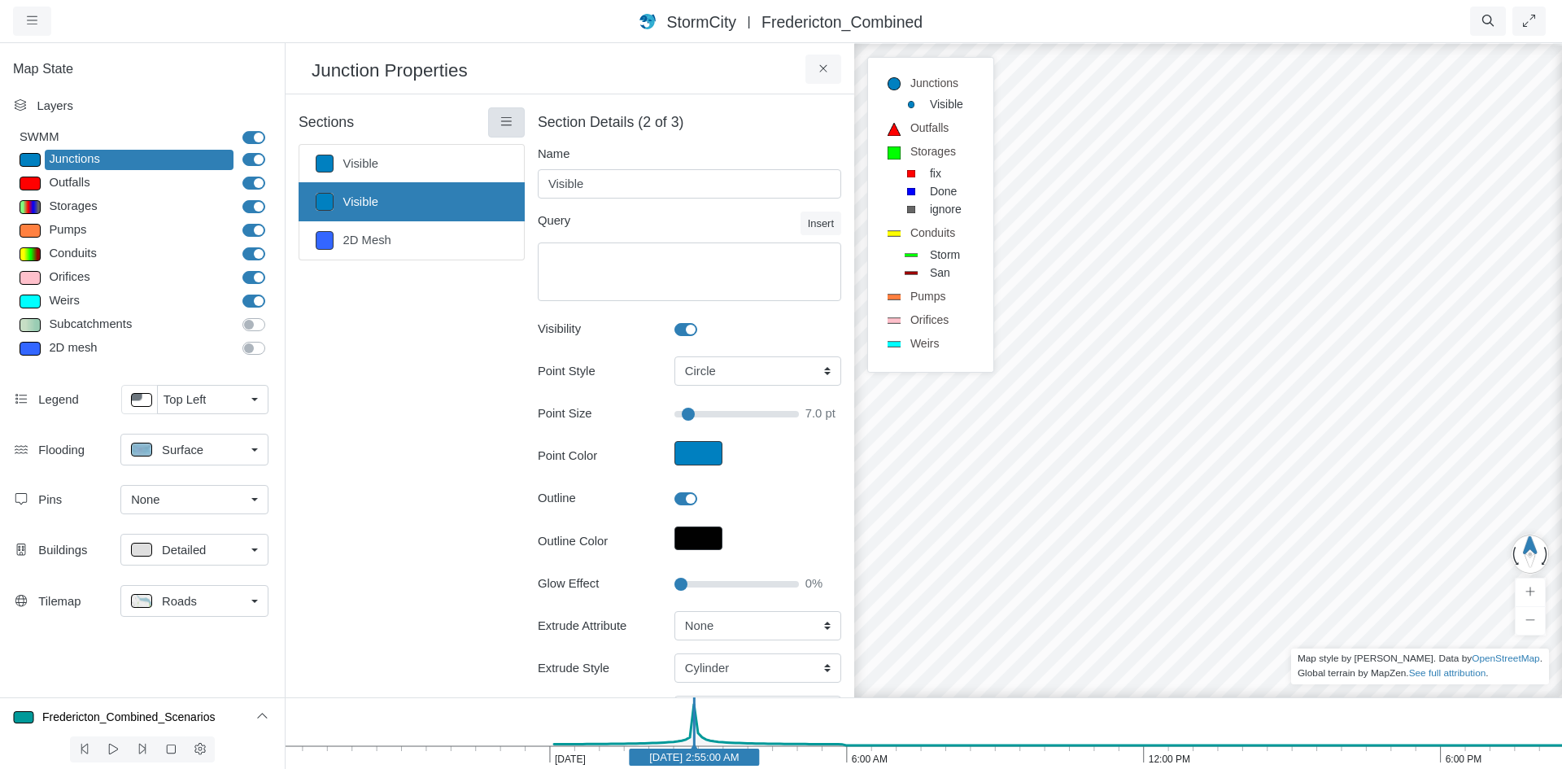
click at [508, 120] on icon at bounding box center [506, 122] width 15 height 12
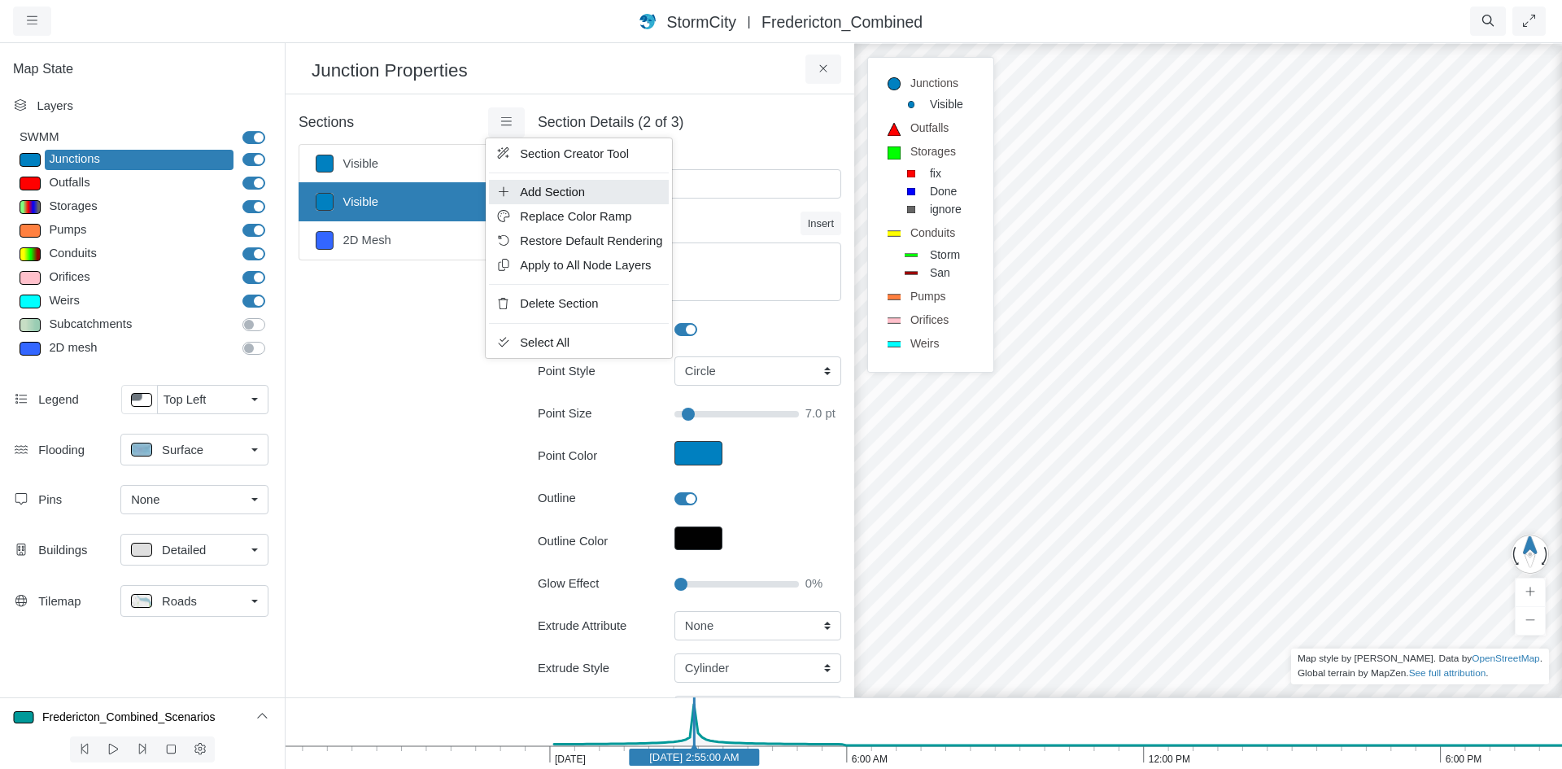
click at [546, 191] on span "Add Section" at bounding box center [552, 191] width 65 height 13
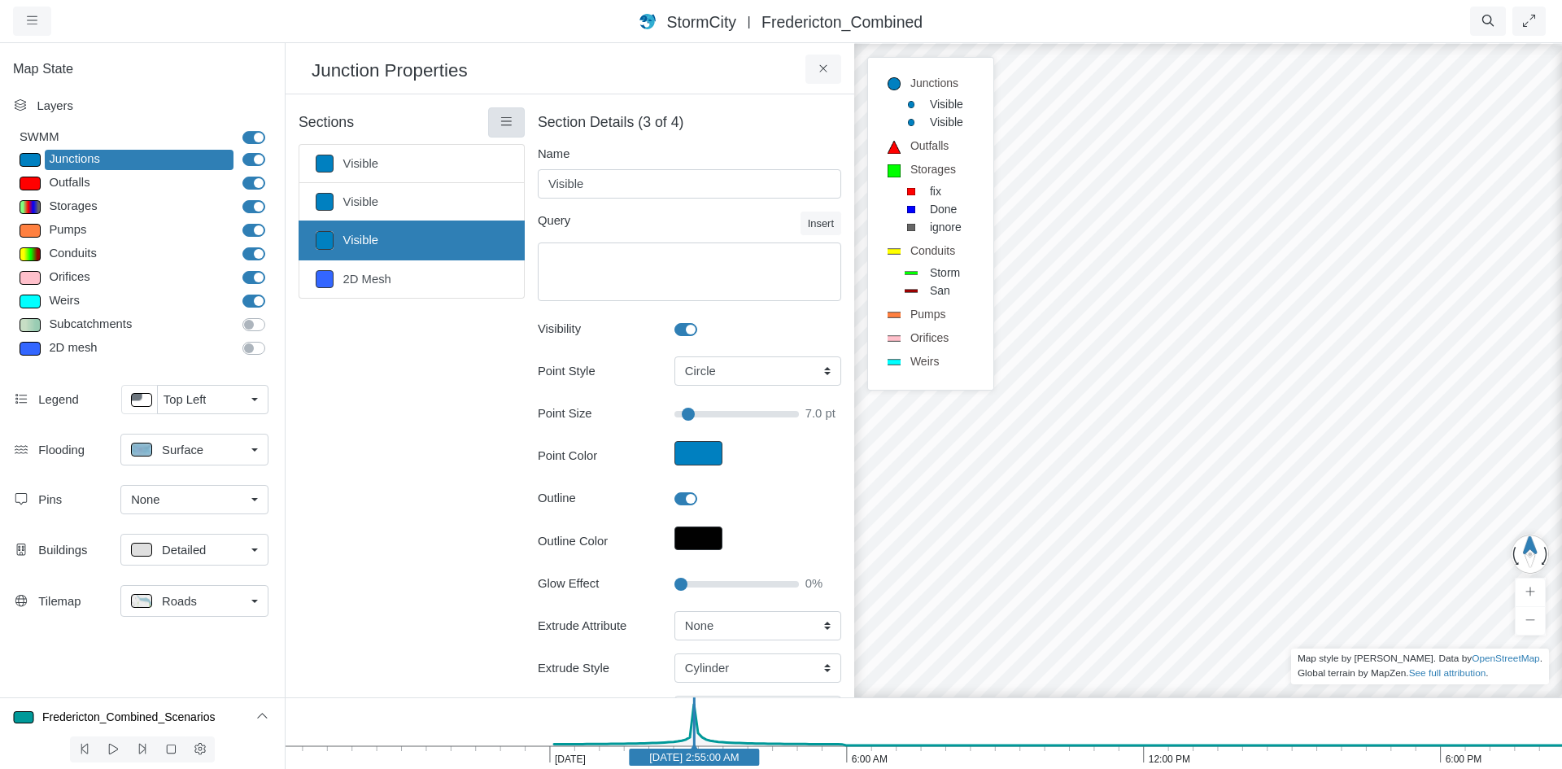
click at [500, 118] on icon at bounding box center [506, 122] width 15 height 12
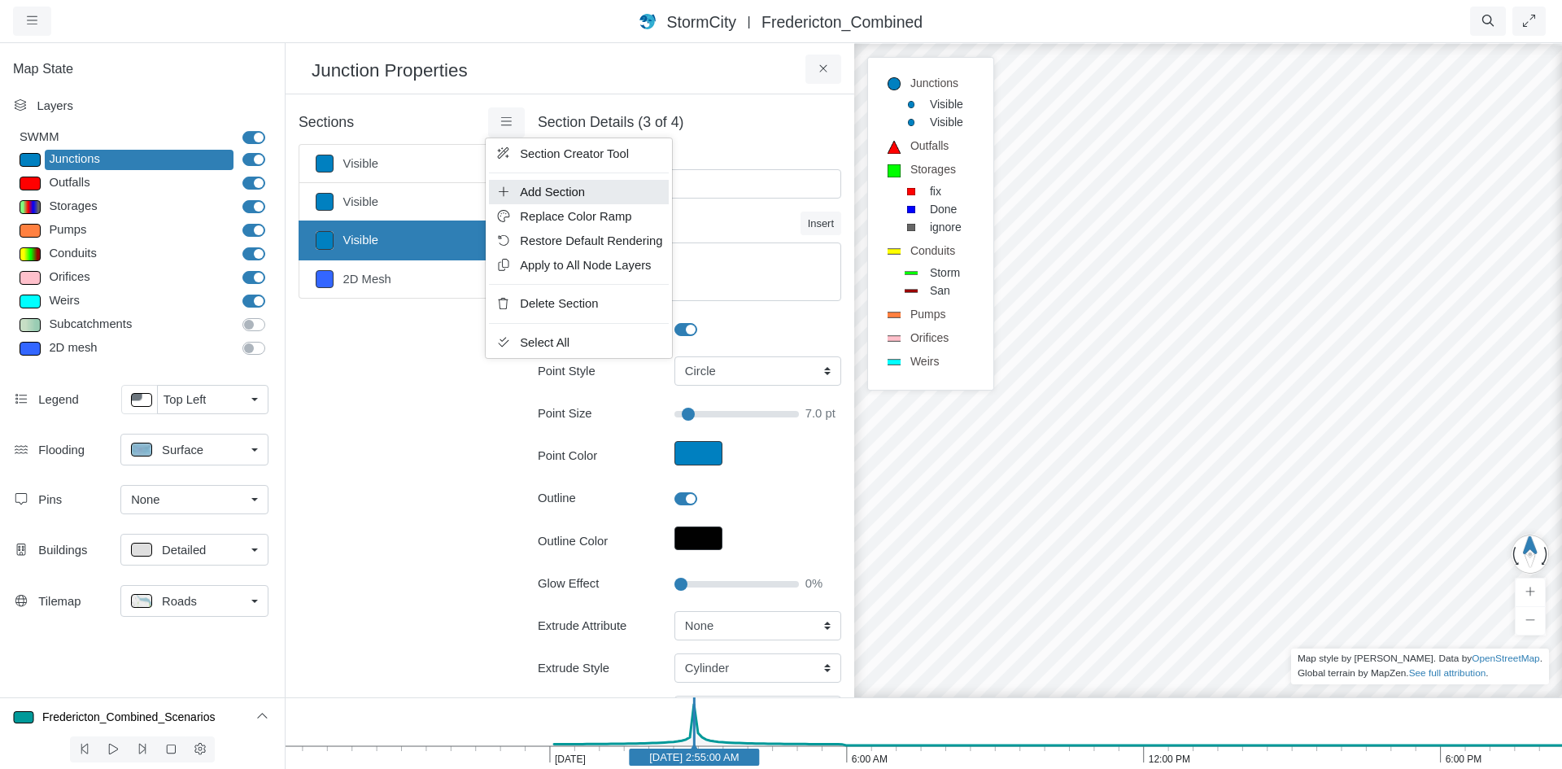
click at [537, 190] on span "Add Section" at bounding box center [552, 191] width 65 height 13
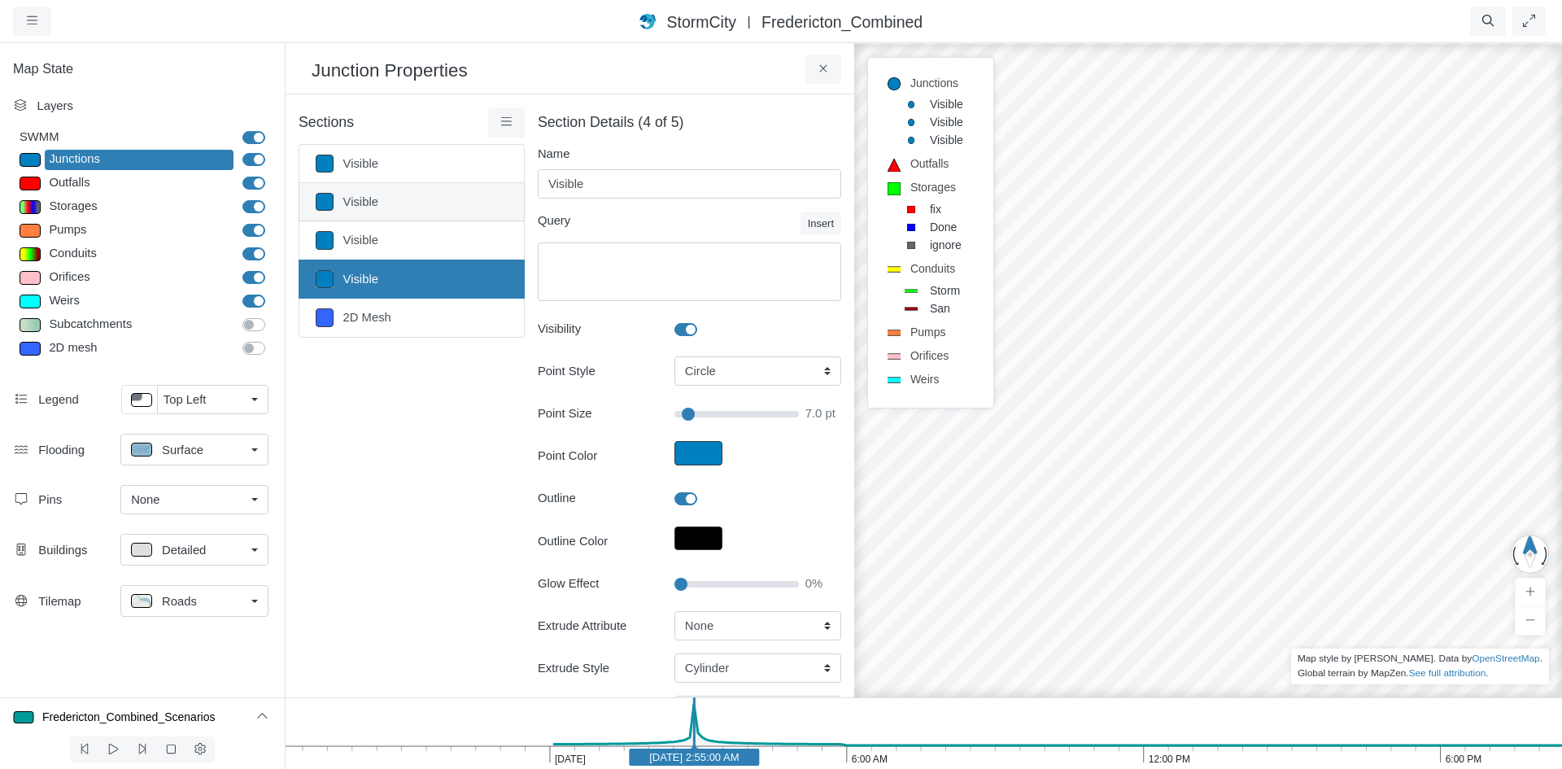
click at [430, 202] on link "Visible" at bounding box center [412, 202] width 226 height 38
type input "7"
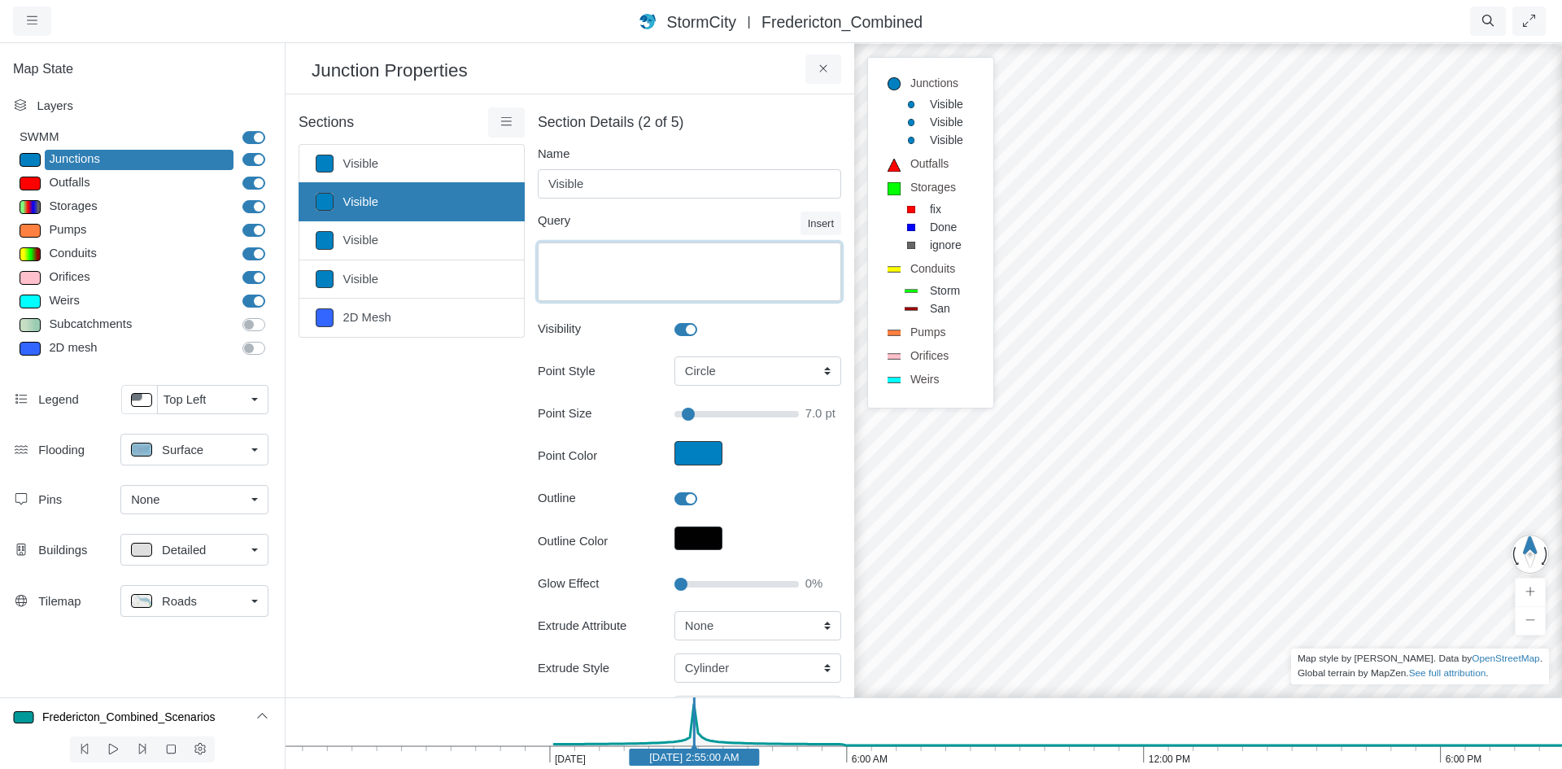
click at [697, 268] on textarea "Equation" at bounding box center [689, 271] width 303 height 59
type textarea "NAME like 'SAN-%'"
click at [688, 452] on button "Point Color" at bounding box center [698, 453] width 48 height 24
type input "7"
type input "#0080c0ff"
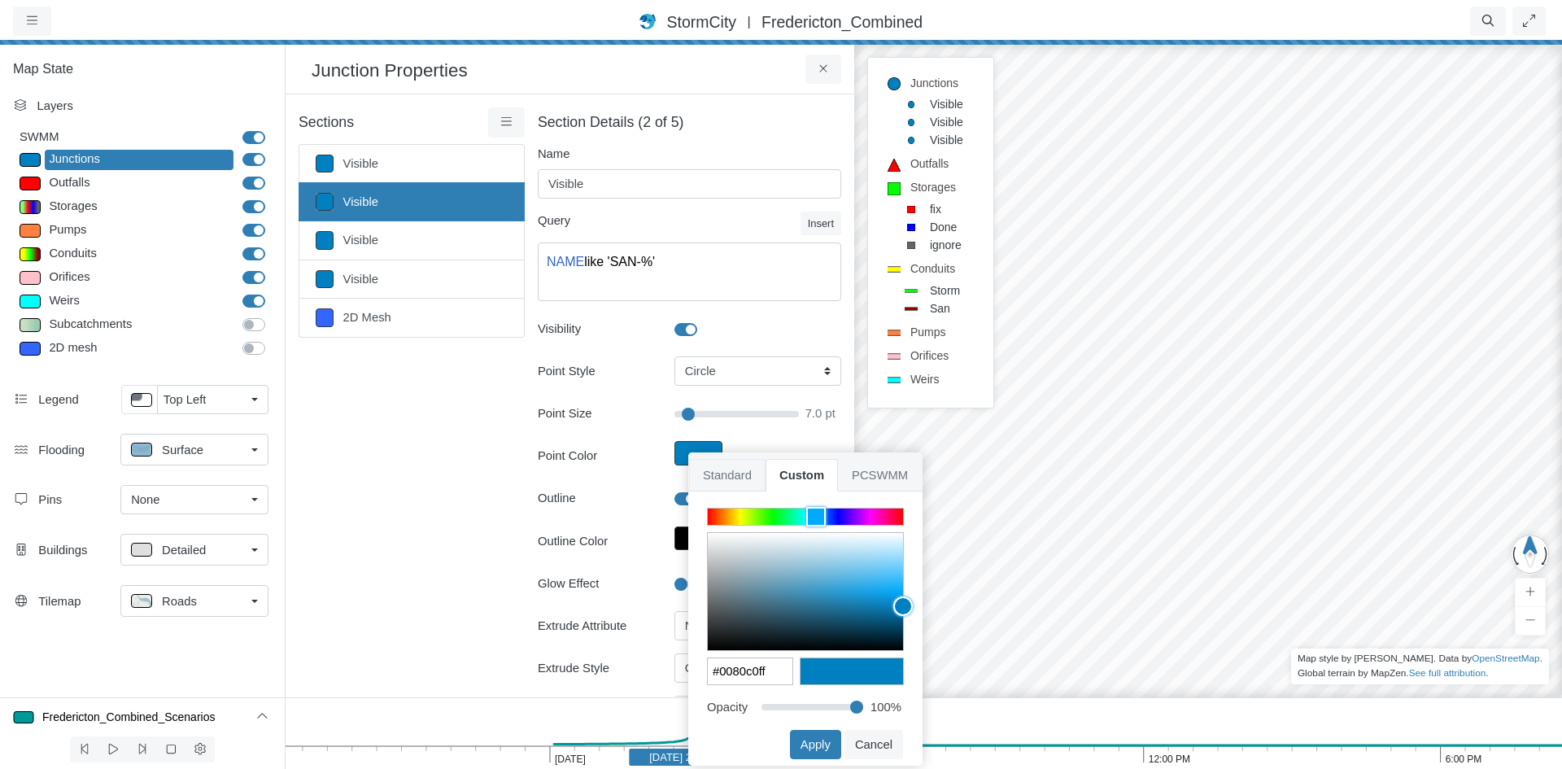
click at [748, 470] on span "Standard" at bounding box center [727, 475] width 76 height 33
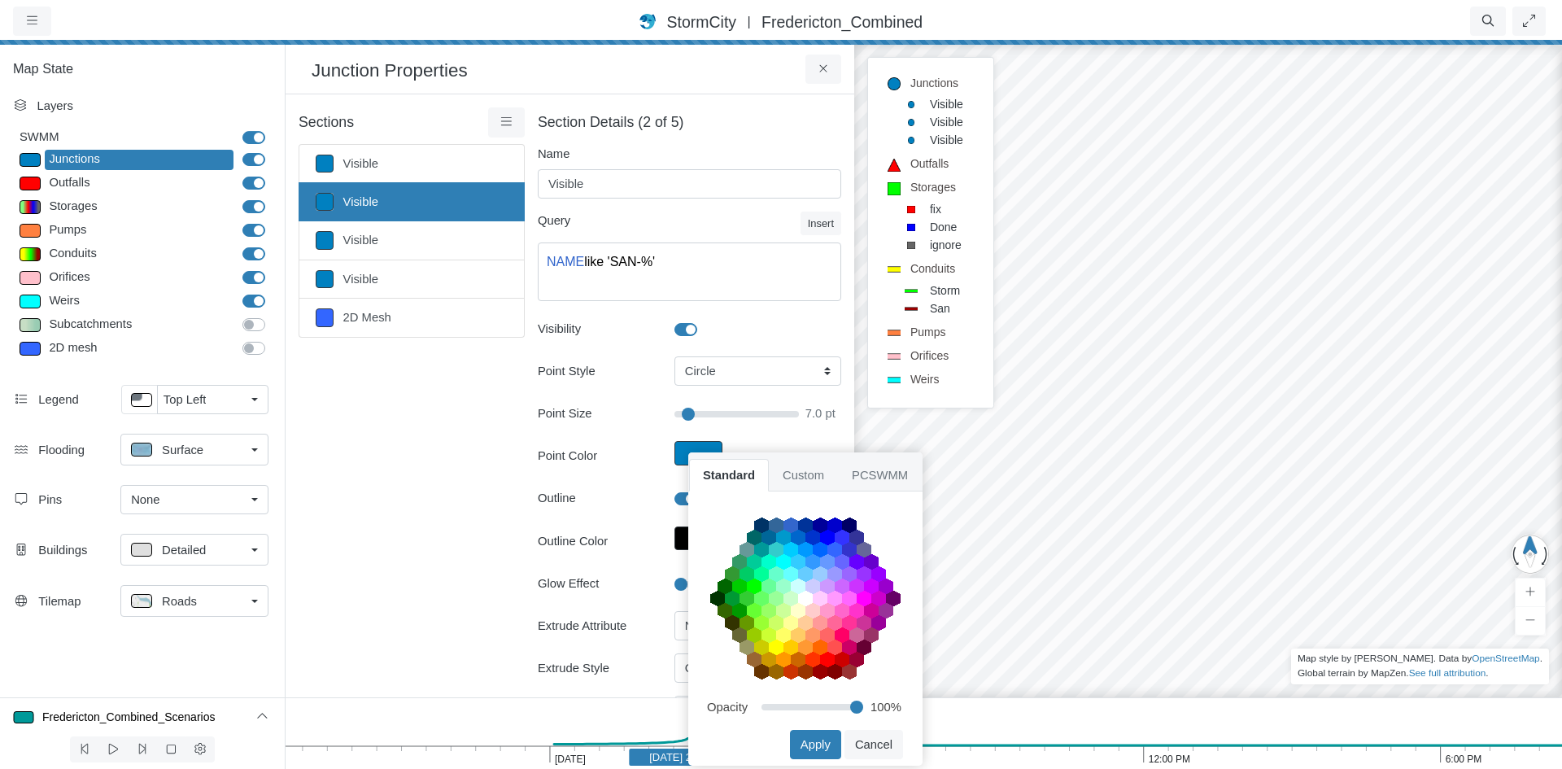
click at [710, 517] on area at bounding box center [710, 517] width 0 height 0
click at [834, 739] on button "Apply" at bounding box center [815, 744] width 51 height 29
type input "7"
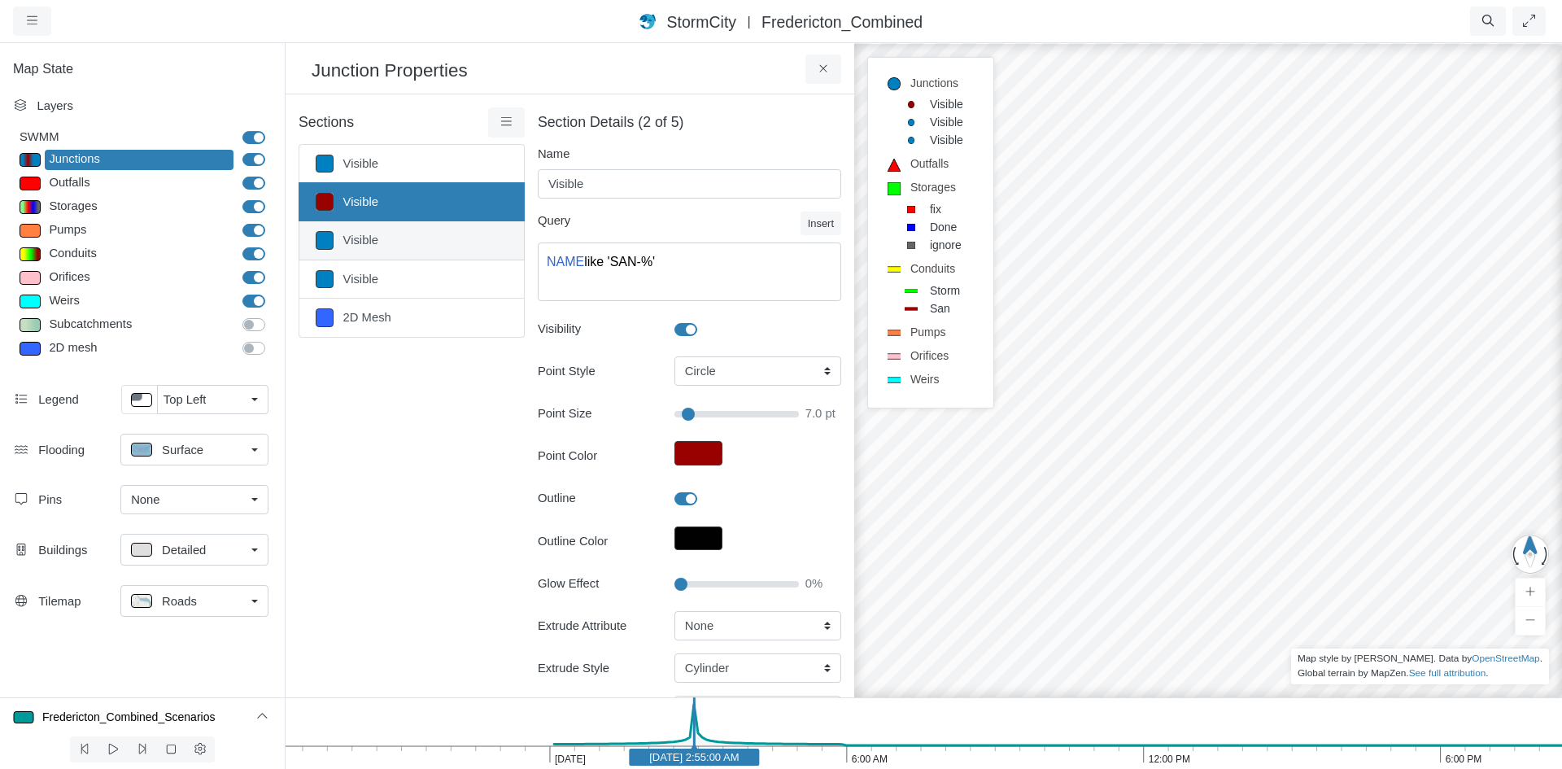
click at [396, 242] on link "Visible" at bounding box center [412, 240] width 226 height 38
type input "7"
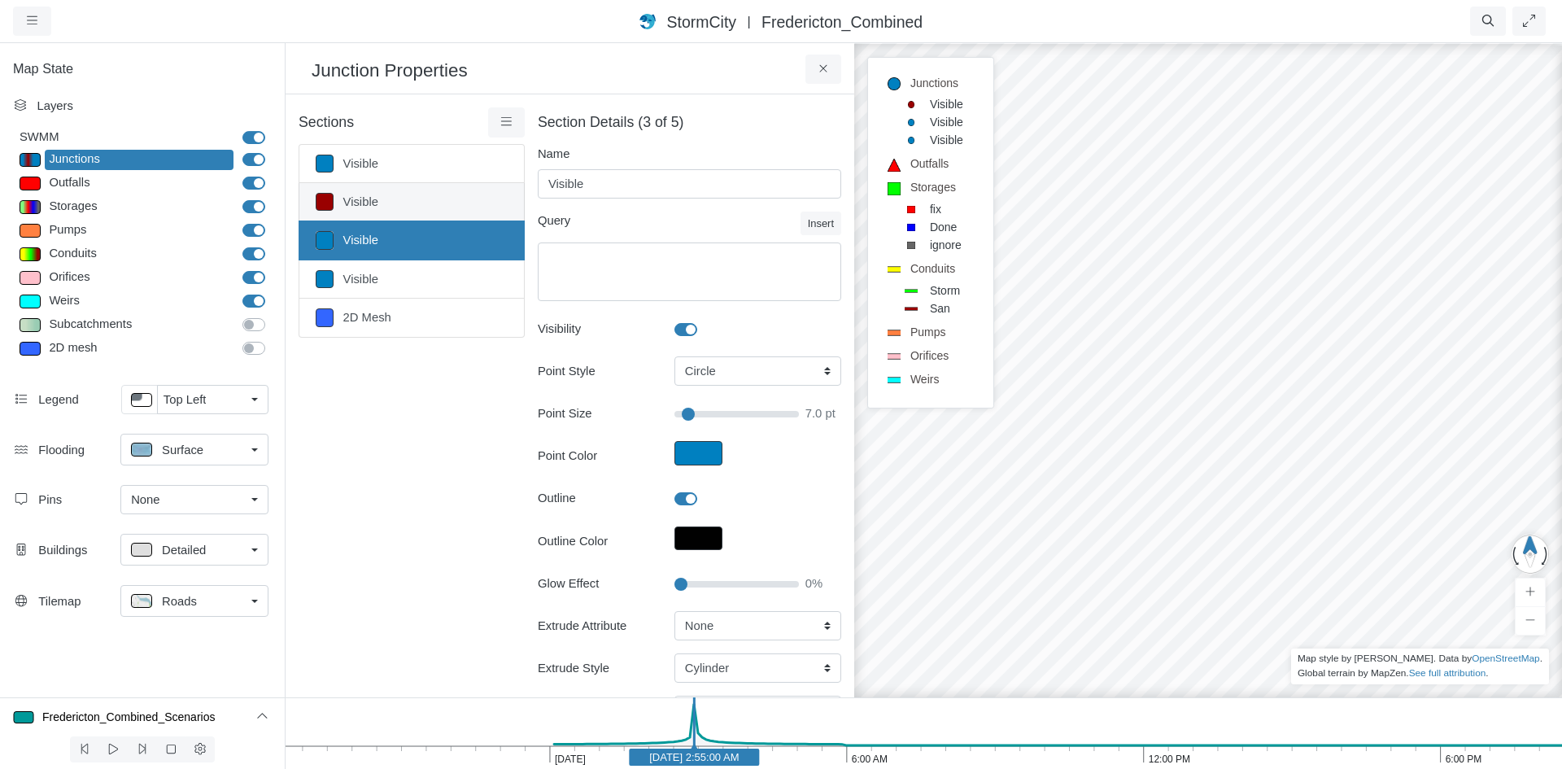
click at [414, 213] on link "Visible" at bounding box center [412, 202] width 226 height 38
type textarea "NAME like 'SAN-%'"
type input "7"
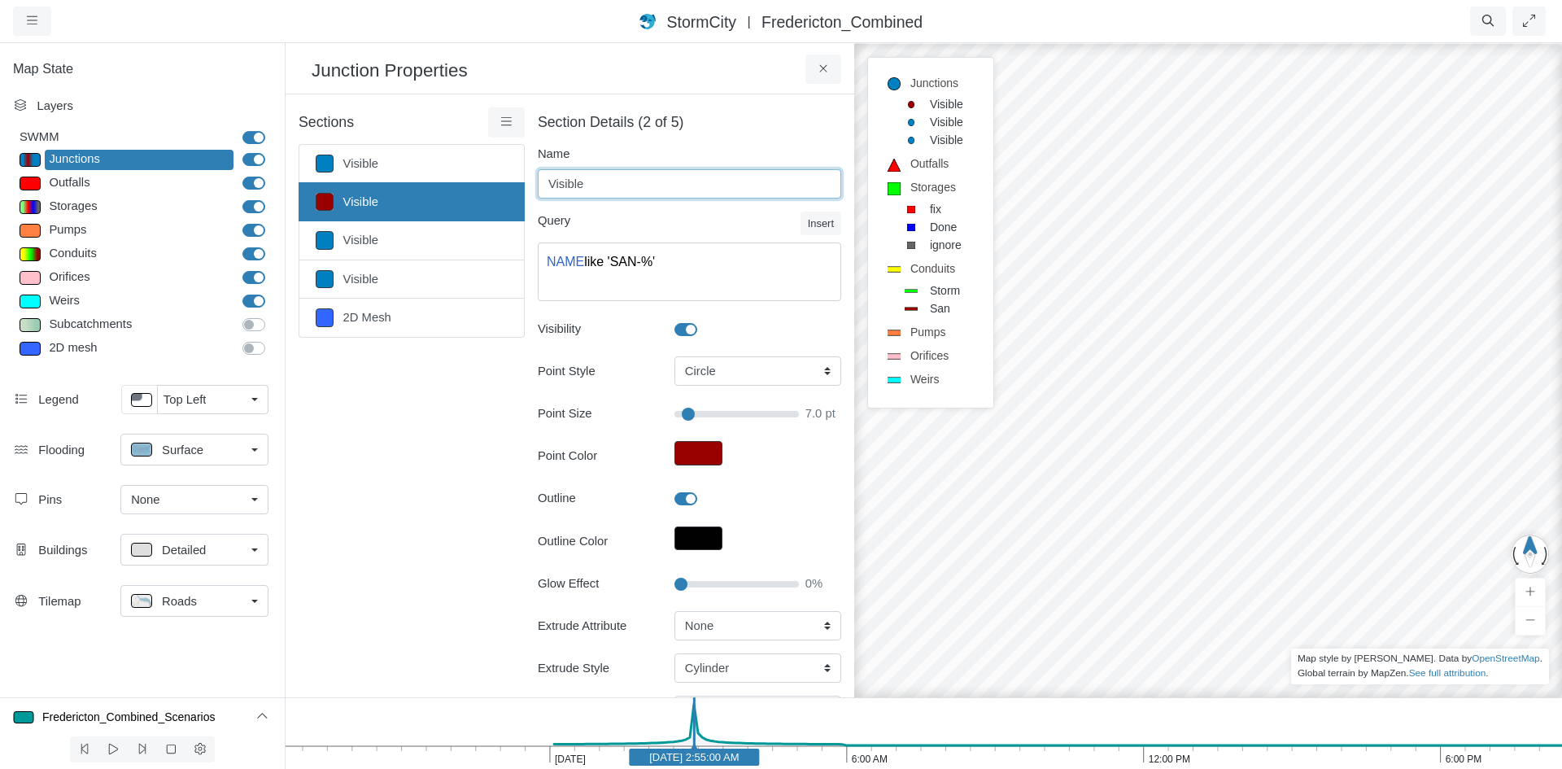
click at [644, 171] on input "Visible" at bounding box center [689, 183] width 303 height 29
drag, startPoint x: 639, startPoint y: 182, endPoint x: 540, endPoint y: 181, distance: 99.3
click at [540, 181] on input "Visible" at bounding box center [689, 183] width 303 height 29
type input "San"
type input "7"
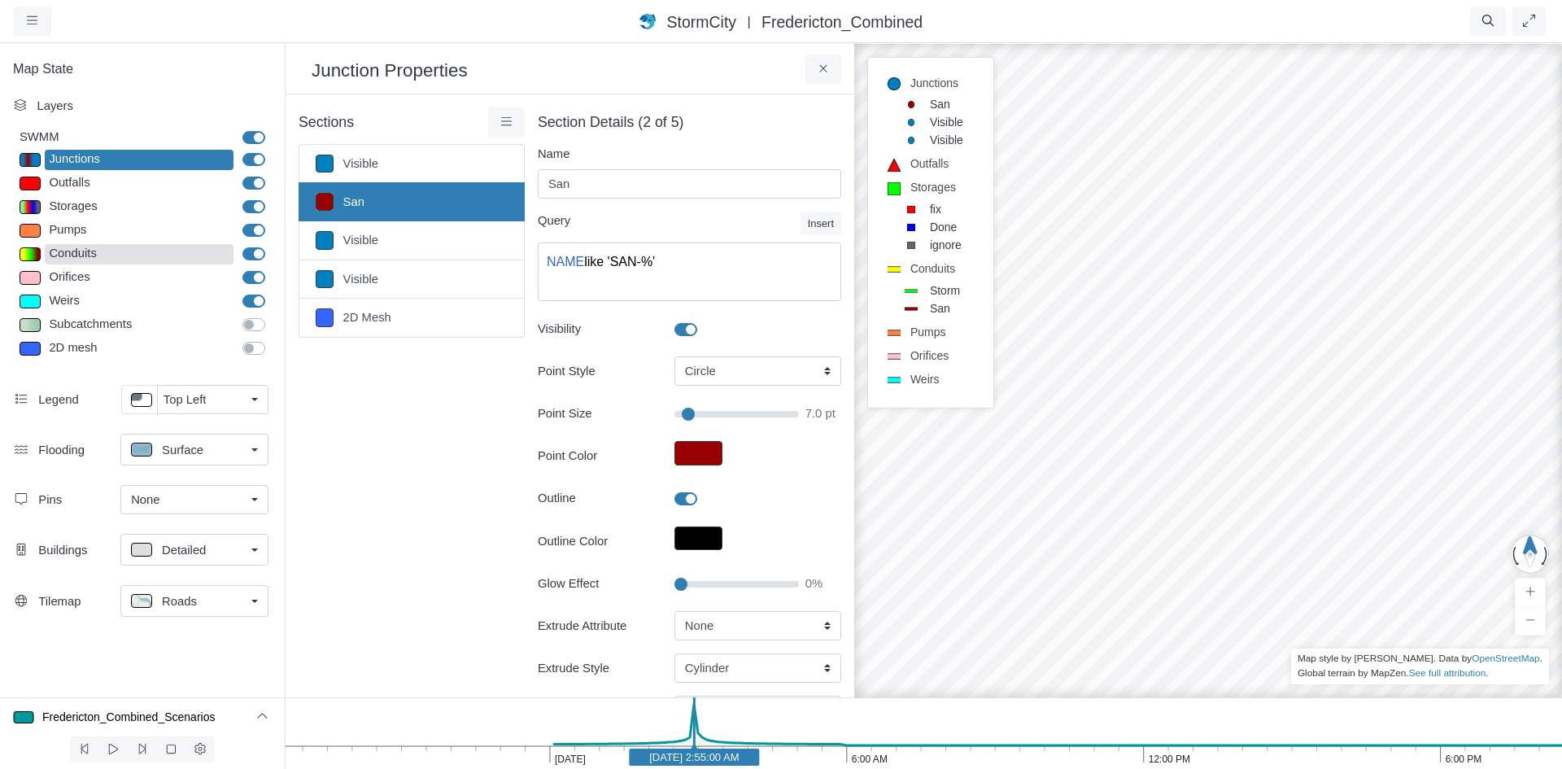
click at [93, 250] on div "Conduits" at bounding box center [139, 254] width 189 height 20
type input "Visible"
type input "2"
checkbox input "true"
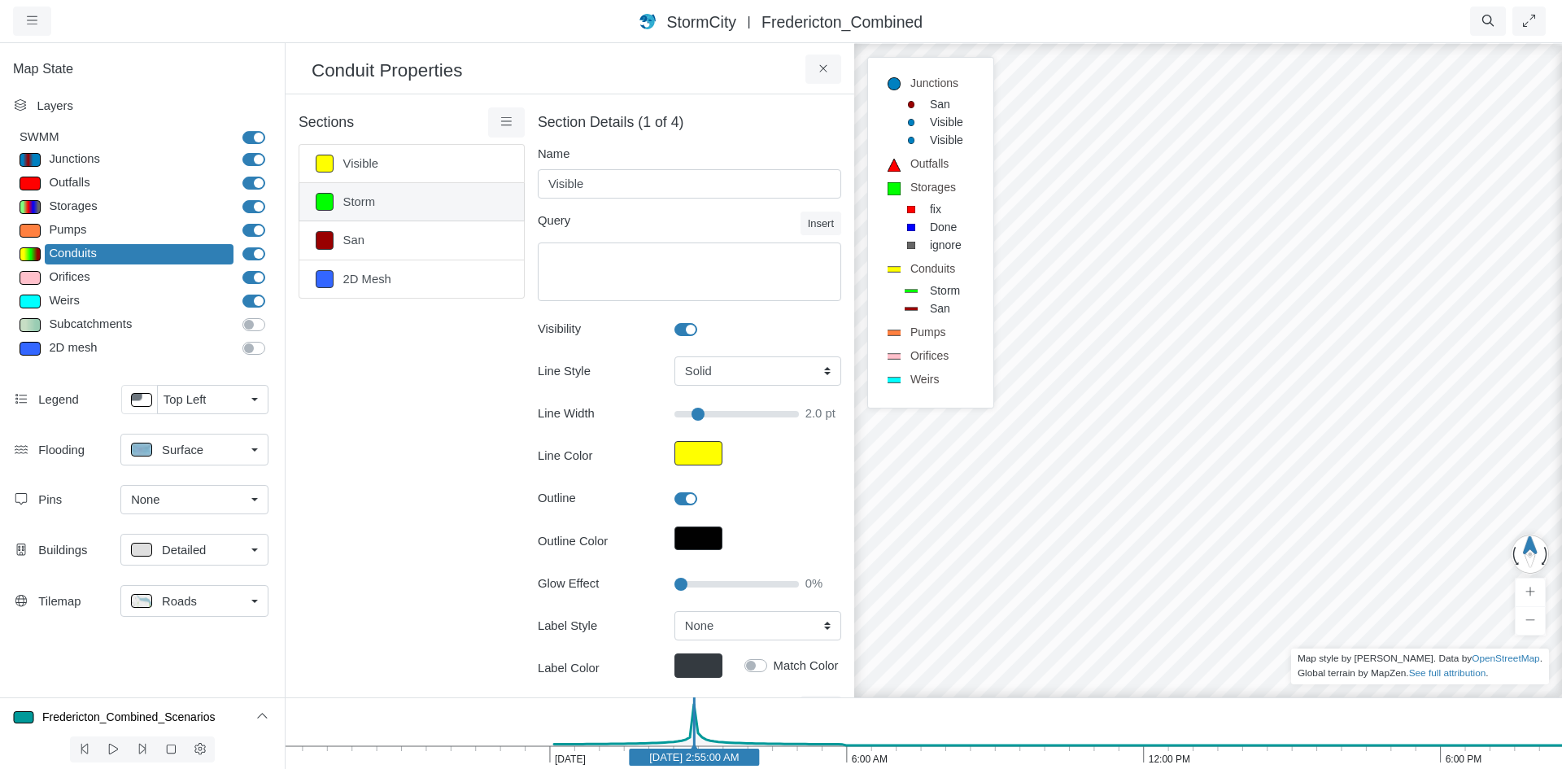
click at [430, 205] on link "Storm" at bounding box center [412, 202] width 226 height 38
type input "Storm"
type textarea "NAME like 'SOUTH%' OR NAME like 'NORTH%'"
type input "2"
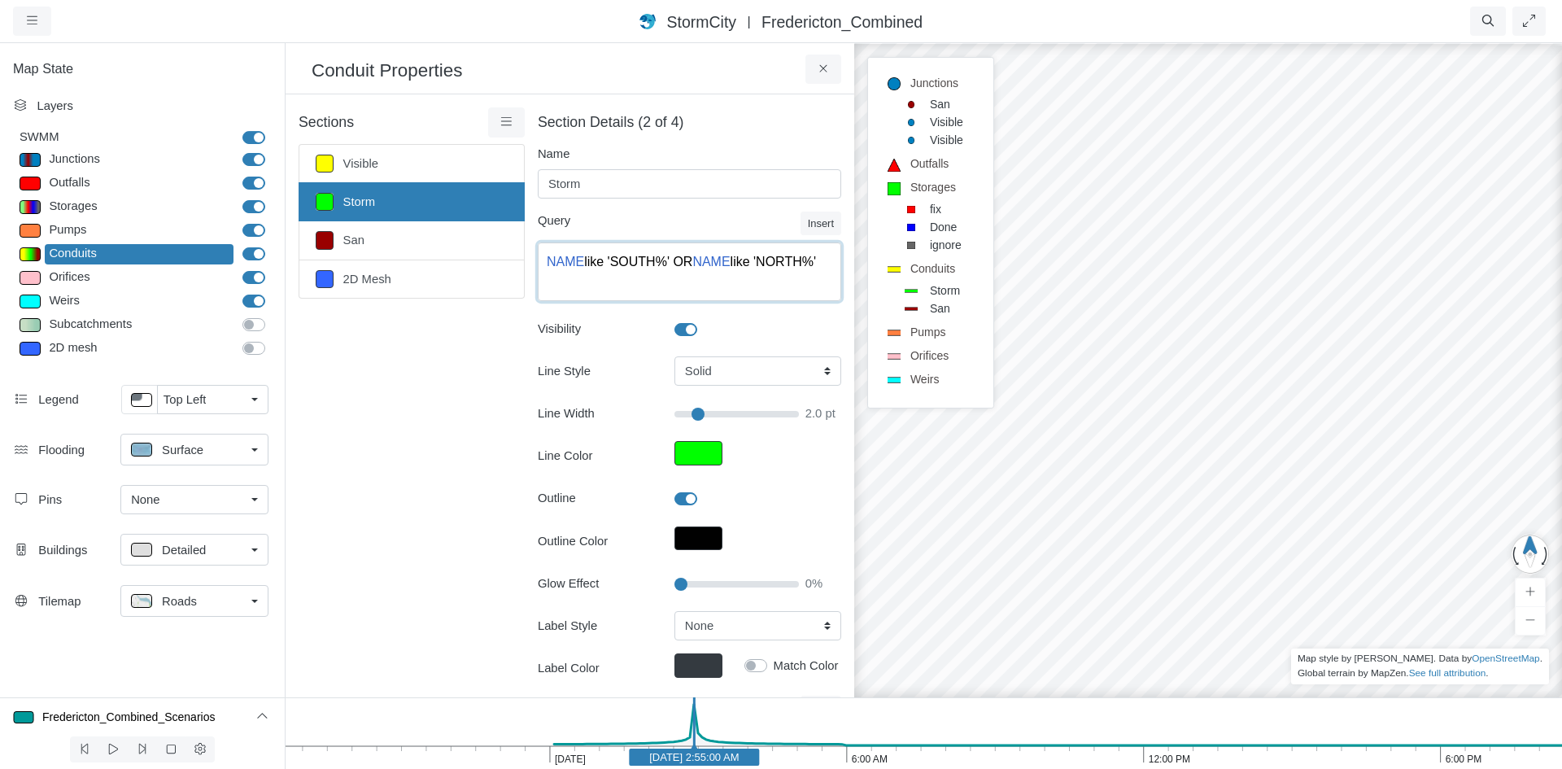
drag, startPoint x: 821, startPoint y: 264, endPoint x: 521, endPoint y: 266, distance: 299.4
click at [525, 266] on div "Section Details (2 of 4) Name Storm Query Insert Static Timeseries Operator Ico…" at bounding box center [683, 457] width 316 height 700
click at [122, 162] on div "Junctions" at bounding box center [139, 160] width 189 height 20
type input "32"
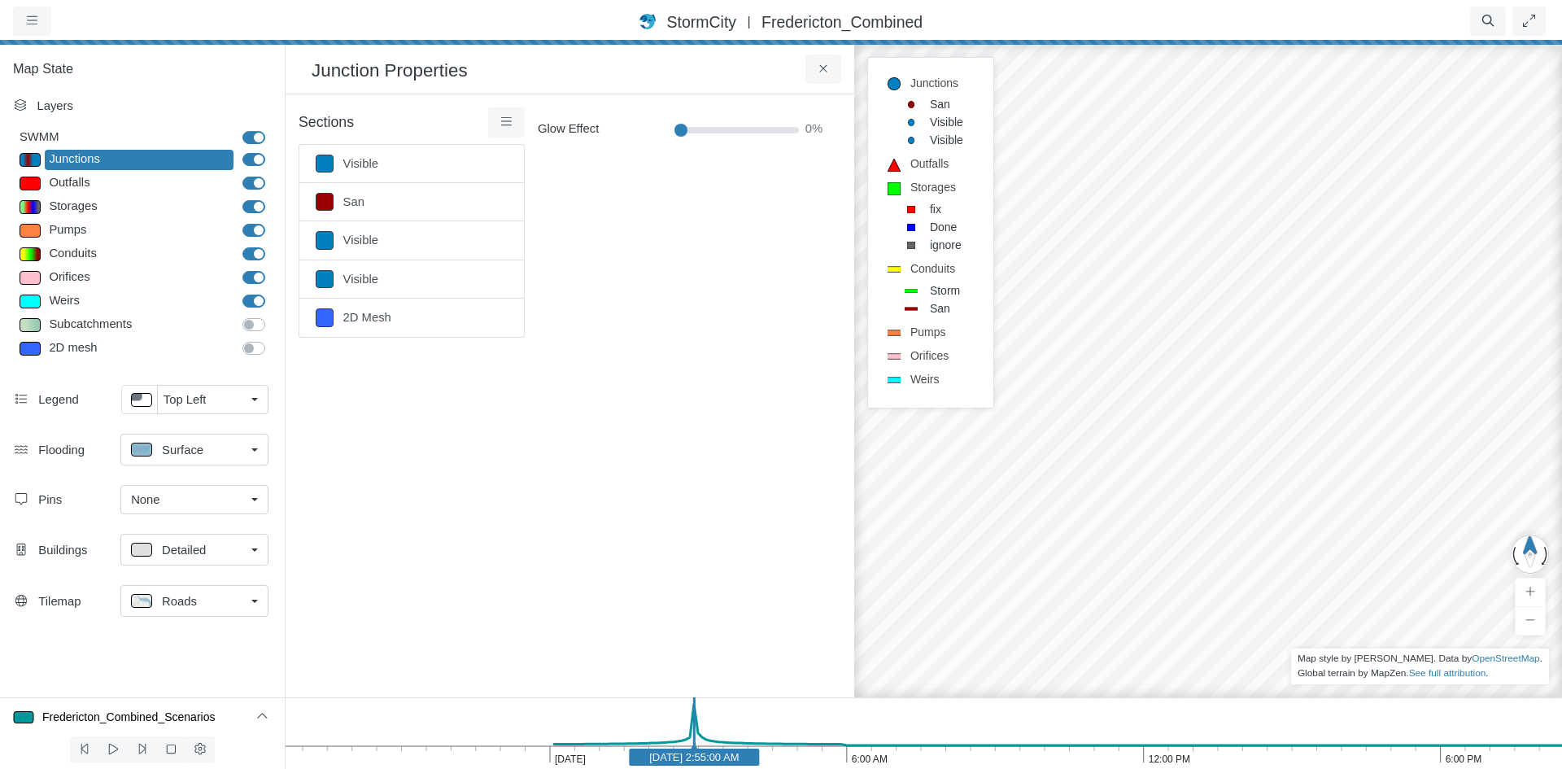
type input "Visible"
select select "CIRCLE"
type input "7"
checkbox input "true"
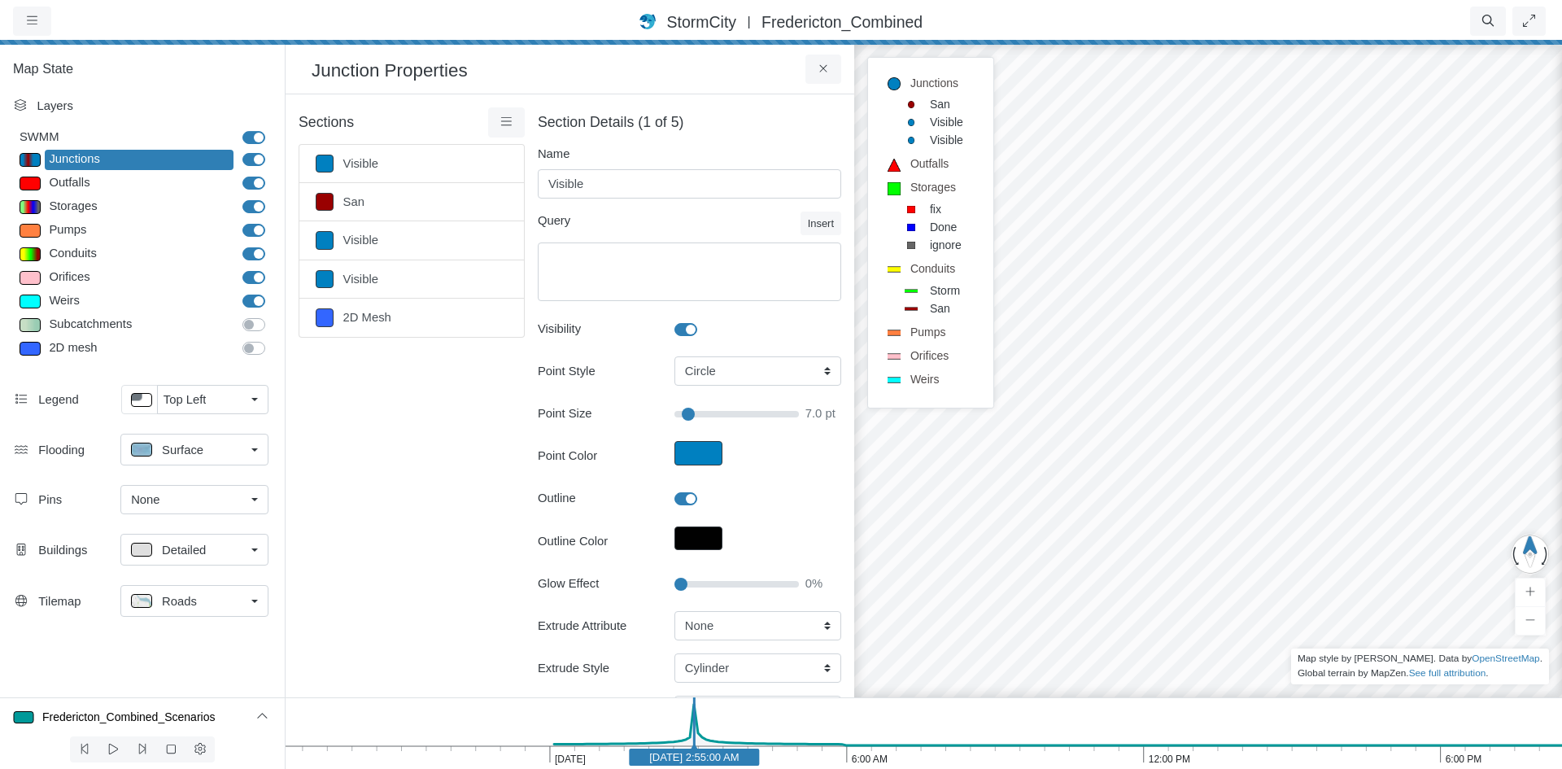
click at [441, 247] on link "Visible" at bounding box center [412, 240] width 226 height 38
type input "7"
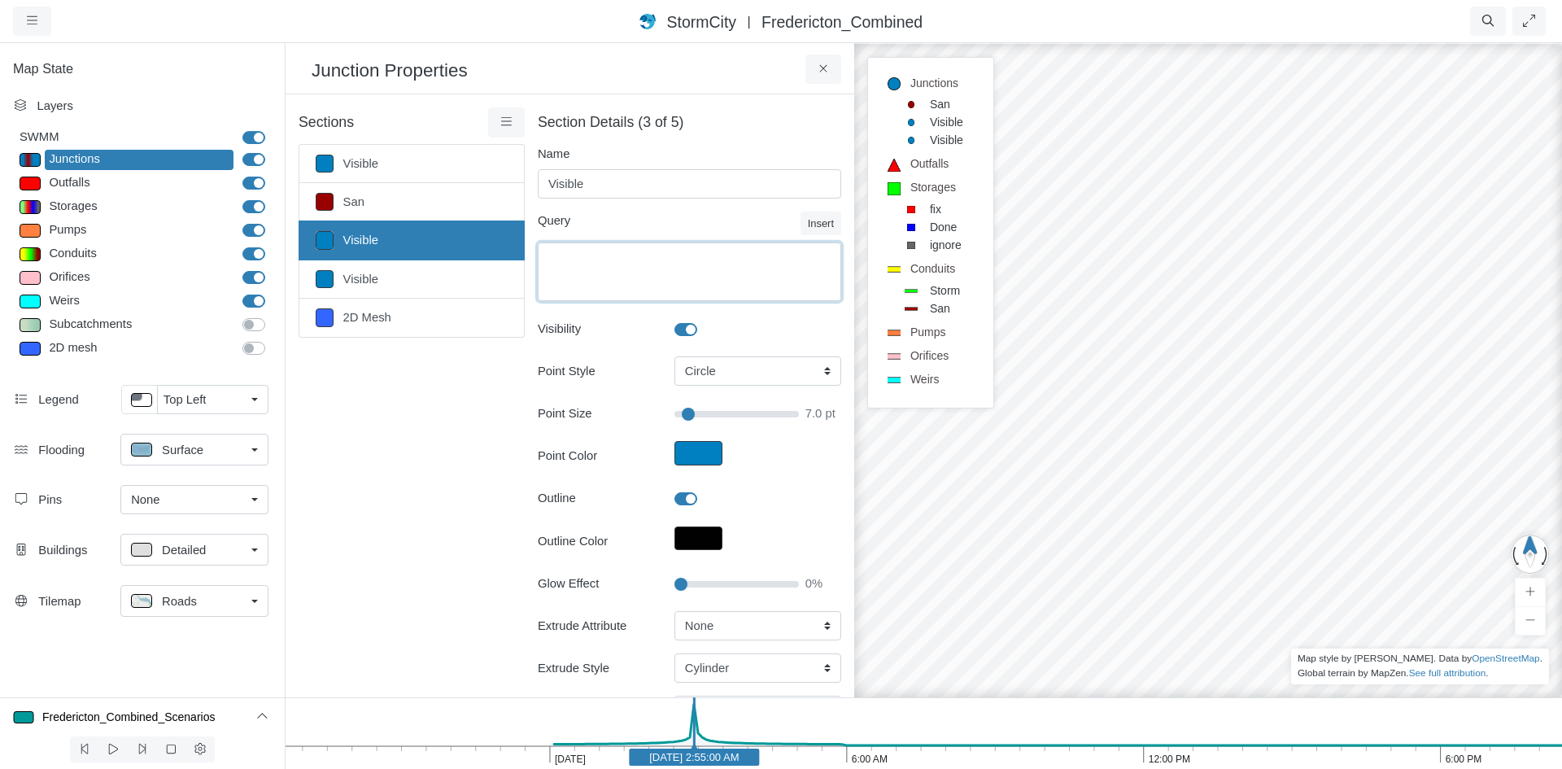
click at [649, 264] on textarea "Equation" at bounding box center [689, 271] width 303 height 59
paste textarea "NAME like 'SOUTH%' OR NAME like 'NORTH%'"
type textarea "NAME like 'SOUTH%' OR NAME like 'NORTH%'"
click at [650, 261] on textarea "NAME like 'SOUTH%' OR NAME like 'NORTH%'" at bounding box center [689, 271] width 303 height 59
type input "7"
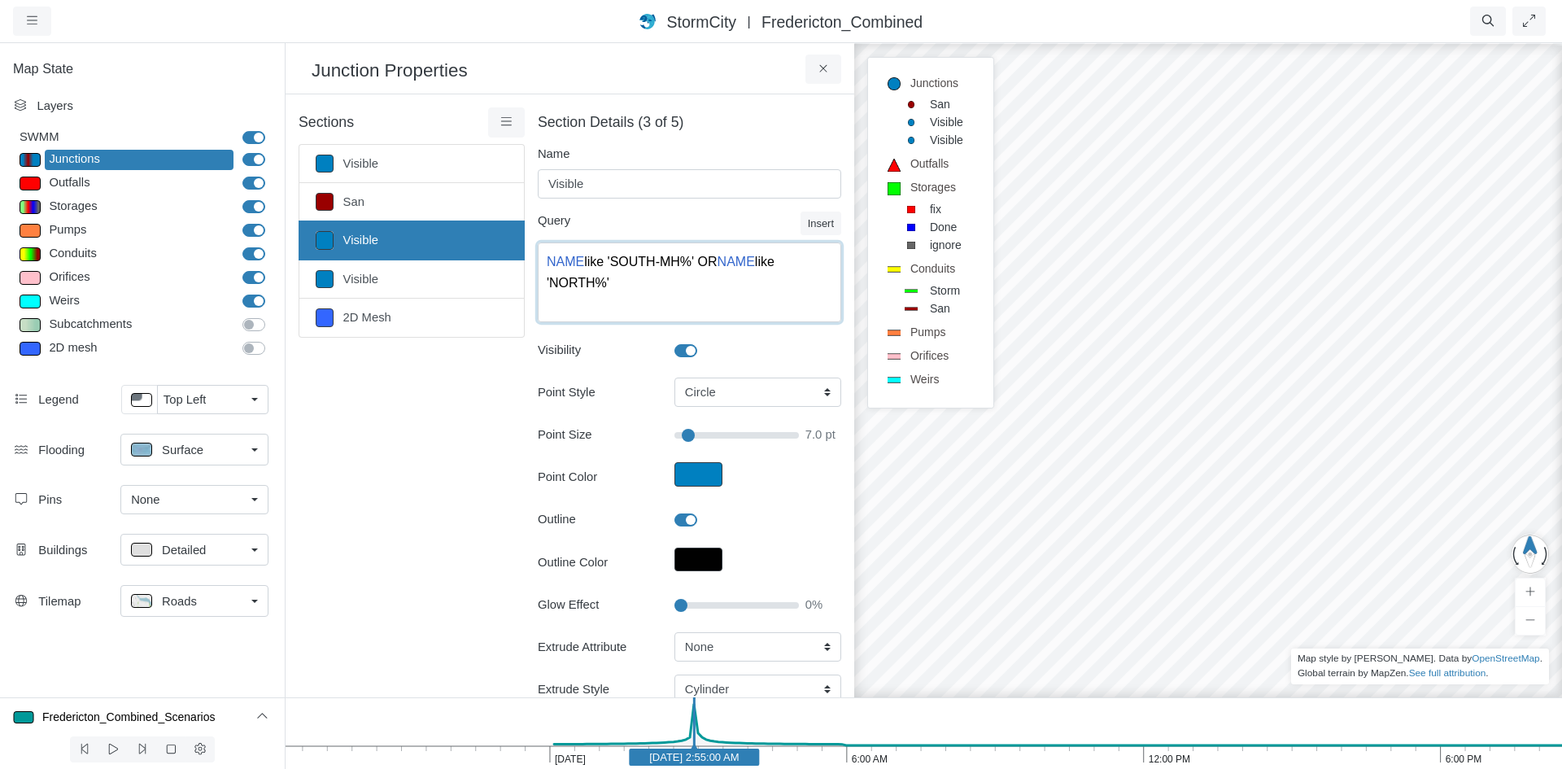
click at [587, 289] on textarea "NAME like 'SOUTH-MH%' OR NAME like 'NORTH%'" at bounding box center [689, 282] width 303 height 80
type textarea "NAME like 'SOUTH-MH%' OR NAME like 'NORTH-MH%'"
click at [696, 478] on button "Point Color" at bounding box center [698, 474] width 48 height 24
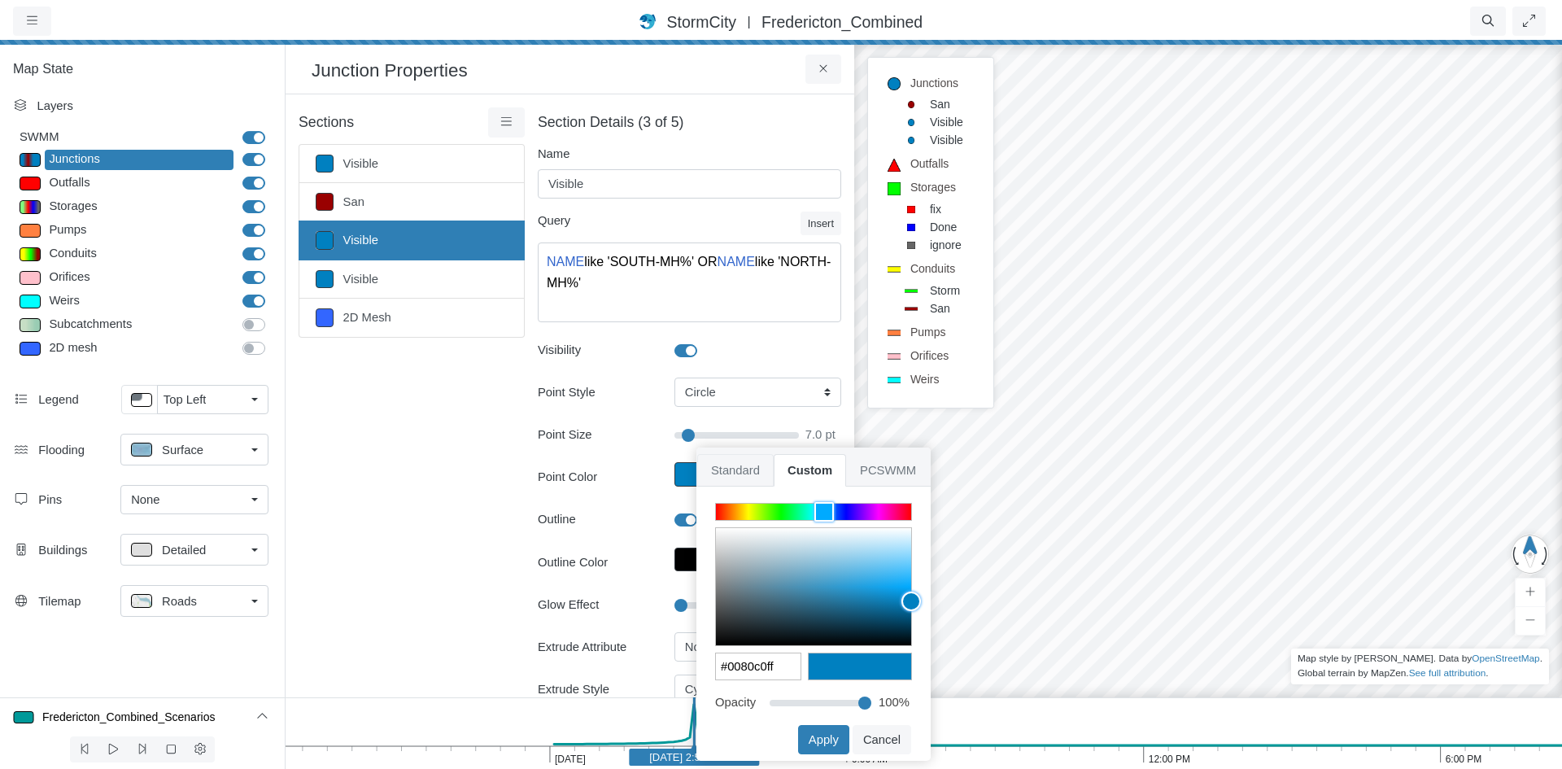
click at [765, 477] on span "Standard" at bounding box center [735, 470] width 76 height 33
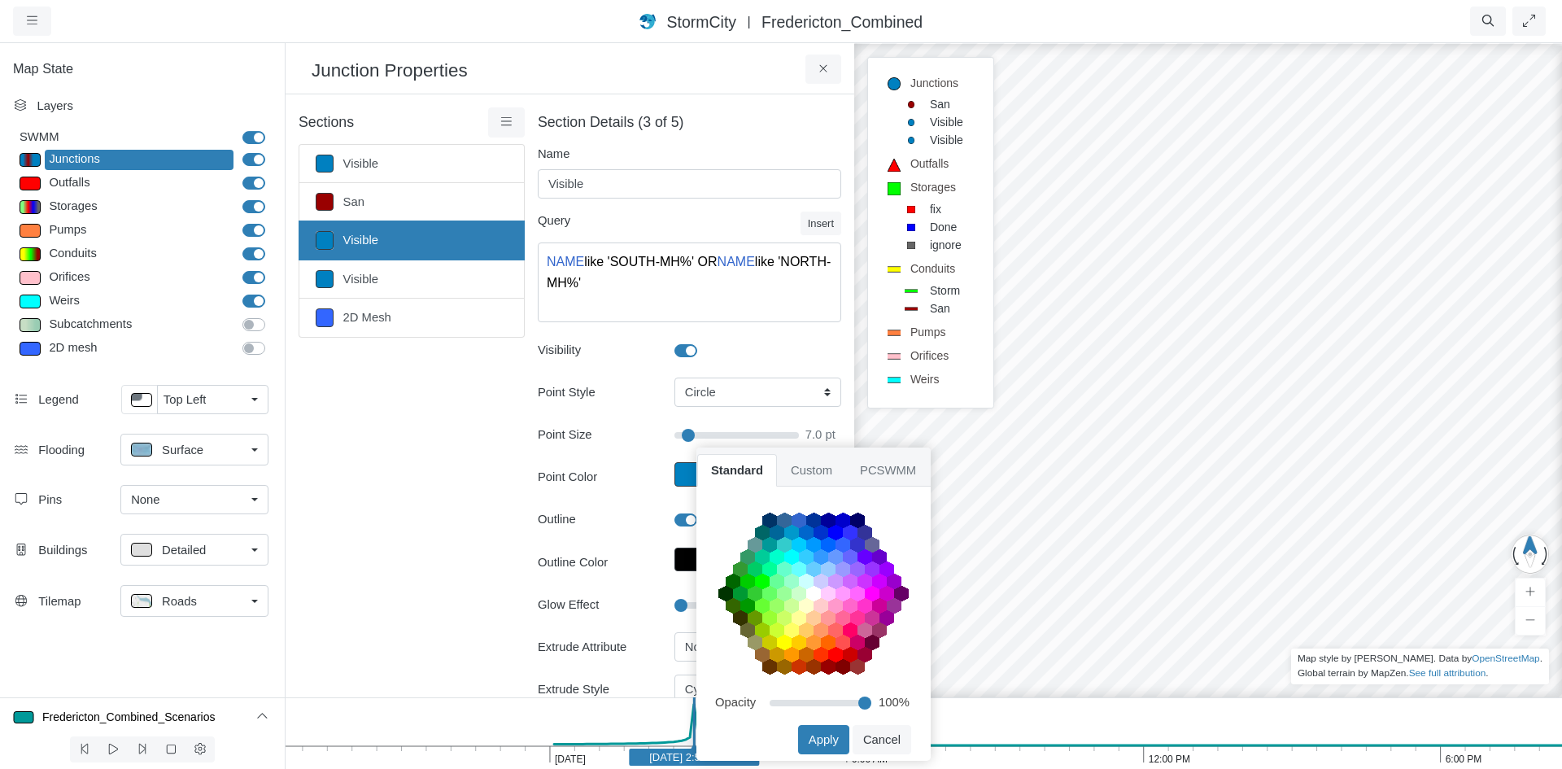
click at [718, 513] on area at bounding box center [718, 513] width 0 height 0
click at [807, 738] on button "Apply" at bounding box center [823, 739] width 51 height 29
type input "7"
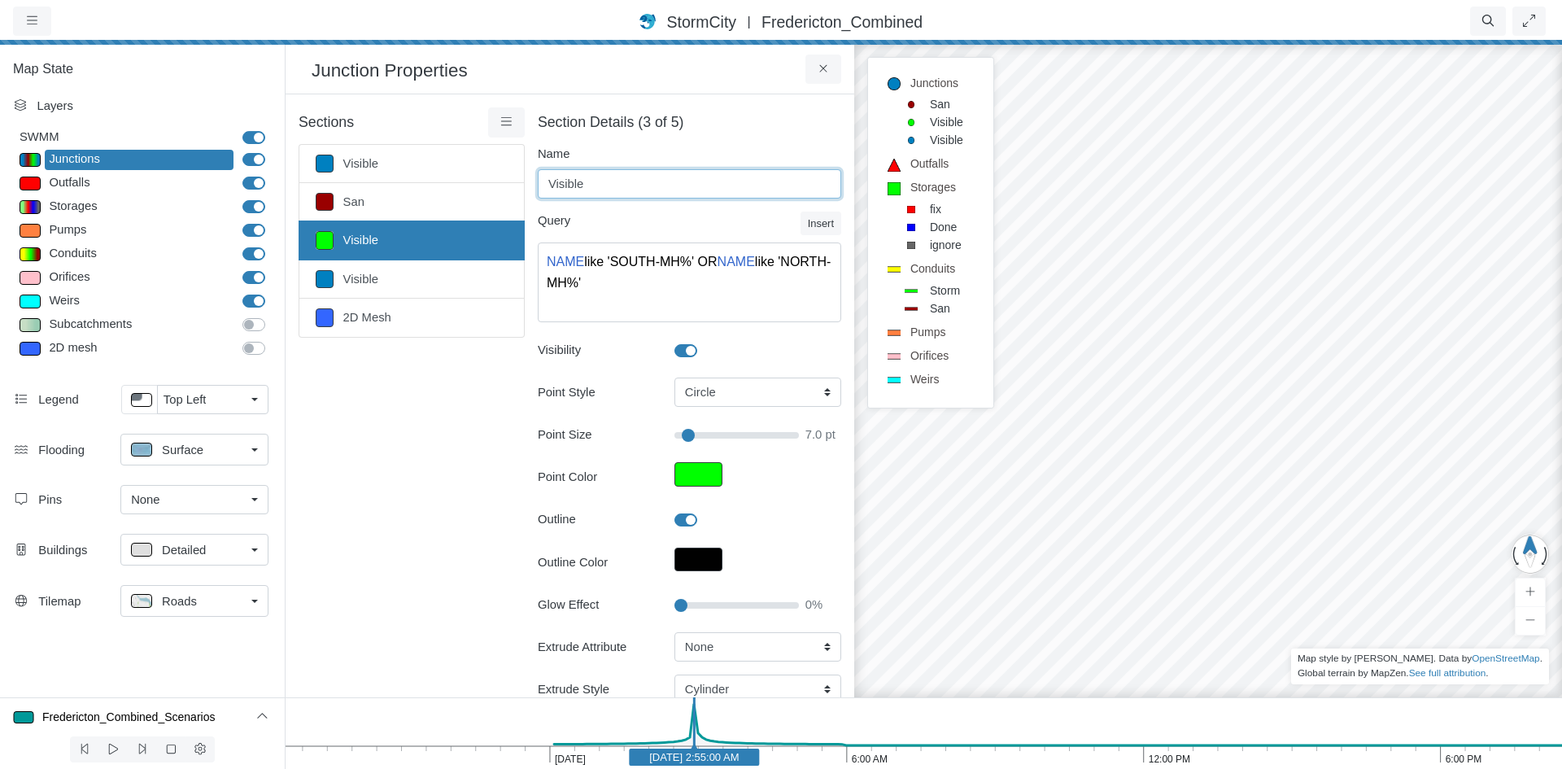
click at [626, 186] on input "Visible" at bounding box center [689, 183] width 303 height 29
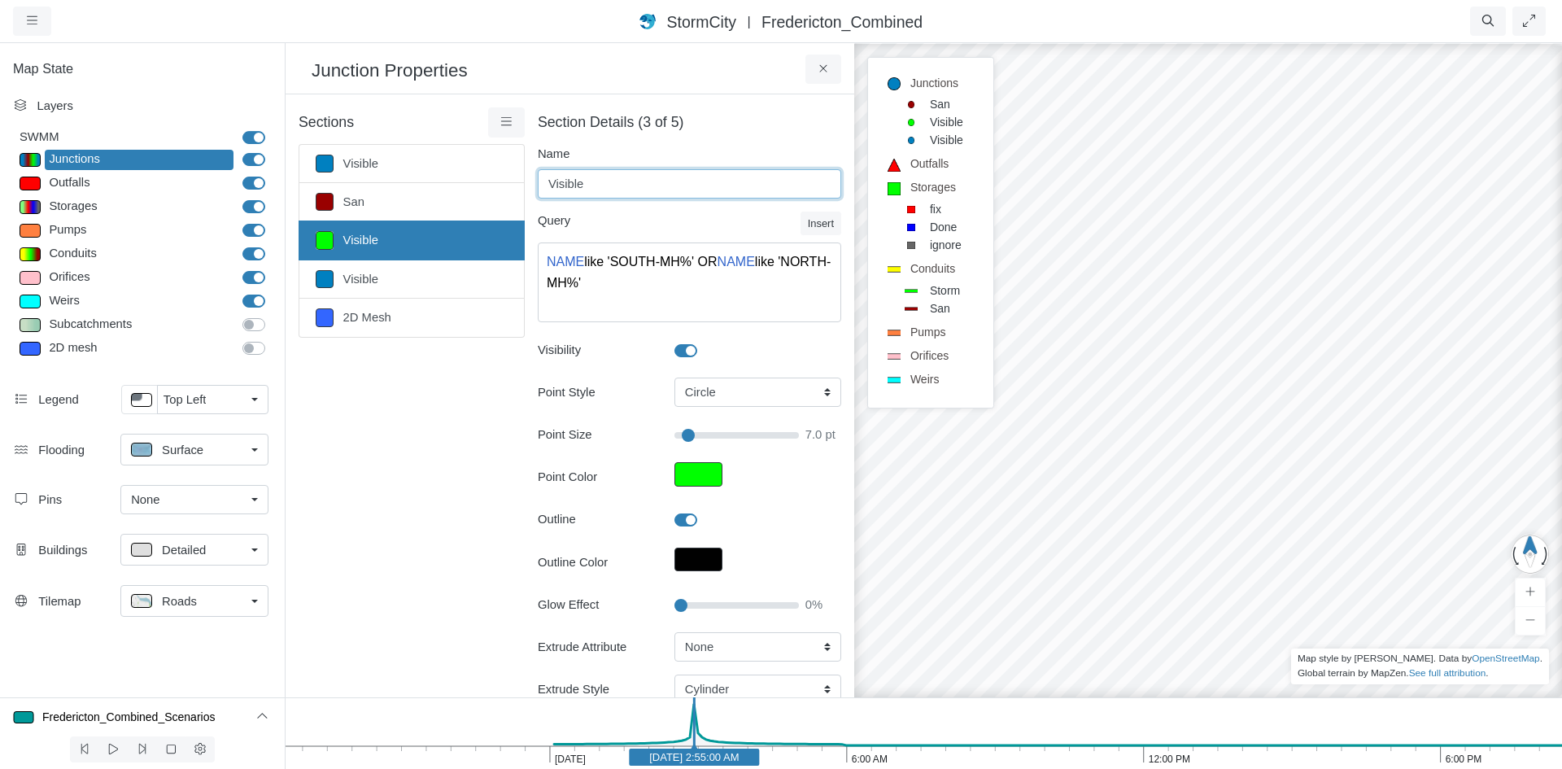
drag, startPoint x: 642, startPoint y: 182, endPoint x: 536, endPoint y: 184, distance: 105.8
click at [538, 184] on input "Visible" at bounding box center [689, 183] width 303 height 29
type input "Storm MH"
type input "7"
click at [387, 269] on link "Visible" at bounding box center [412, 279] width 226 height 38
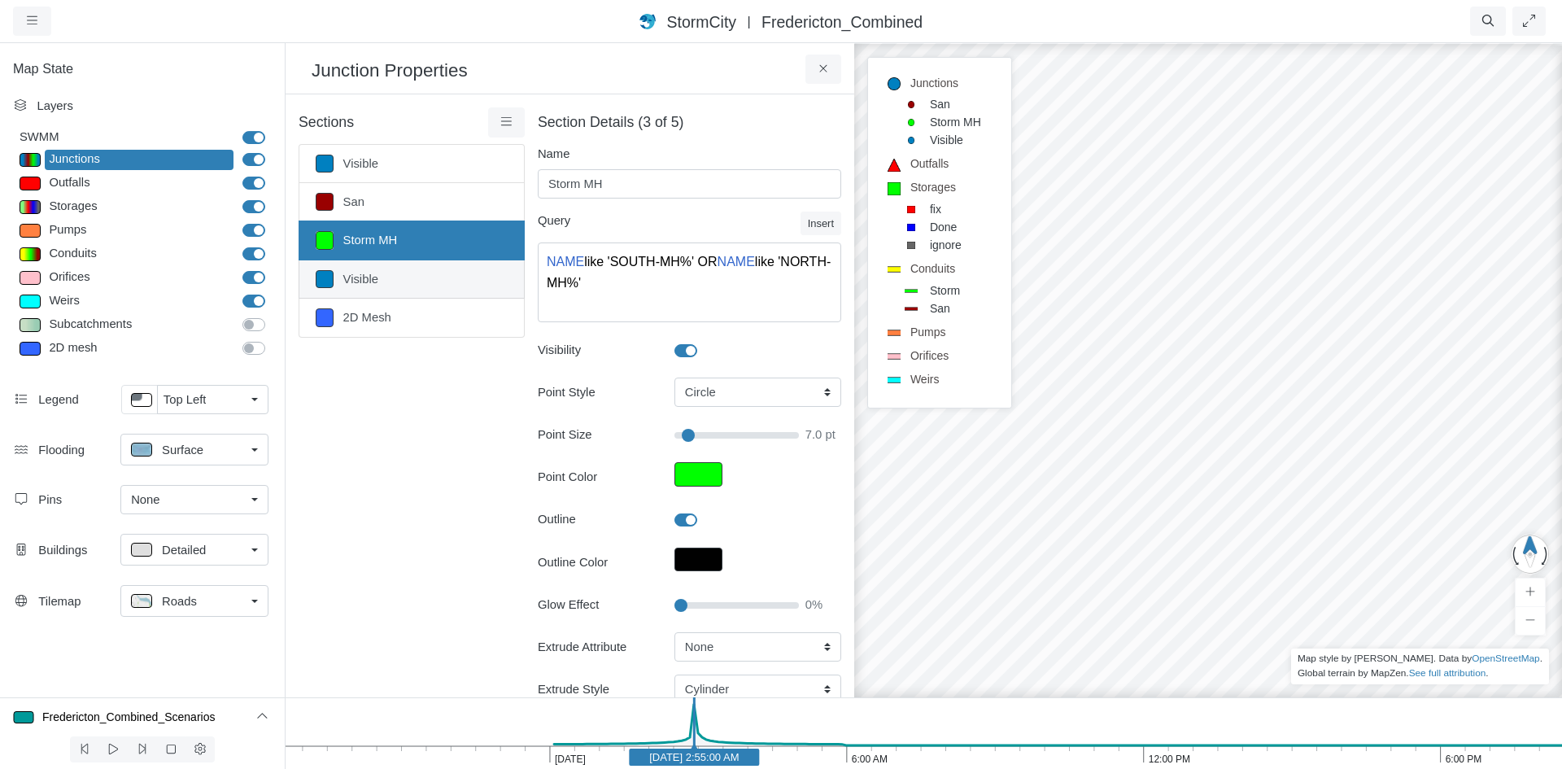
type input "Visible"
type input "7"
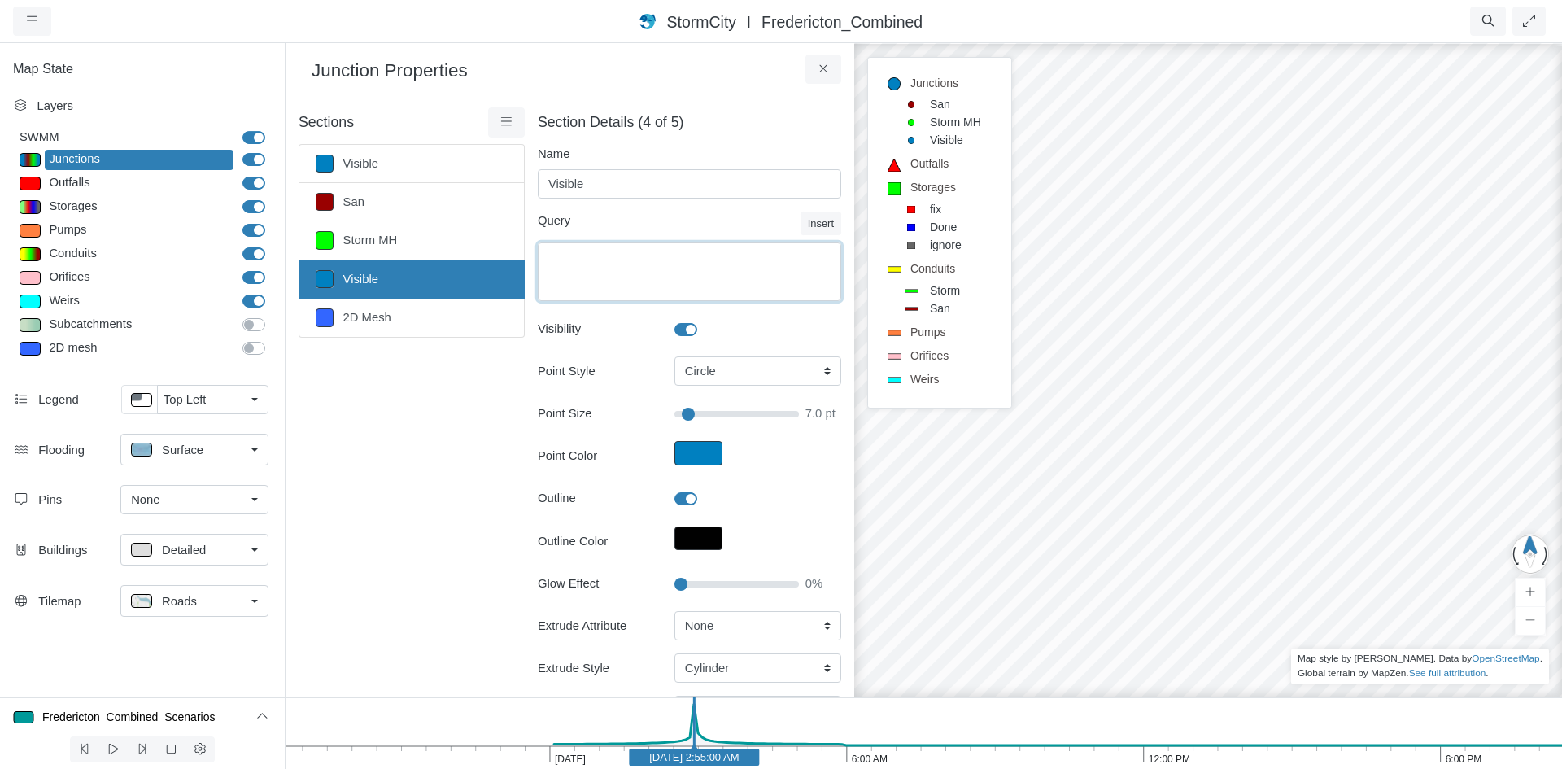
click at [565, 281] on textarea "Equation" at bounding box center [689, 271] width 303 height 59
paste textarea "NAME like 'SOUTH%' OR NAME like 'NORTH%'"
click at [648, 263] on textarea "NAME like 'SOUTH%' OR NAME like 'NORTH%'" at bounding box center [689, 271] width 303 height 59
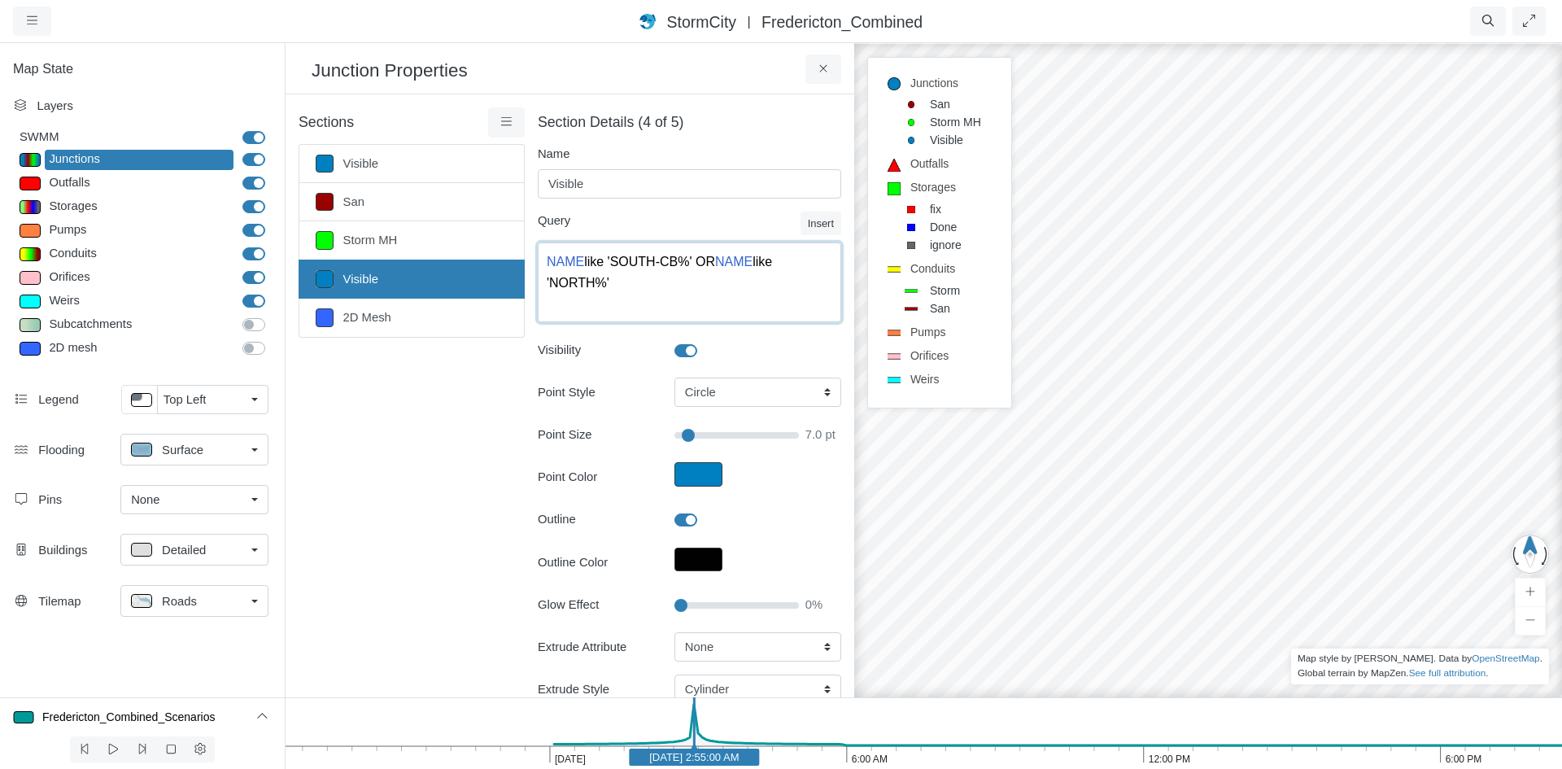
click at [590, 283] on textarea "NAME like 'SOUTH-CB%' OR NAME like 'NORTH%'" at bounding box center [689, 282] width 303 height 80
type textarea "NAME like 'SOUTH-CB%' OR NAME like 'NORTH-CB%'"
click at [621, 190] on input "Visible" at bounding box center [689, 183] width 303 height 29
type input "7"
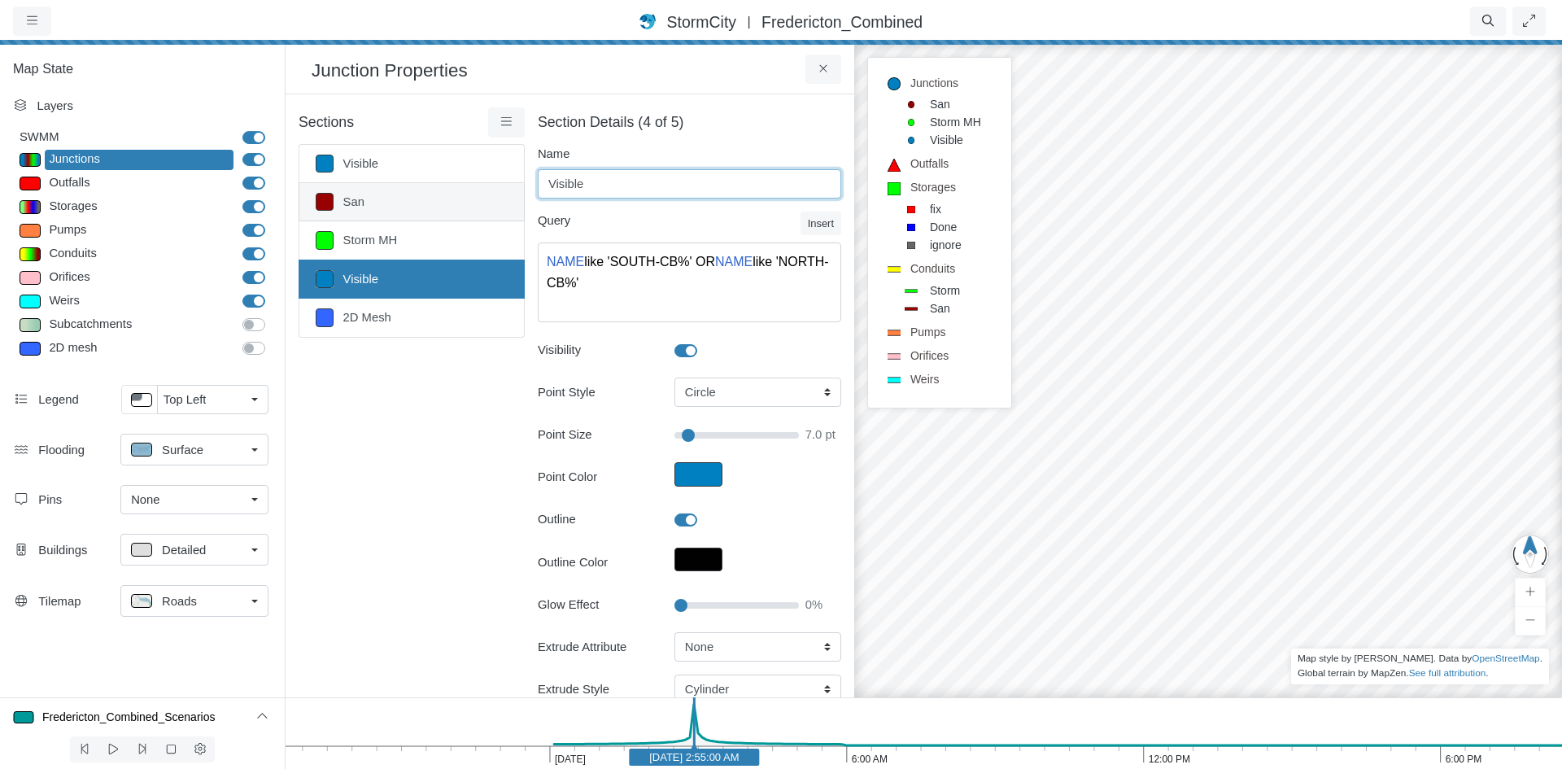
click at [515, 194] on div "Sections Visible San Storm MH Visible 2D Mesh Layer Details Refraction" at bounding box center [570, 510] width 543 height 806
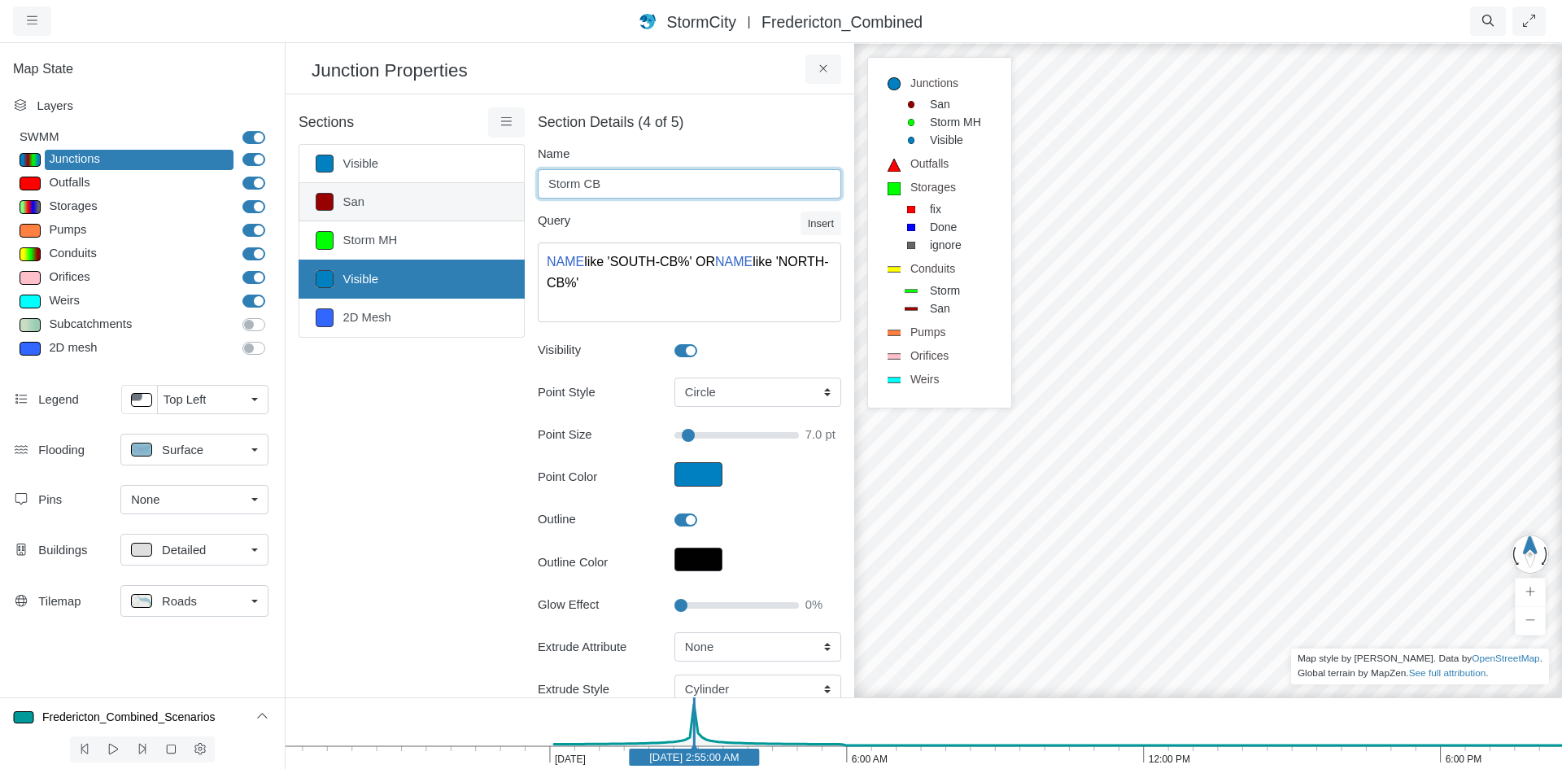
type input "Storm CB"
drag, startPoint x: 1070, startPoint y: 335, endPoint x: 1069, endPoint y: 382, distance: 46.4
click at [1069, 382] on div at bounding box center [1208, 404] width 1562 height 727
click at [706, 469] on button "Point Color" at bounding box center [698, 474] width 48 height 24
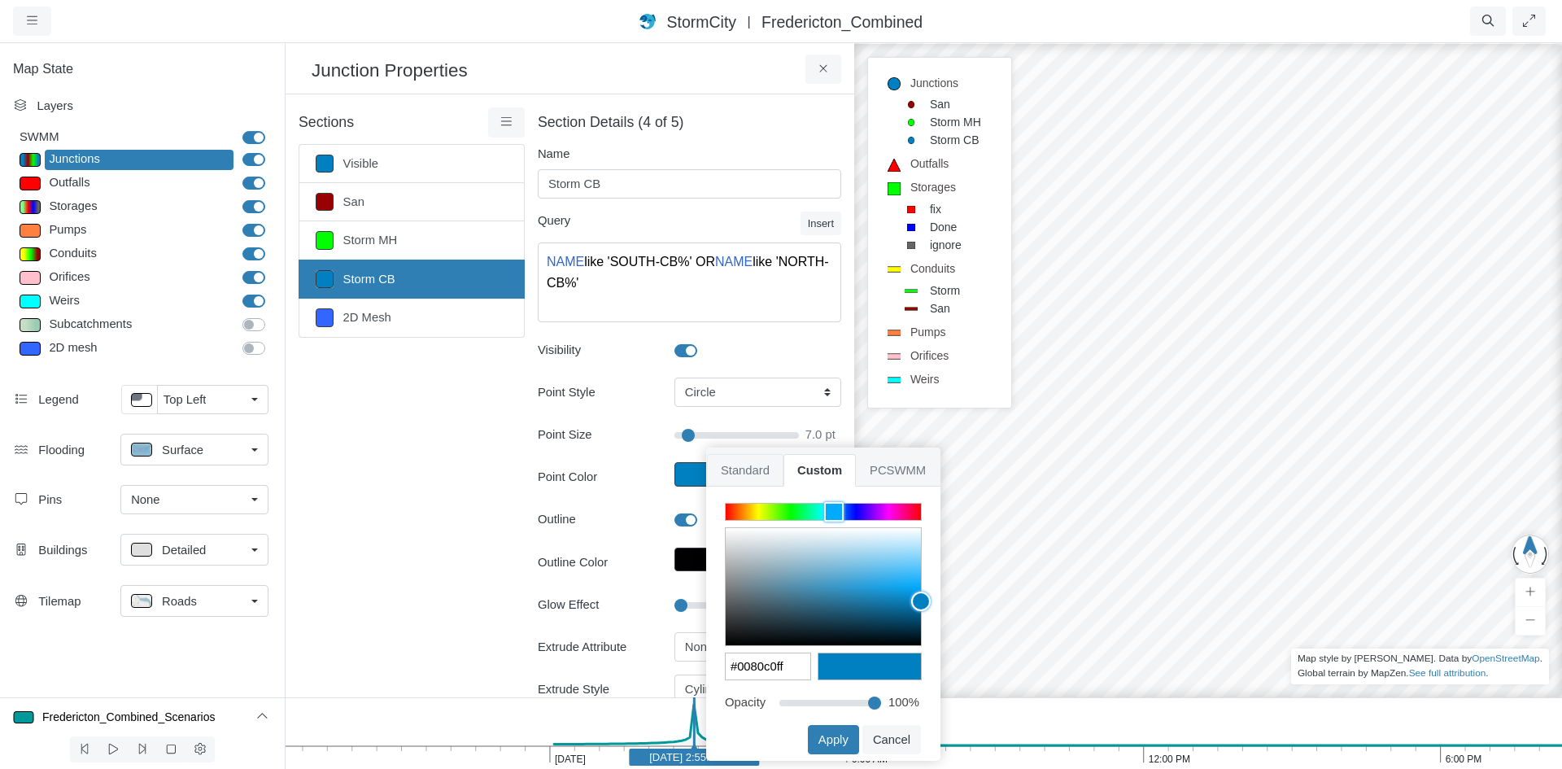
click at [763, 467] on span "Standard" at bounding box center [745, 470] width 76 height 33
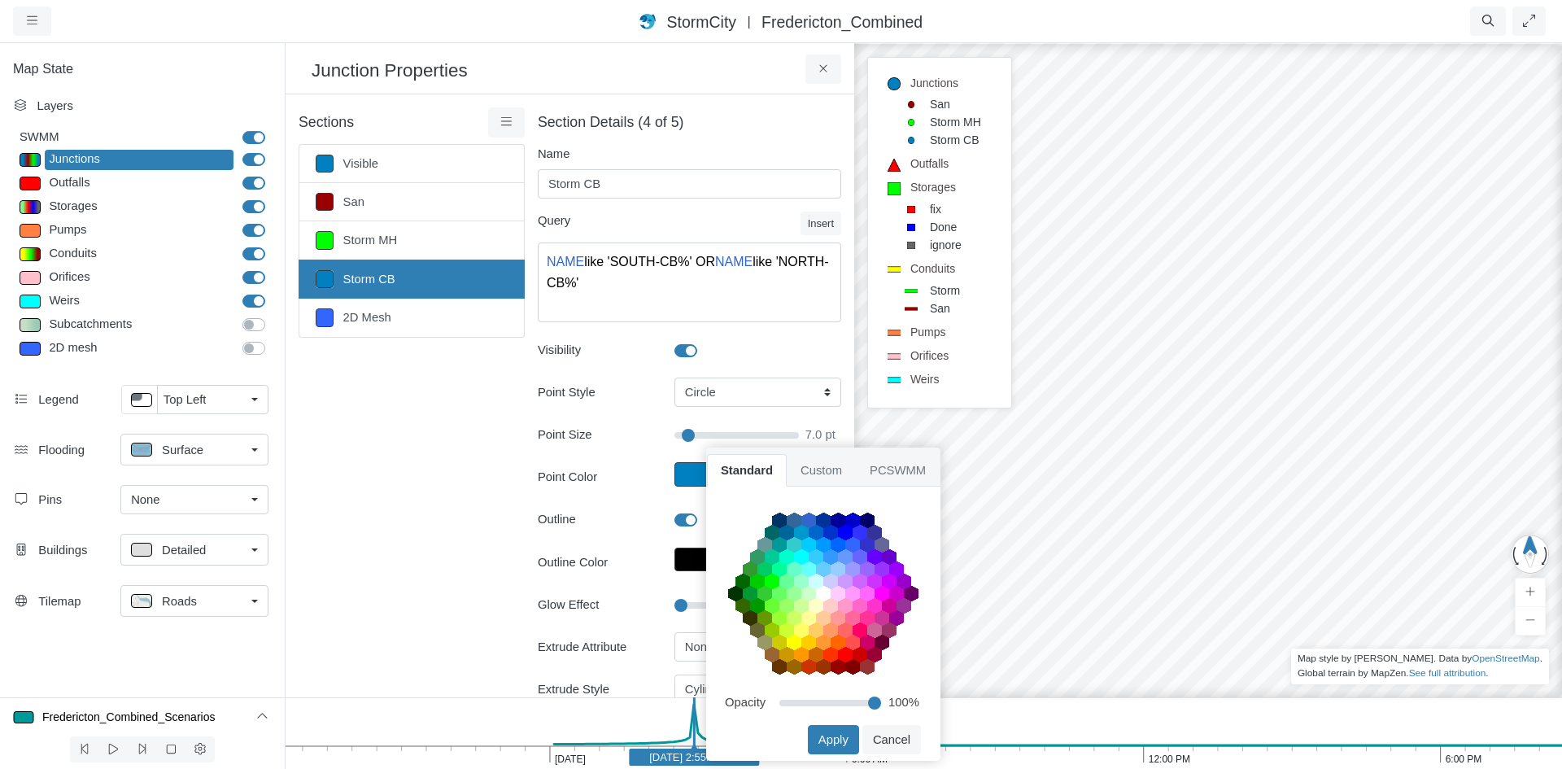
click at [728, 513] on area at bounding box center [728, 513] width 0 height 0
click at [828, 740] on button "Apply" at bounding box center [833, 739] width 51 height 29
type input "7"
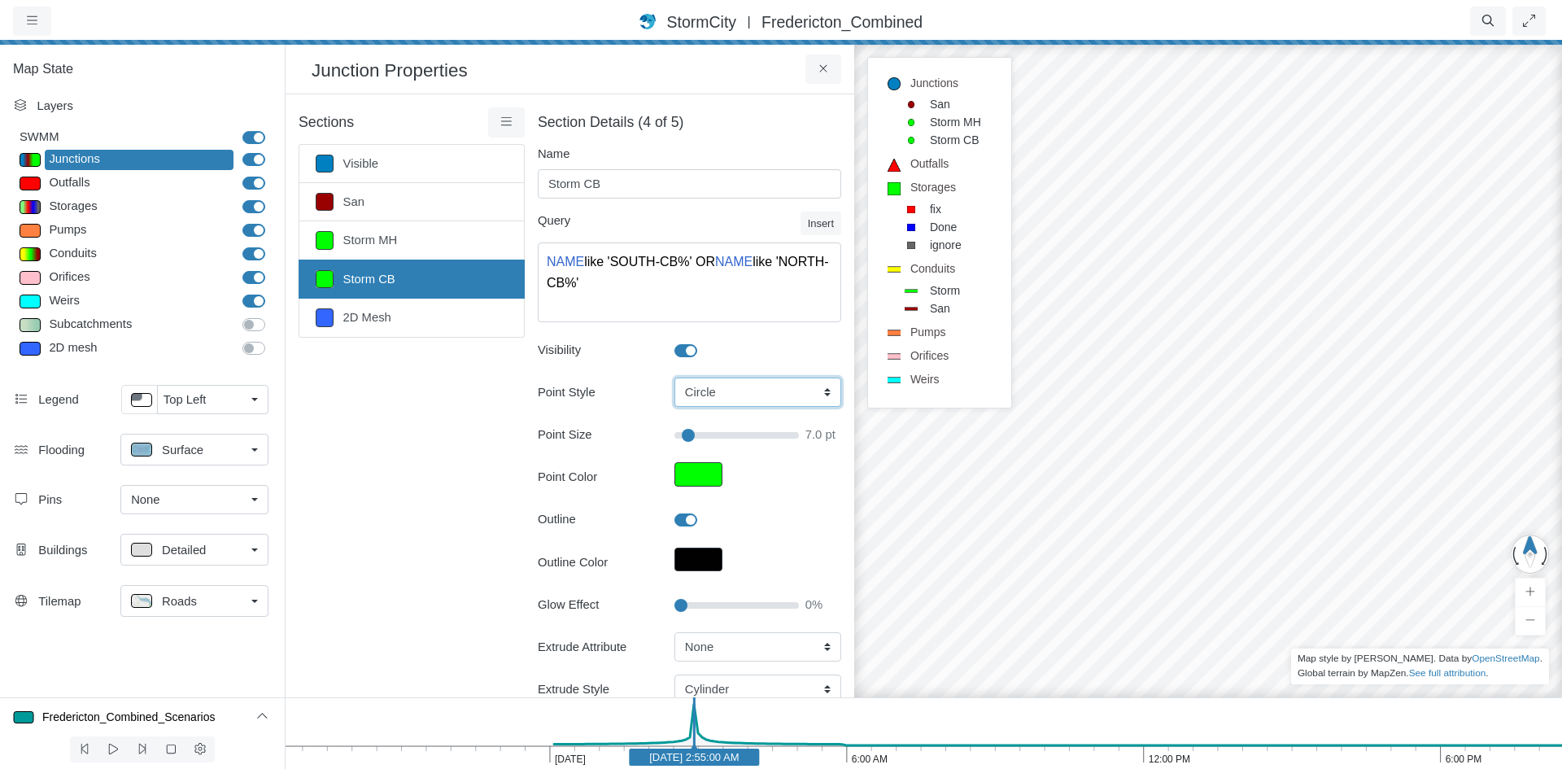
click at [795, 390] on select "Box Circle Cross DiagCross TriangleUp TriangleDown TriangleLeft TriangleRight" at bounding box center [757, 391] width 167 height 29
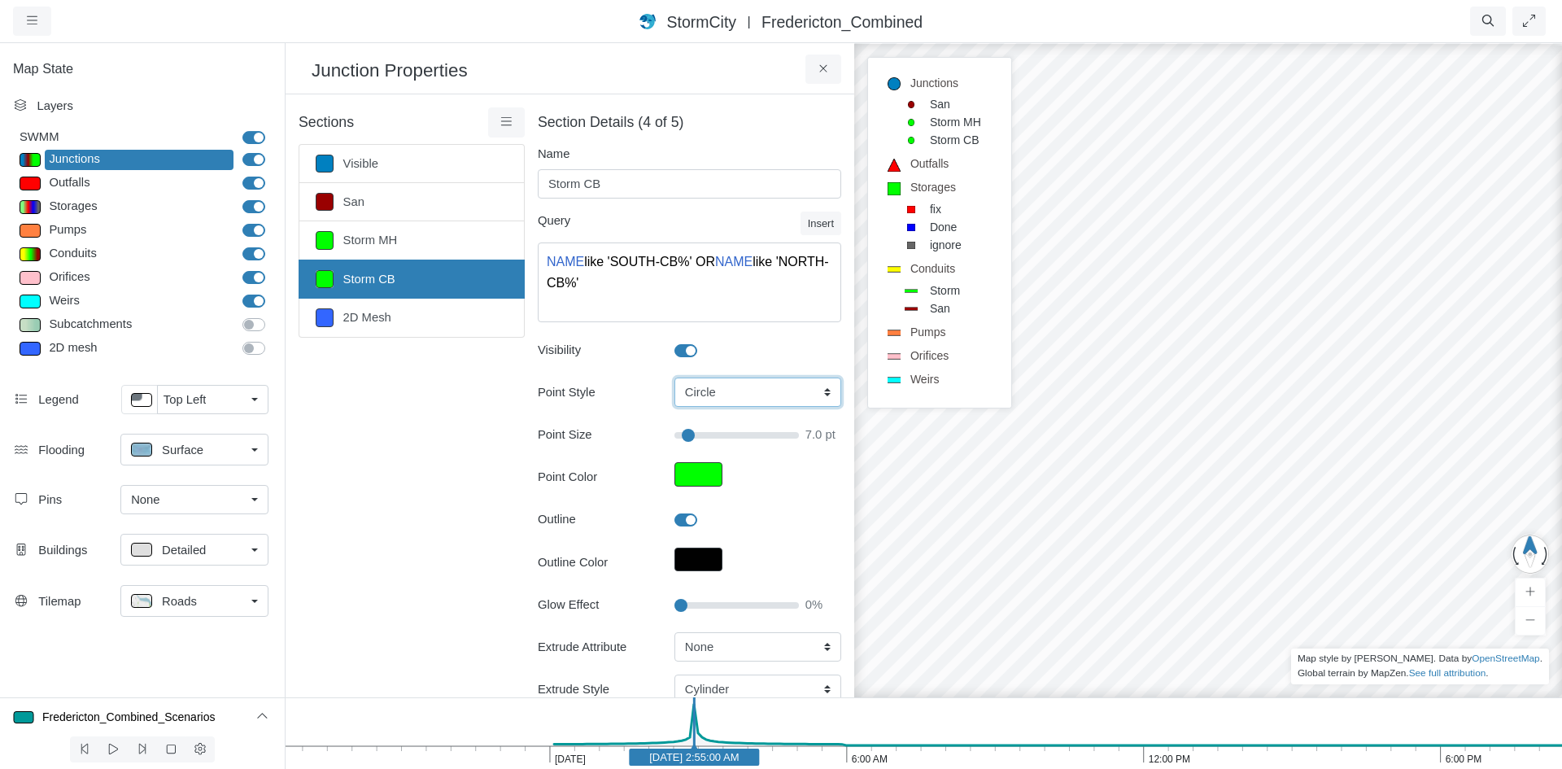
select select "BOX"
click at [674, 377] on select "Box Circle Cross DiagCross TriangleUp TriangleDown TriangleLeft TriangleRight" at bounding box center [757, 391] width 167 height 29
type input "7"
drag, startPoint x: 1229, startPoint y: 304, endPoint x: 1273, endPoint y: 305, distance: 43.9
click at [1273, 305] on div at bounding box center [1208, 404] width 1562 height 727
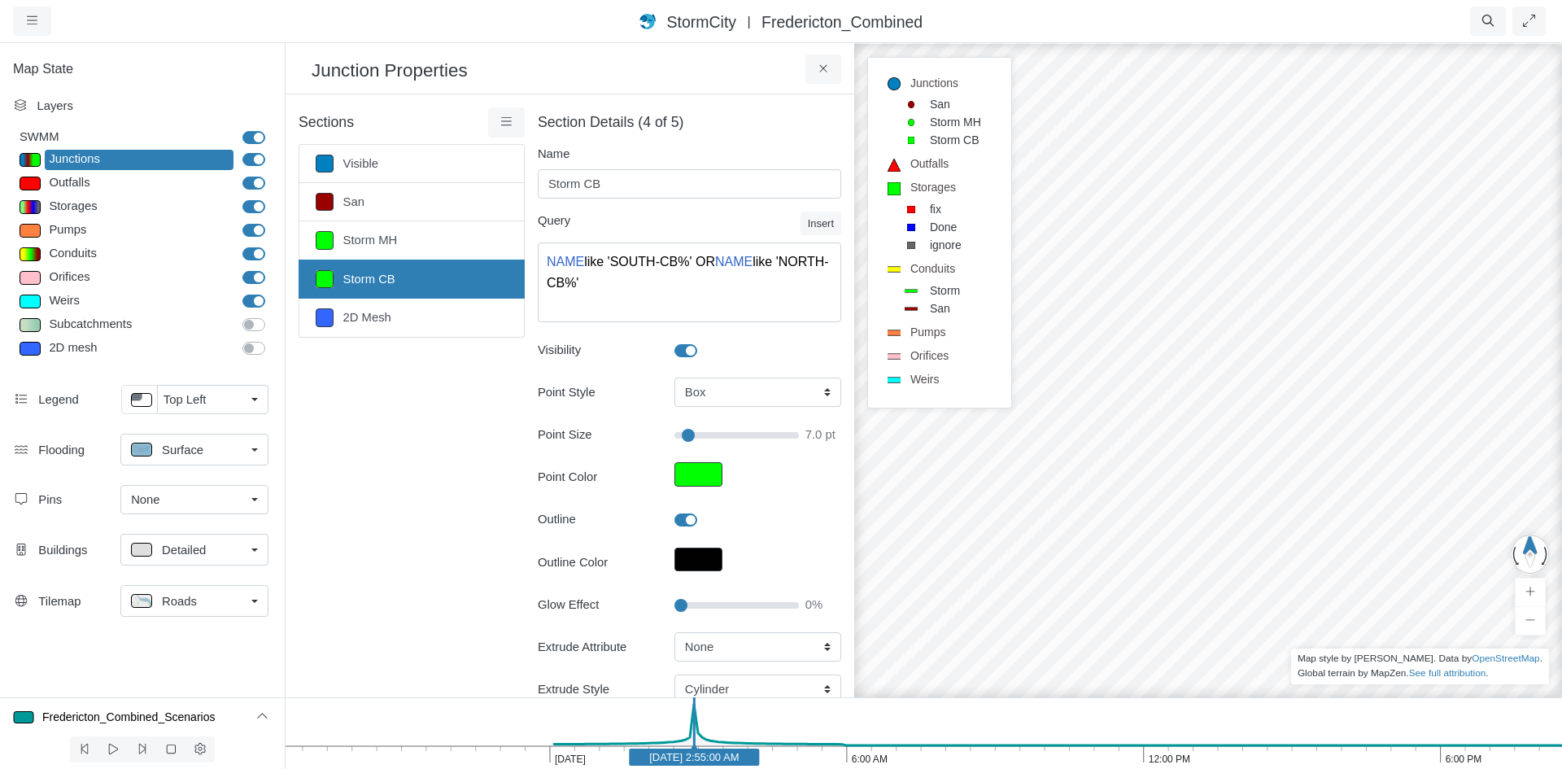
drag, startPoint x: 1218, startPoint y: 268, endPoint x: 980, endPoint y: 380, distance: 262.7
click at [980, 380] on div "Projects Groups Users Preferences Profiles Data Centers Accounts Support About …" at bounding box center [781, 384] width 1562 height 769
drag, startPoint x: 1301, startPoint y: 467, endPoint x: 1339, endPoint y: 240, distance: 230.2
click at [1339, 240] on div at bounding box center [1208, 404] width 1562 height 727
drag, startPoint x: 1378, startPoint y: 401, endPoint x: 1161, endPoint y: 504, distance: 240.2
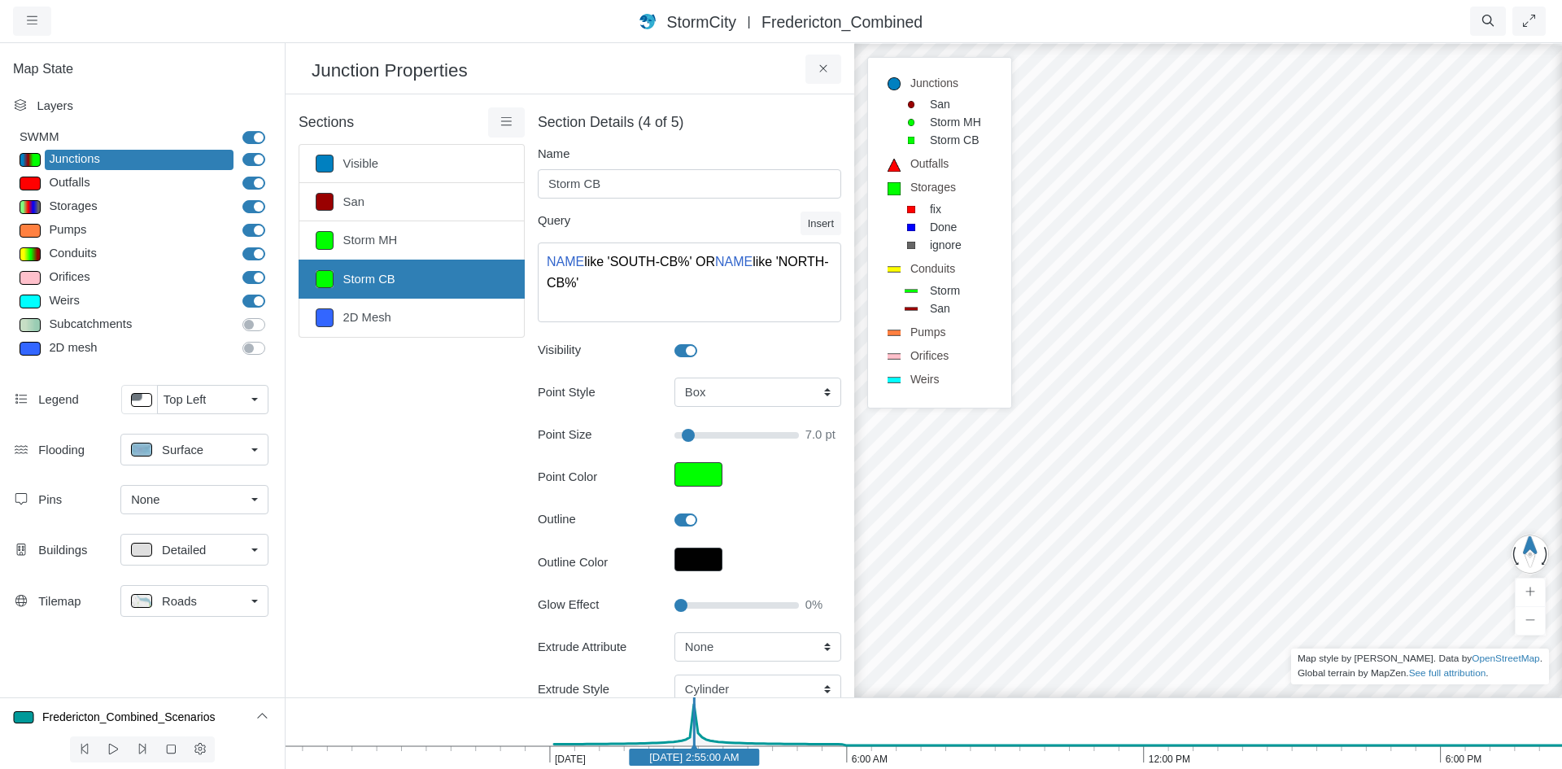
click at [1161, 504] on div at bounding box center [1208, 404] width 1562 height 727
click at [1244, 326] on div at bounding box center [1208, 404] width 1562 height 727
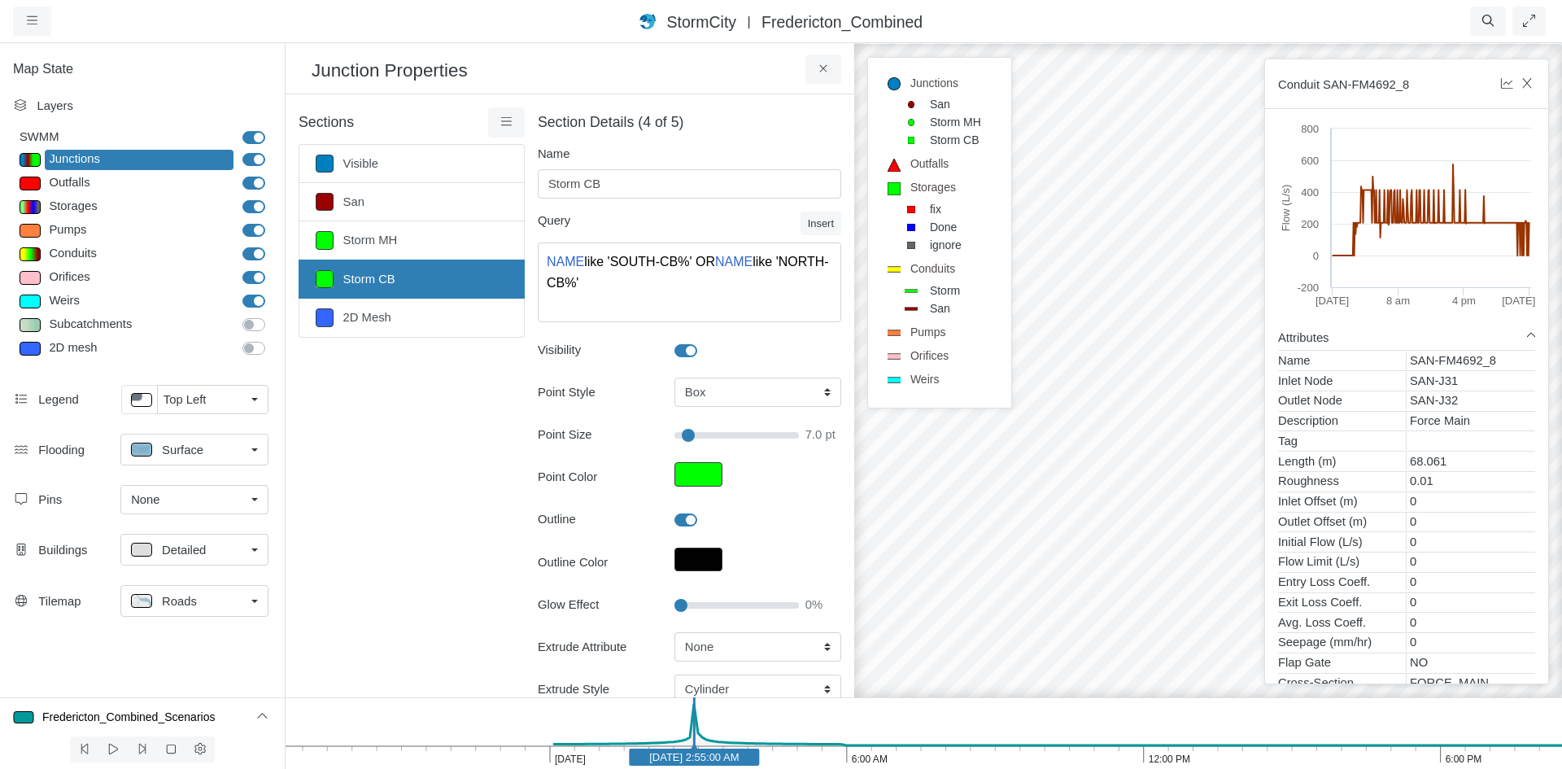
click at [1097, 240] on div at bounding box center [1208, 404] width 1562 height 727
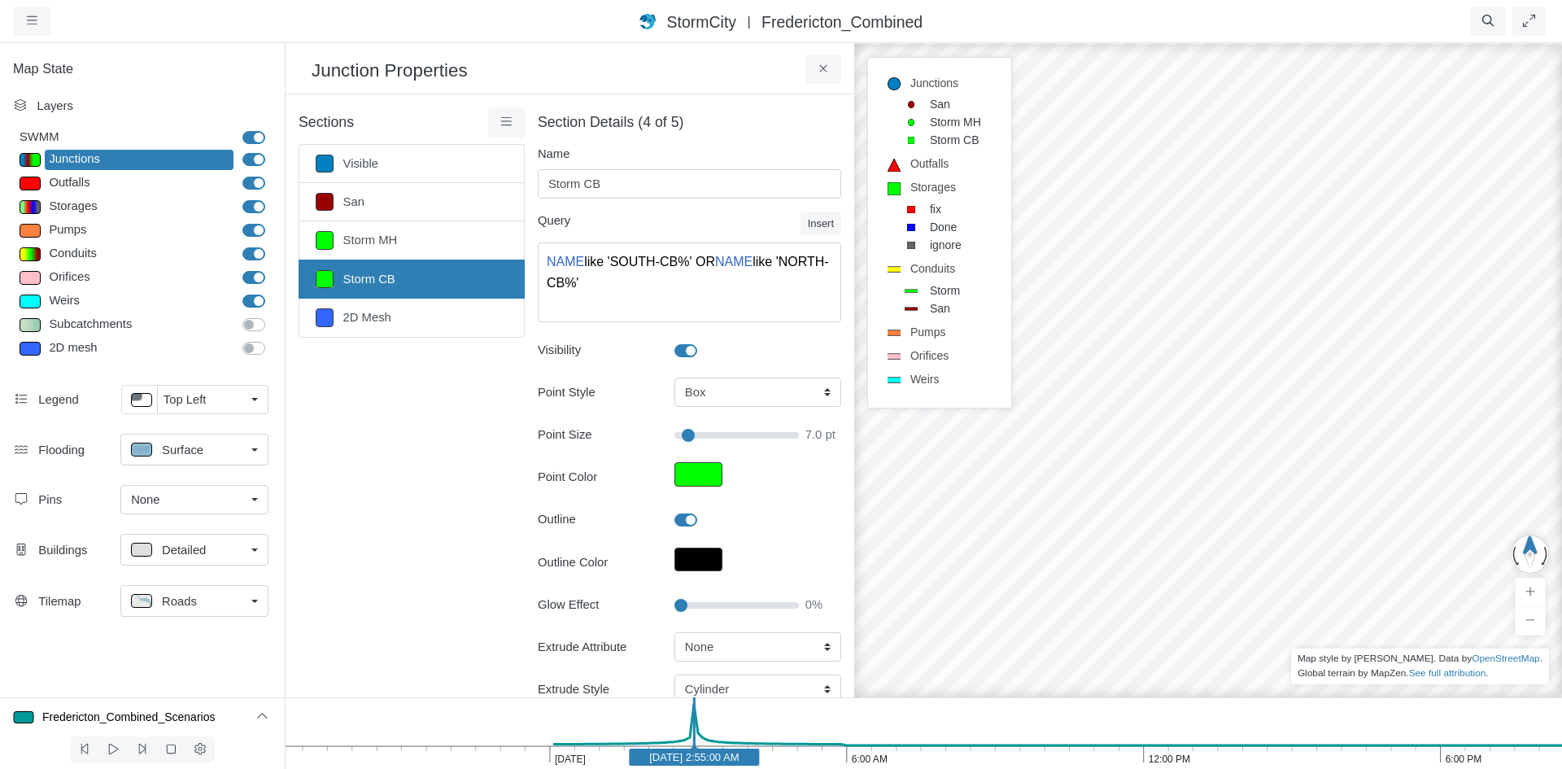
drag, startPoint x: 1179, startPoint y: 206, endPoint x: 1109, endPoint y: 510, distance: 312.2
click at [1109, 510] on div at bounding box center [1208, 404] width 1562 height 727
click at [84, 207] on div "Storages" at bounding box center [139, 207] width 189 height 20
type input "Visible"
type input "15"
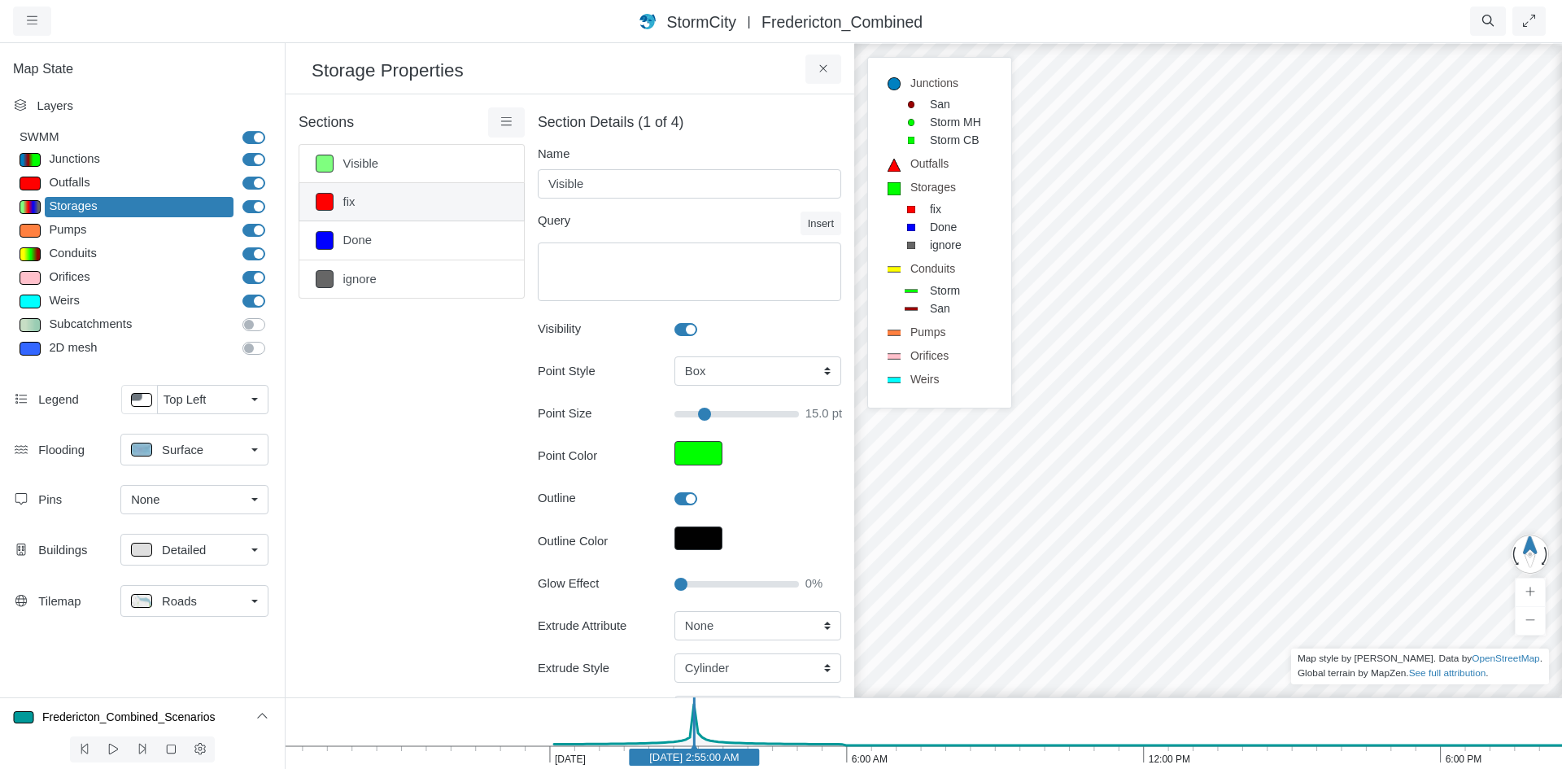
click at [417, 195] on link "fix" at bounding box center [412, 202] width 226 height 38
type input "fix"
type textarea "Tag = 'FIX'"
type input "15"
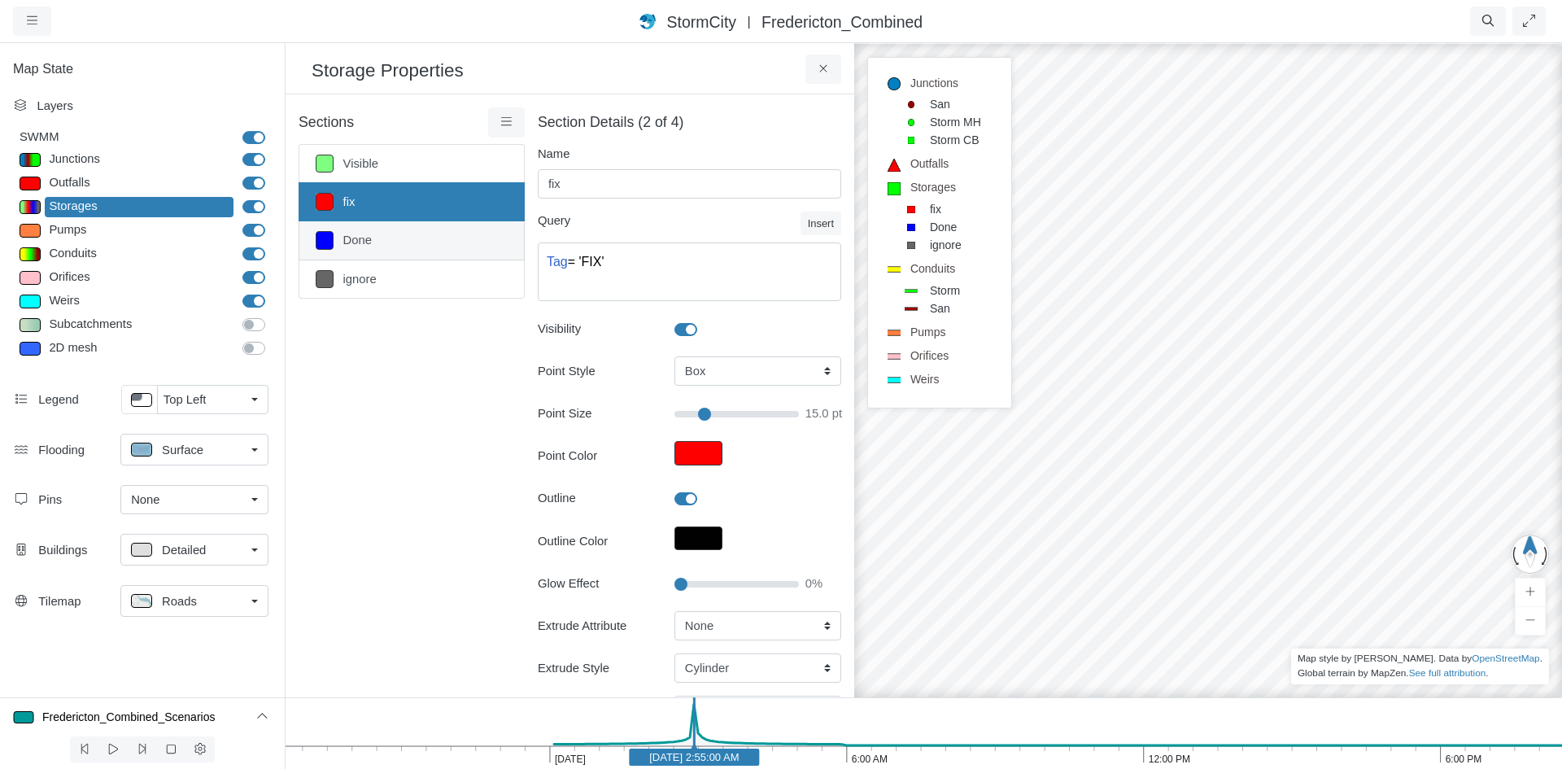
click at [427, 233] on link "Done" at bounding box center [412, 240] width 226 height 38
type input "Done"
type textarea "Tag = 'DONE'"
type input "15"
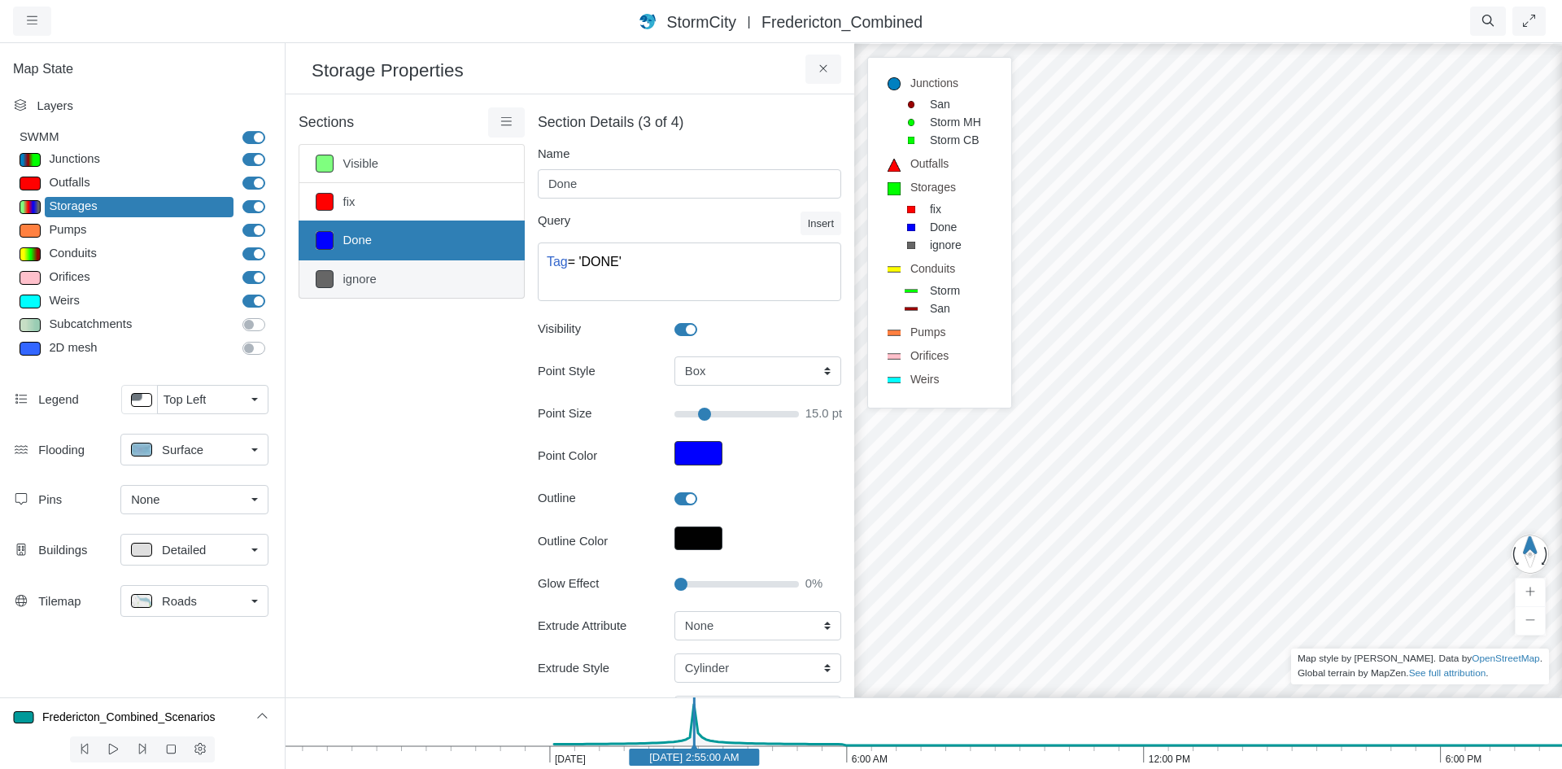
click at [419, 266] on link "ignore" at bounding box center [412, 279] width 226 height 38
type input "ignore"
type textarea "Tag = 'ignore'"
type input "15"
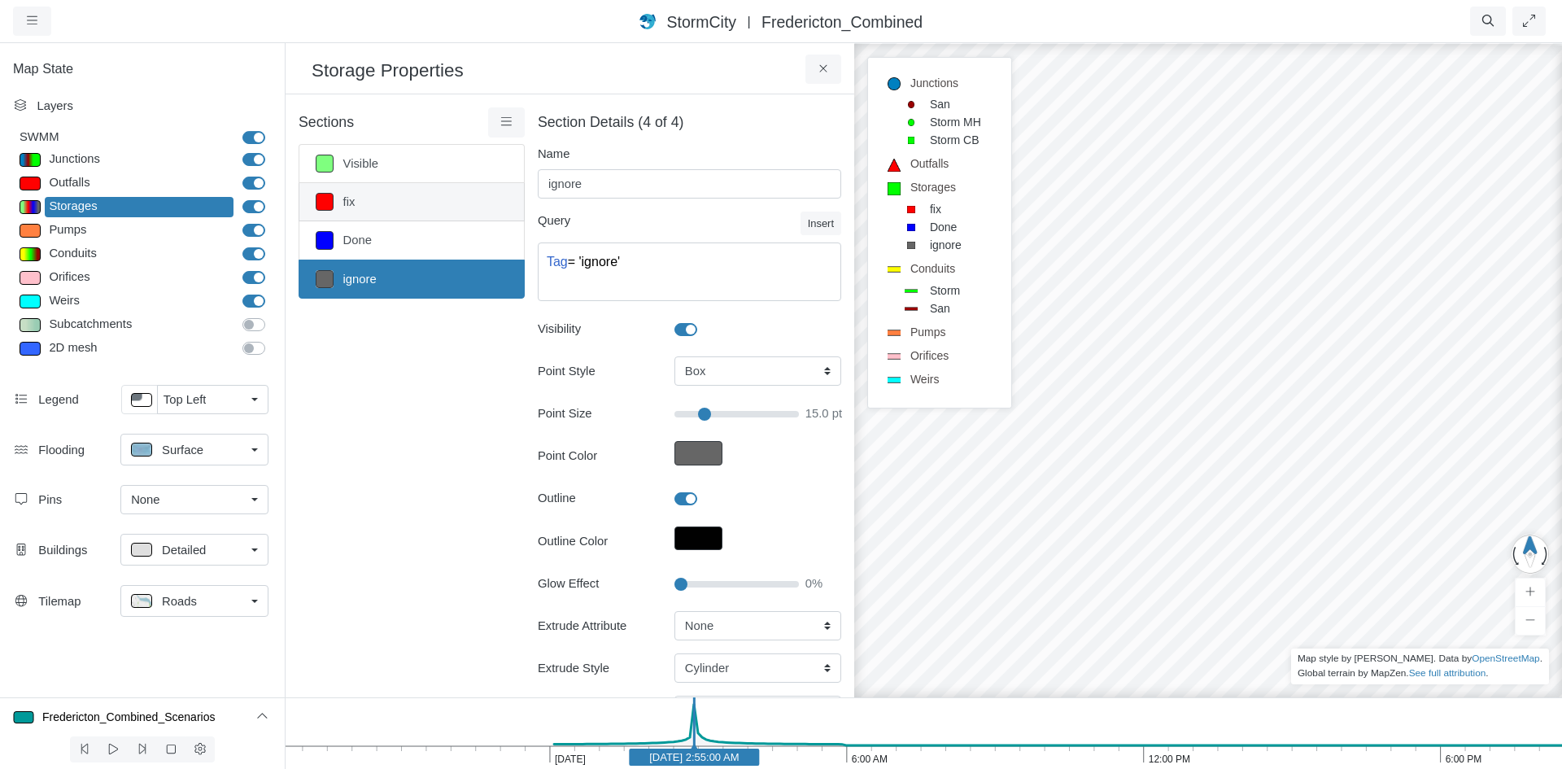
click at [399, 195] on link "fix" at bounding box center [412, 202] width 226 height 38
type input "fix"
type textarea "Tag = 'FIX'"
type input "15"
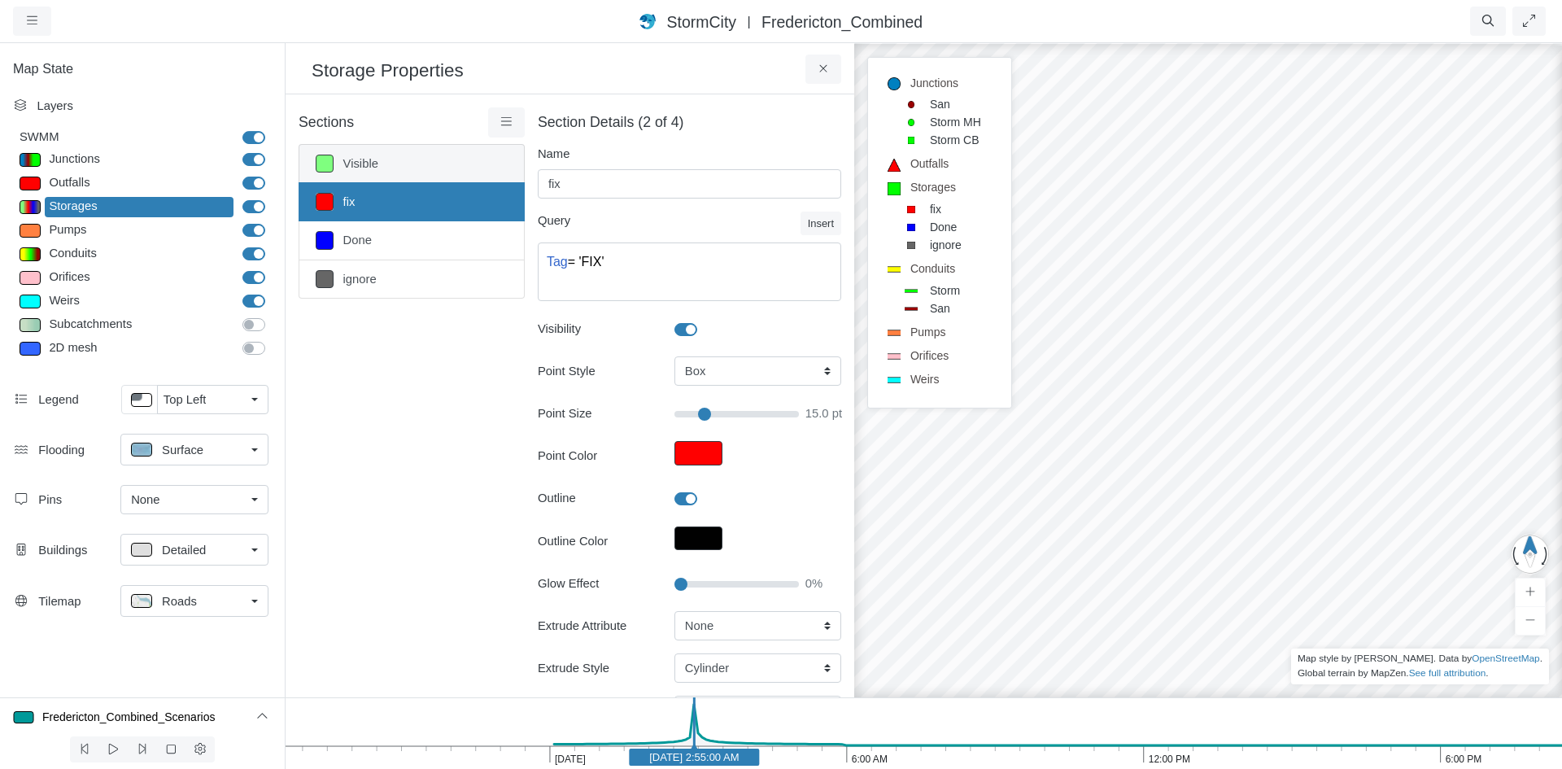
click at [401, 172] on link "Visible" at bounding box center [412, 163] width 226 height 39
type input "Visible"
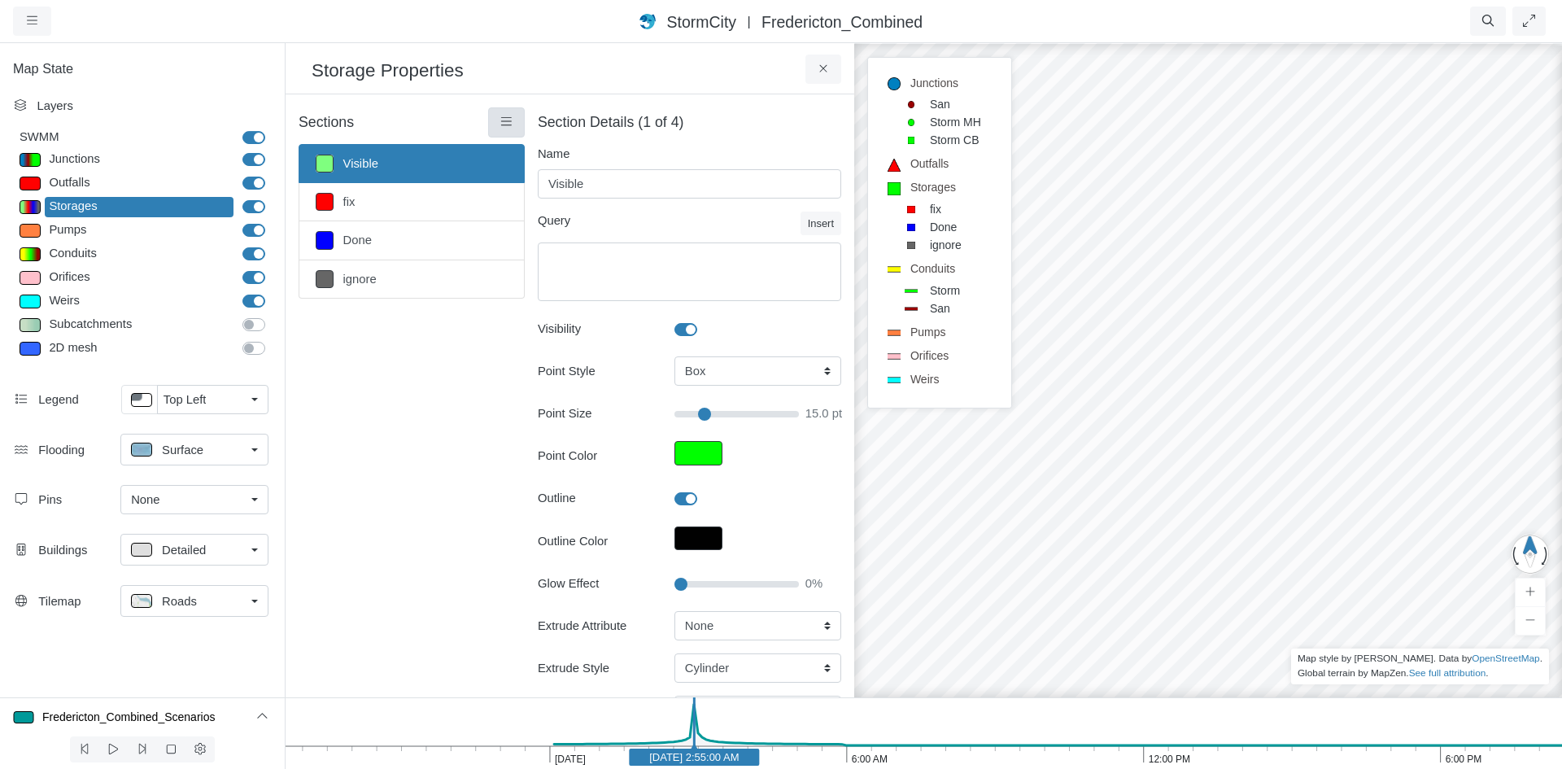
click at [499, 117] on icon at bounding box center [506, 122] width 15 height 12
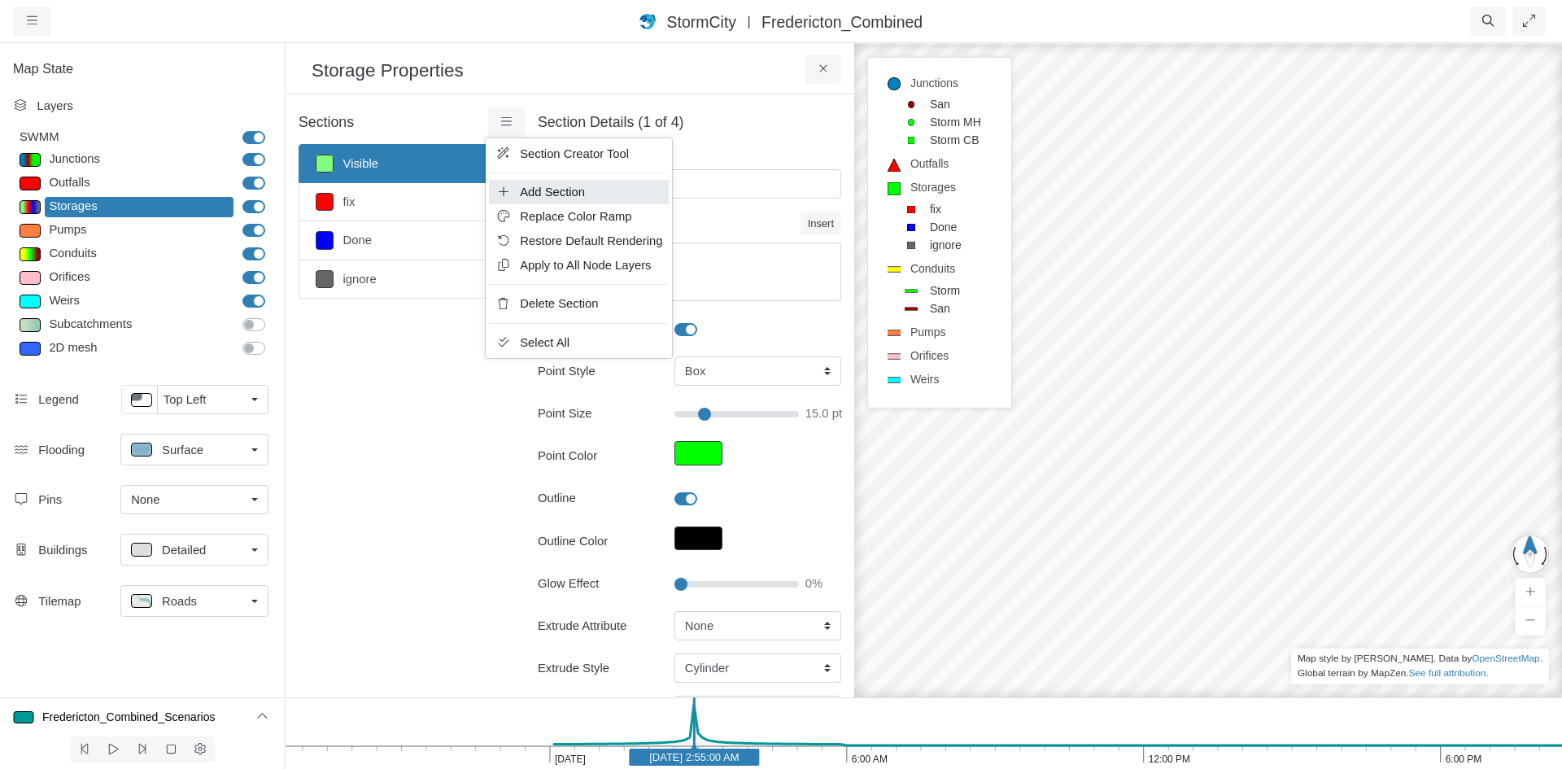
click at [550, 188] on span "Add Section" at bounding box center [552, 191] width 65 height 13
type input "15"
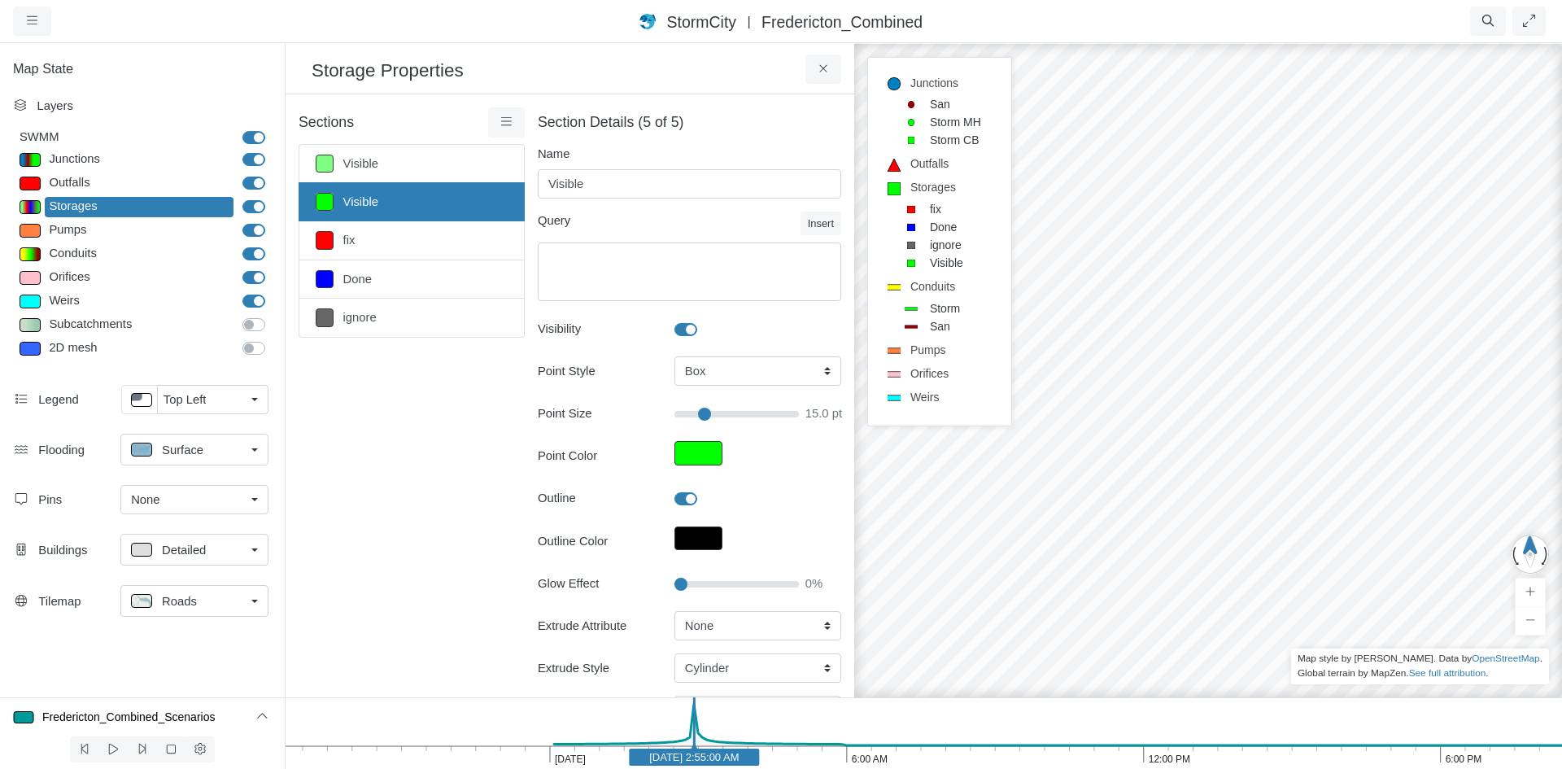
type input "15"
drag, startPoint x: 621, startPoint y: 181, endPoint x: 510, endPoint y: 175, distance: 110.8
click at [510, 175] on div "Sections Visible Visible fix Done ignore Layer Details Refraction" at bounding box center [570, 499] width 543 height 785
type input "Lift Station"
click at [692, 448] on button "Point Color" at bounding box center [698, 453] width 48 height 24
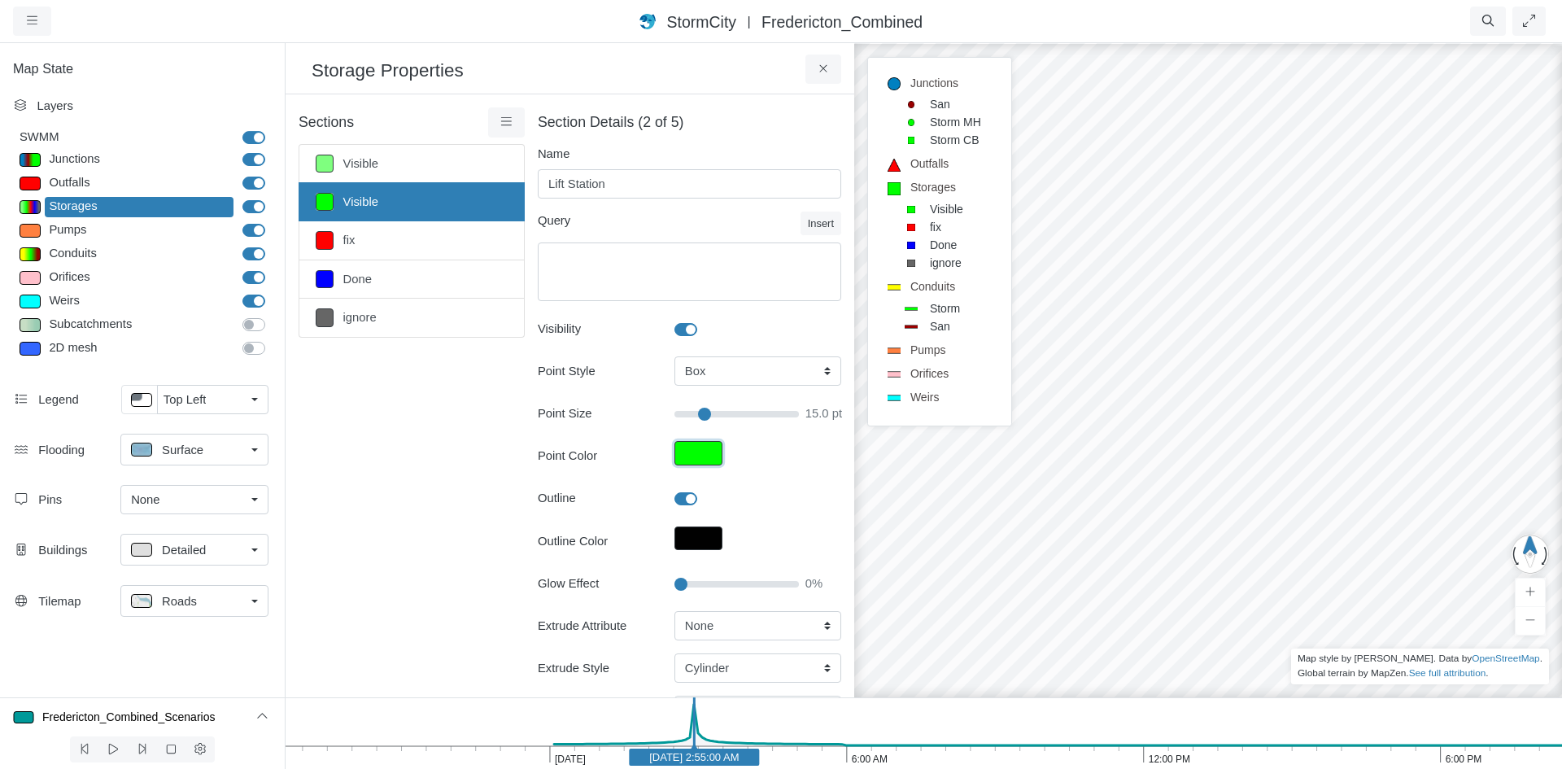
type input "15"
type input "#00ff00ff"
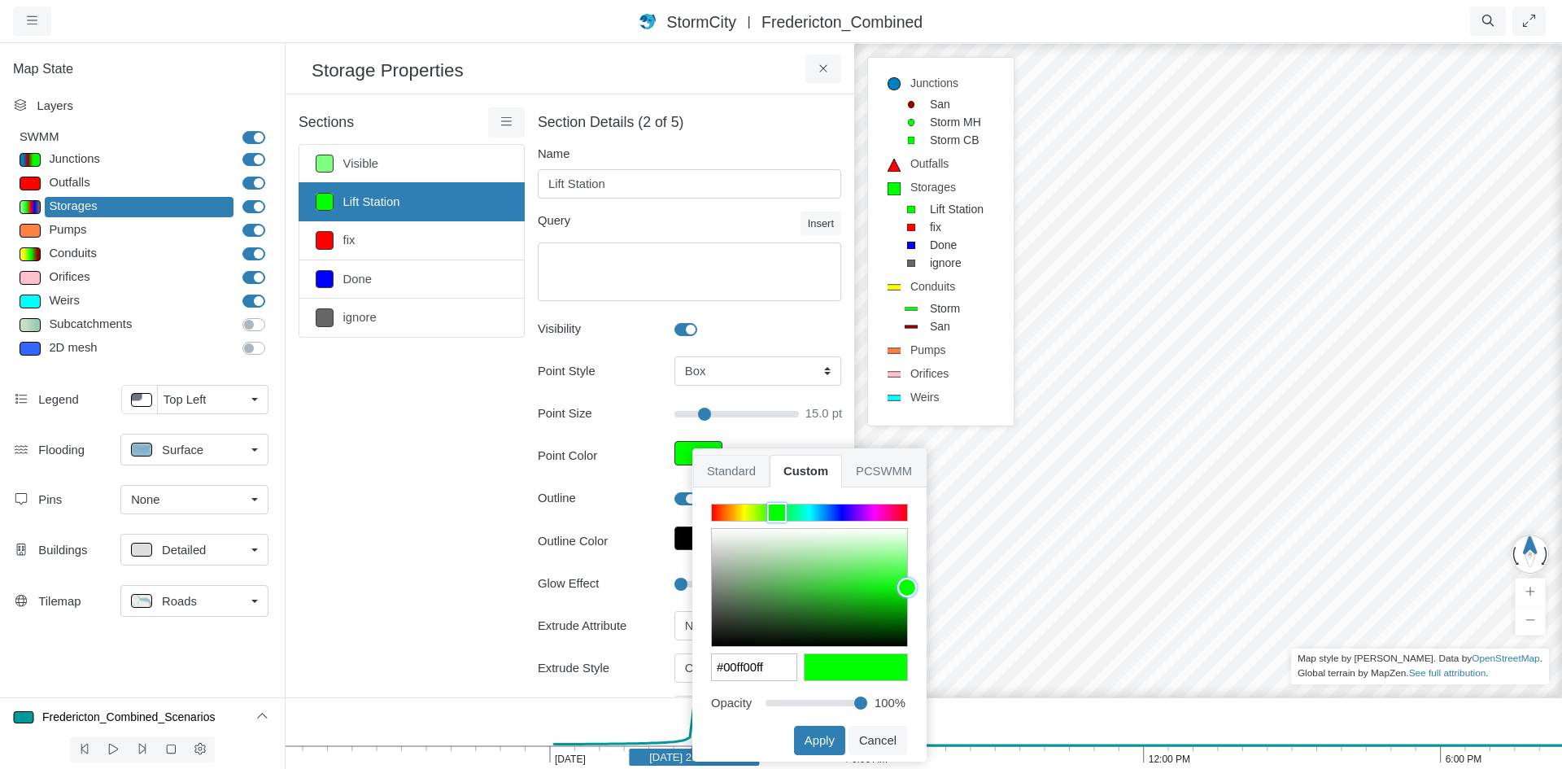
click at [748, 473] on span "Standard" at bounding box center [731, 471] width 76 height 33
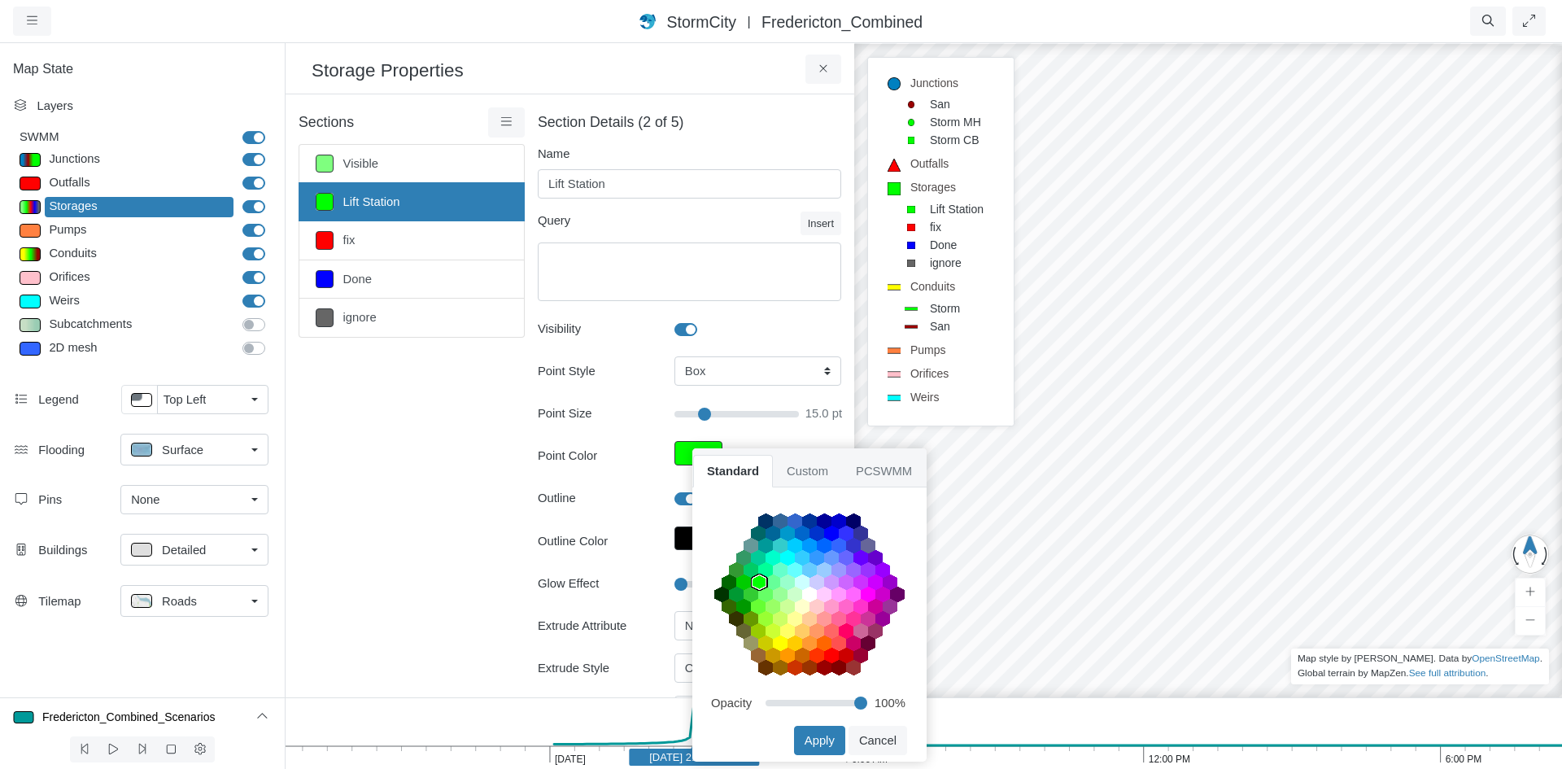
click at [714, 692] on area at bounding box center [714, 692] width 0 height 0
click at [817, 738] on button "Apply" at bounding box center [819, 740] width 51 height 29
type input "15"
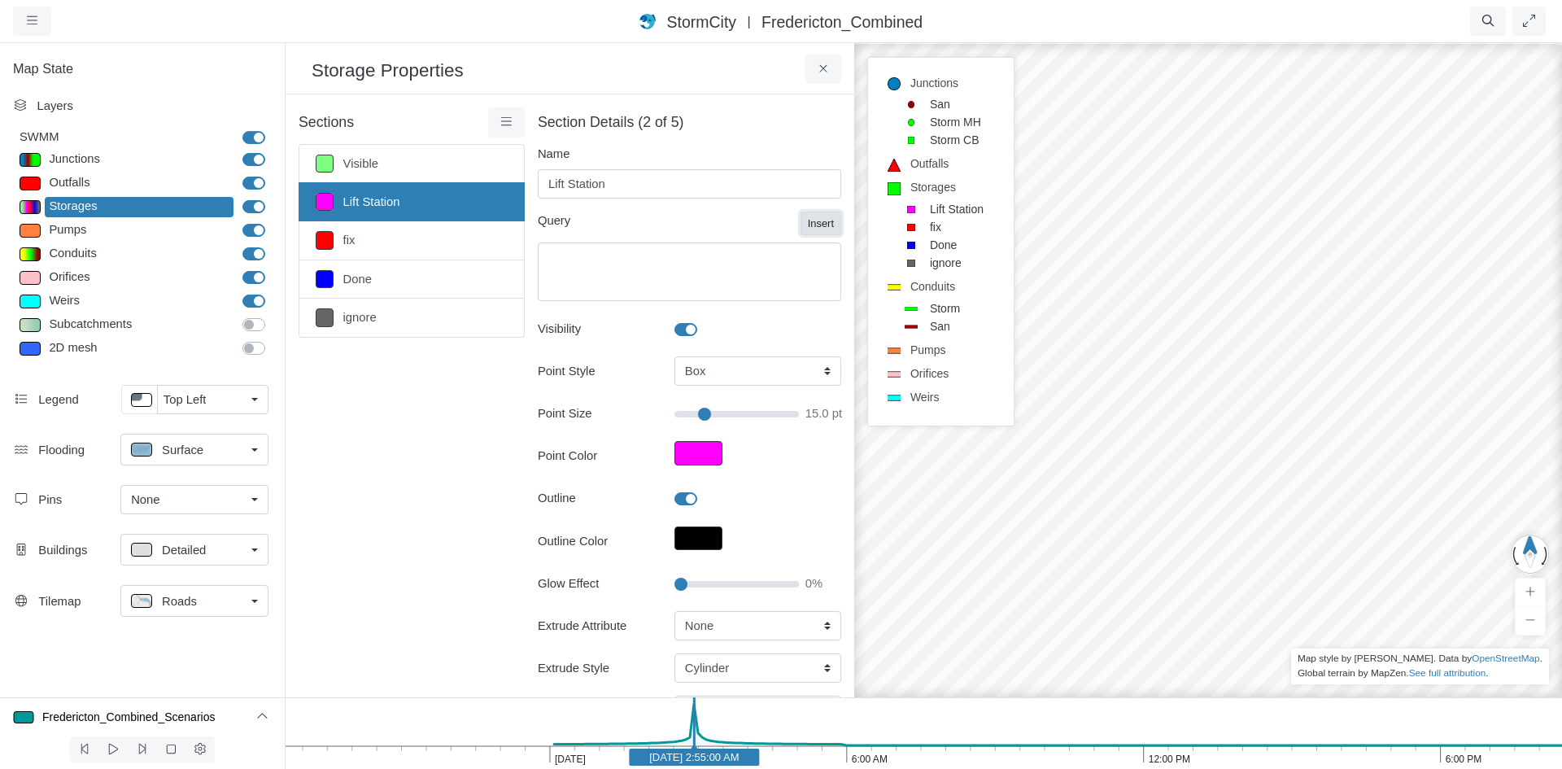
click at [813, 222] on button "Insert" at bounding box center [821, 224] width 41 height 24
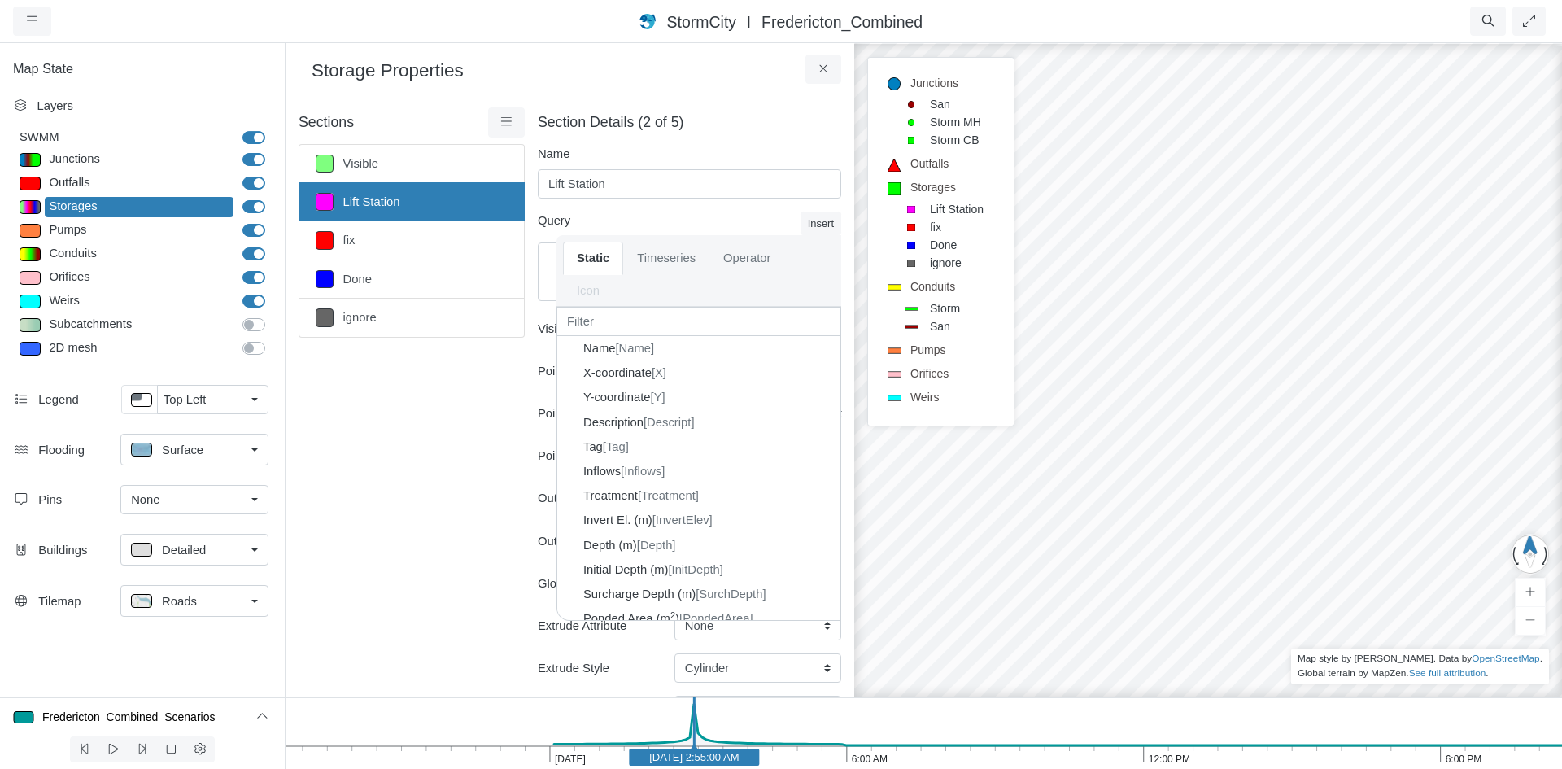
click at [641, 220] on div "Query Insert Static Timeseries Operator Icon Icon Style Regular Light Regular S…" at bounding box center [690, 256] width 312 height 89
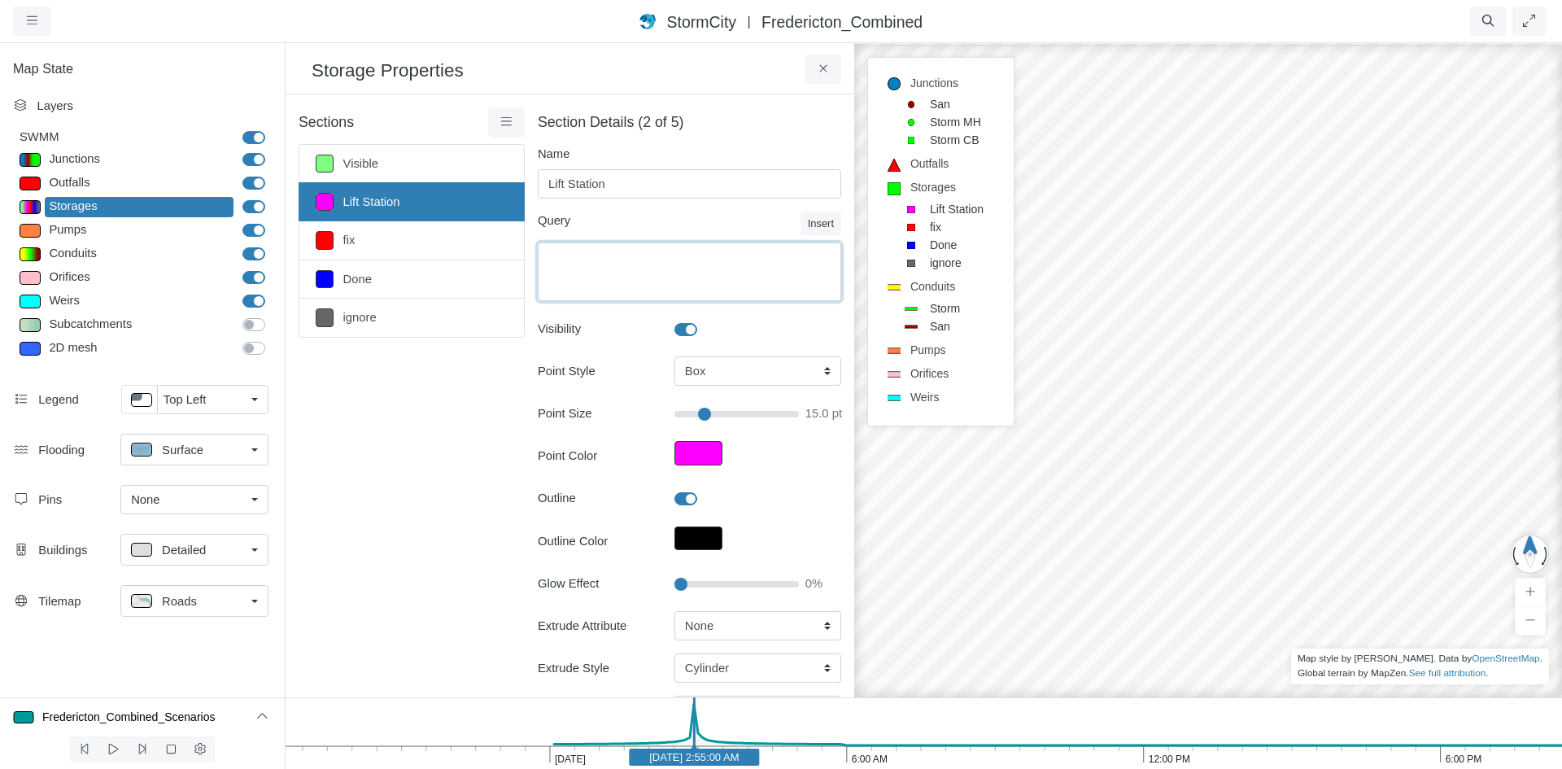
click at [629, 253] on textarea "Equation" at bounding box center [689, 271] width 303 height 59
click at [559, 263] on textarea "TAg =" at bounding box center [689, 271] width 303 height 59
click at [618, 263] on textarea "Tag =" at bounding box center [689, 271] width 303 height 59
click at [809, 221] on button "Insert" at bounding box center [821, 224] width 41 height 24
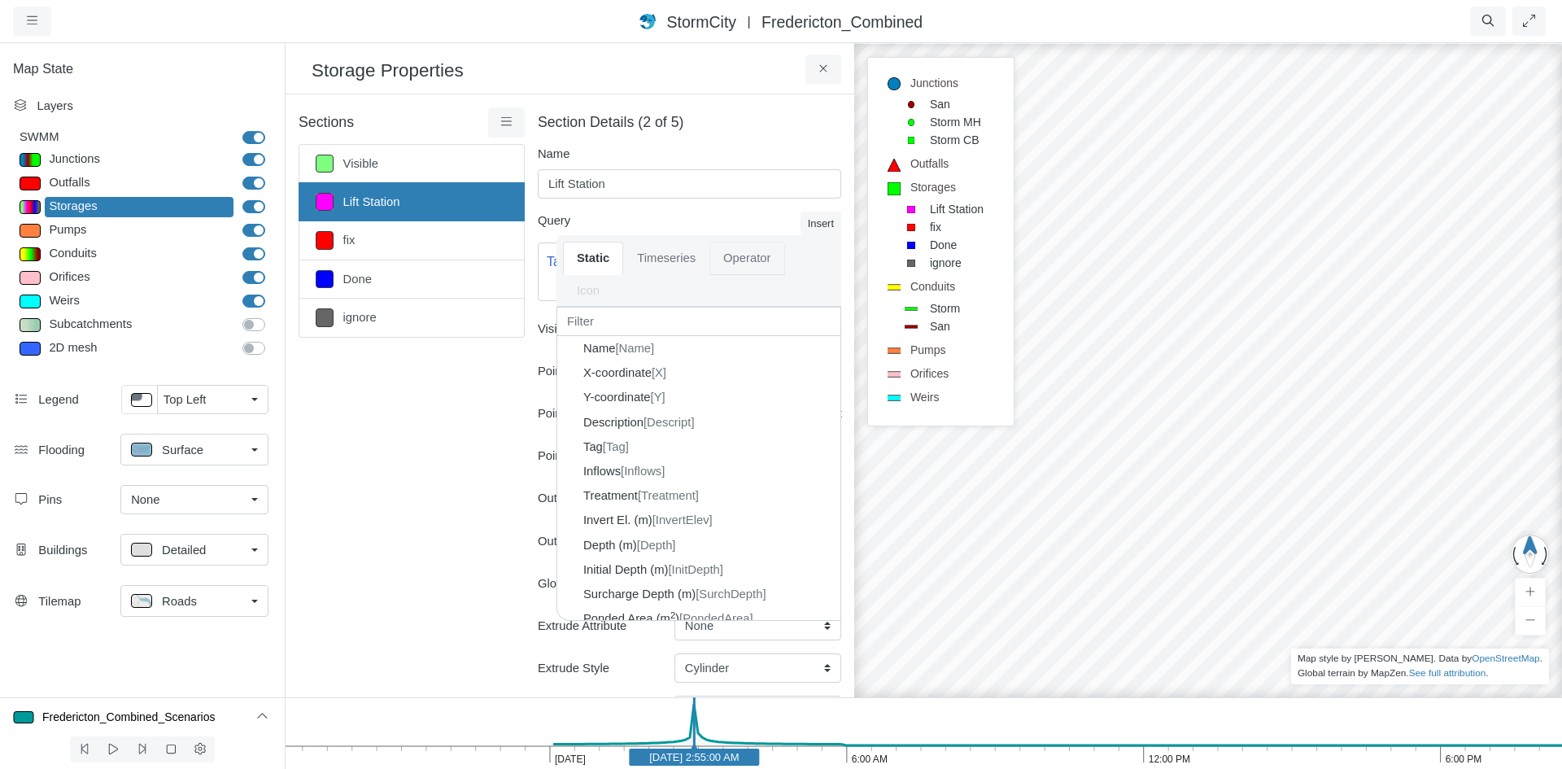
click at [724, 255] on link "Operator" at bounding box center [746, 258] width 75 height 33
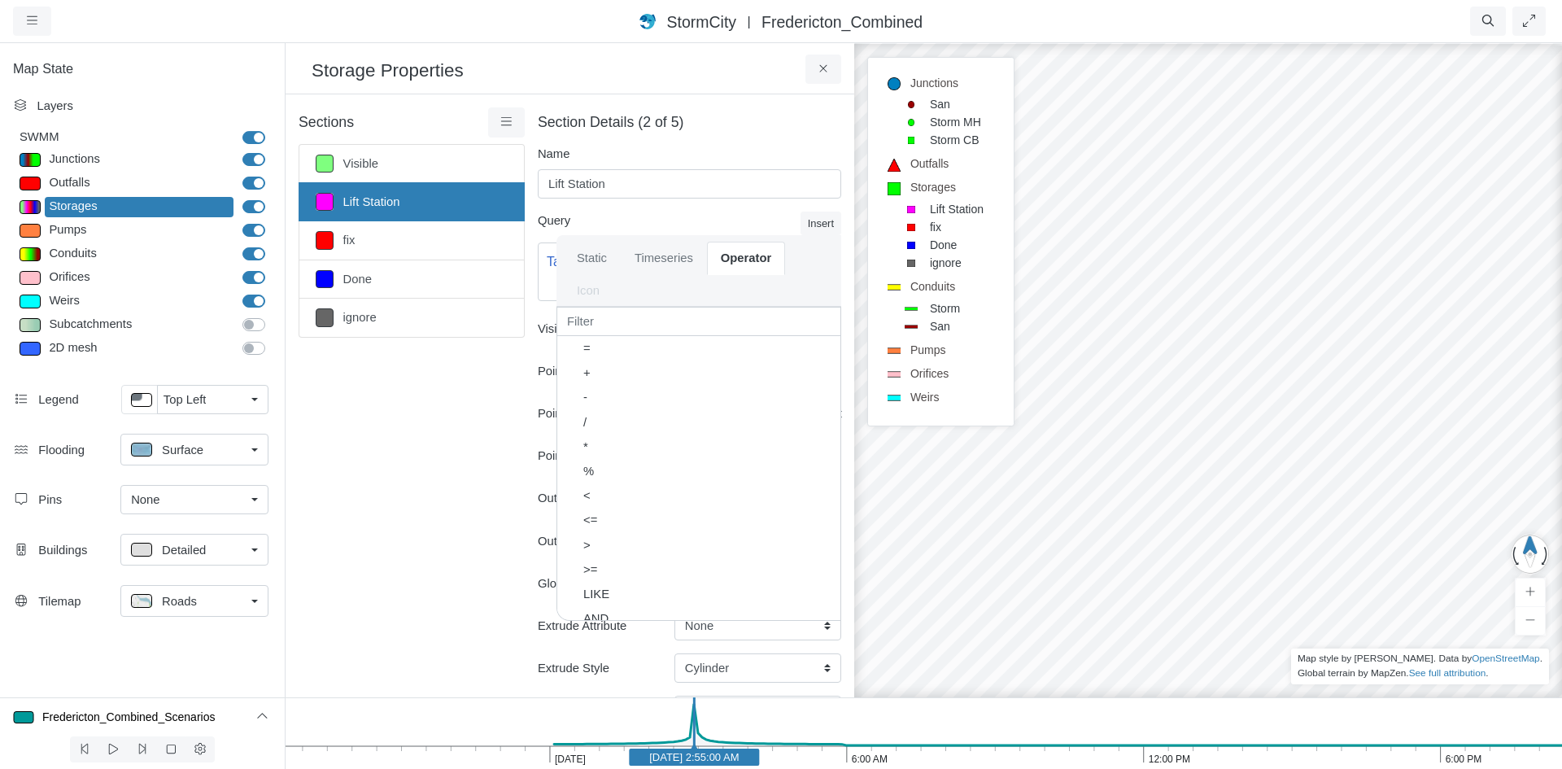
click at [674, 216] on div "Query Insert Static Timeseries Operator Icon Icon Style Regular Light Regular S…" at bounding box center [690, 256] width 312 height 89
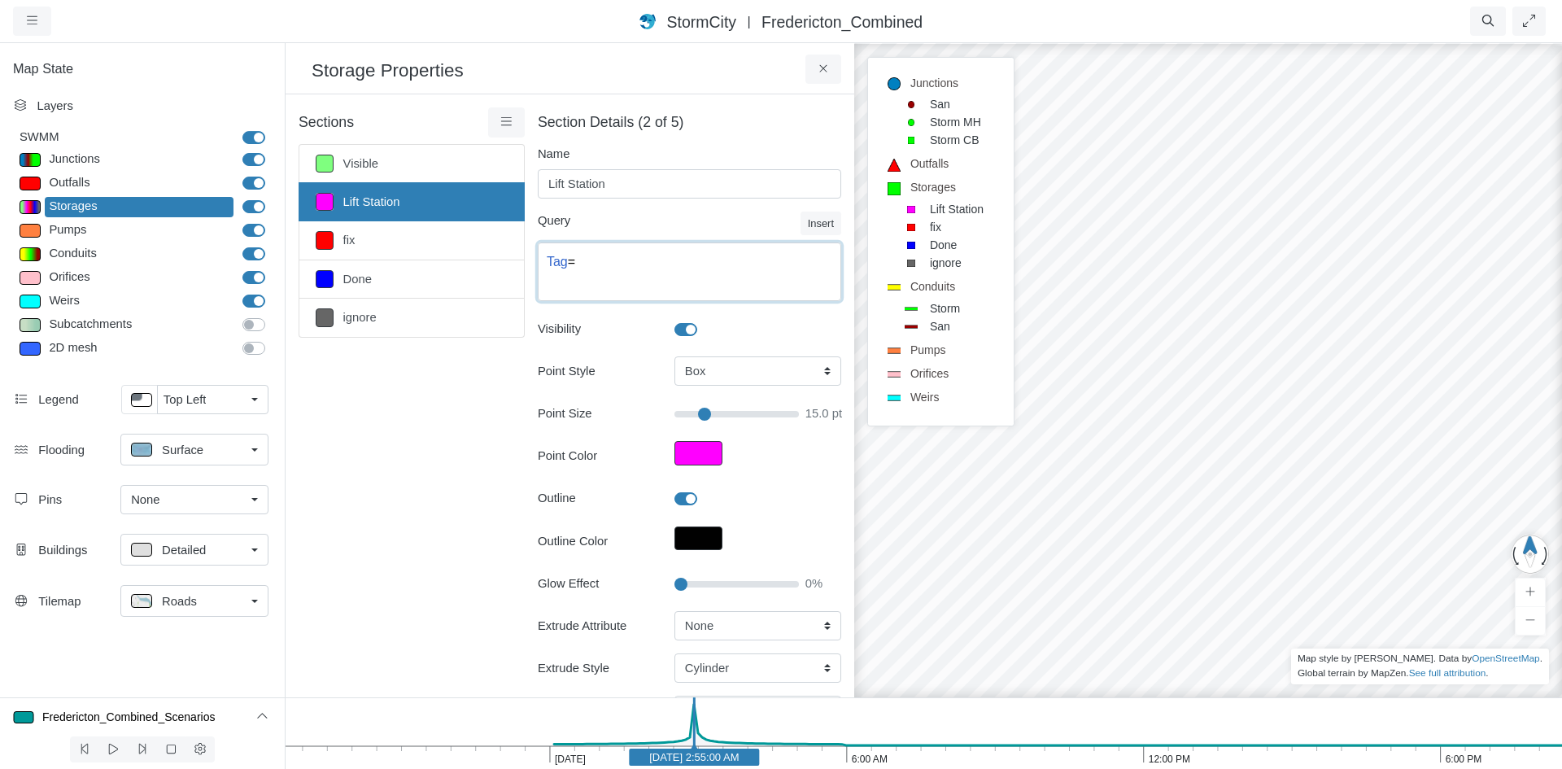
click at [636, 257] on textarea "Tag =" at bounding box center [689, 271] width 303 height 59
type textarea "Tag = LS"
click at [649, 222] on div "Name Lift Station Query Insert Static Timeseries Operator Icon Icon Style Regul…" at bounding box center [689, 244] width 303 height 199
type input "15"
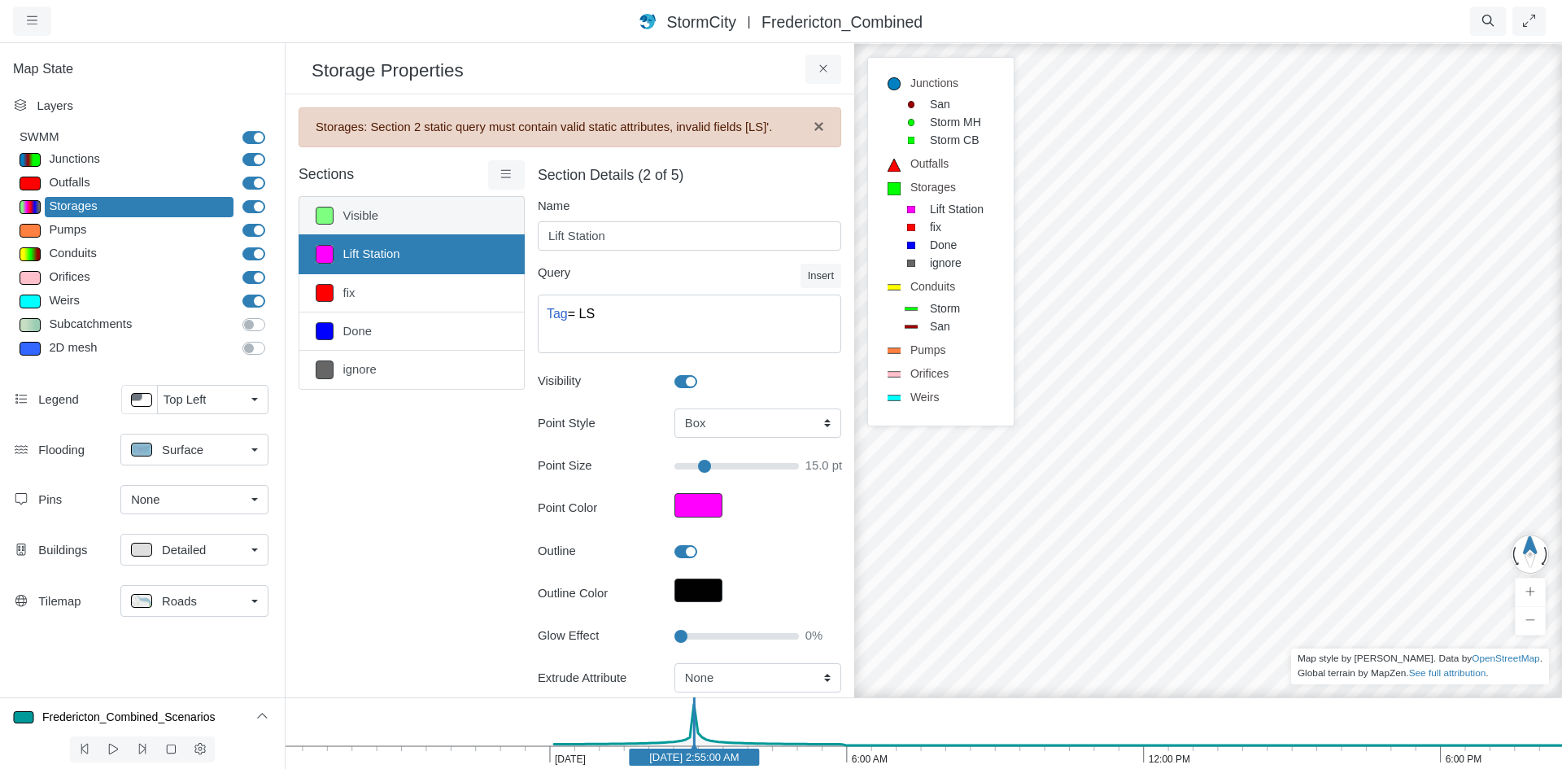
scroll to position [13, 0]
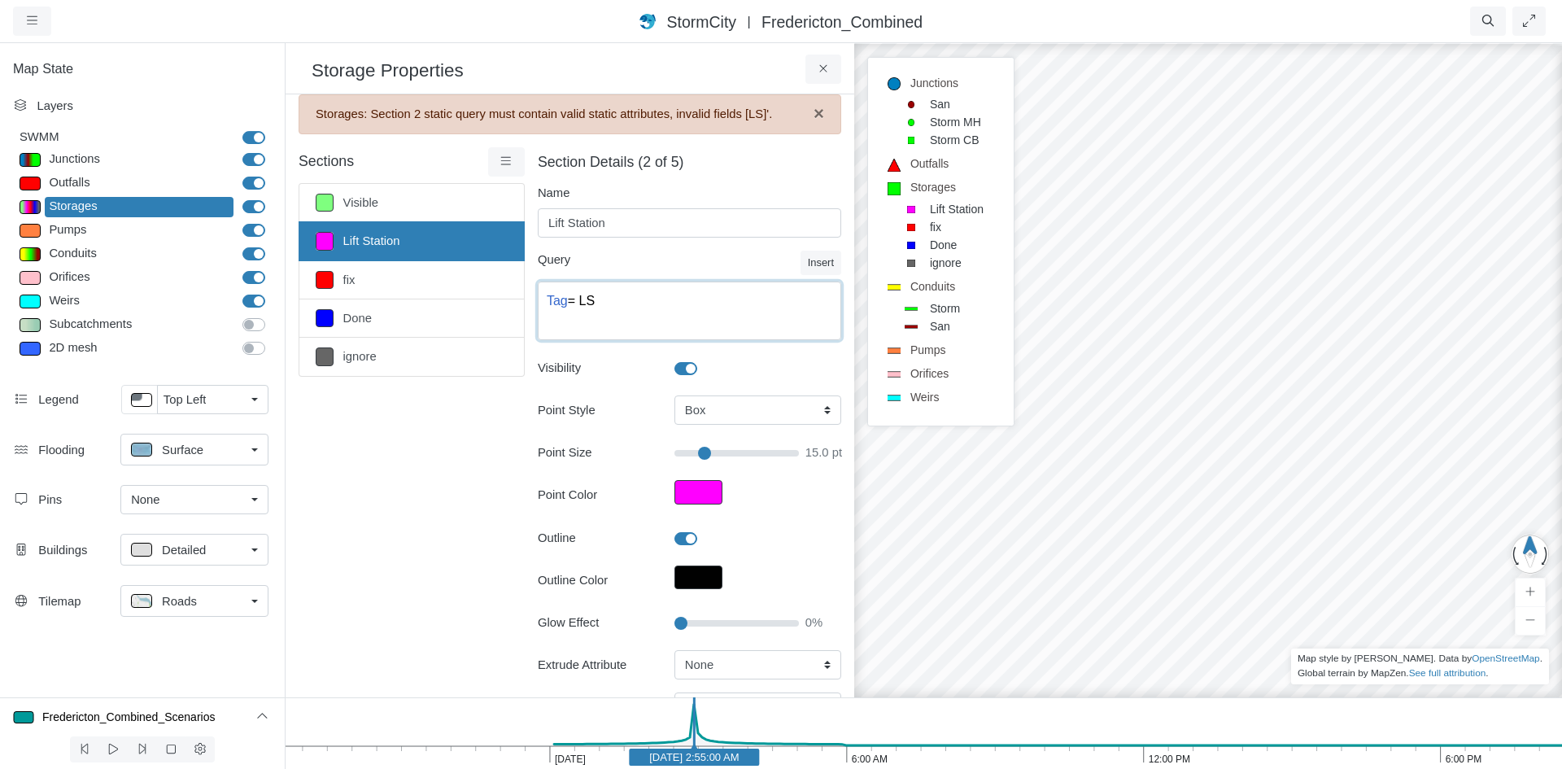
click at [603, 303] on textarea "Tag = LS" at bounding box center [689, 310] width 303 height 59
type textarea "Tag = 'LS'"
type input "15"
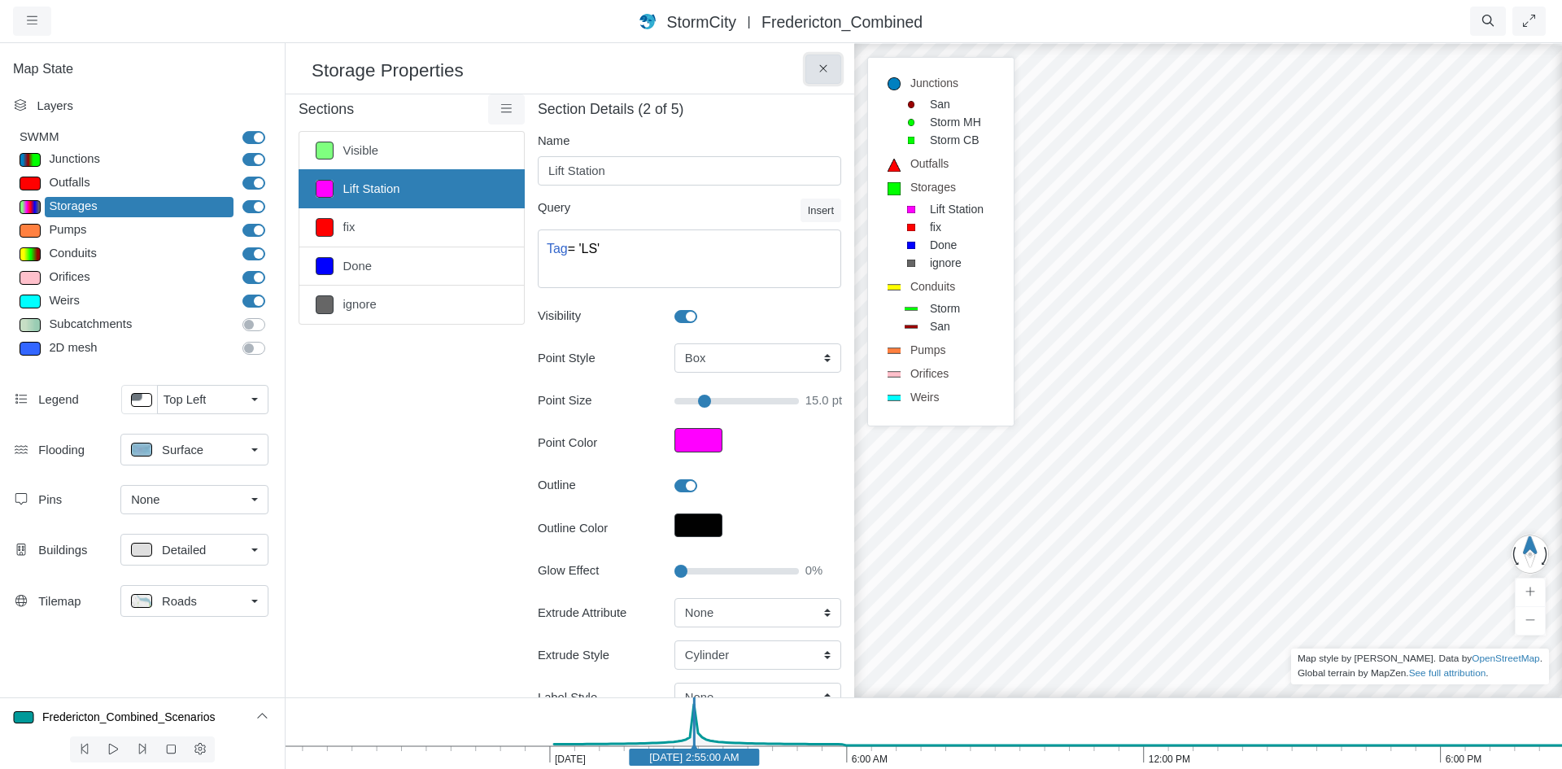
click at [817, 67] on icon at bounding box center [823, 69] width 15 height 12
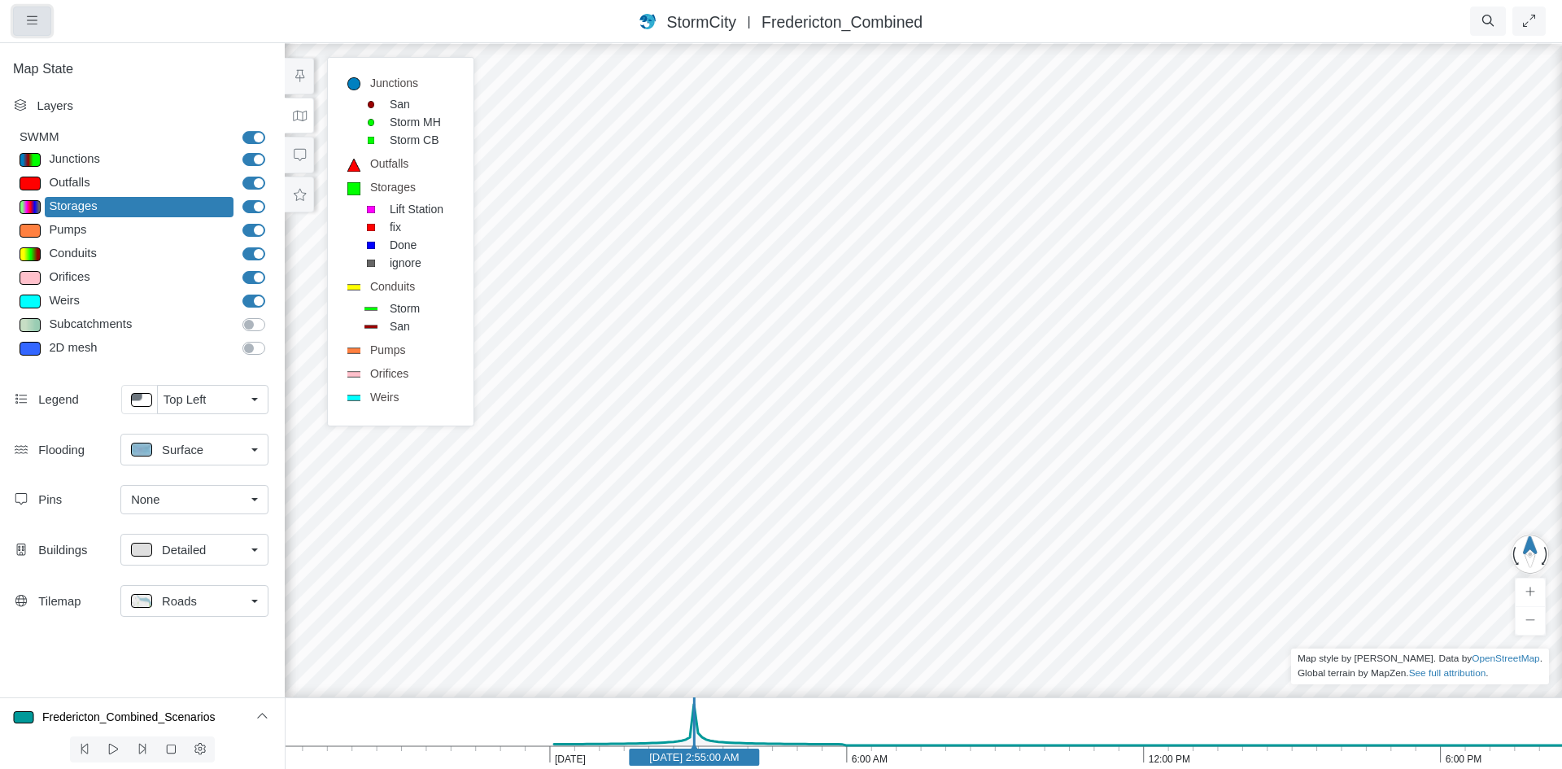
click at [42, 19] on button "button" at bounding box center [32, 21] width 38 height 29
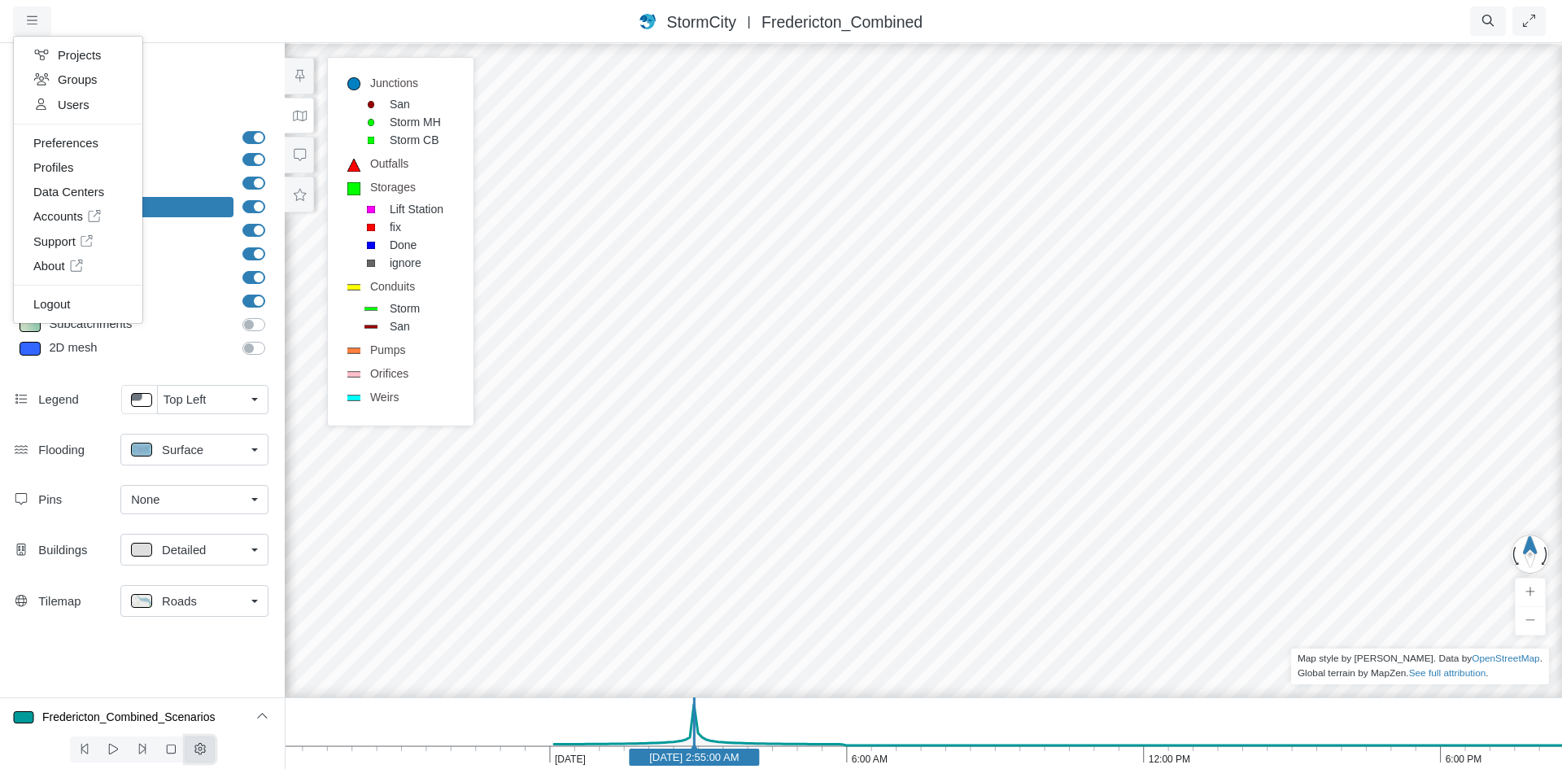
click at [207, 750] on icon at bounding box center [200, 749] width 15 height 12
click at [532, 6] on nav "Projects Groups Users Preferences Profiles Data Centers Accounts Support About …" at bounding box center [781, 21] width 1562 height 43
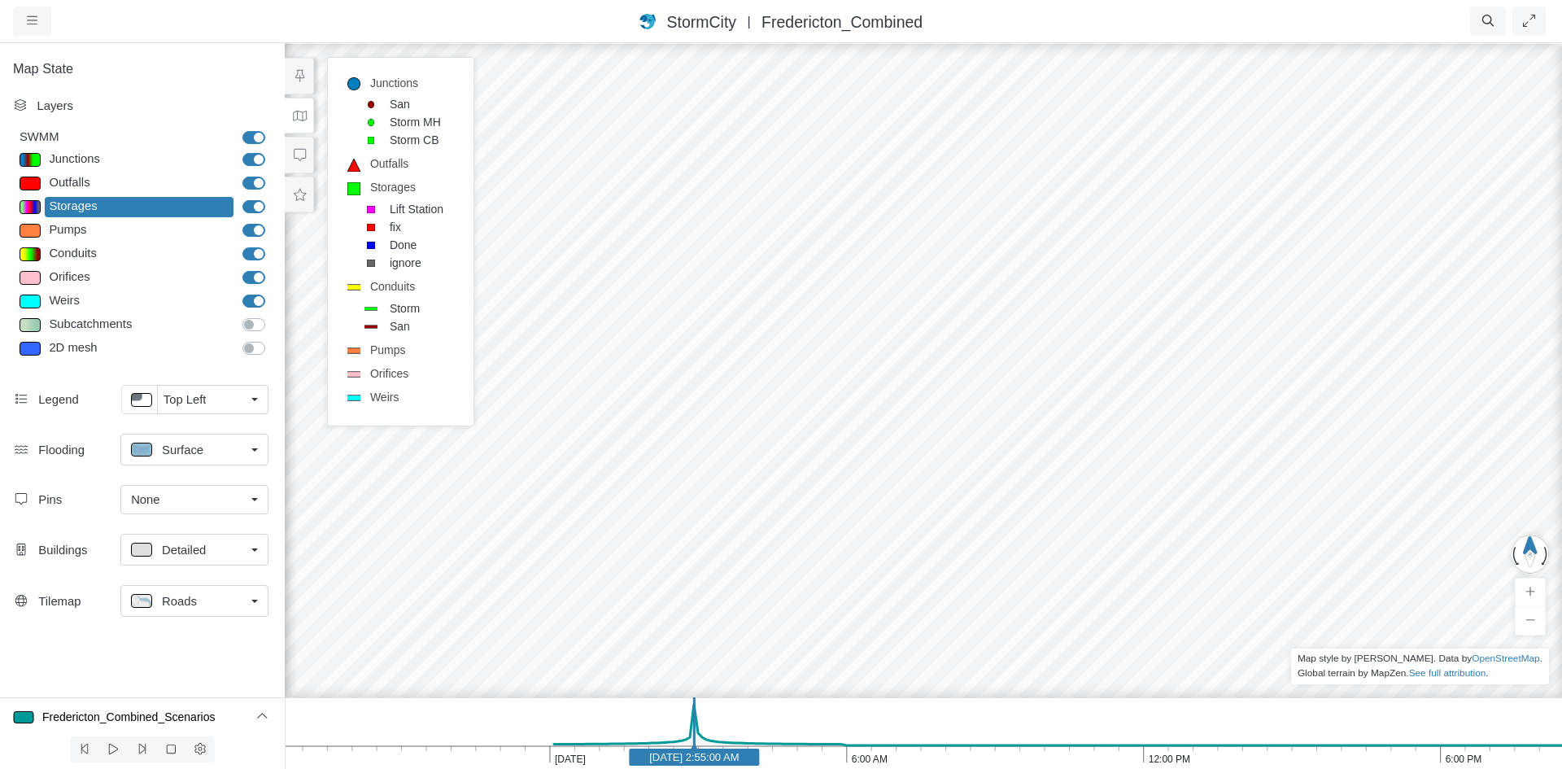
click at [1071, 445] on div at bounding box center [923, 404] width 1562 height 727
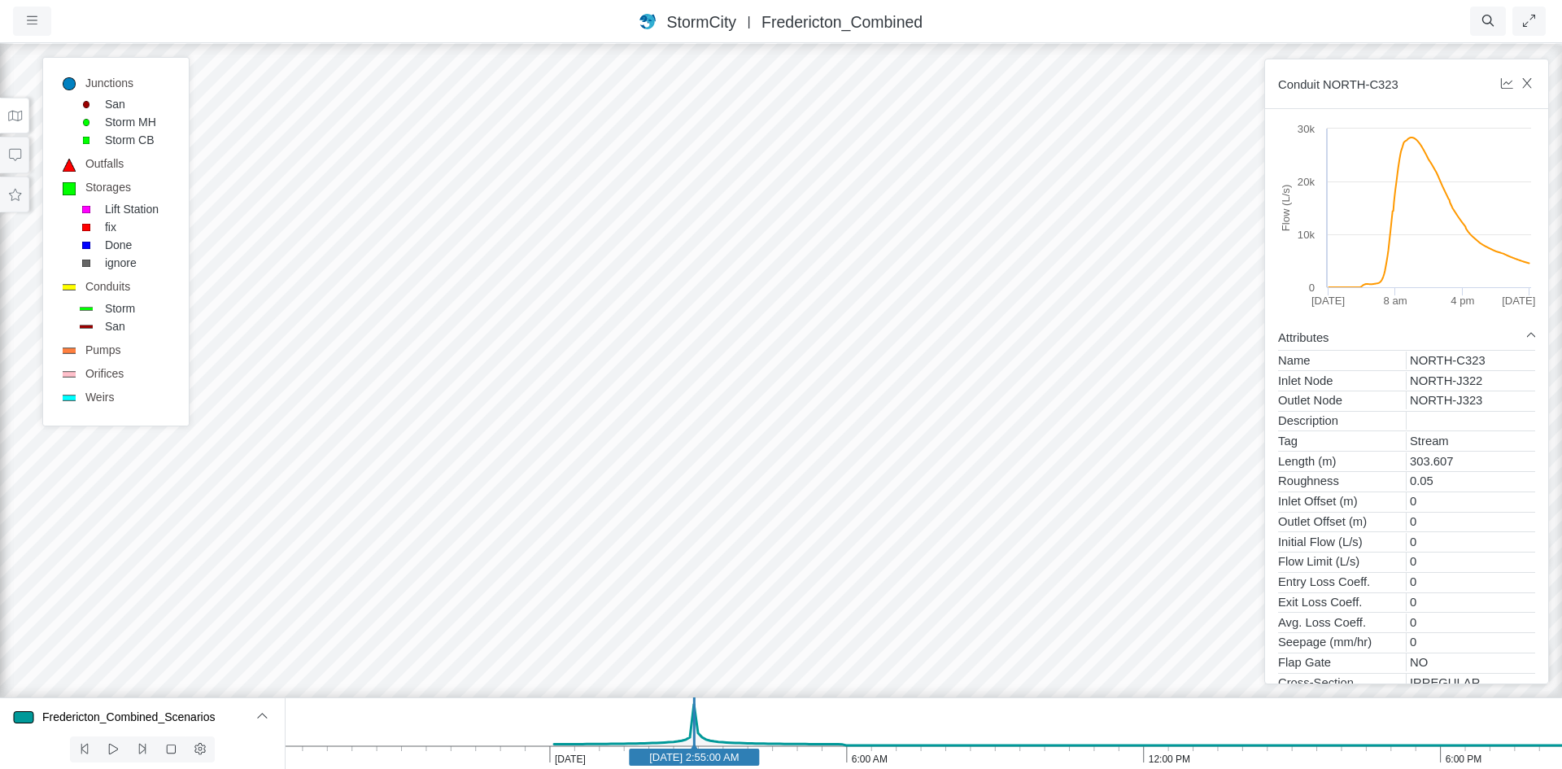
click at [812, 369] on div at bounding box center [781, 404] width 1562 height 727
click at [993, 393] on div at bounding box center [781, 404] width 1562 height 727
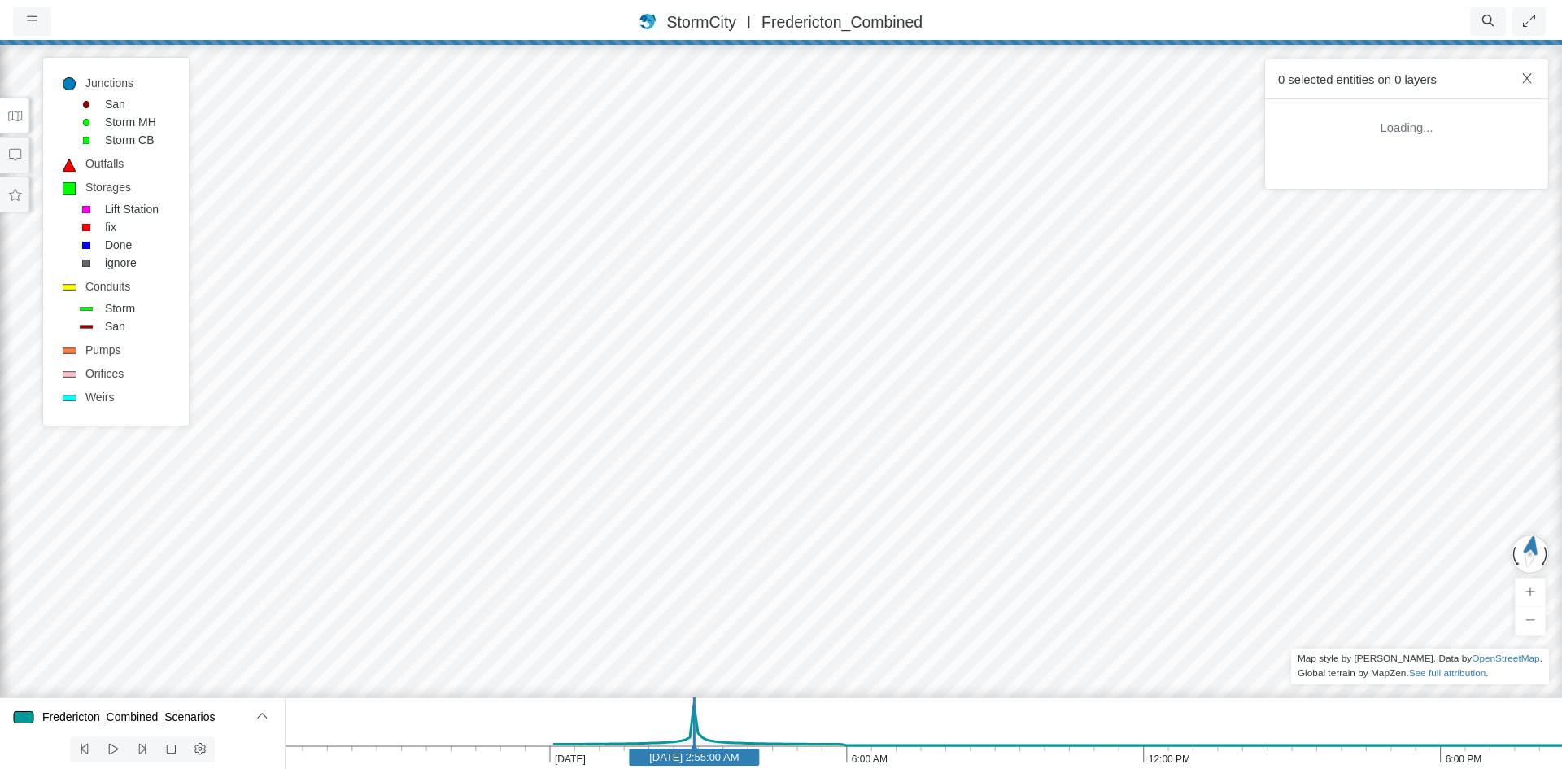
drag, startPoint x: 1110, startPoint y: 269, endPoint x: 980, endPoint y: 136, distance: 185.8
drag, startPoint x: 360, startPoint y: 515, endPoint x: 575, endPoint y: 509, distance: 214.8
click at [575, 509] on div at bounding box center [781, 404] width 1562 height 727
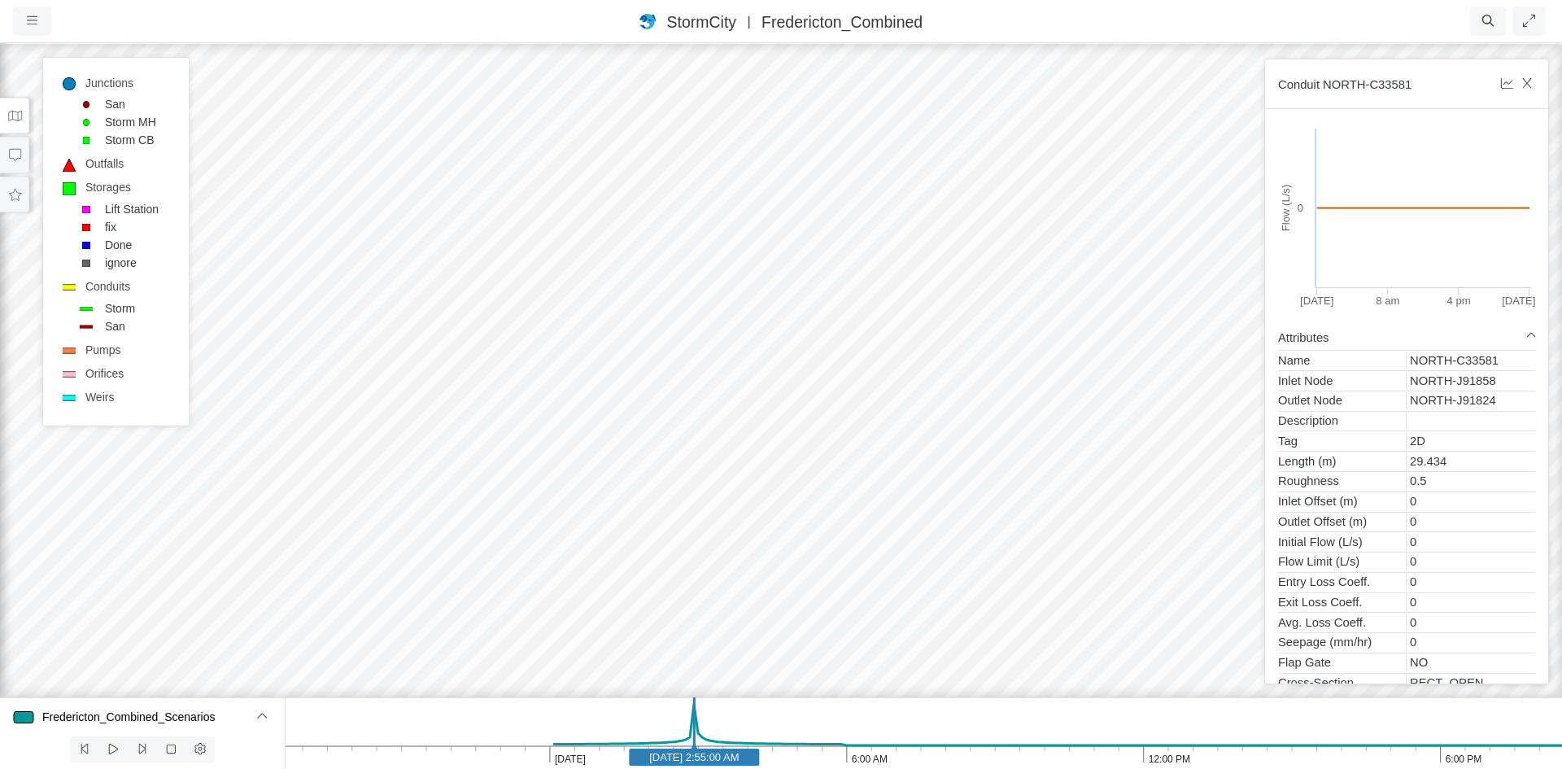
drag, startPoint x: 386, startPoint y: 484, endPoint x: 718, endPoint y: 468, distance: 332.3
click at [718, 468] on div at bounding box center [781, 404] width 1562 height 727
drag, startPoint x: 826, startPoint y: 551, endPoint x: 1012, endPoint y: 543, distance: 186.4
click at [835, 520] on div at bounding box center [781, 404] width 1562 height 727
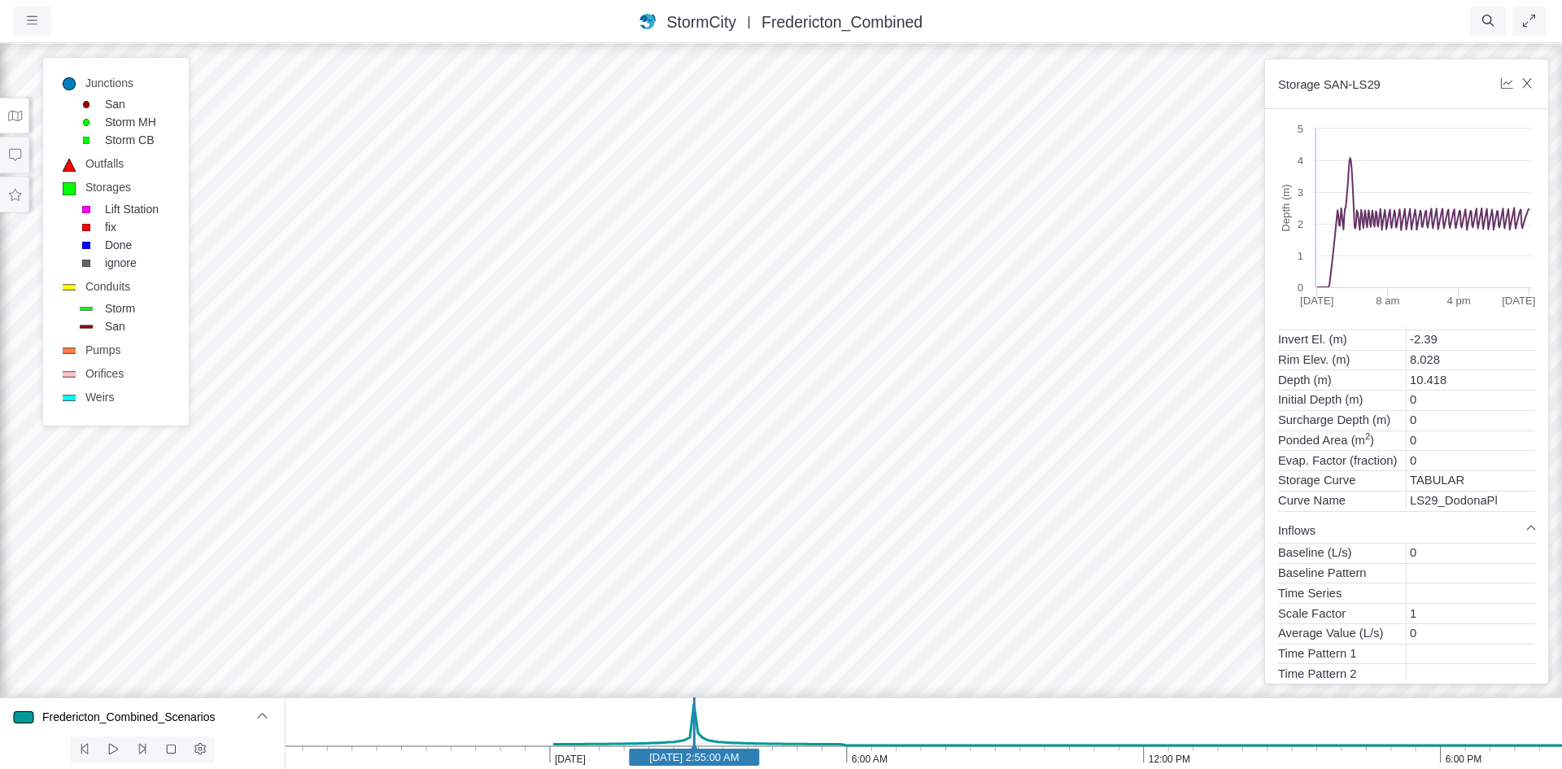
scroll to position [163, 0]
click at [1494, 495] on div "LS29_DodonaPl" at bounding box center [1471, 500] width 129 height 18
click at [1464, 496] on div "LS29_DodonaPl" at bounding box center [1471, 500] width 129 height 18
click at [1522, 526] on link "Inflows" at bounding box center [1406, 532] width 257 height 22
click at [1472, 502] on div "LS29_DodonaPl" at bounding box center [1471, 500] width 129 height 18
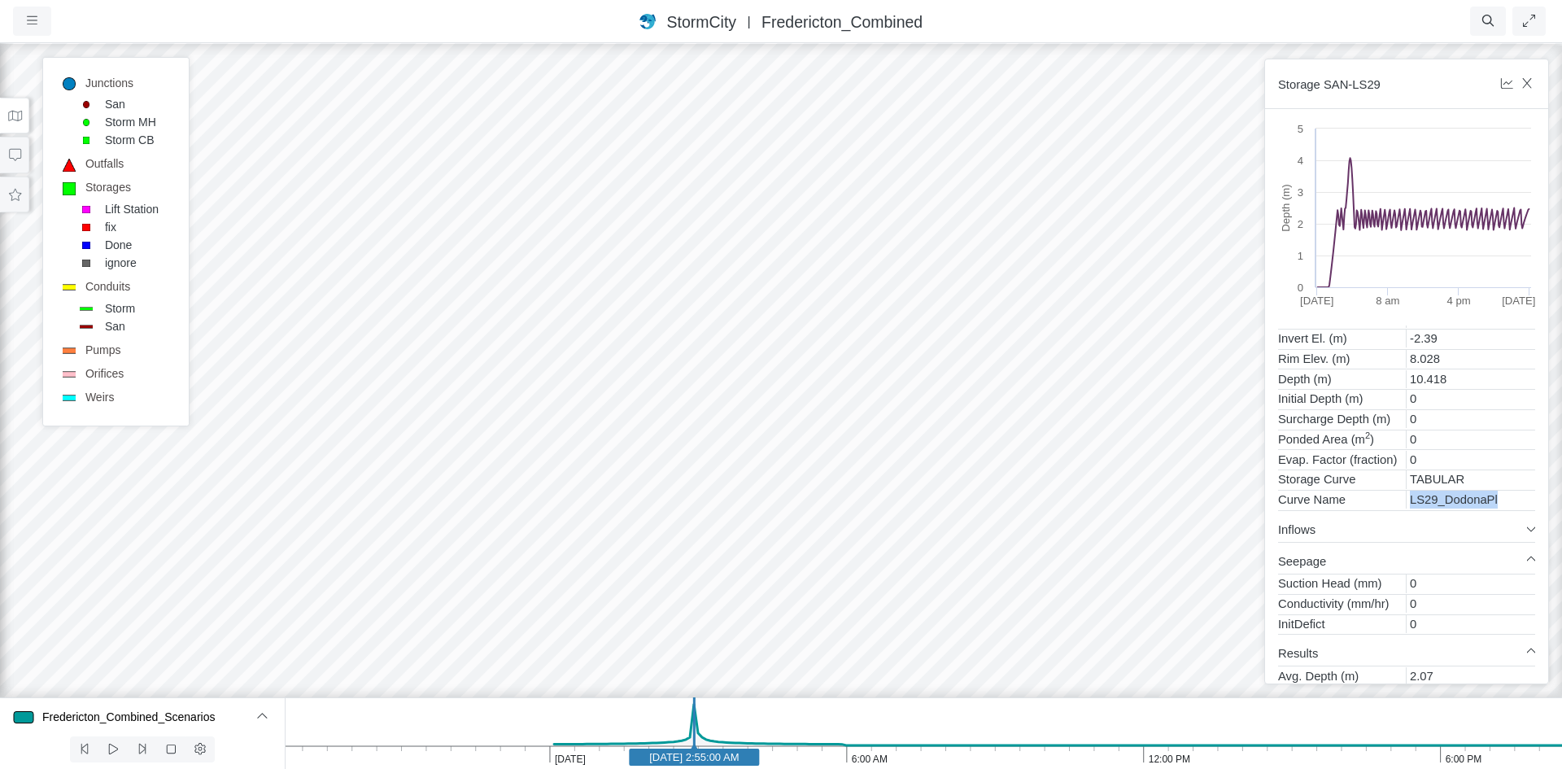
click at [1457, 501] on div "LS29_DodonaPl" at bounding box center [1471, 500] width 129 height 18
drag, startPoint x: 993, startPoint y: 521, endPoint x: 679, endPoint y: 547, distance: 314.3
click at [679, 547] on div at bounding box center [781, 404] width 1562 height 727
drag, startPoint x: 910, startPoint y: 486, endPoint x: 423, endPoint y: 614, distance: 503.2
click at [416, 618] on div at bounding box center [781, 404] width 1562 height 727
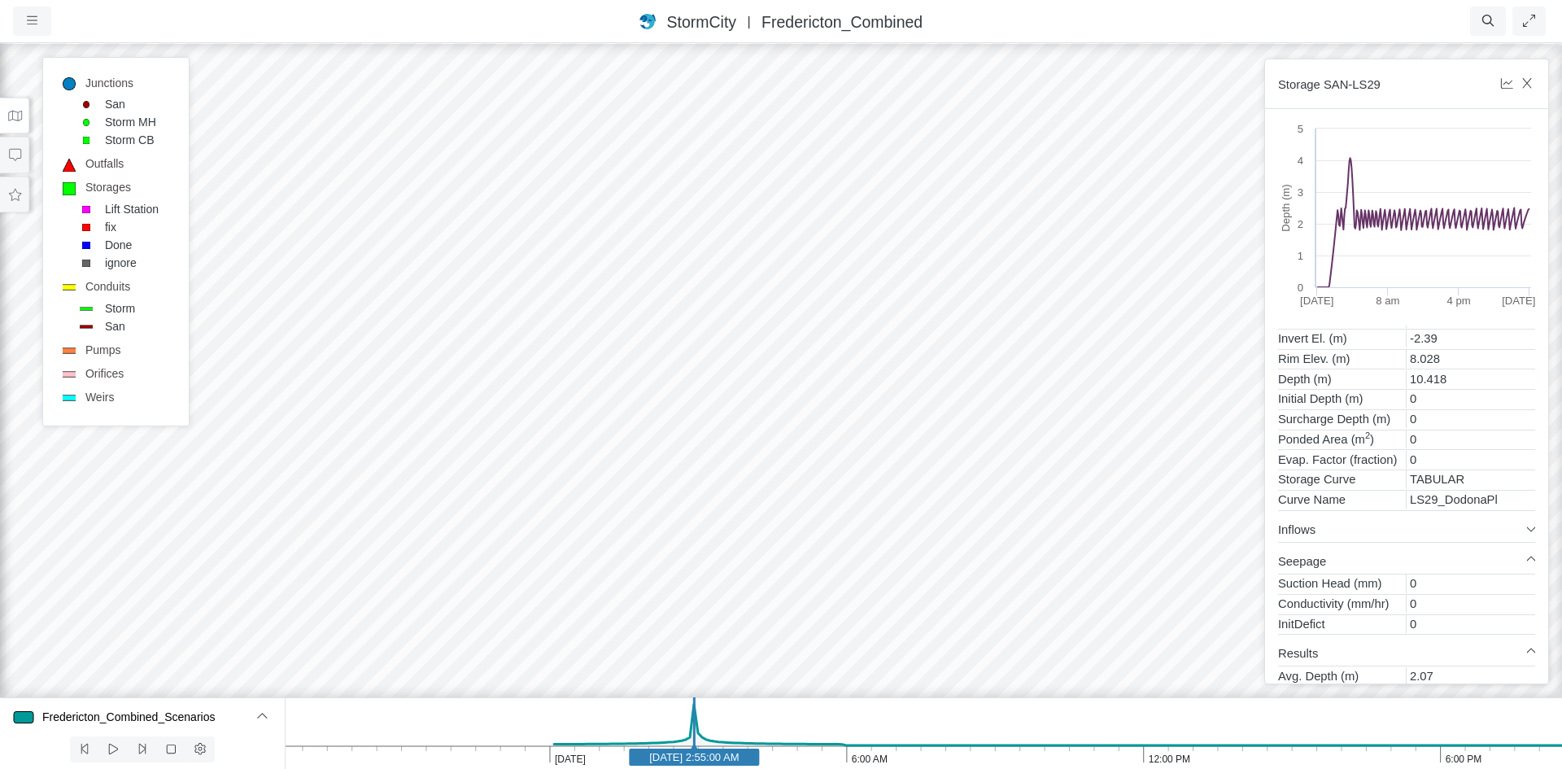
drag, startPoint x: 795, startPoint y: 283, endPoint x: 567, endPoint y: 202, distance: 241.9
drag, startPoint x: 813, startPoint y: 314, endPoint x: 817, endPoint y: 400, distance: 86.3
click at [817, 400] on div at bounding box center [781, 404] width 1562 height 727
drag, startPoint x: 811, startPoint y: 396, endPoint x: 795, endPoint y: 317, distance: 80.6
click at [770, 366] on div at bounding box center [781, 404] width 1562 height 727
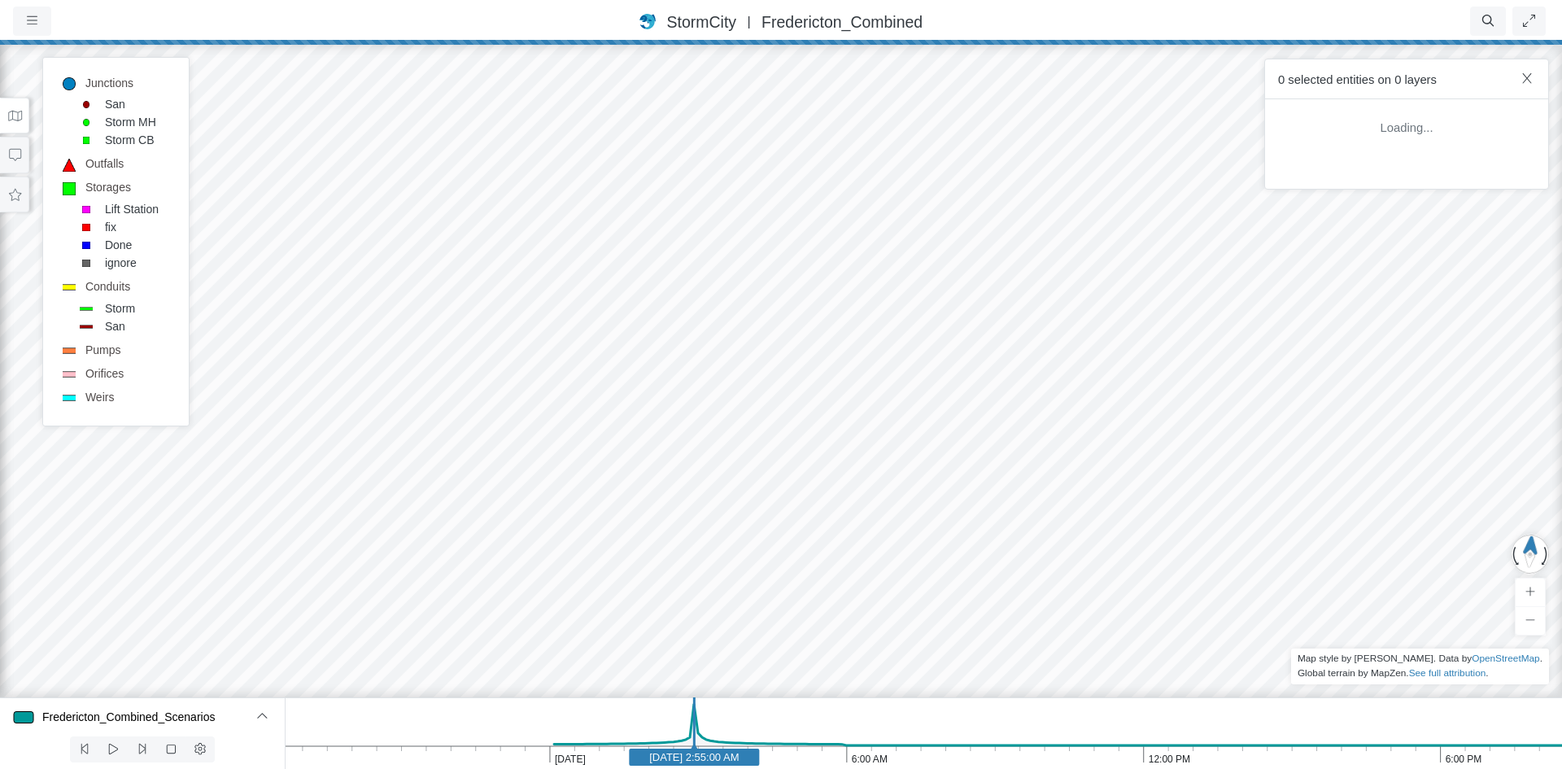
scroll to position [0, 0]
drag, startPoint x: 880, startPoint y: 529, endPoint x: 438, endPoint y: 611, distance: 450.1
click at [438, 611] on div at bounding box center [781, 404] width 1562 height 727
drag, startPoint x: 697, startPoint y: 537, endPoint x: 1144, endPoint y: 413, distance: 463.4
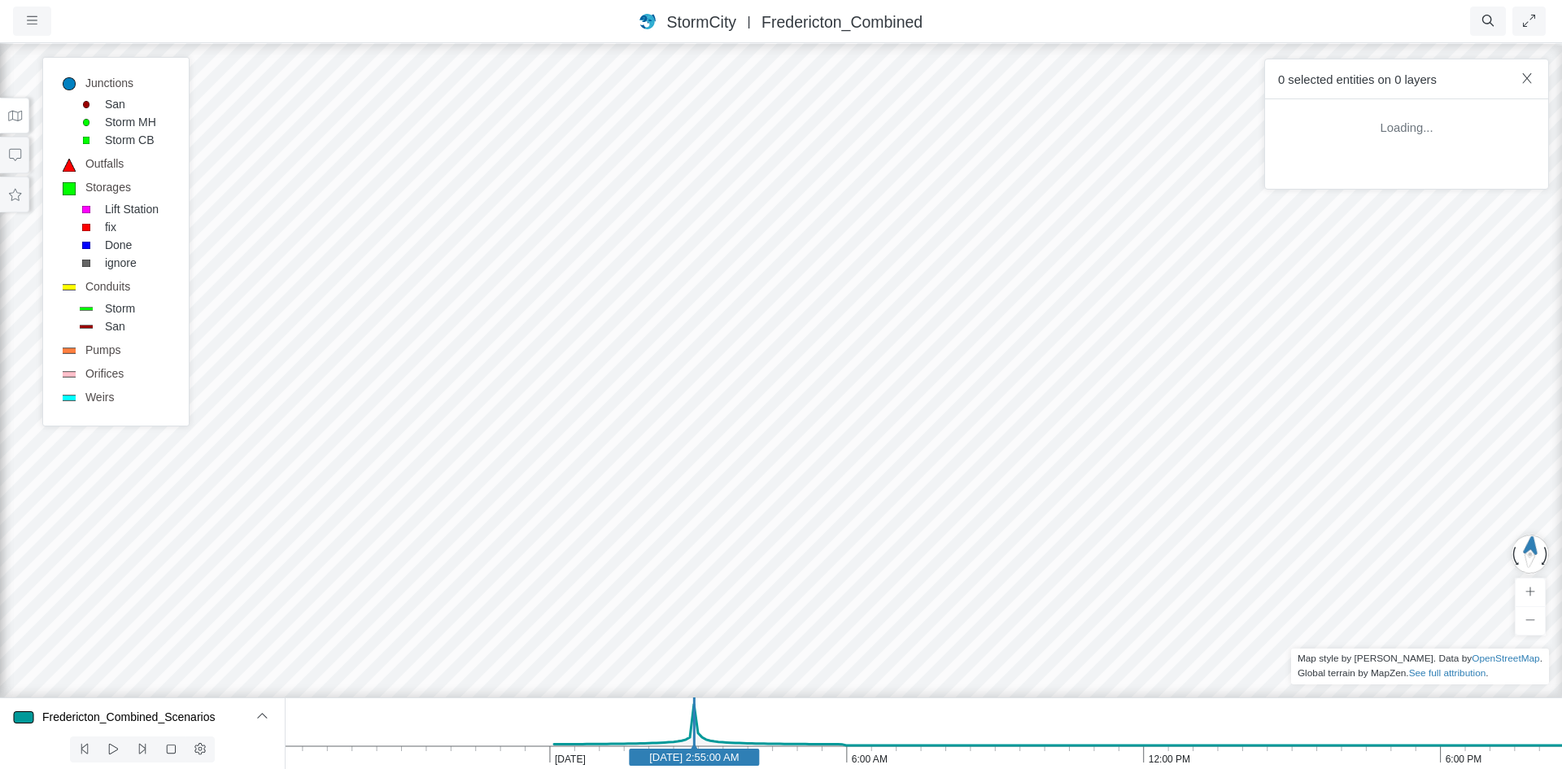
drag, startPoint x: 1304, startPoint y: 387, endPoint x: 517, endPoint y: 626, distance: 822.8
click at [517, 625] on div at bounding box center [781, 404] width 1562 height 727
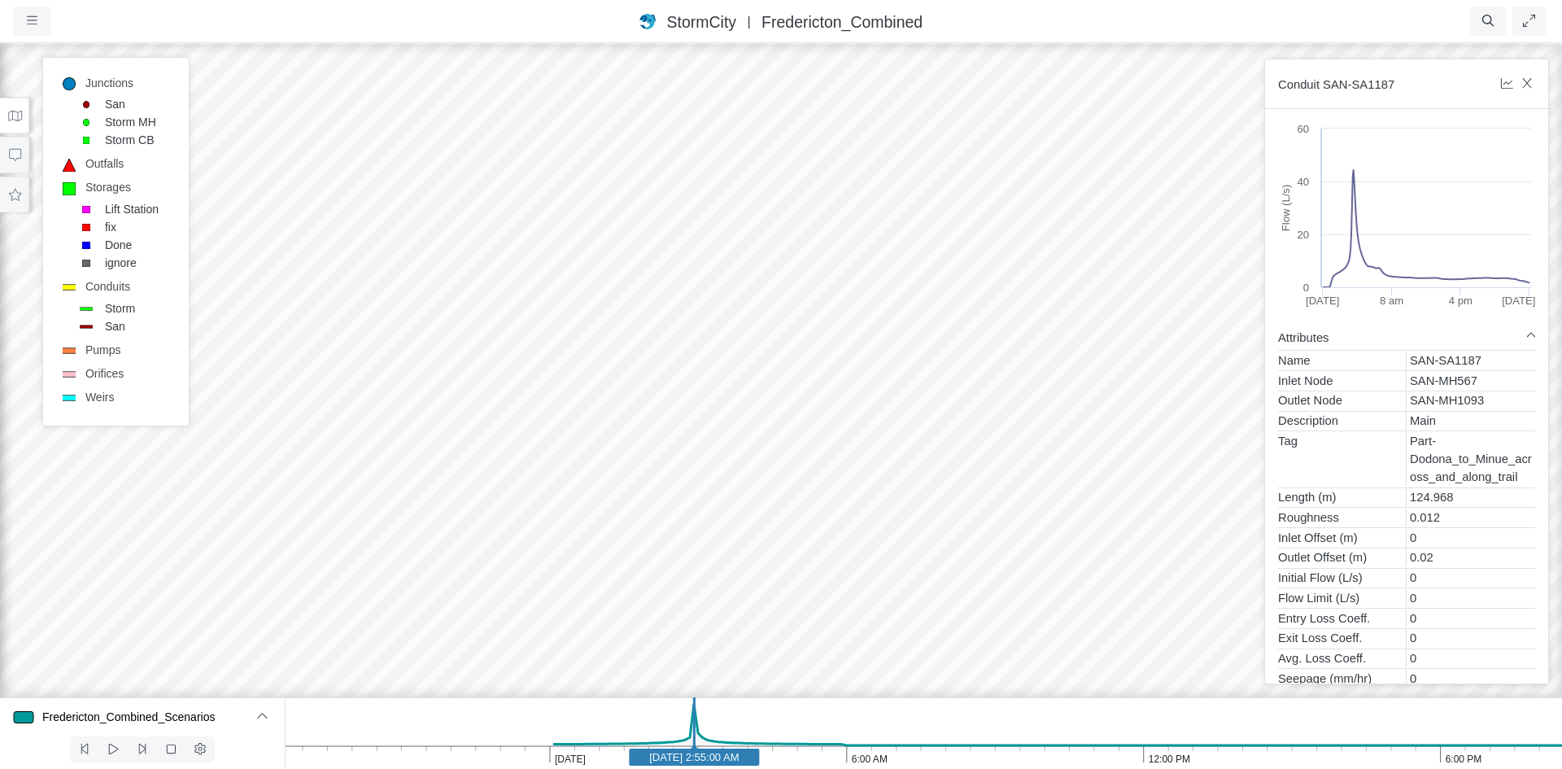
drag, startPoint x: 822, startPoint y: 412, endPoint x: 478, endPoint y: 618, distance: 401.7
click at [478, 618] on div at bounding box center [781, 404] width 1562 height 727
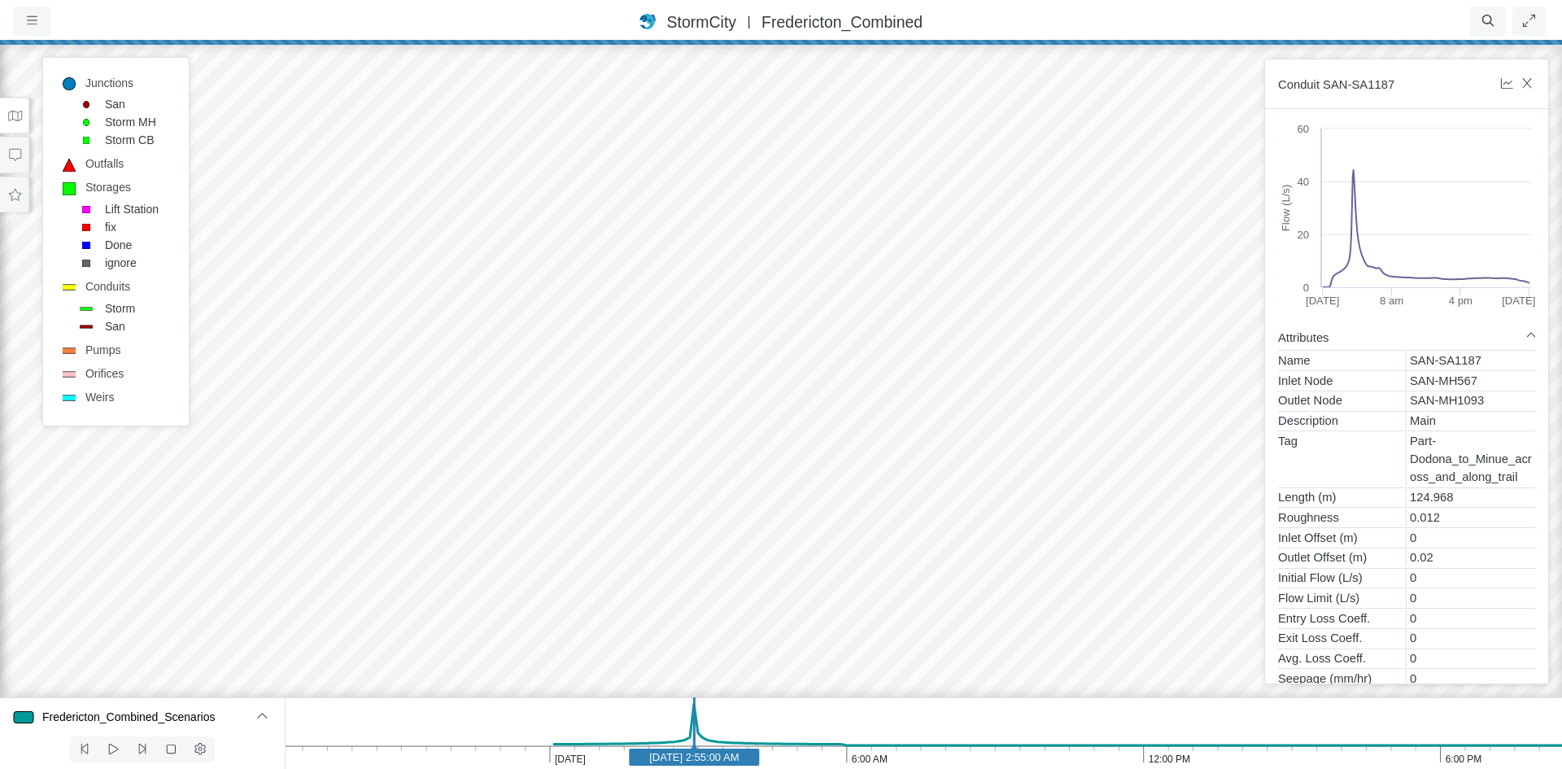
drag, startPoint x: 582, startPoint y: 626, endPoint x: 558, endPoint y: 570, distance: 60.5
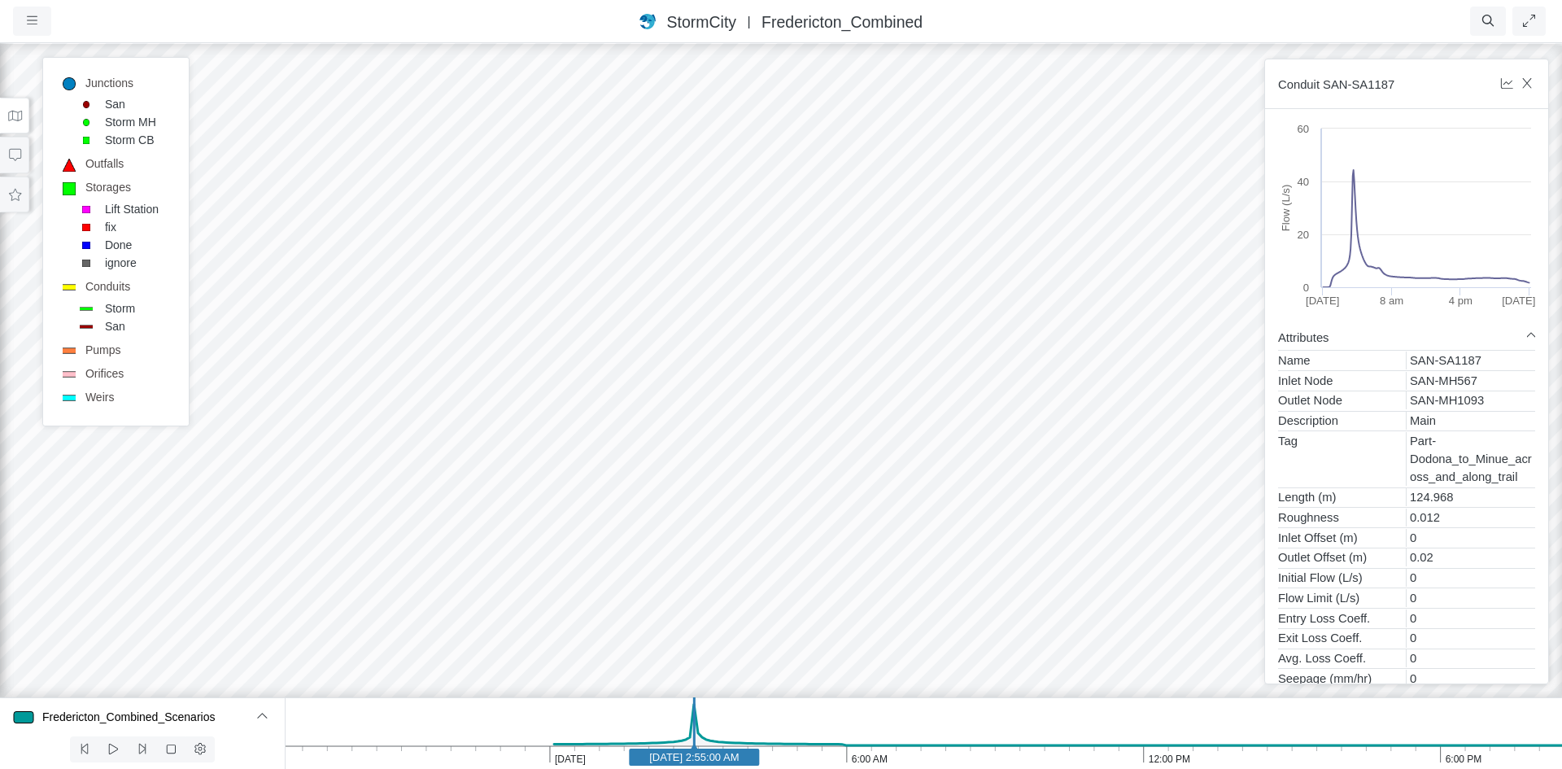
drag, startPoint x: 461, startPoint y: 613, endPoint x: 1102, endPoint y: 515, distance: 647.7
click at [1102, 515] on div at bounding box center [781, 404] width 1562 height 727
drag, startPoint x: 326, startPoint y: 596, endPoint x: 772, endPoint y: 551, distance: 448.1
click at [772, 551] on div at bounding box center [781, 404] width 1562 height 727
drag, startPoint x: 696, startPoint y: 545, endPoint x: 682, endPoint y: 599, distance: 55.4
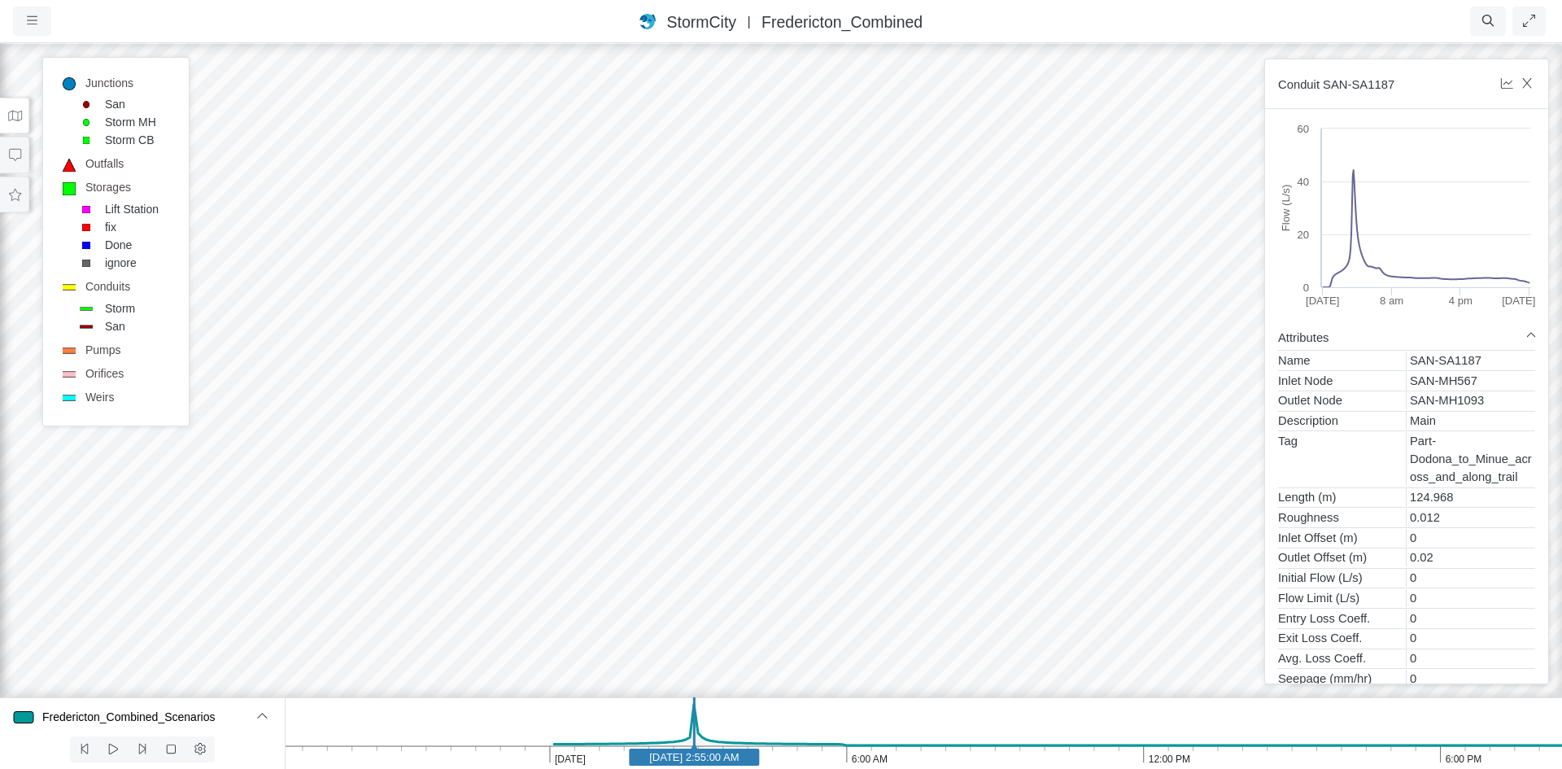
drag, startPoint x: 504, startPoint y: 579, endPoint x: 1010, endPoint y: 530, distance: 509.2
click at [1102, 529] on div at bounding box center [781, 404] width 1562 height 727
drag, startPoint x: 426, startPoint y: 548, endPoint x: 751, endPoint y: 508, distance: 327.0
click at [757, 514] on div at bounding box center [781, 404] width 1562 height 727
drag, startPoint x: 684, startPoint y: 405, endPoint x: 578, endPoint y: 386, distance: 107.4
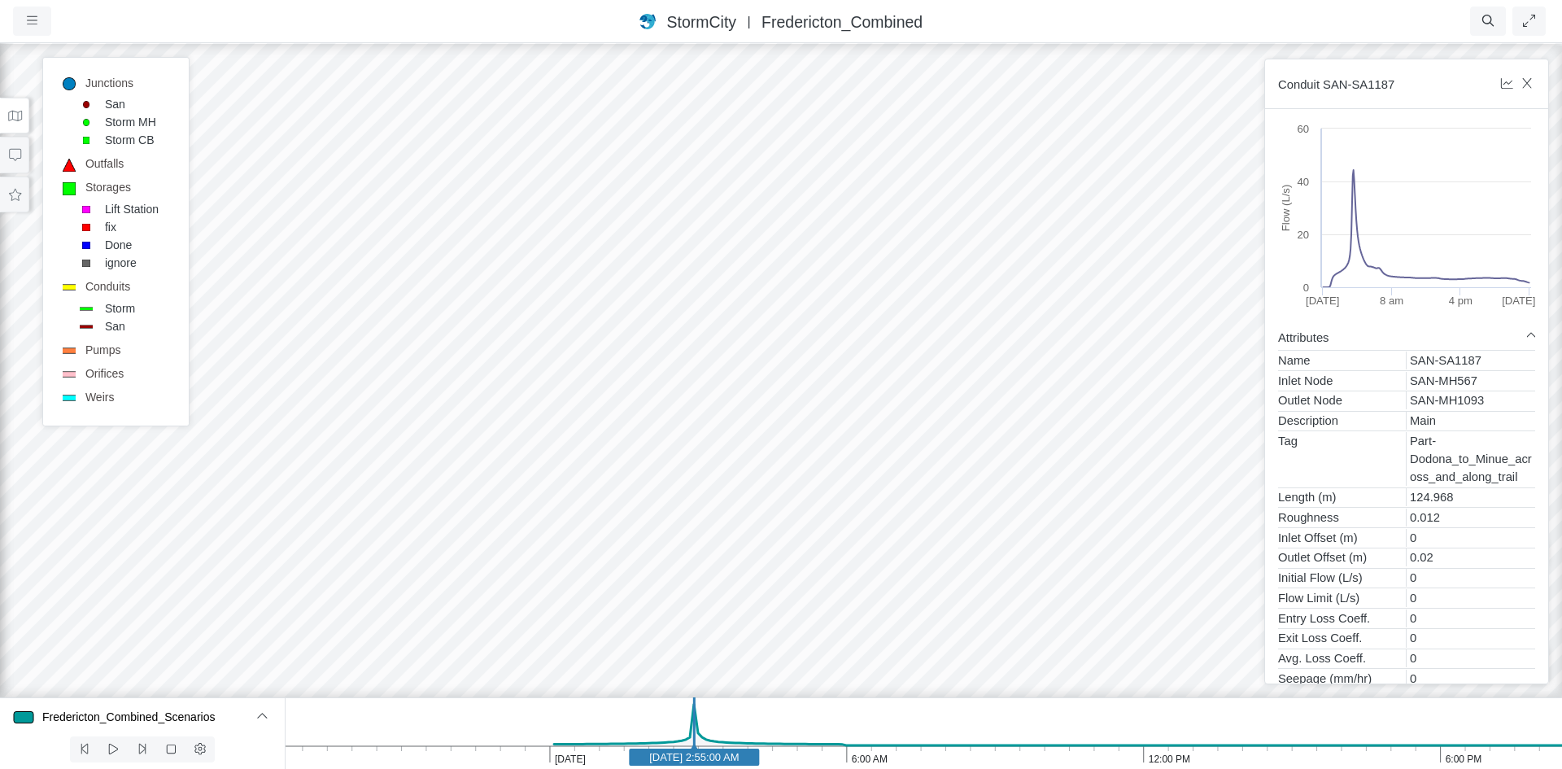
click at [460, 479] on div at bounding box center [781, 404] width 1562 height 727
drag, startPoint x: 478, startPoint y: 387, endPoint x: 622, endPoint y: 307, distance: 164.3
click at [621, 307] on div at bounding box center [781, 404] width 1562 height 727
drag, startPoint x: 596, startPoint y: 417, endPoint x: 657, endPoint y: 596, distance: 188.6
click at [647, 594] on div at bounding box center [781, 404] width 1562 height 727
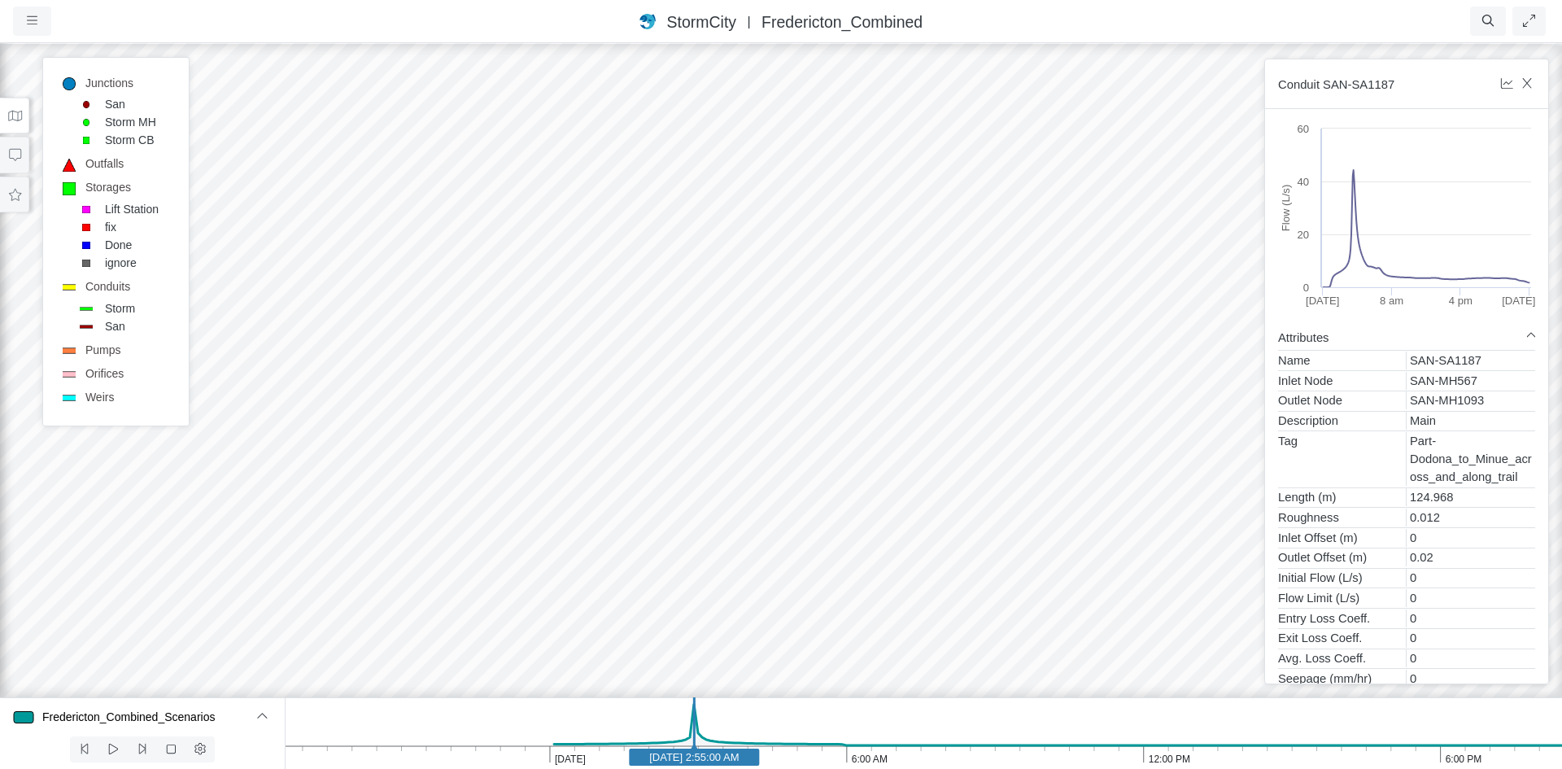
drag, startPoint x: 626, startPoint y: 615, endPoint x: 1332, endPoint y: 25, distance: 919.4
click at [905, 460] on div at bounding box center [781, 404] width 1562 height 727
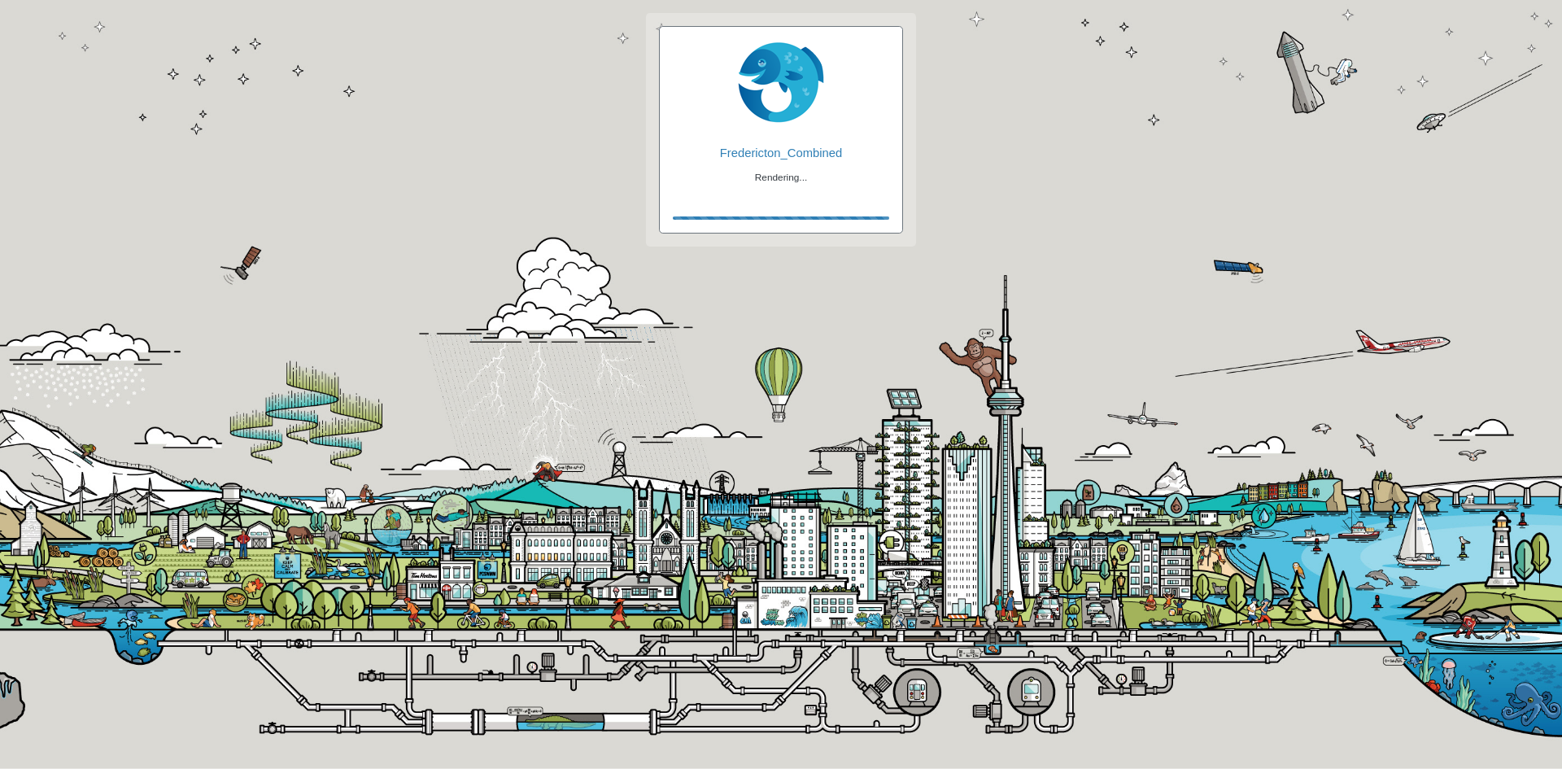
checkbox input "true"
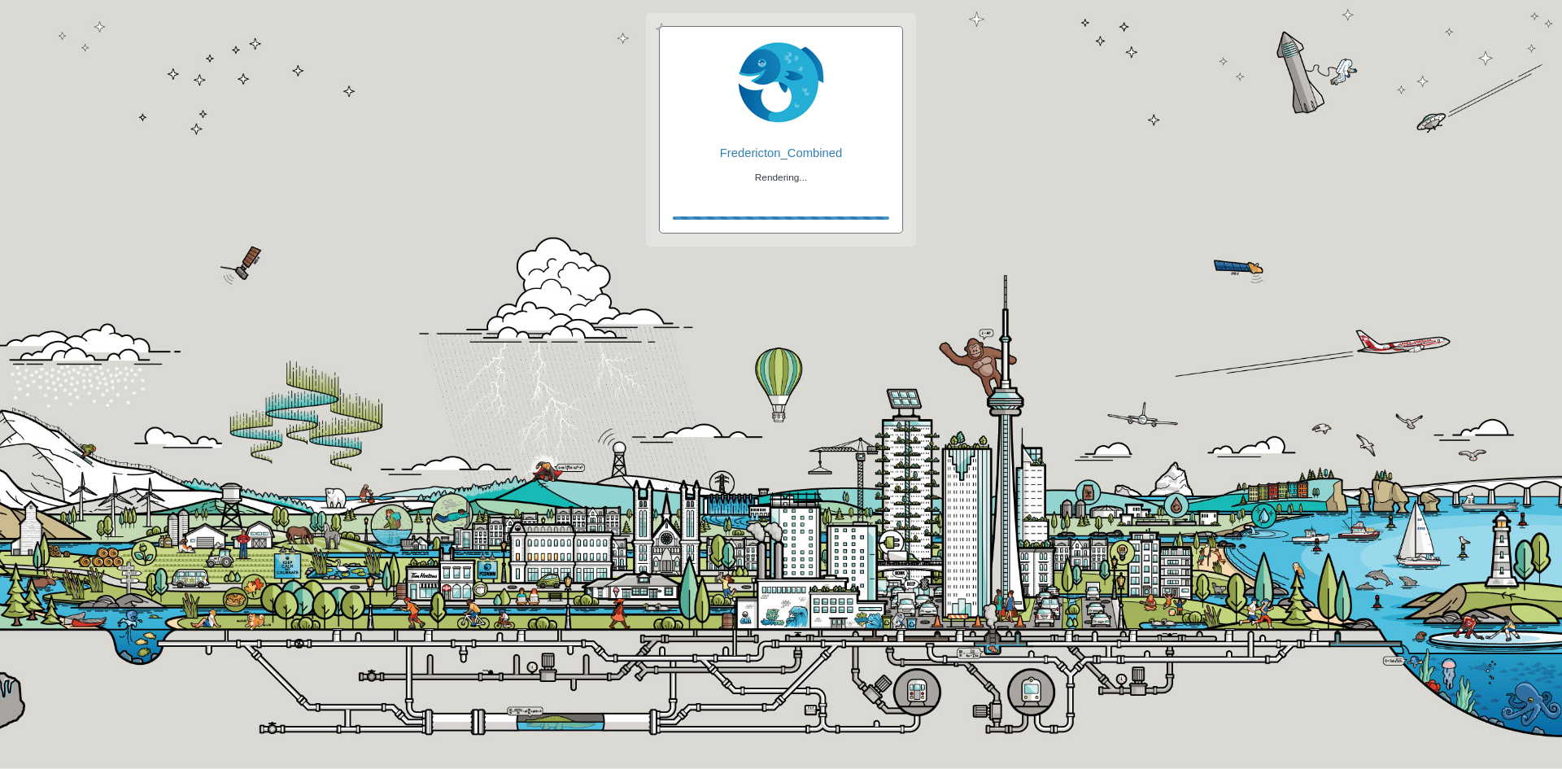
checkbox input "true"
checkbox input "false"
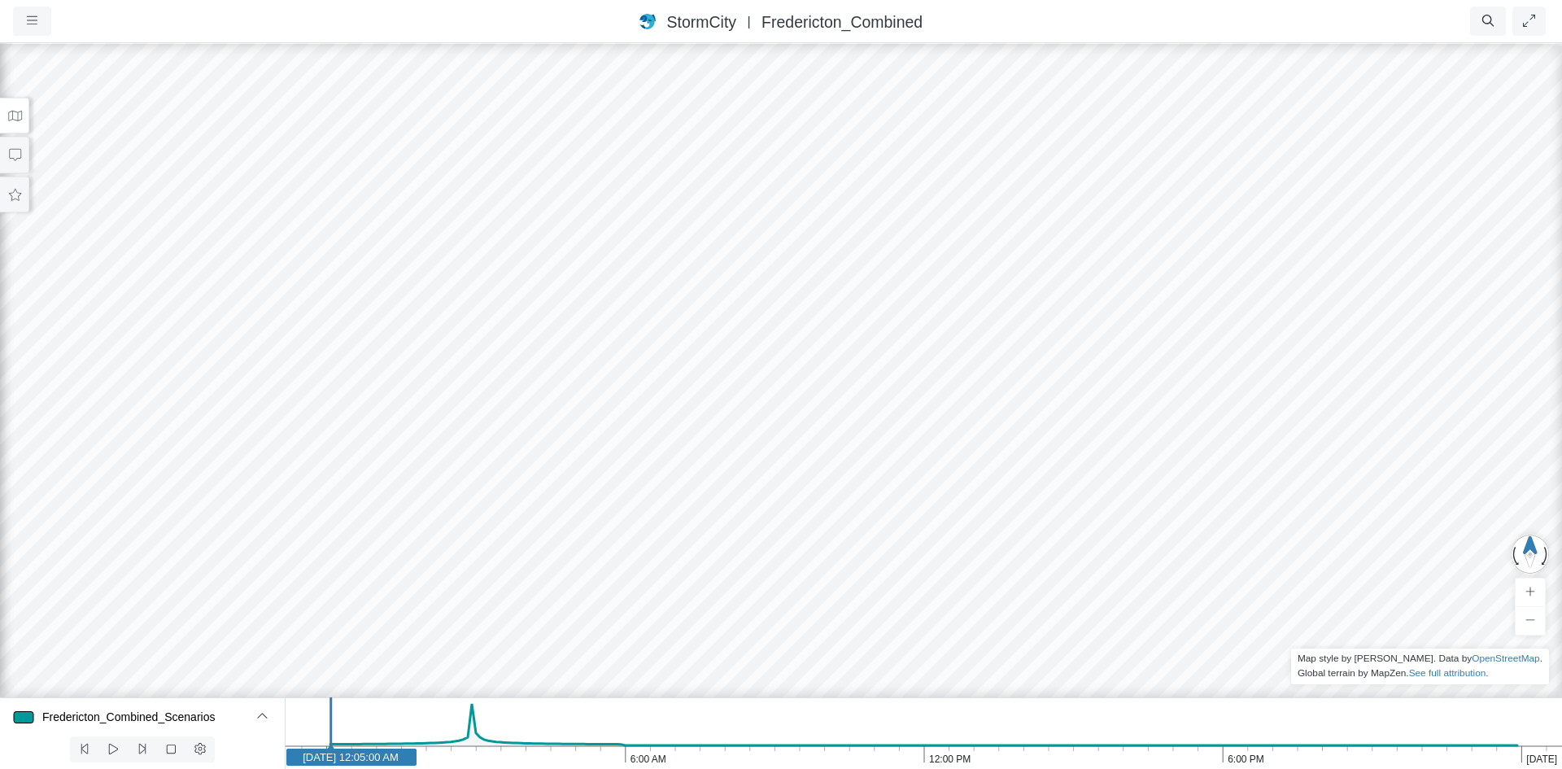
click at [15, 116] on icon at bounding box center [14, 116] width 15 height 12
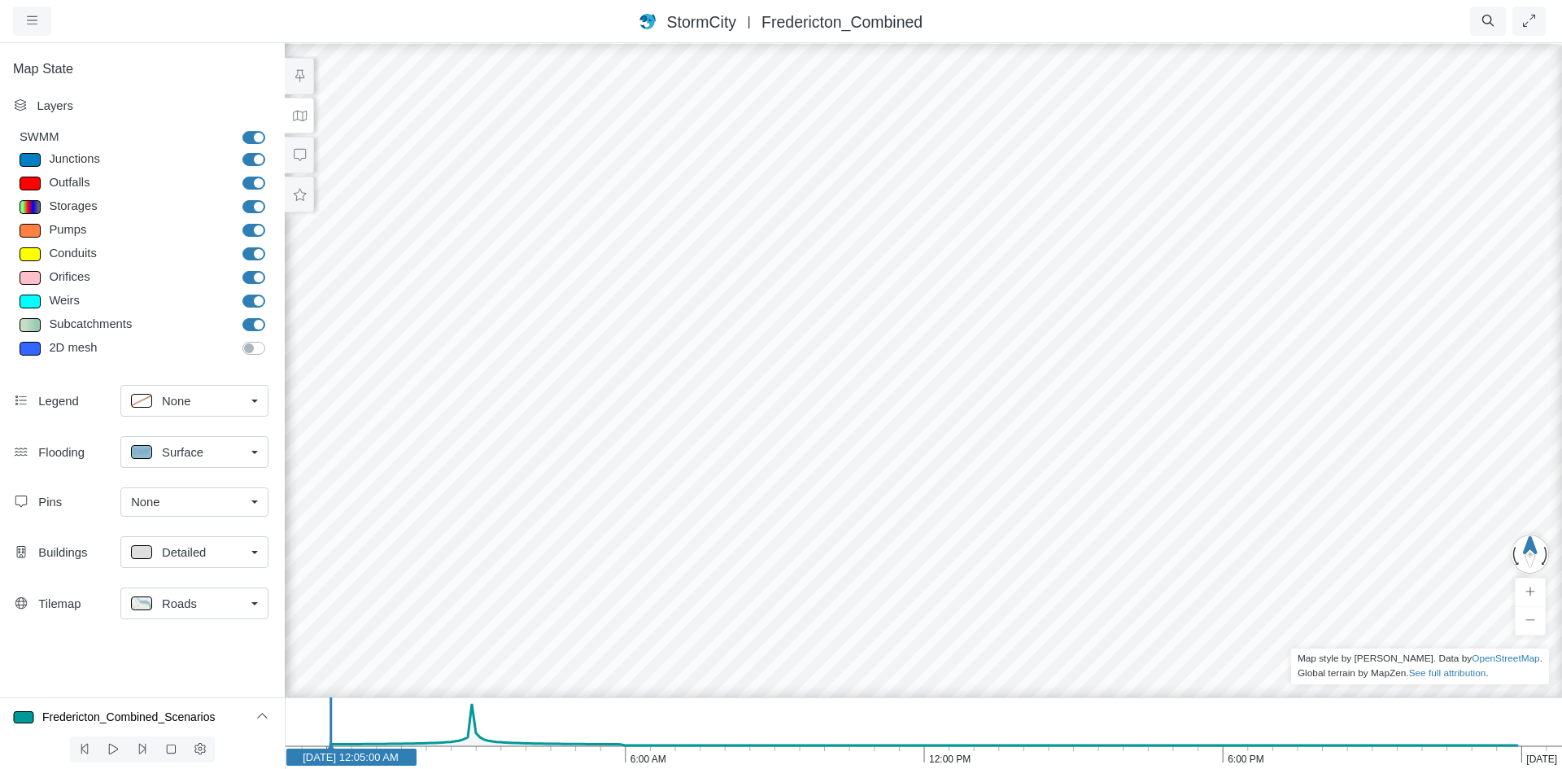
click at [272, 316] on label "Subcatchments" at bounding box center [272, 316] width 0 height 0
click at [255, 322] on input "Subcatchments" at bounding box center [248, 323] width 13 height 15
checkbox input "false"
click at [936, 242] on div at bounding box center [923, 404] width 1562 height 727
